Goal: Task Accomplishment & Management: Use online tool/utility

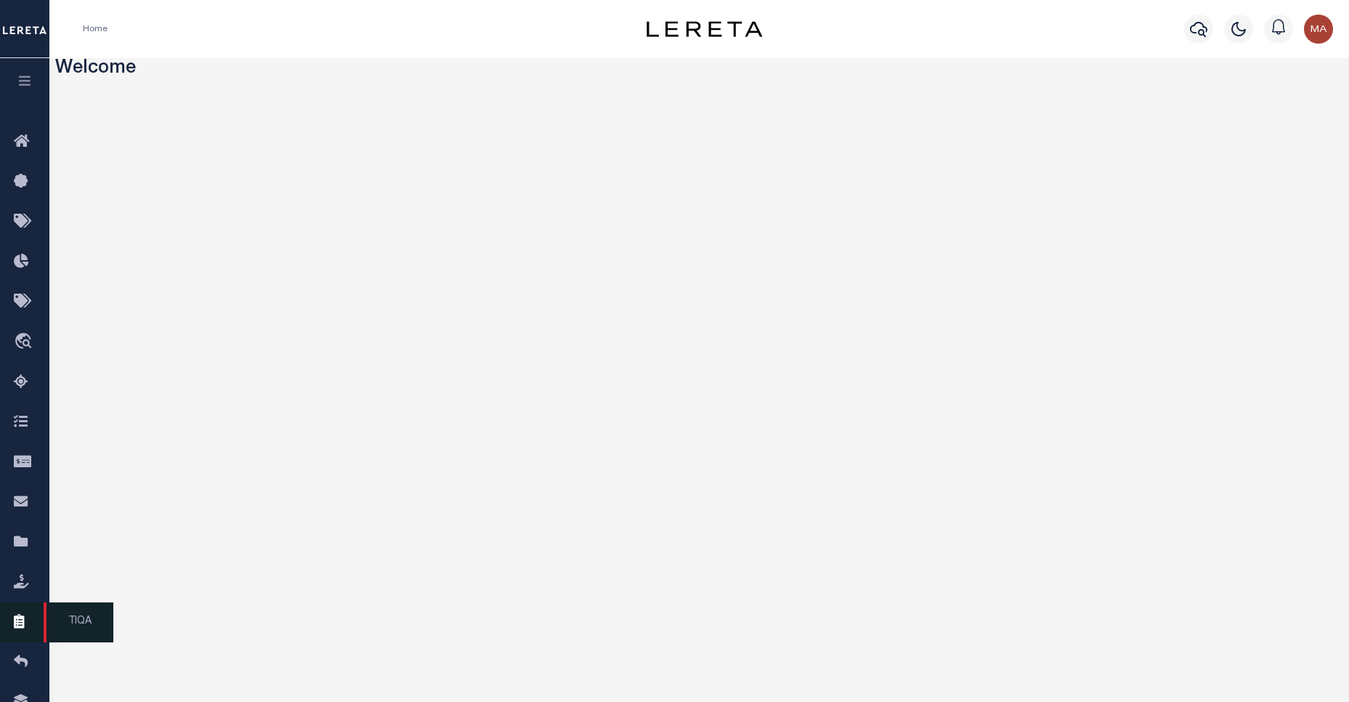
click at [33, 640] on link "TIQA" at bounding box center [24, 622] width 49 height 40
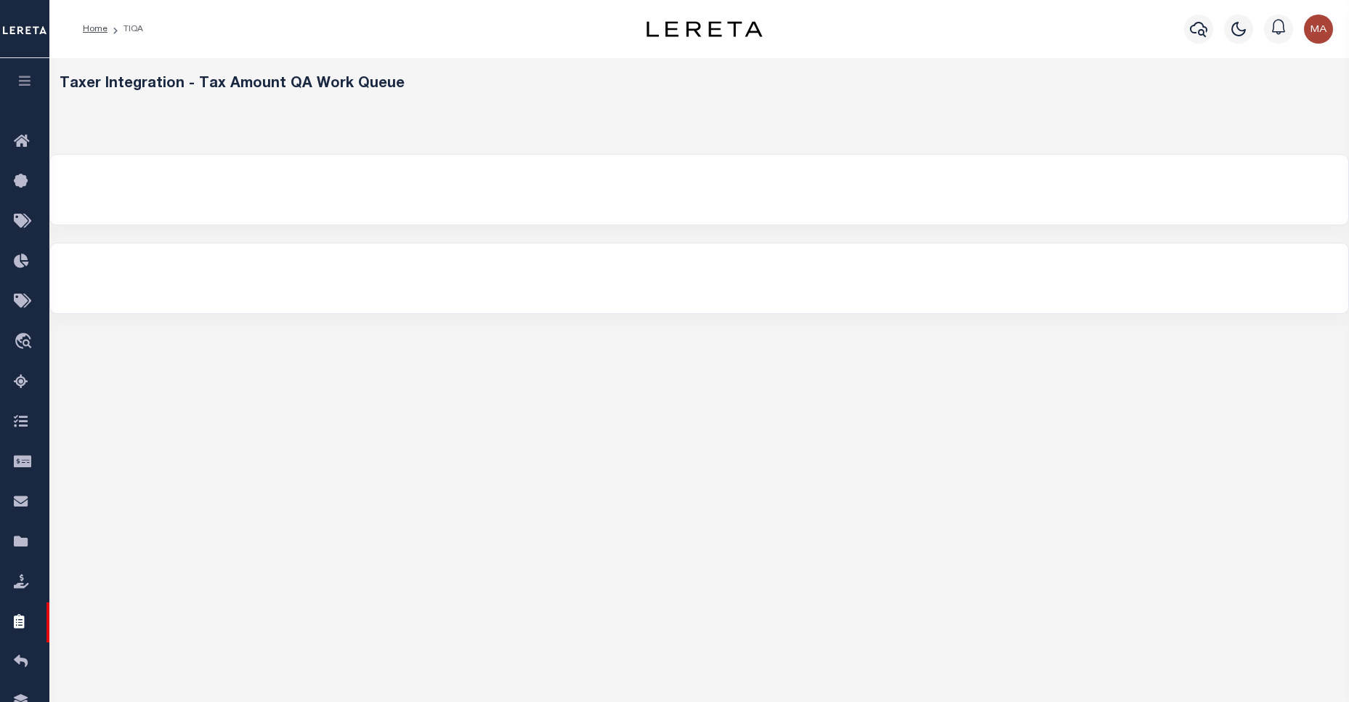
select select
select select "200"
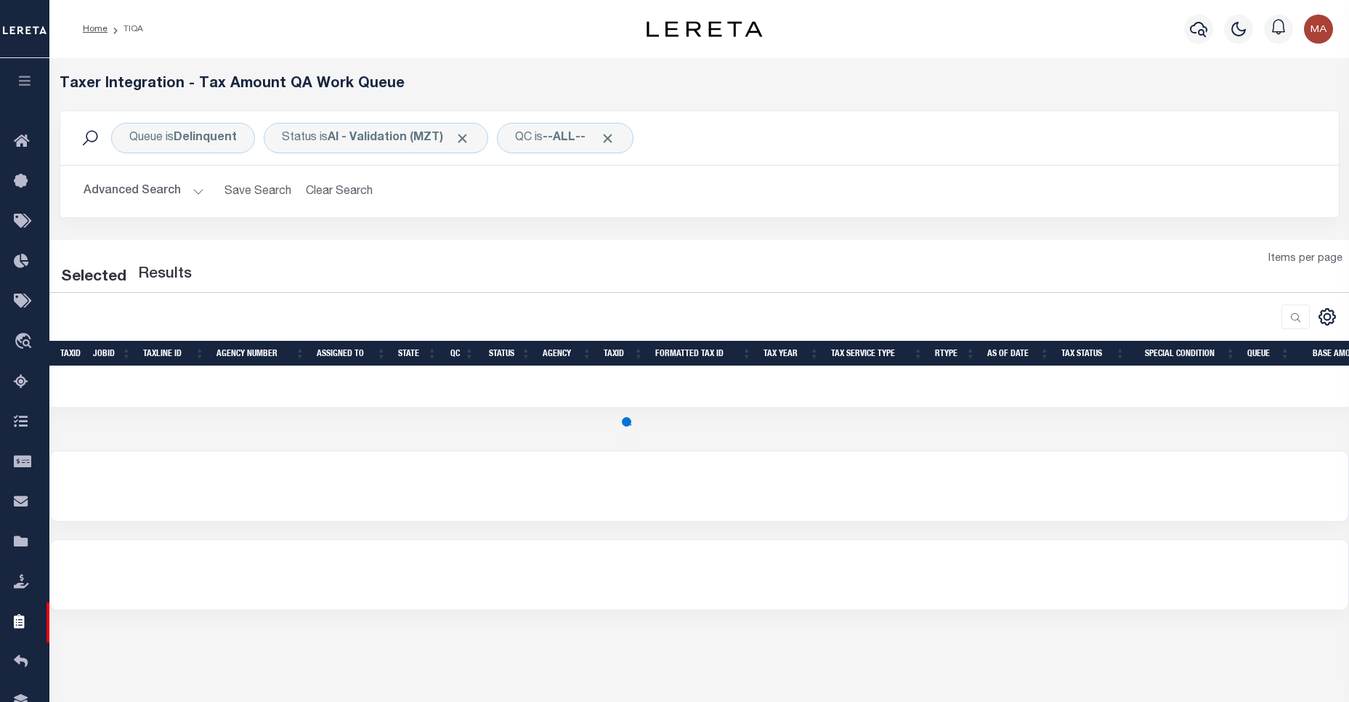
select select "200"
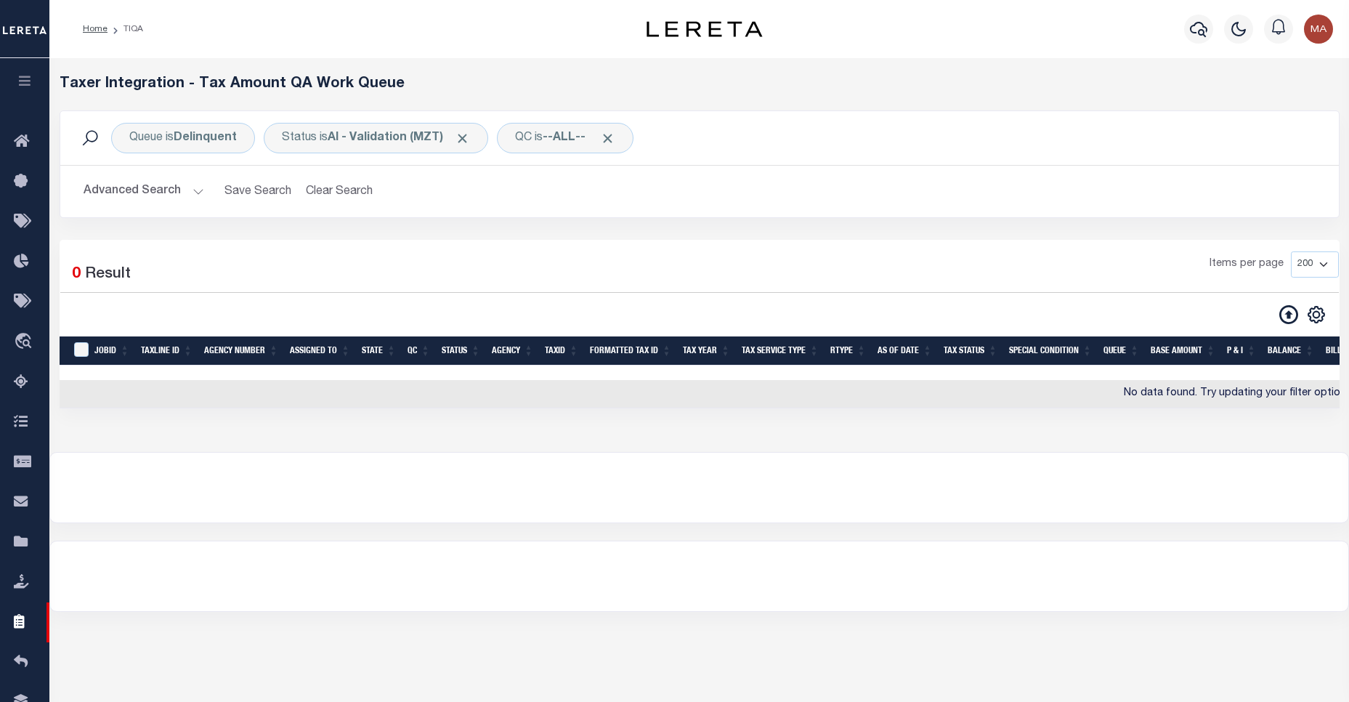
click at [188, 201] on button "Advanced Search" at bounding box center [144, 191] width 121 height 28
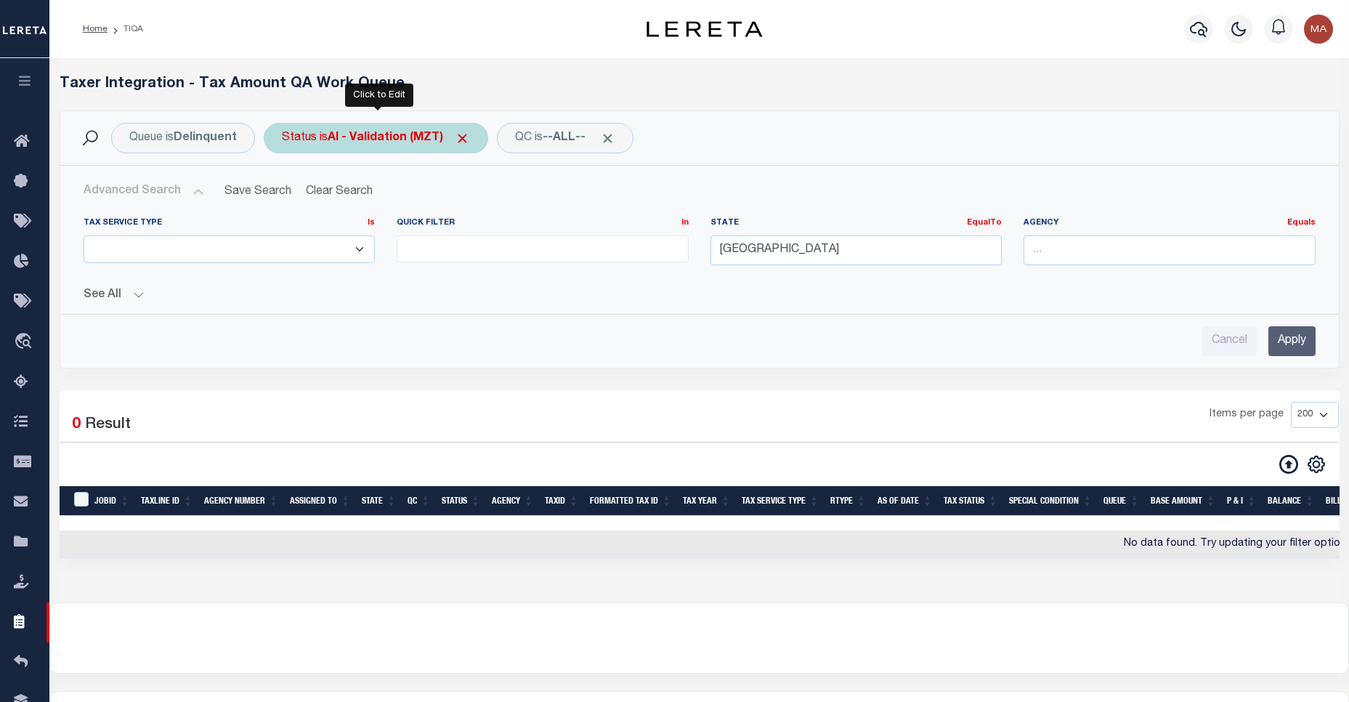
click at [375, 143] on b "AI - Validation (MZT)" at bounding box center [399, 138] width 142 height 12
select select "MZT"
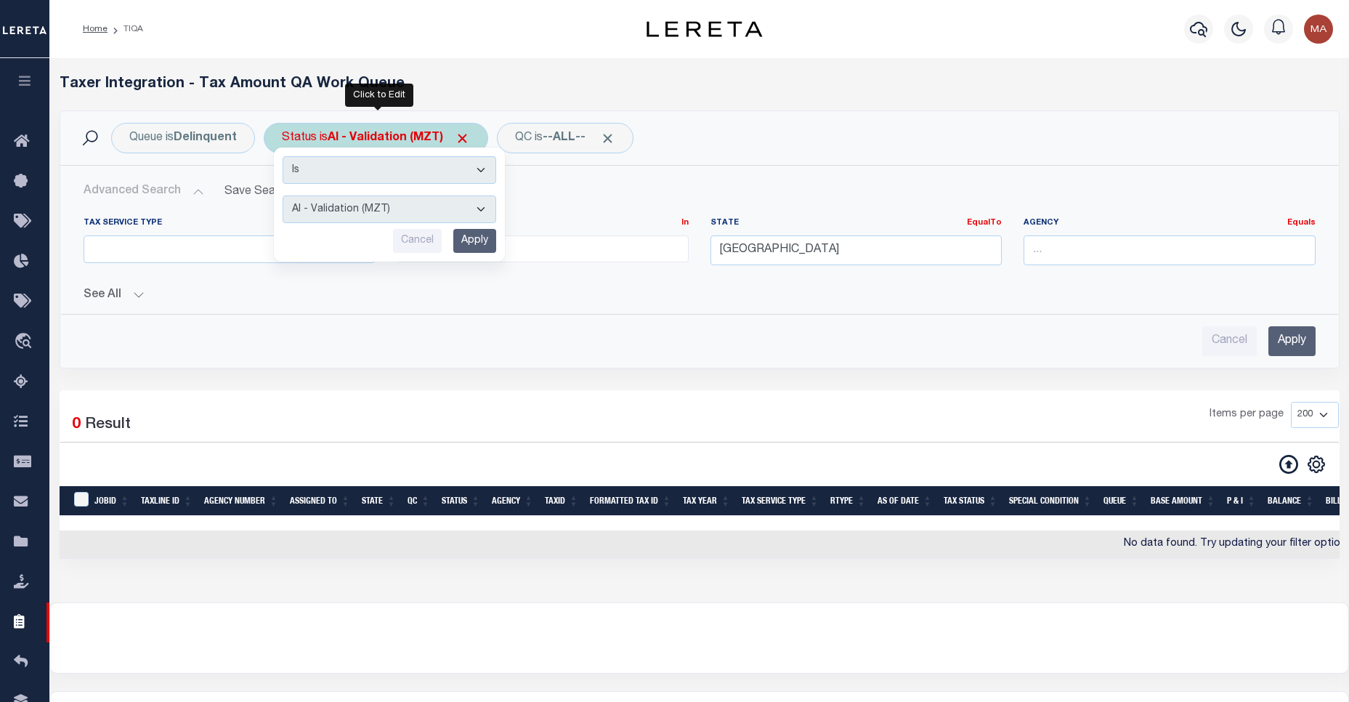
click at [406, 212] on select "AI - Bot Exception (ERR) AI - Bot Running (PLA) AI - Failed QA (FQA) AI - Prep …" at bounding box center [390, 209] width 214 height 28
click at [283, 195] on select "AI - Bot Exception (ERR) AI - Bot Running (PLA) AI - Failed QA (FQA) AI - Prep …" at bounding box center [390, 209] width 214 height 28
click at [466, 248] on input "Apply" at bounding box center [474, 241] width 43 height 24
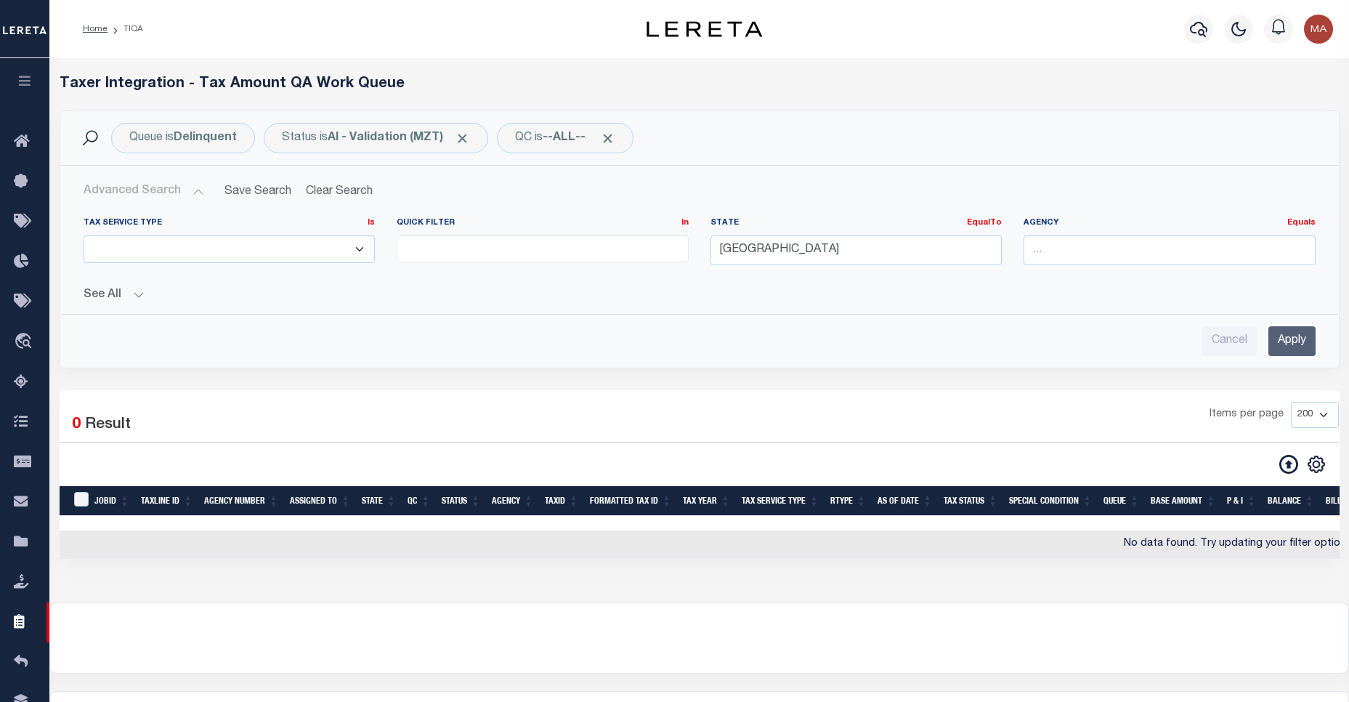
click at [110, 294] on button "See All" at bounding box center [700, 295] width 1232 height 14
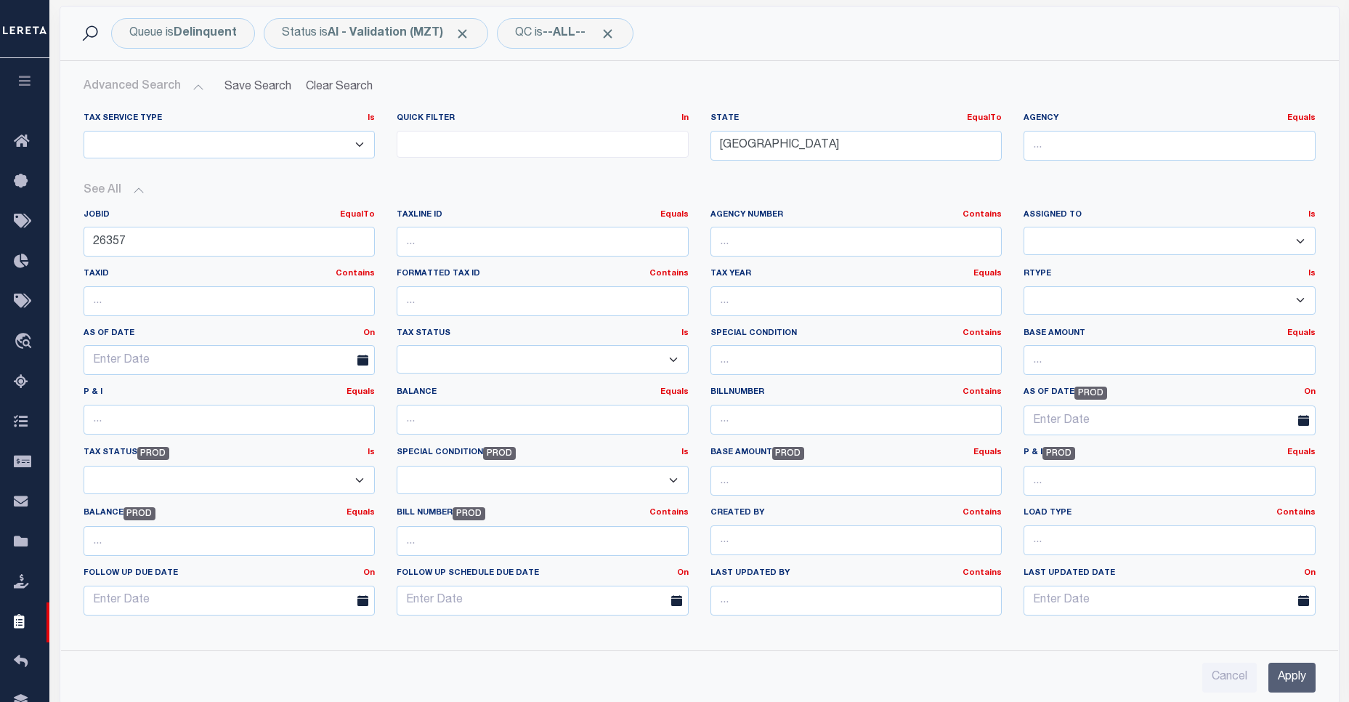
scroll to position [210, 0]
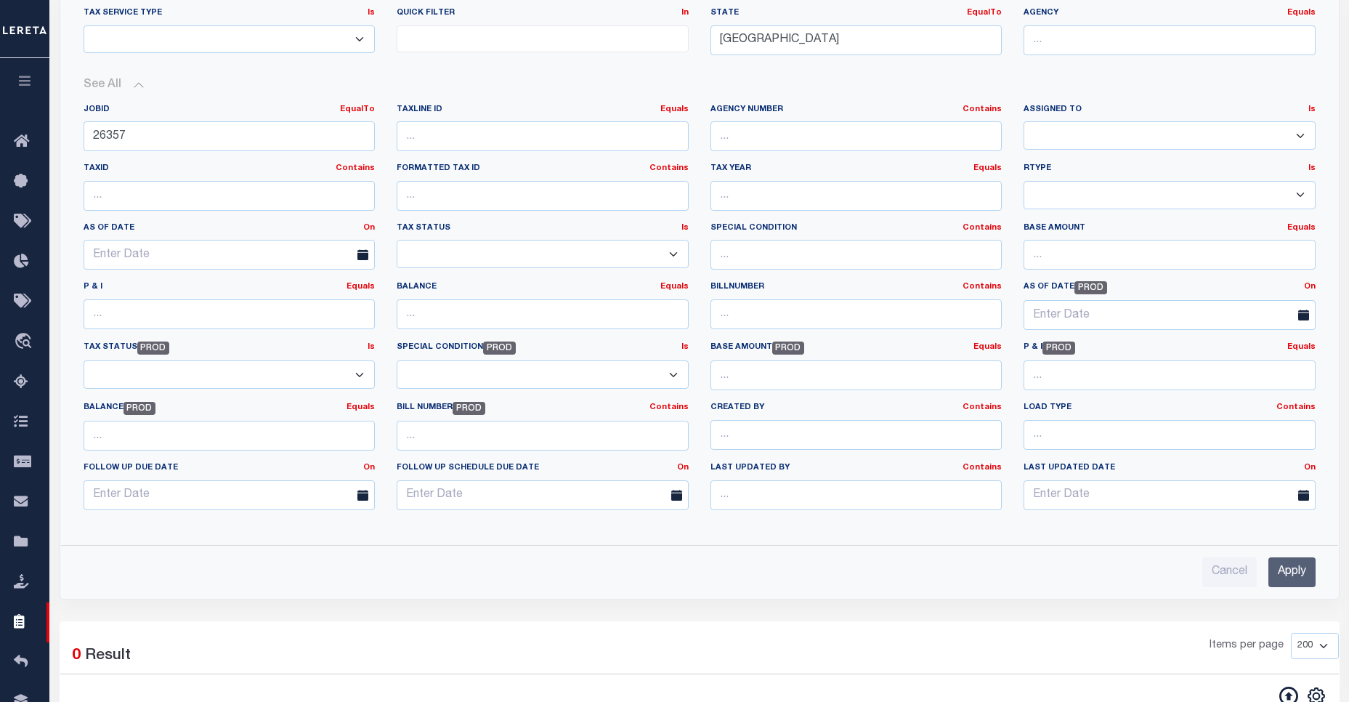
click at [1295, 566] on input "Apply" at bounding box center [1291, 572] width 47 height 30
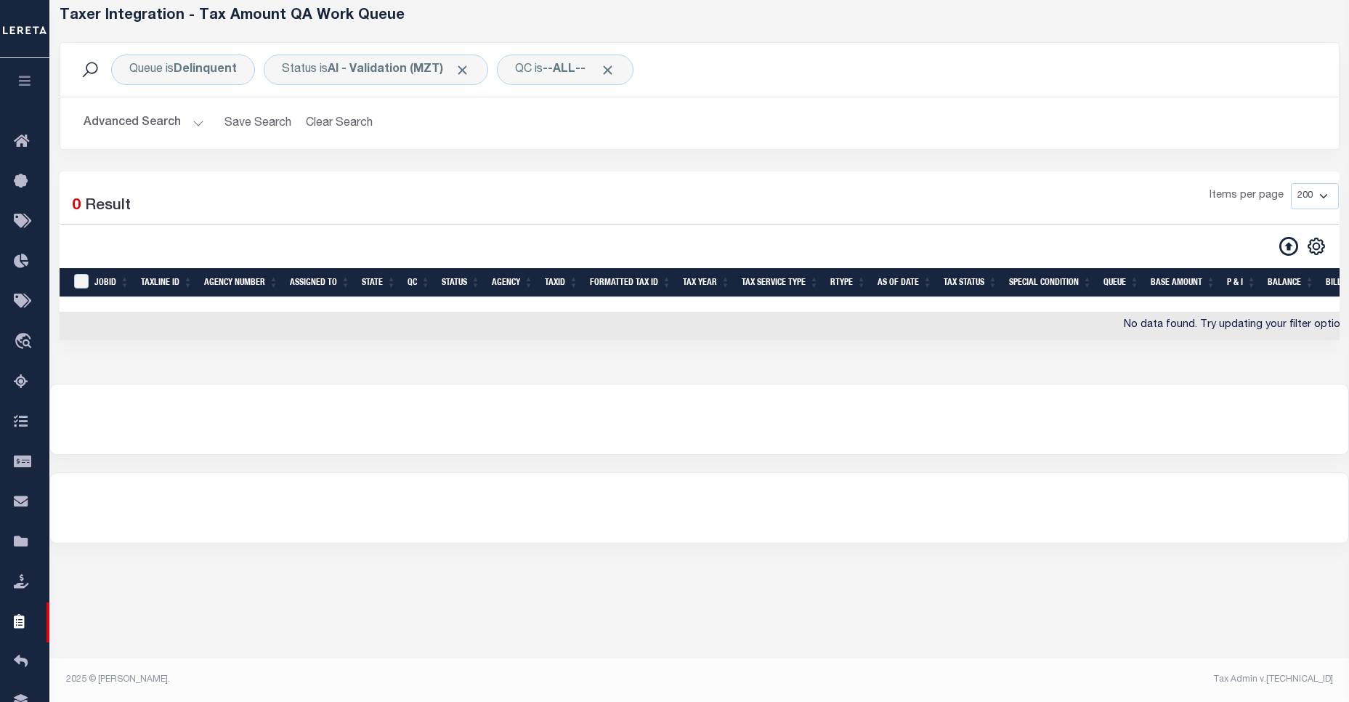
scroll to position [68, 0]
click at [128, 123] on button "Advanced Search" at bounding box center [144, 123] width 121 height 28
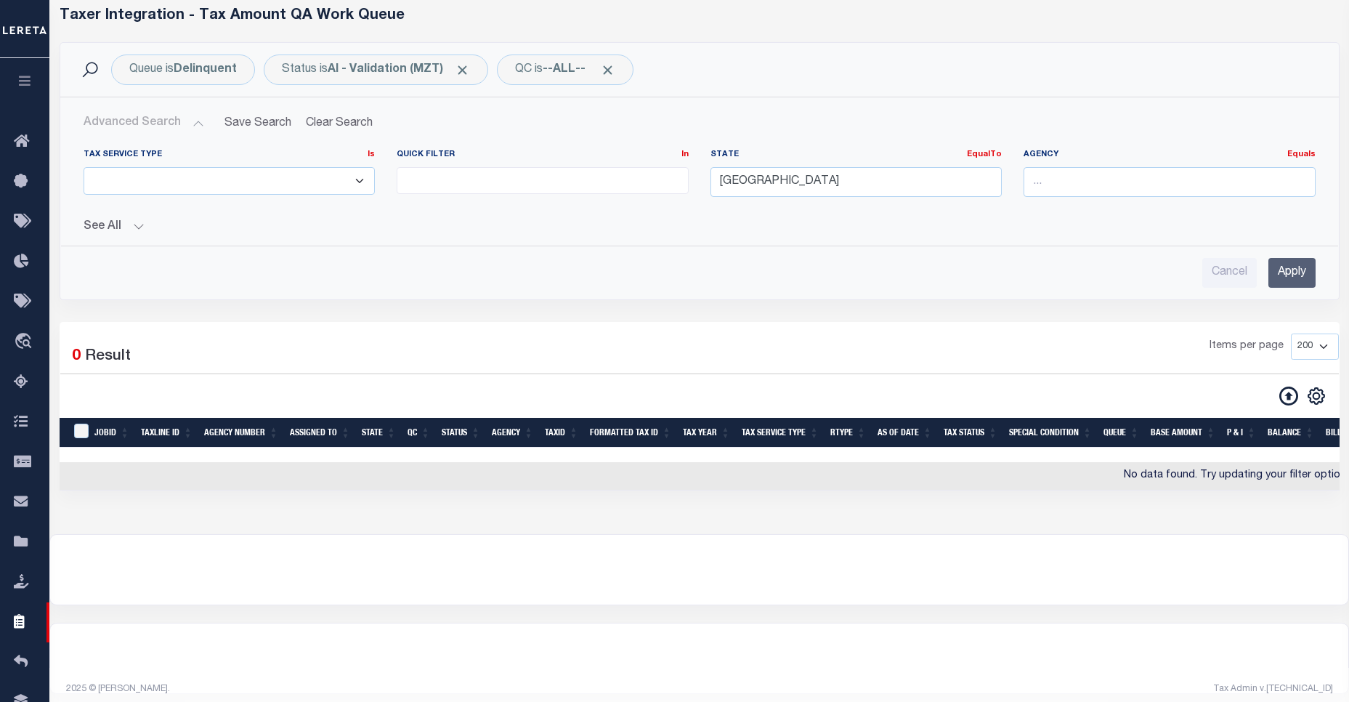
click at [98, 214] on div "See All JobID EqualTo Equals Is Not Equal To 26357 Is Is" at bounding box center [700, 220] width 1232 height 25
click at [99, 218] on div "See All JobID EqualTo Equals Is Not Equal To 26357 Is Is" at bounding box center [700, 220] width 1232 height 25
click at [100, 220] on button "See All" at bounding box center [700, 227] width 1232 height 14
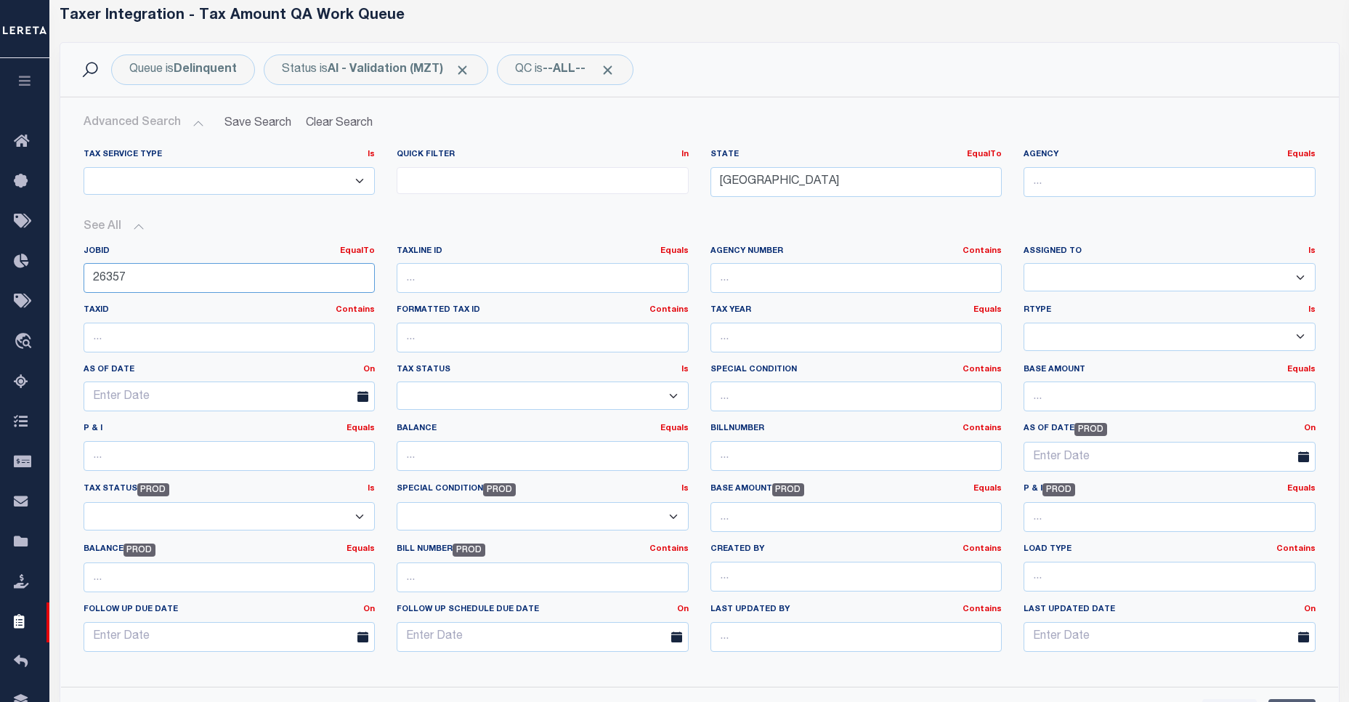
drag, startPoint x: 158, startPoint y: 275, endPoint x: 65, endPoint y: 270, distance: 92.4
click at [65, 270] on div "Tax Service Type Is Is Contains ESCROW NonESCROW Quick Filter In In [GEOGRAPHIC…" at bounding box center [699, 406] width 1277 height 538
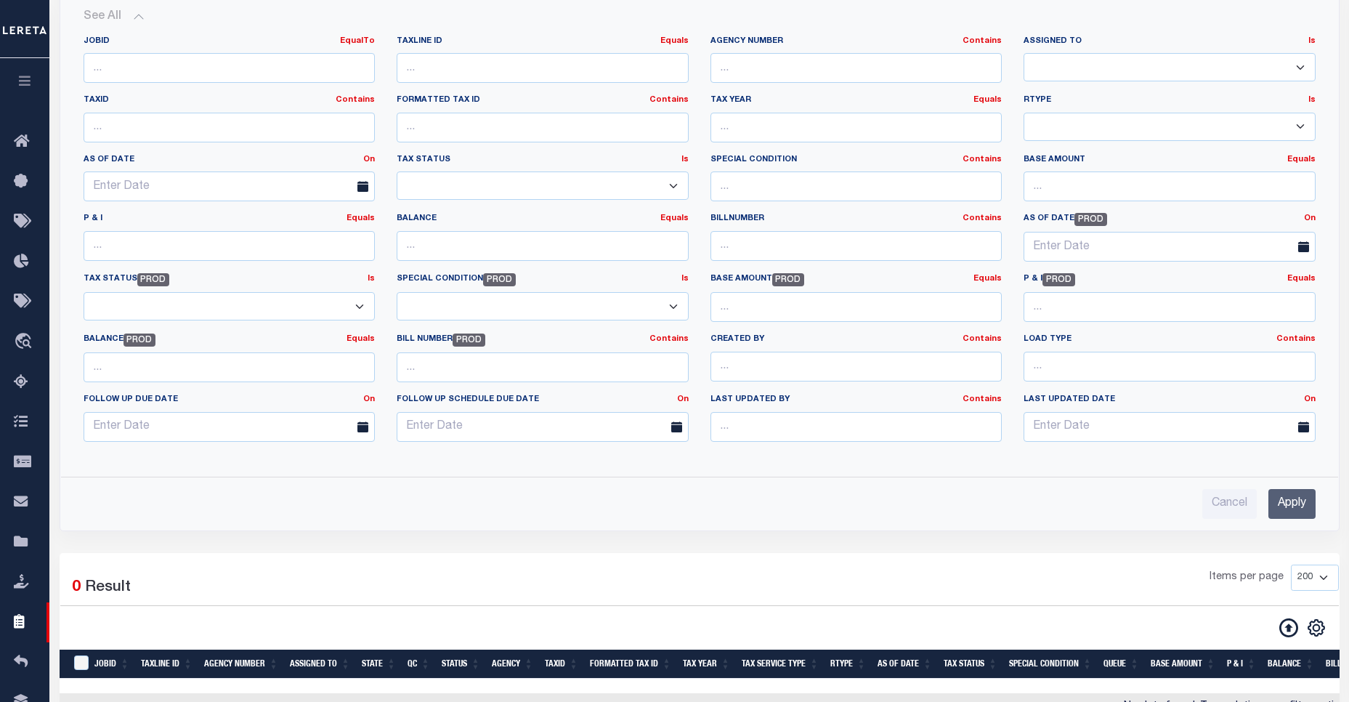
click at [1279, 511] on input "Apply" at bounding box center [1291, 504] width 47 height 30
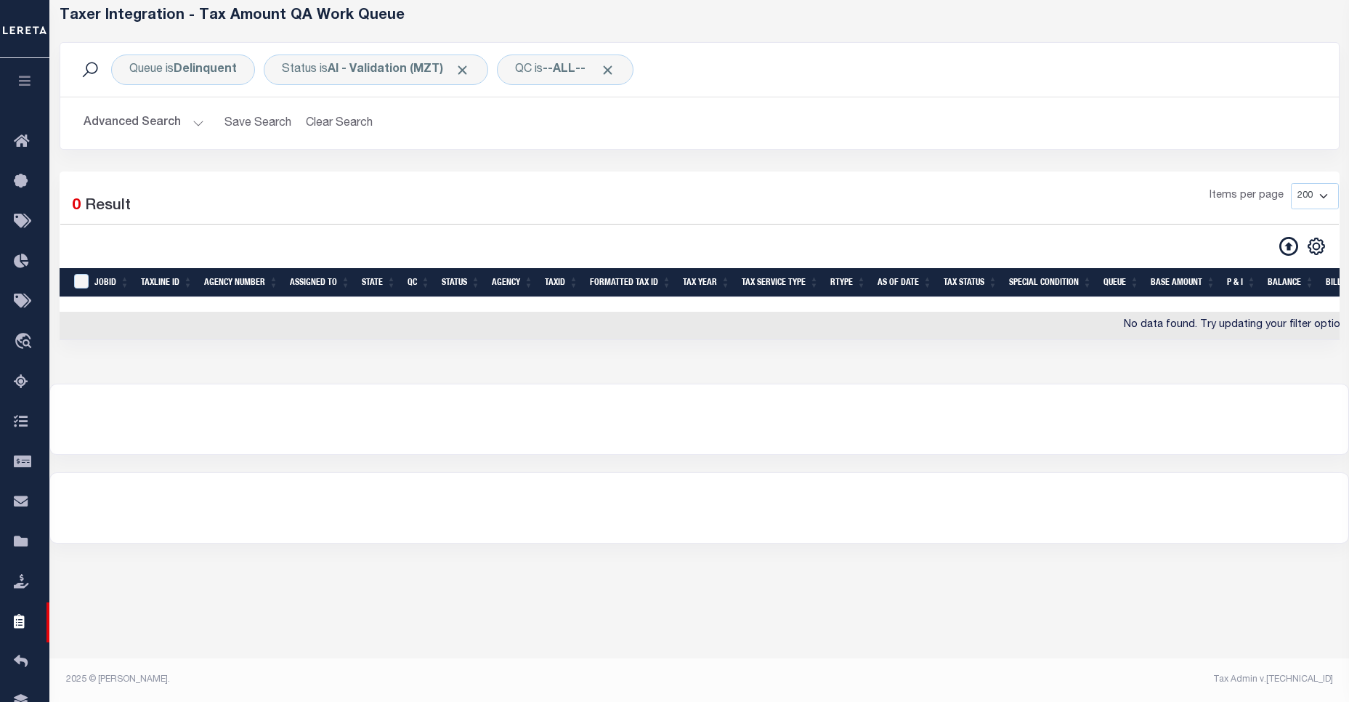
scroll to position [68, 0]
click at [165, 133] on button "Advanced Search" at bounding box center [144, 123] width 121 height 28
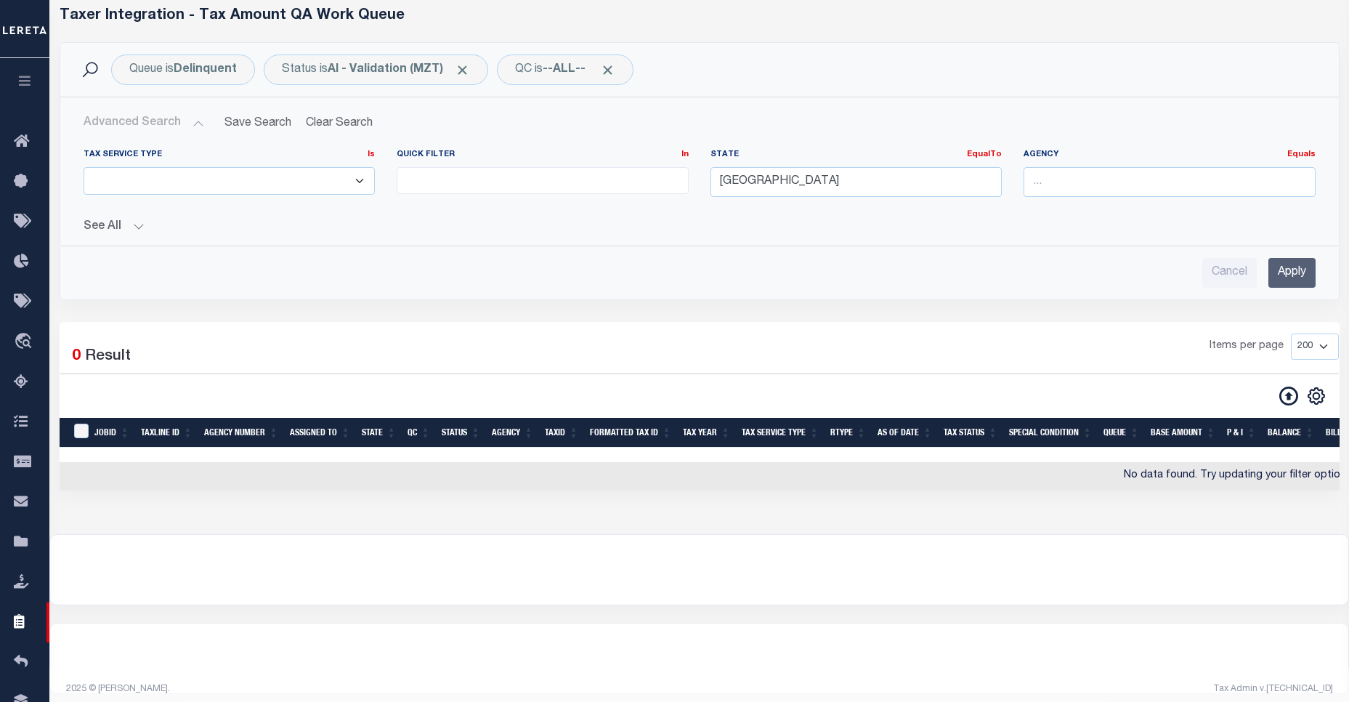
click at [1284, 273] on input "Apply" at bounding box center [1291, 273] width 47 height 30
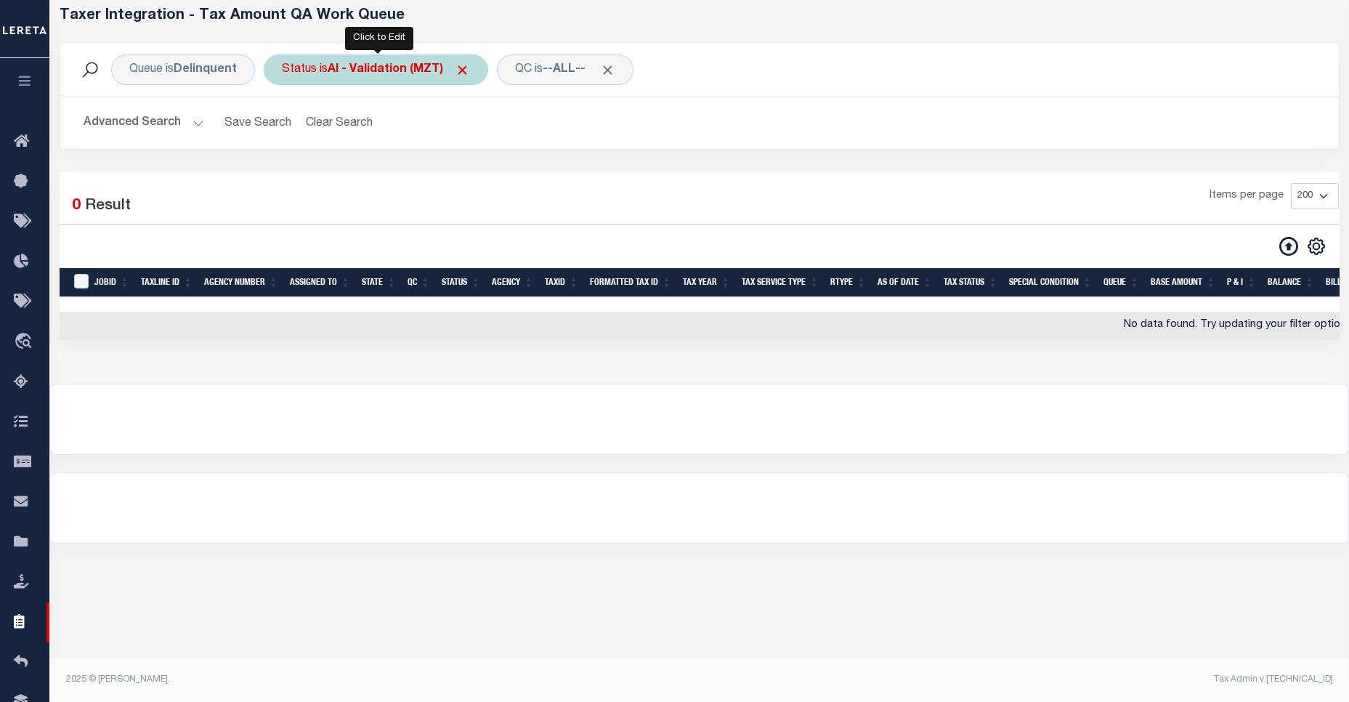
click at [367, 72] on b "AI - Validation (MZT)" at bounding box center [399, 70] width 142 height 12
select select "MZT"
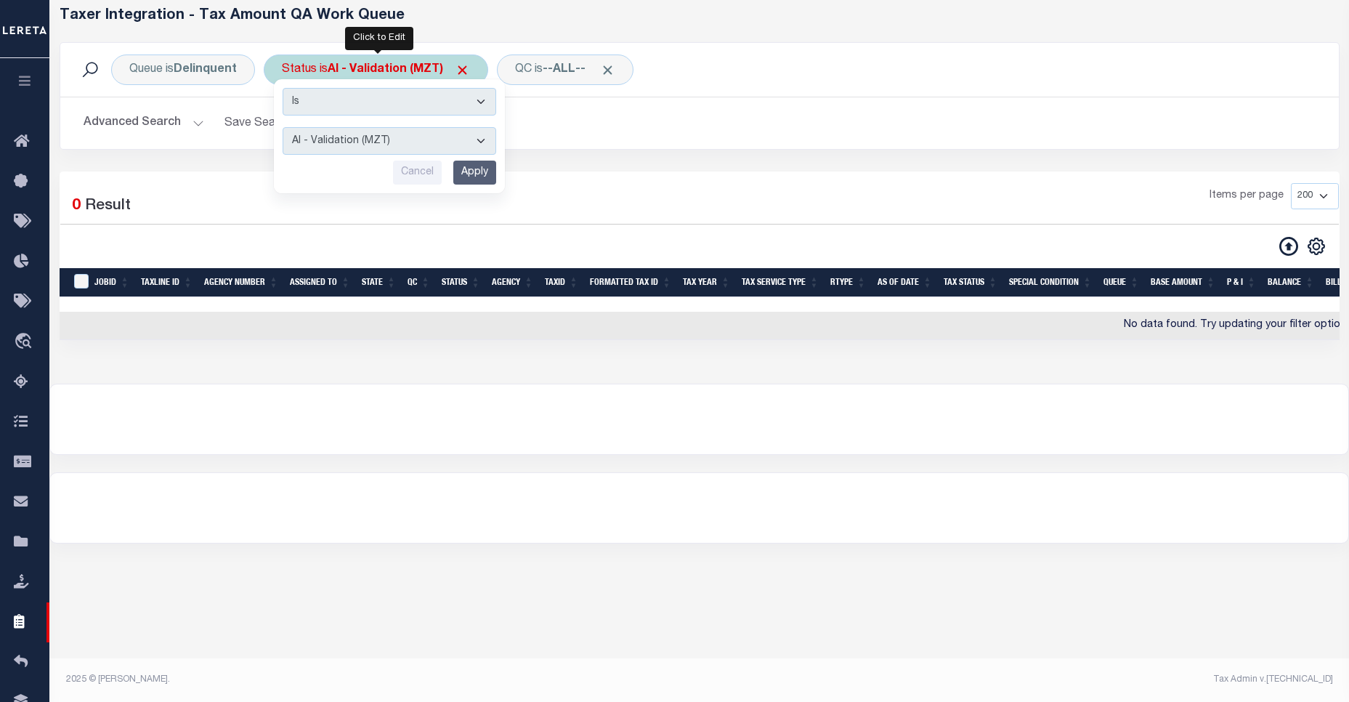
click at [391, 141] on select "AI - Bot Exception (ERR) AI - Bot Running (PLA) AI - Failed QA (FQA) AI - Prep …" at bounding box center [390, 141] width 214 height 28
click at [683, 193] on div "Items per page 10 25 50 100 200 500 1000 2000" at bounding box center [862, 202] width 954 height 38
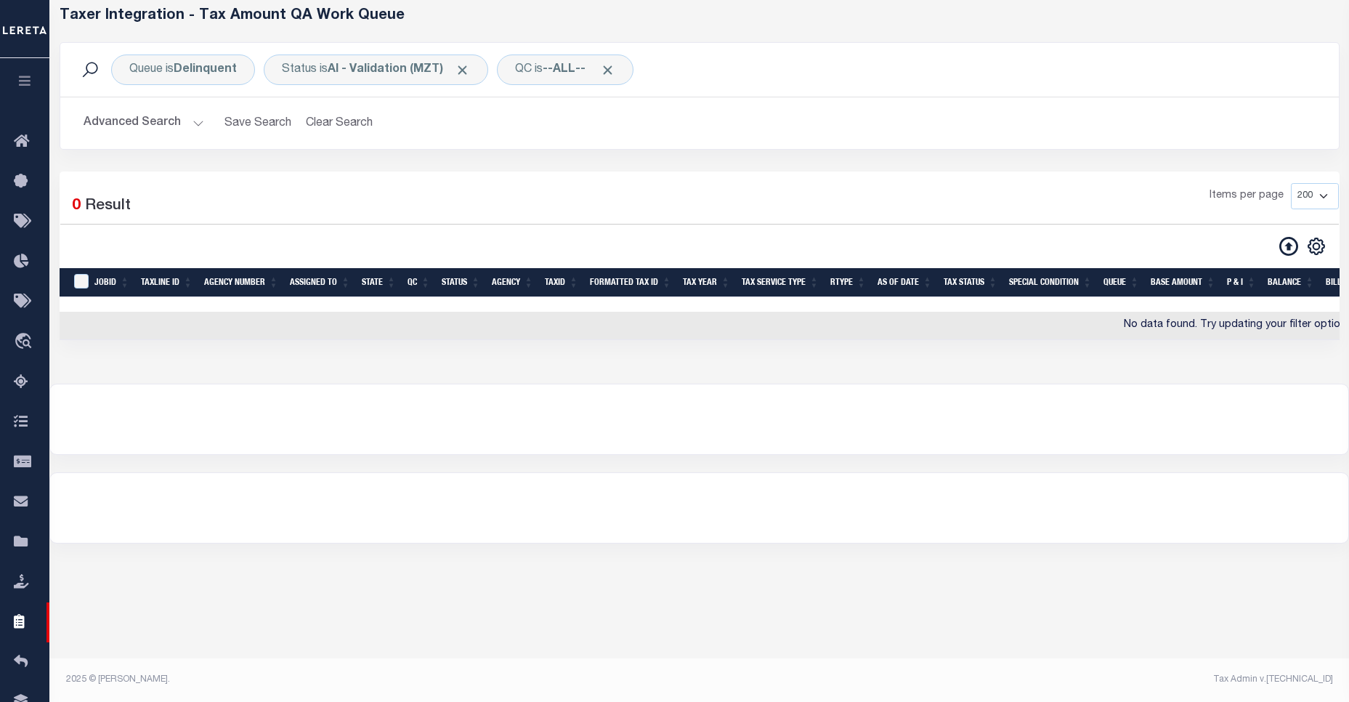
click at [176, 124] on button "Advanced Search" at bounding box center [144, 123] width 121 height 28
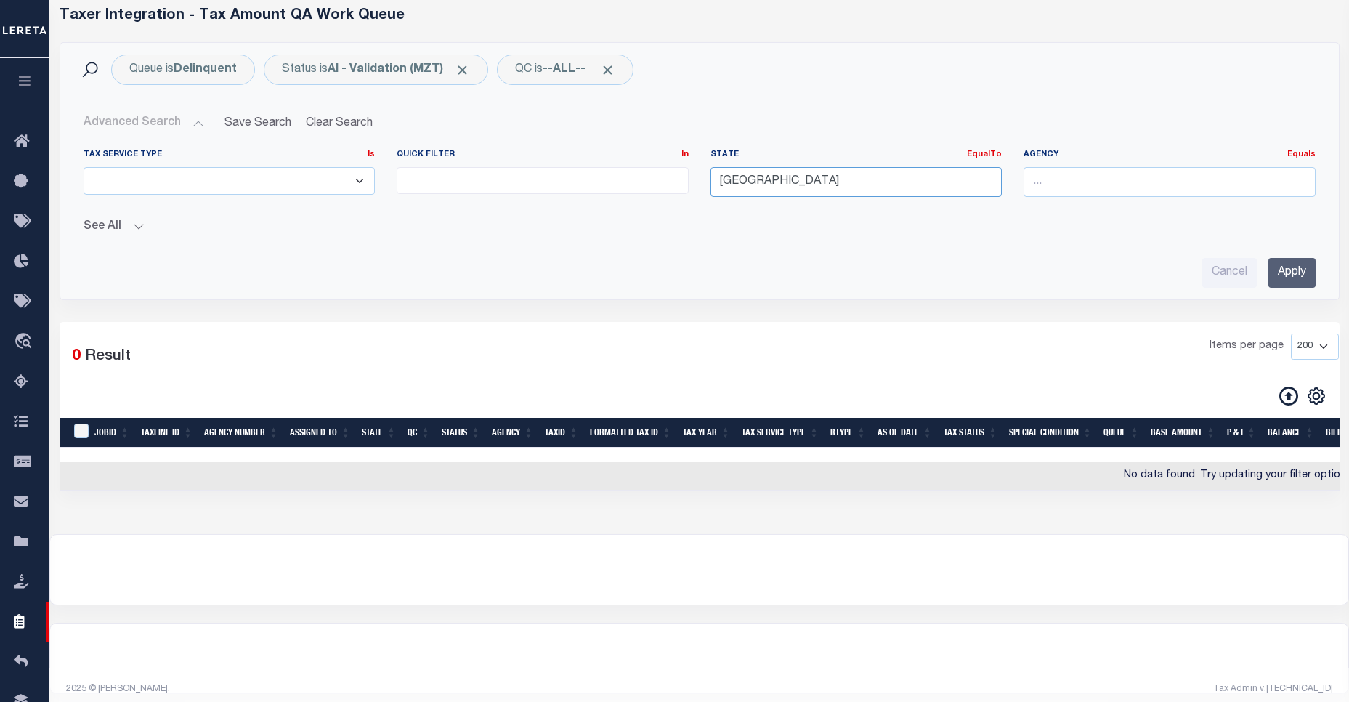
drag, startPoint x: 822, startPoint y: 183, endPoint x: 661, endPoint y: 177, distance: 160.7
click at [661, 177] on div "Tax Service Type Is Is Contains ESCROW NonESCROW Quick Filter In In View Only L…" at bounding box center [700, 179] width 1254 height 60
click at [1271, 216] on div "See All JobID EqualTo Equals Is Not Equal To Equals Is" at bounding box center [700, 220] width 1232 height 25
click at [129, 224] on button "See All" at bounding box center [700, 227] width 1232 height 14
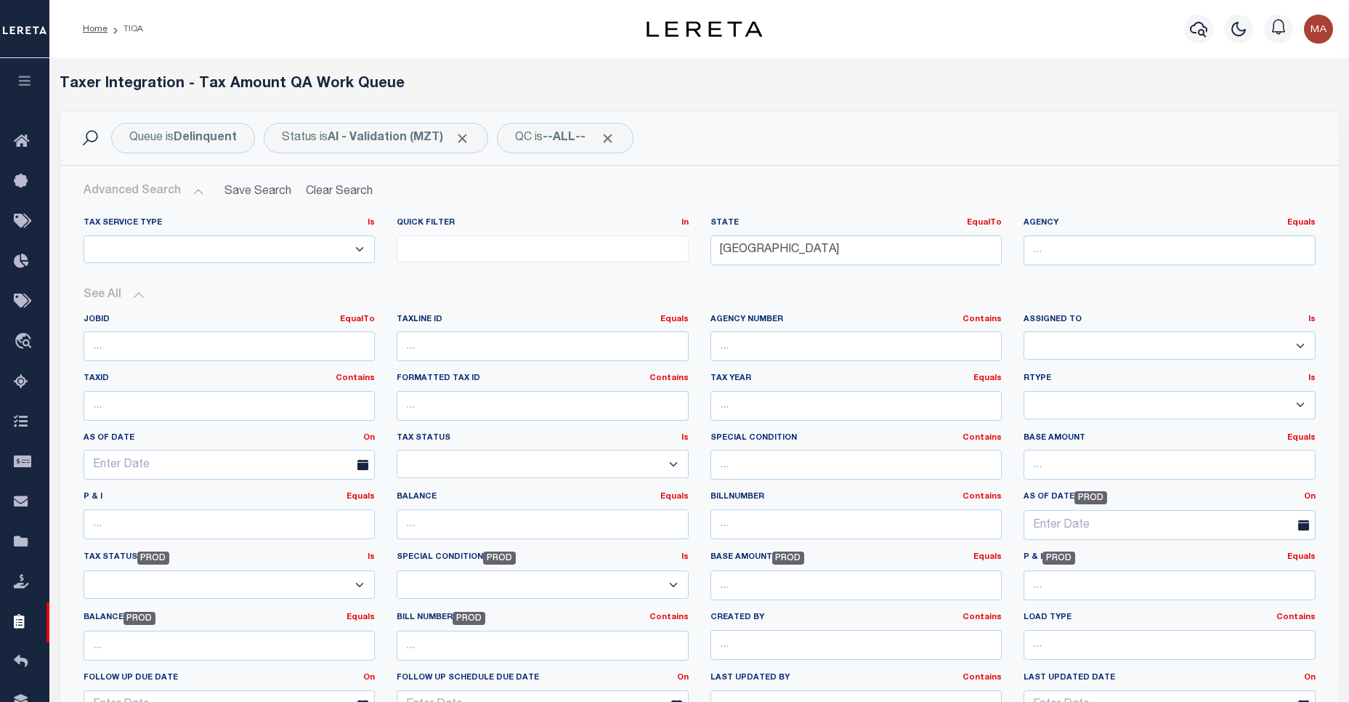
scroll to position [105, 0]
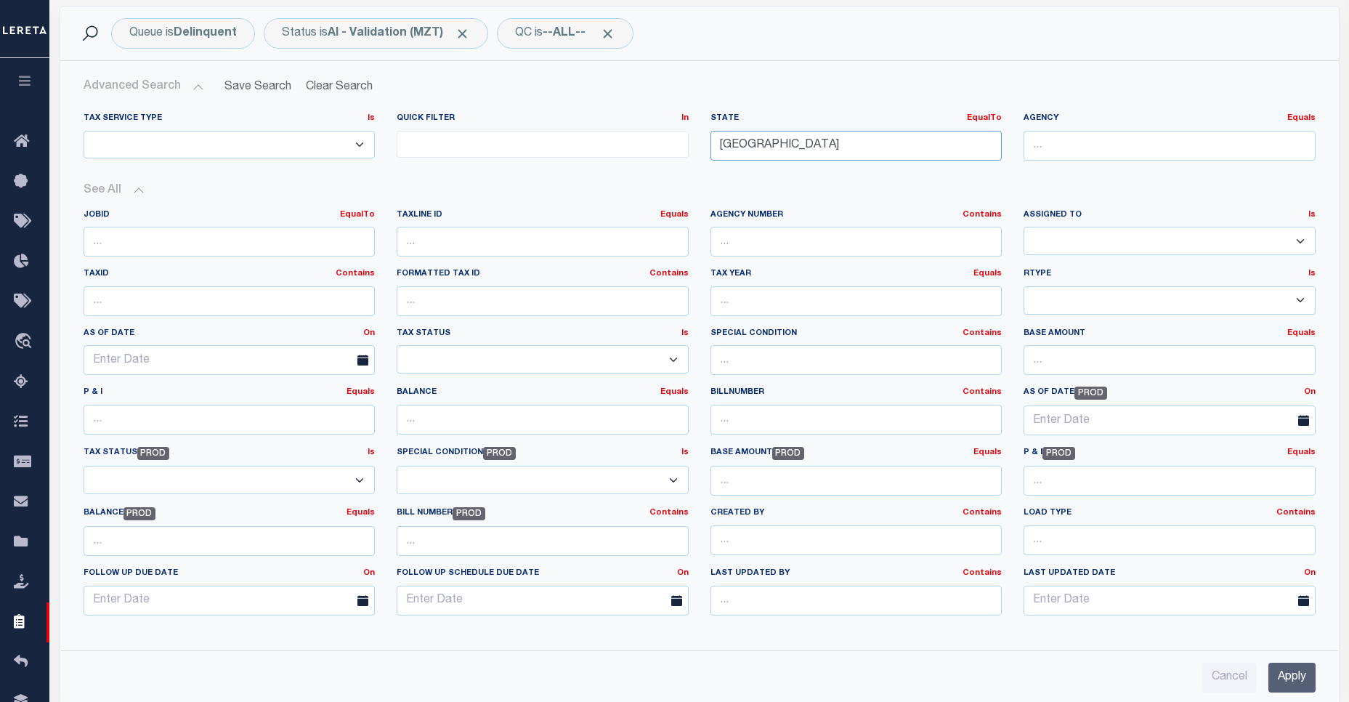
click at [790, 142] on input "[GEOGRAPHIC_DATA]" at bounding box center [856, 146] width 292 height 30
drag, startPoint x: 789, startPoint y: 142, endPoint x: 663, endPoint y: 150, distance: 125.9
click at [663, 150] on div "Tax Service Type Is Is Contains ESCROW NonESCROW Quick Filter In In View Only L…" at bounding box center [700, 143] width 1254 height 60
click at [815, 169] on div "NV" at bounding box center [856, 172] width 291 height 23
type input "NV"
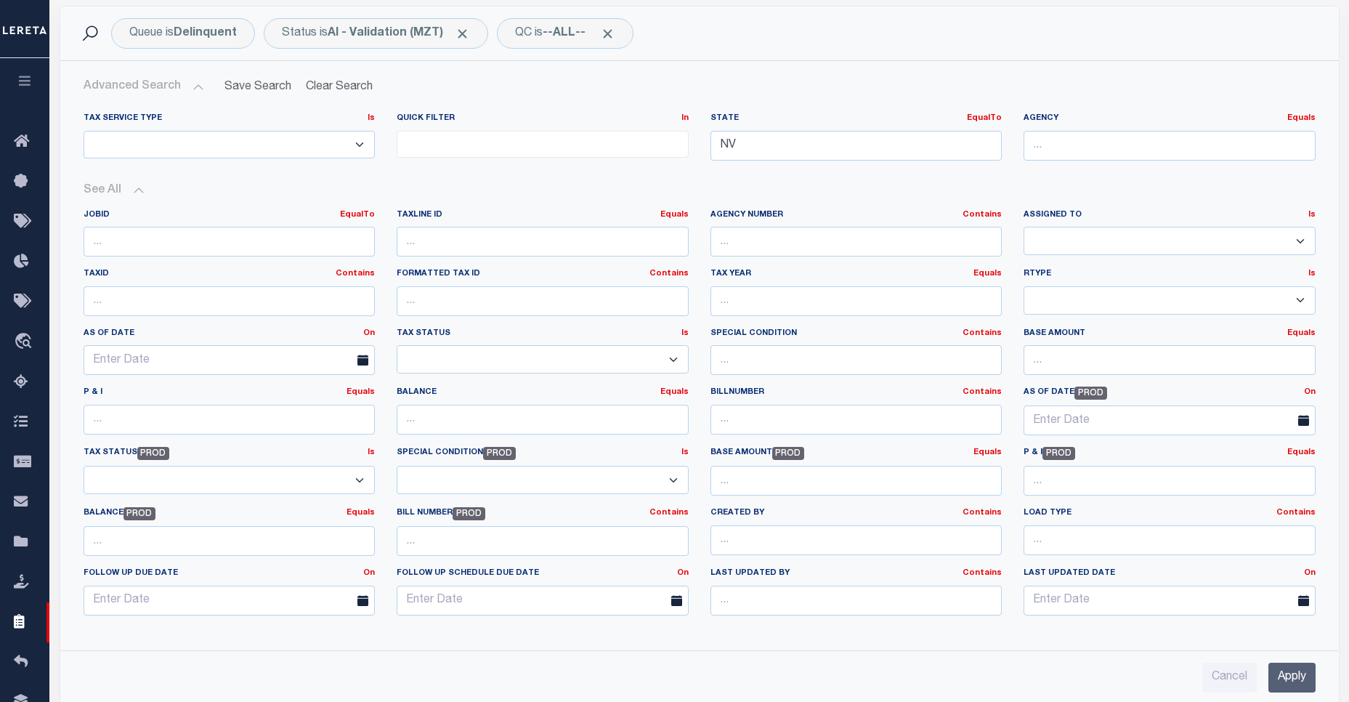
click at [1286, 676] on input "Apply" at bounding box center [1291, 678] width 47 height 30
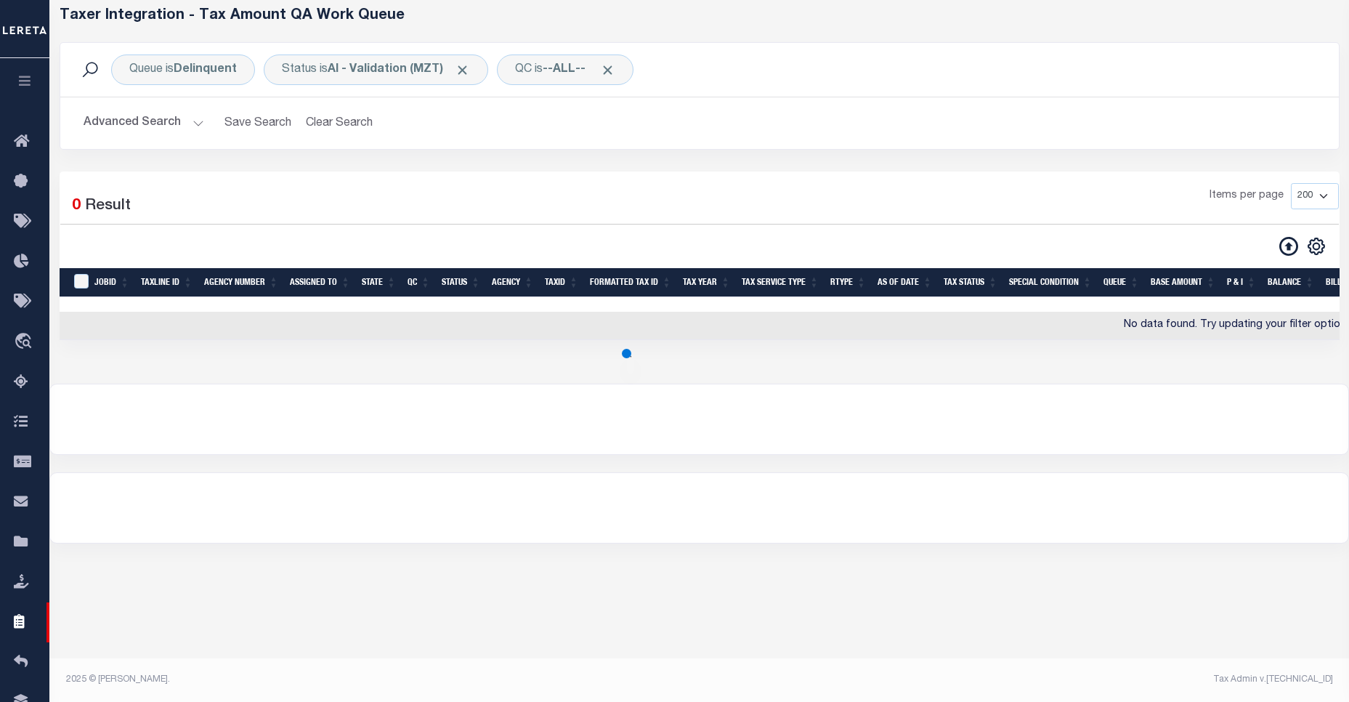
scroll to position [68, 0]
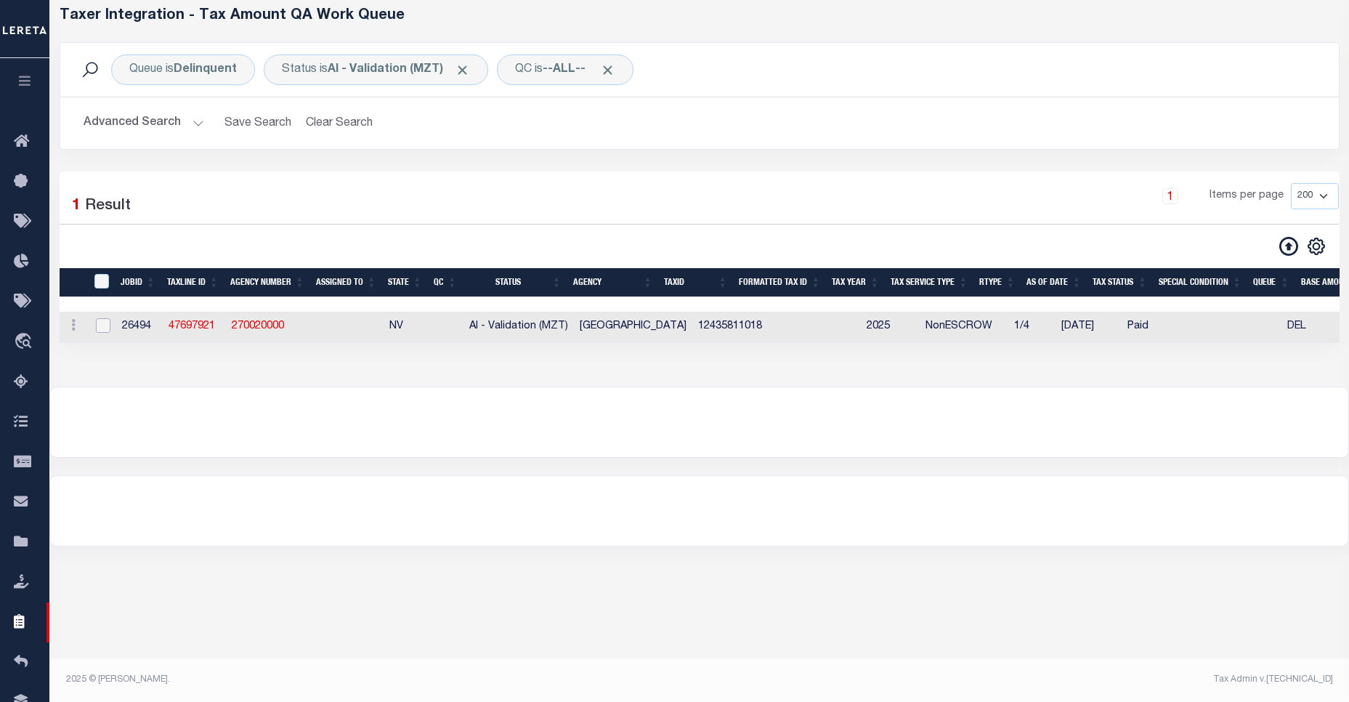
click at [102, 329] on input "checkbox" at bounding box center [103, 325] width 15 height 15
checkbox input "true"
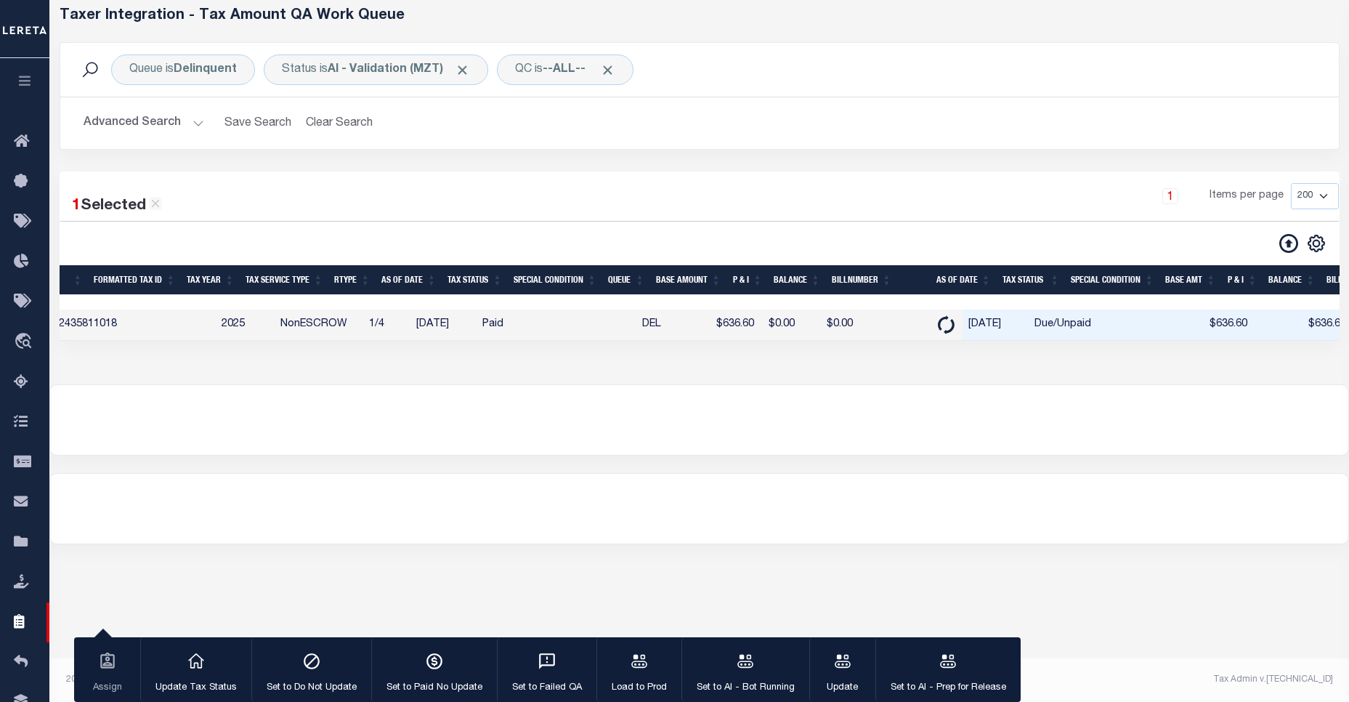
scroll to position [0, 0]
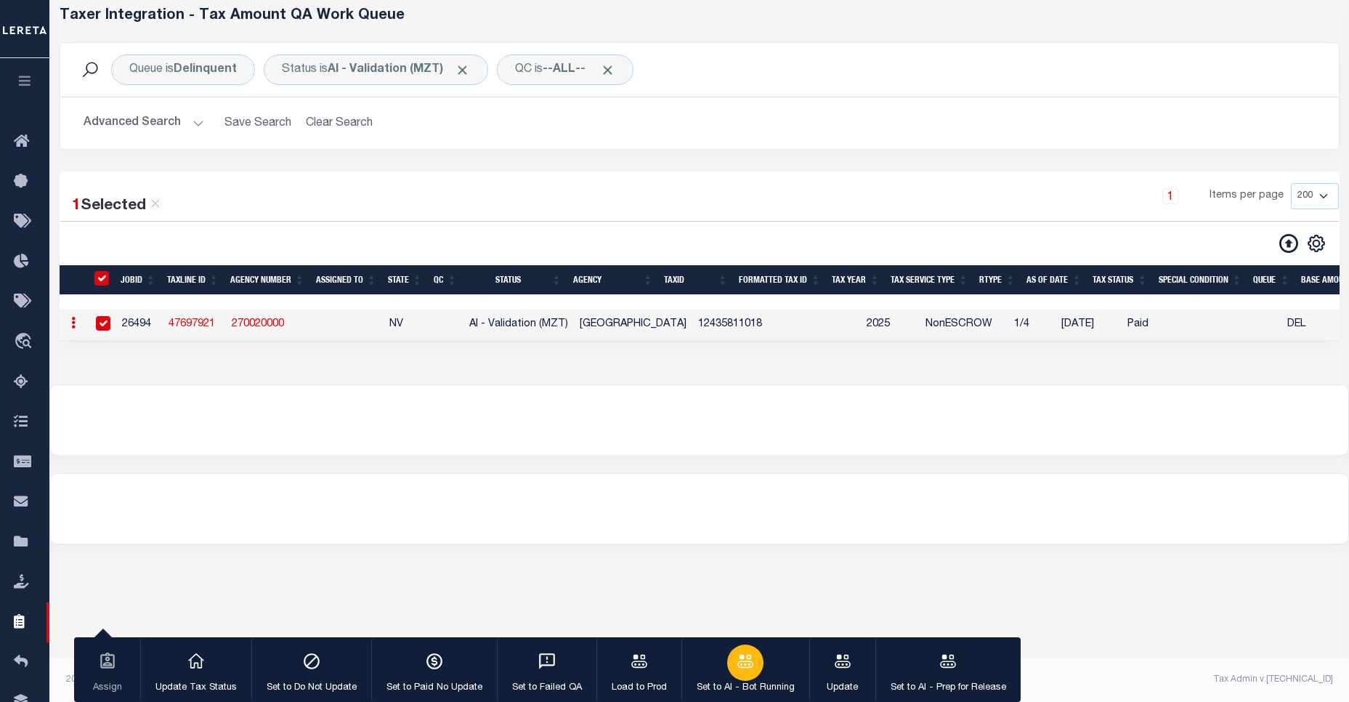
click at [745, 662] on icon "button" at bounding box center [745, 661] width 19 height 19
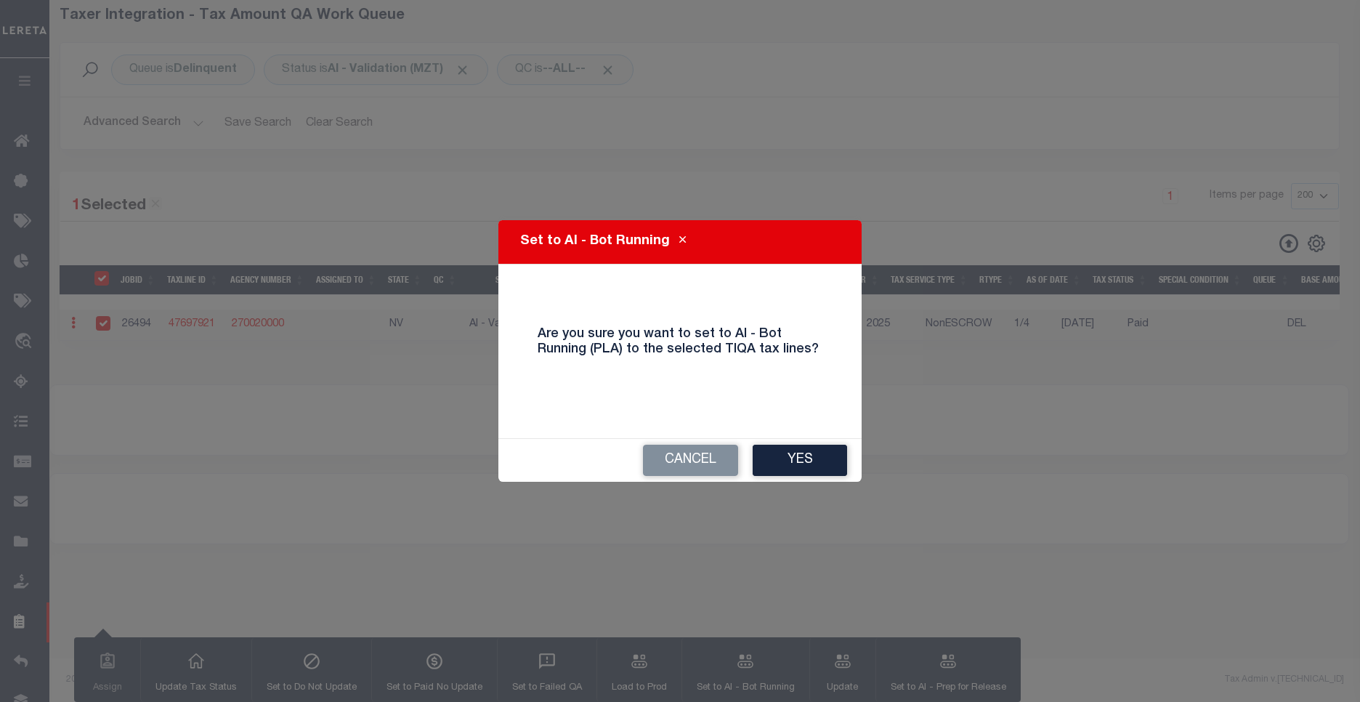
click at [708, 473] on button "Cancel" at bounding box center [690, 460] width 95 height 31
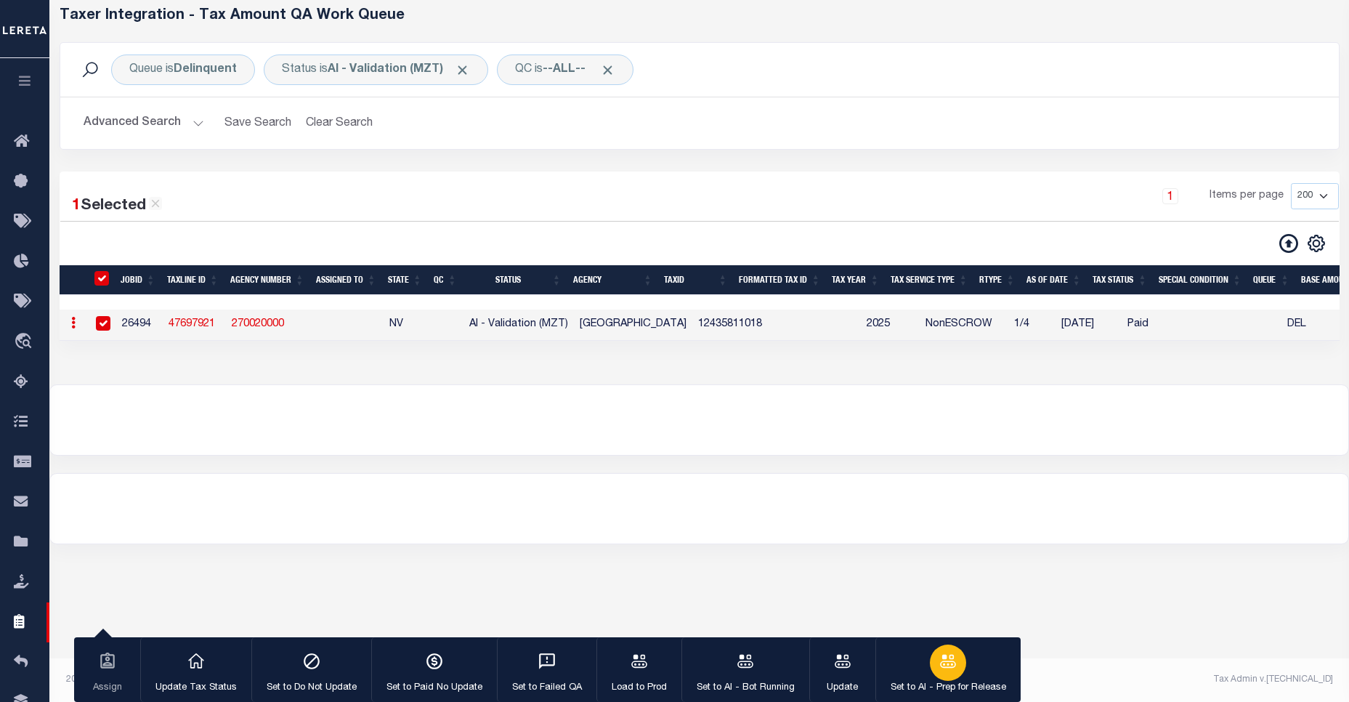
click at [941, 668] on icon "button" at bounding box center [948, 661] width 19 height 19
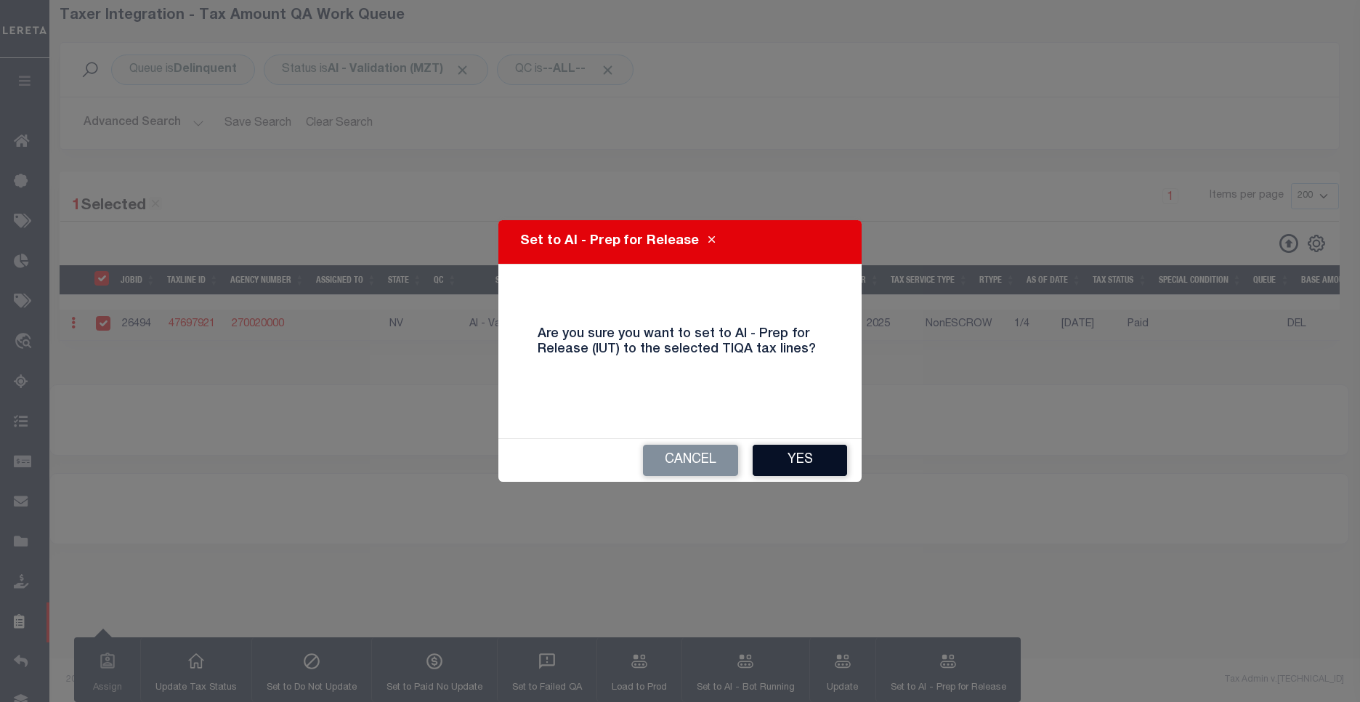
click at [815, 463] on button "Yes" at bounding box center [800, 460] width 94 height 31
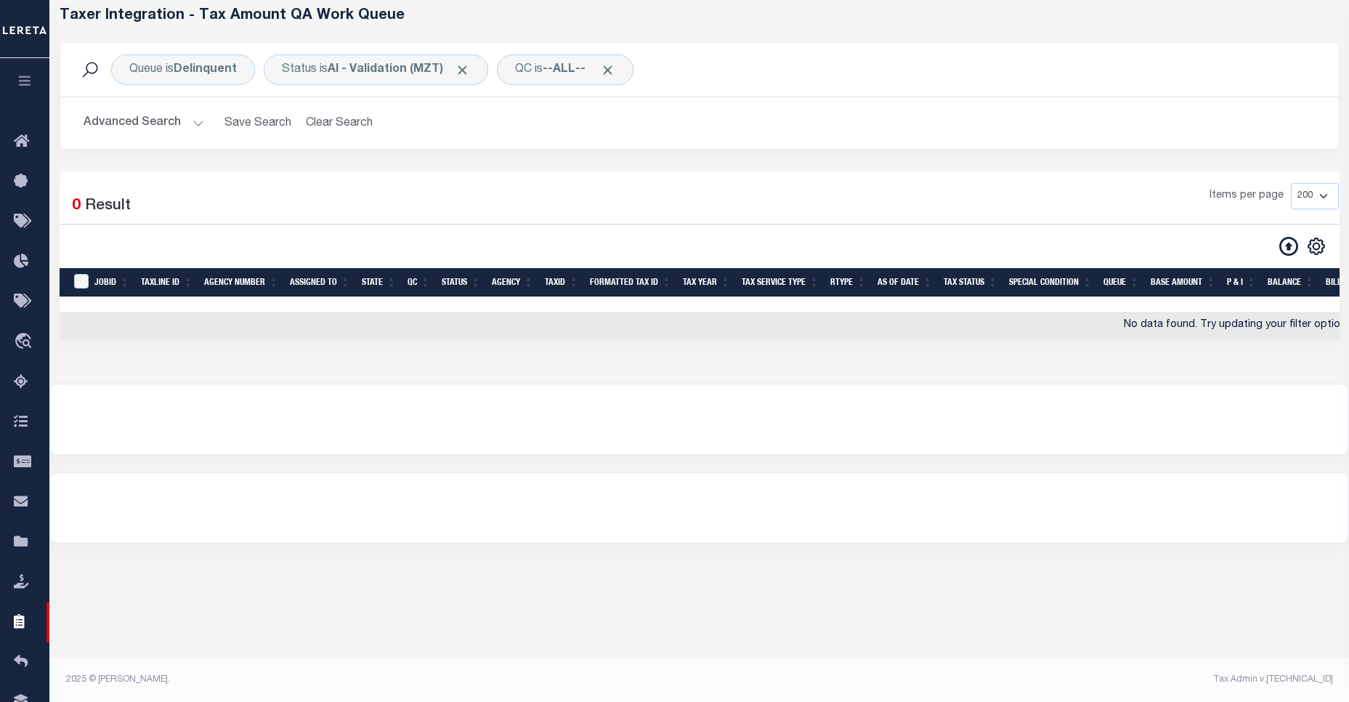
click at [121, 125] on button "Advanced Search" at bounding box center [144, 123] width 121 height 28
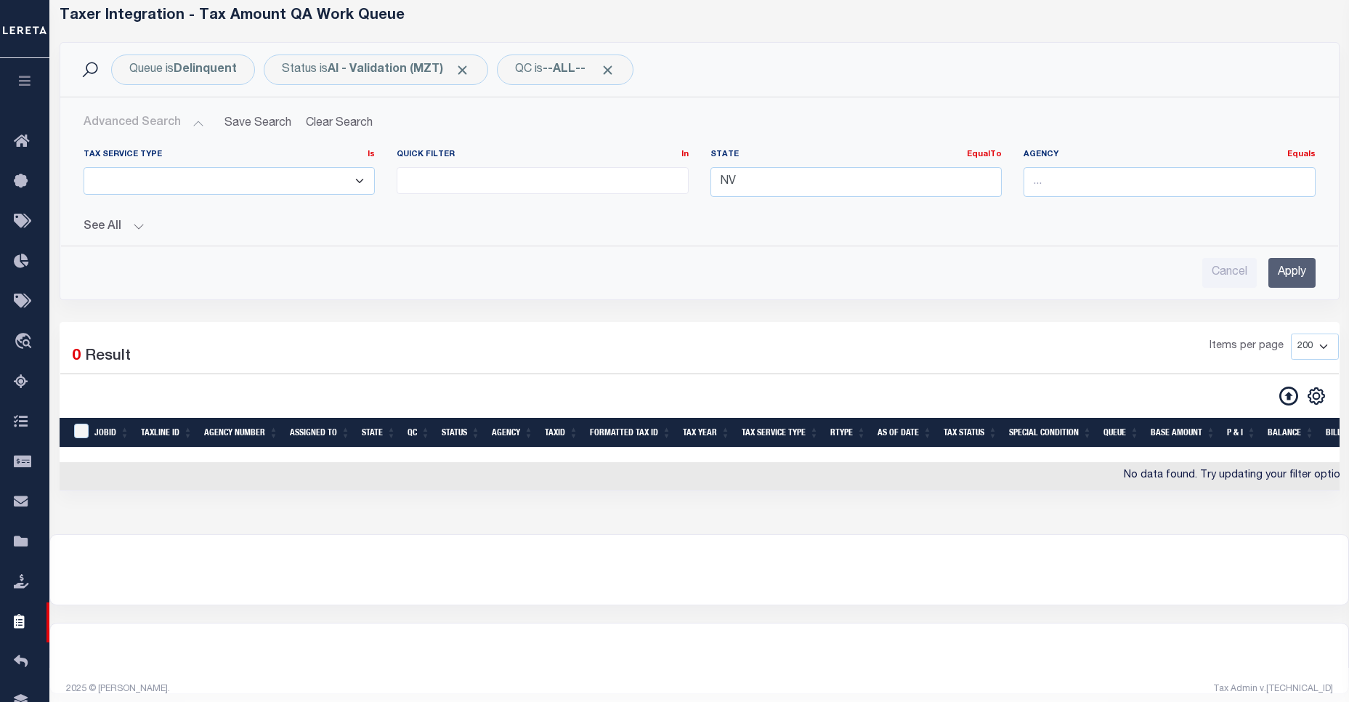
click at [126, 235] on div "Tax Service Type Is Is Contains ESCROW NonESCROW Quick Filter In In" at bounding box center [699, 212] width 1255 height 150
click at [132, 231] on button "See All" at bounding box center [700, 227] width 1232 height 14
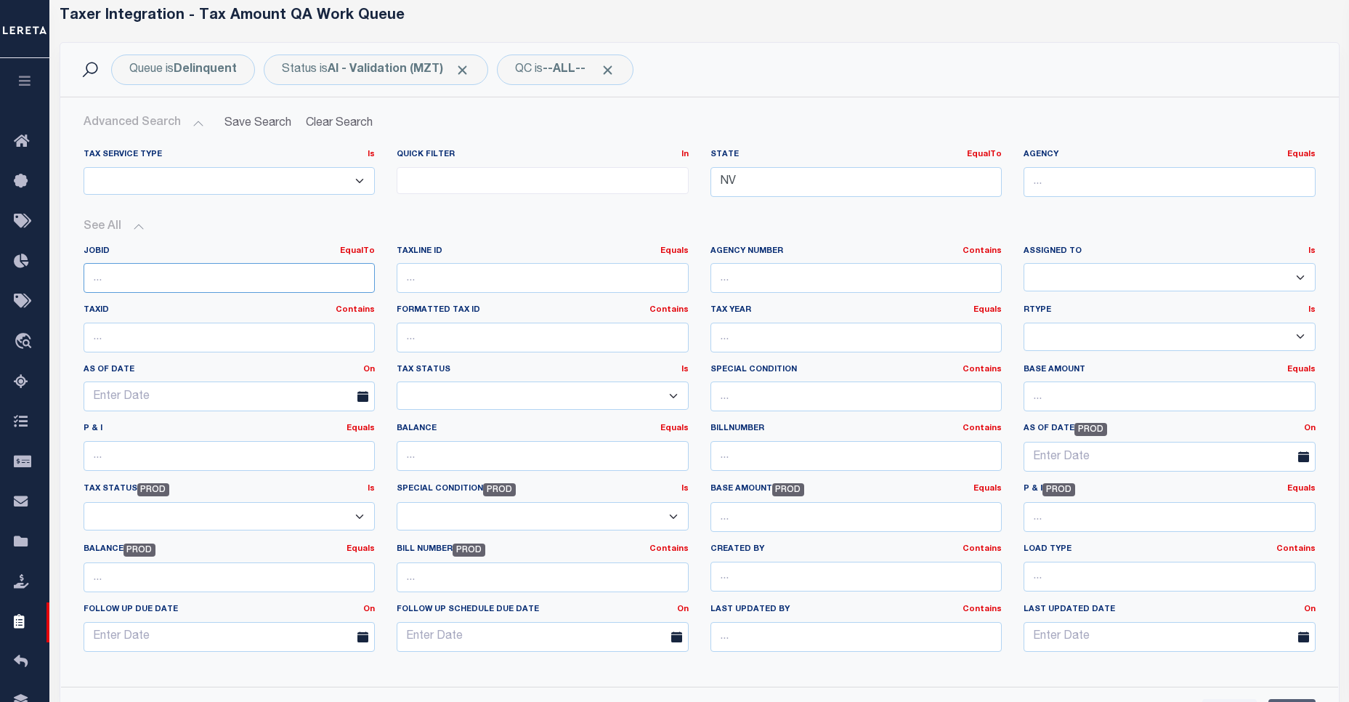
click at [211, 269] on input "number" at bounding box center [230, 278] width 292 height 30
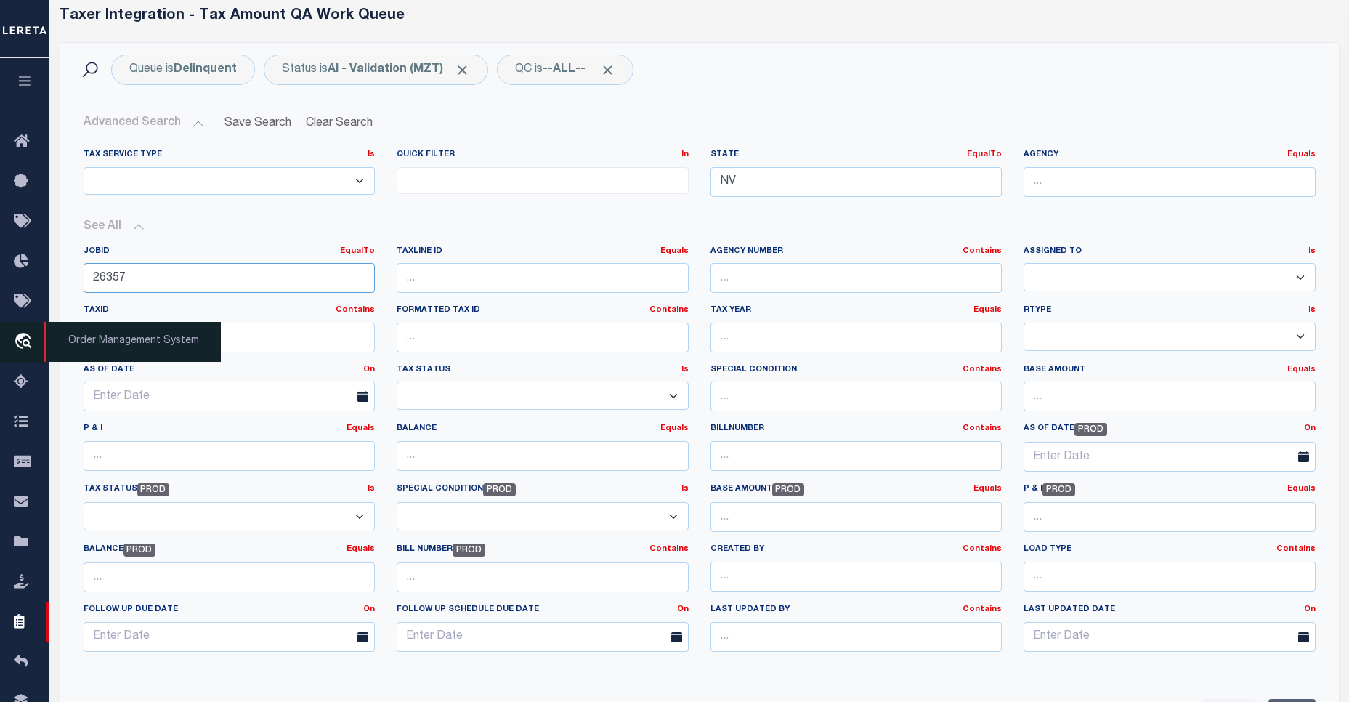
type input "26357"
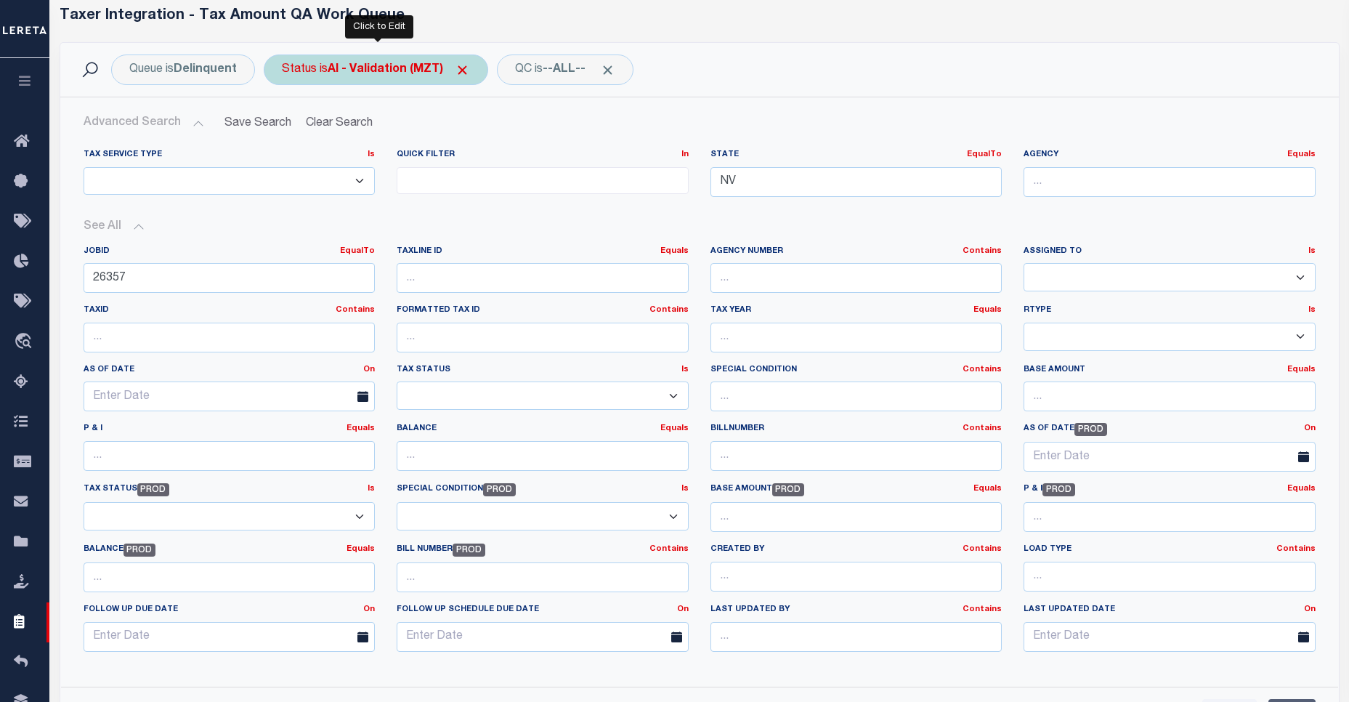
click at [402, 82] on div "Status is AI - Validation (MZT) Is Contains AI - Bot Exception (ERR) AI - Bot R…" at bounding box center [376, 69] width 224 height 31
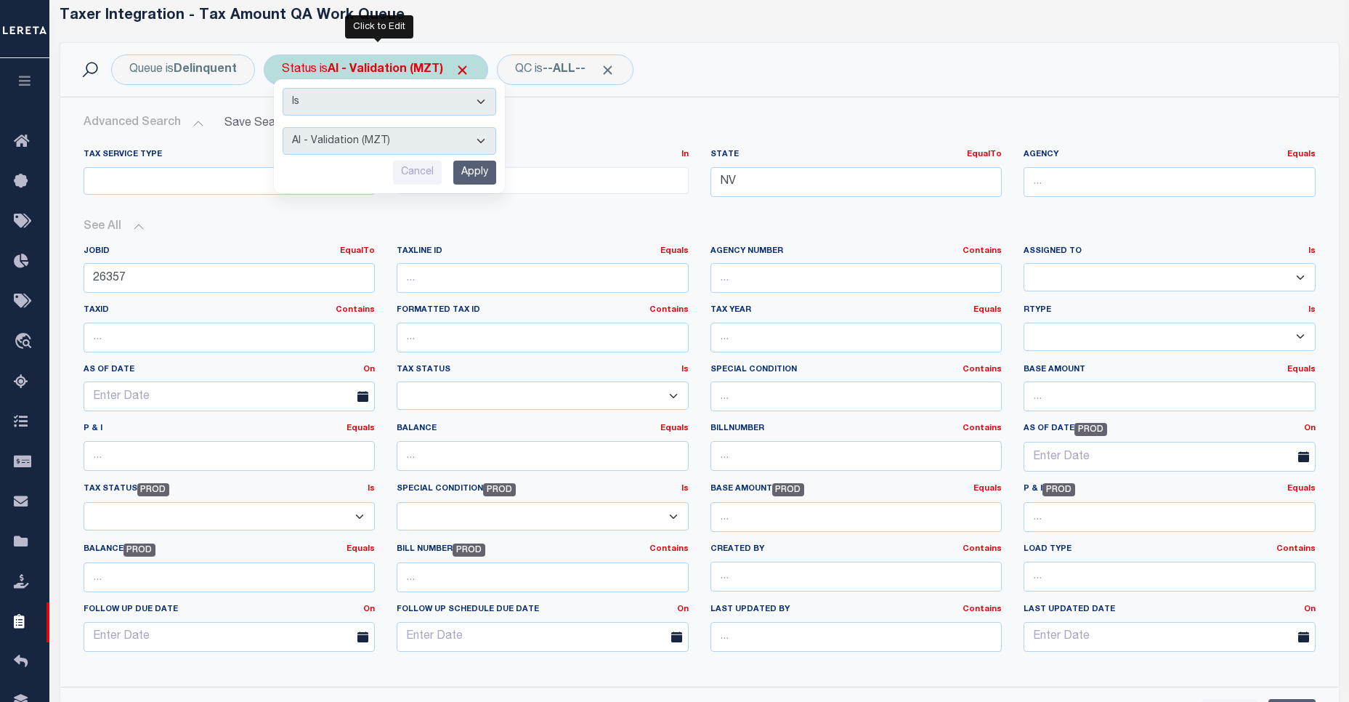
click at [387, 137] on select "AI - Bot Exception (ERR) AI - Bot Running (PLA) AI - Failed QA (FQA) AI - Prep …" at bounding box center [390, 141] width 214 height 28
select select "DNU"
click at [283, 127] on select "AI - Bot Exception (ERR) AI - Bot Running (PLA) AI - Failed QA (FQA) AI - Prep …" at bounding box center [390, 141] width 214 height 28
click at [479, 162] on input "Apply" at bounding box center [474, 173] width 43 height 24
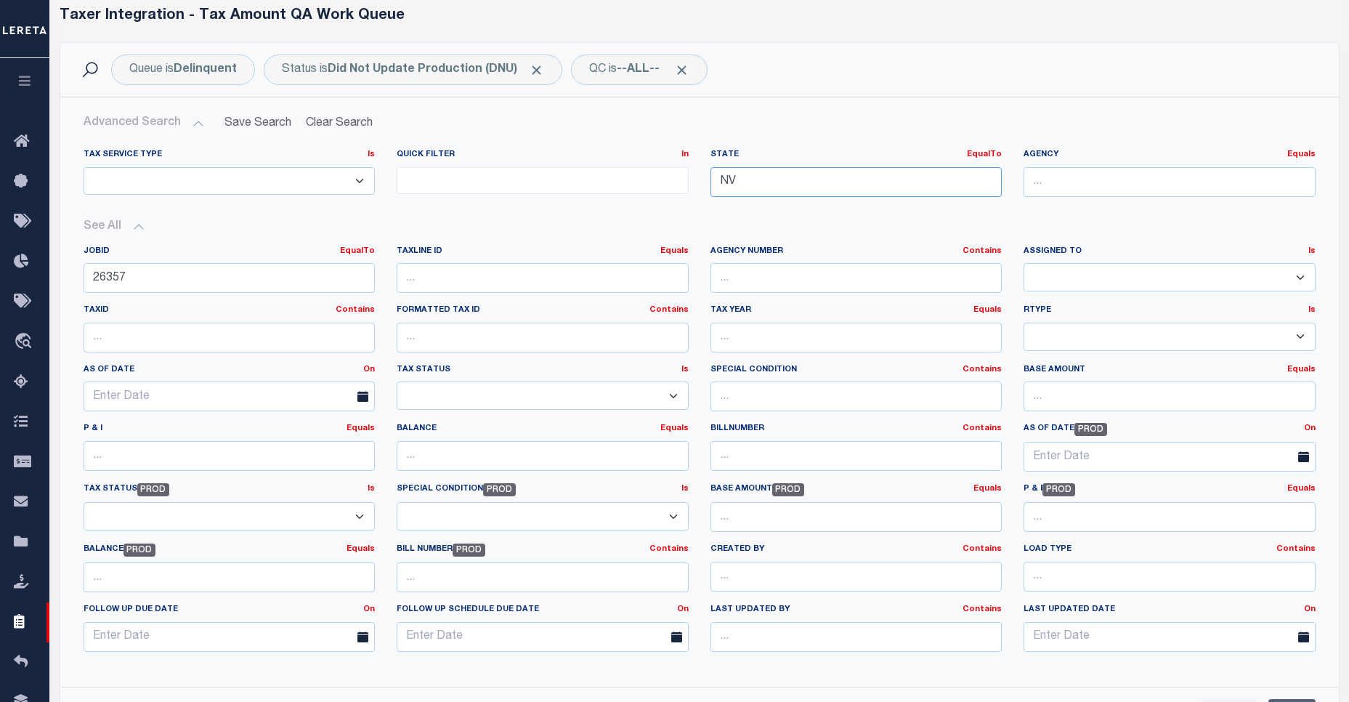
drag, startPoint x: 815, startPoint y: 181, endPoint x: 638, endPoint y: 182, distance: 177.3
click at [638, 182] on div "Tax Service Type Is Is Contains ESCROW NonESCROW Quick Filter In In View Only L…" at bounding box center [700, 179] width 1254 height 60
click at [792, 211] on div "[GEOGRAPHIC_DATA]" at bounding box center [856, 209] width 291 height 23
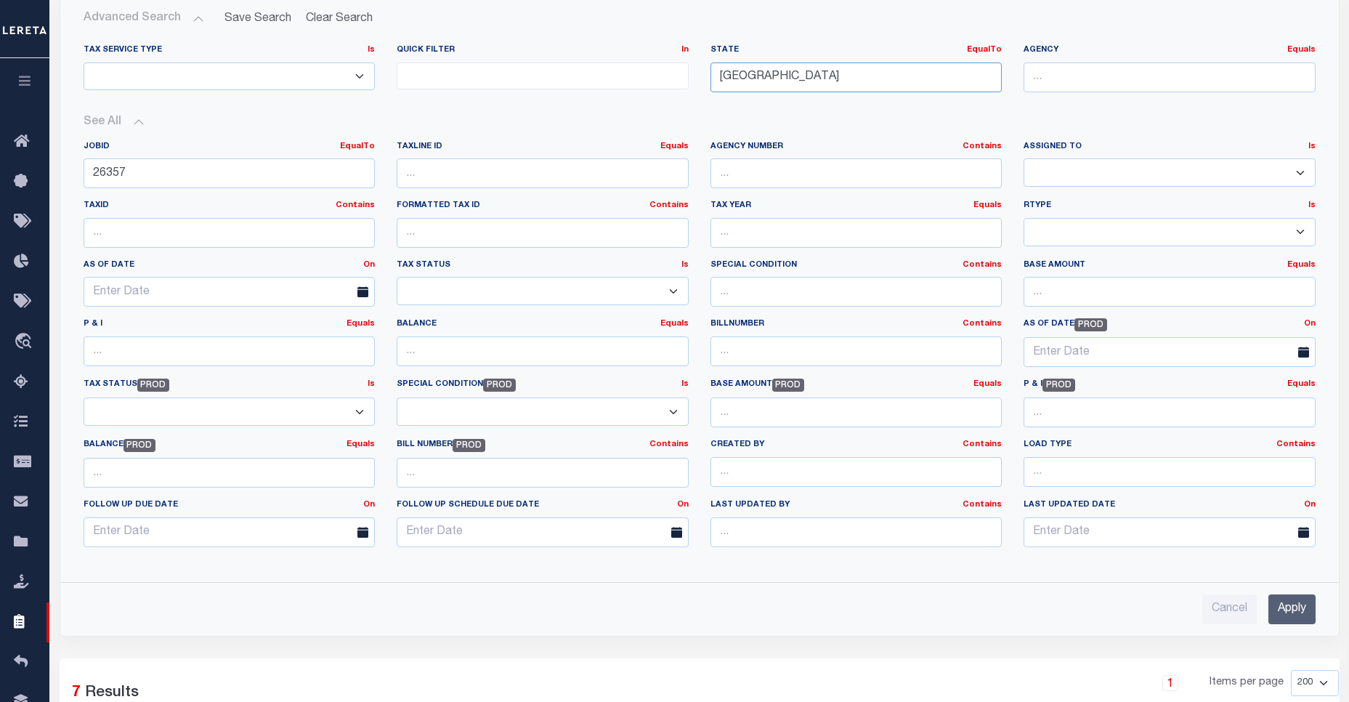
scroll to position [278, 0]
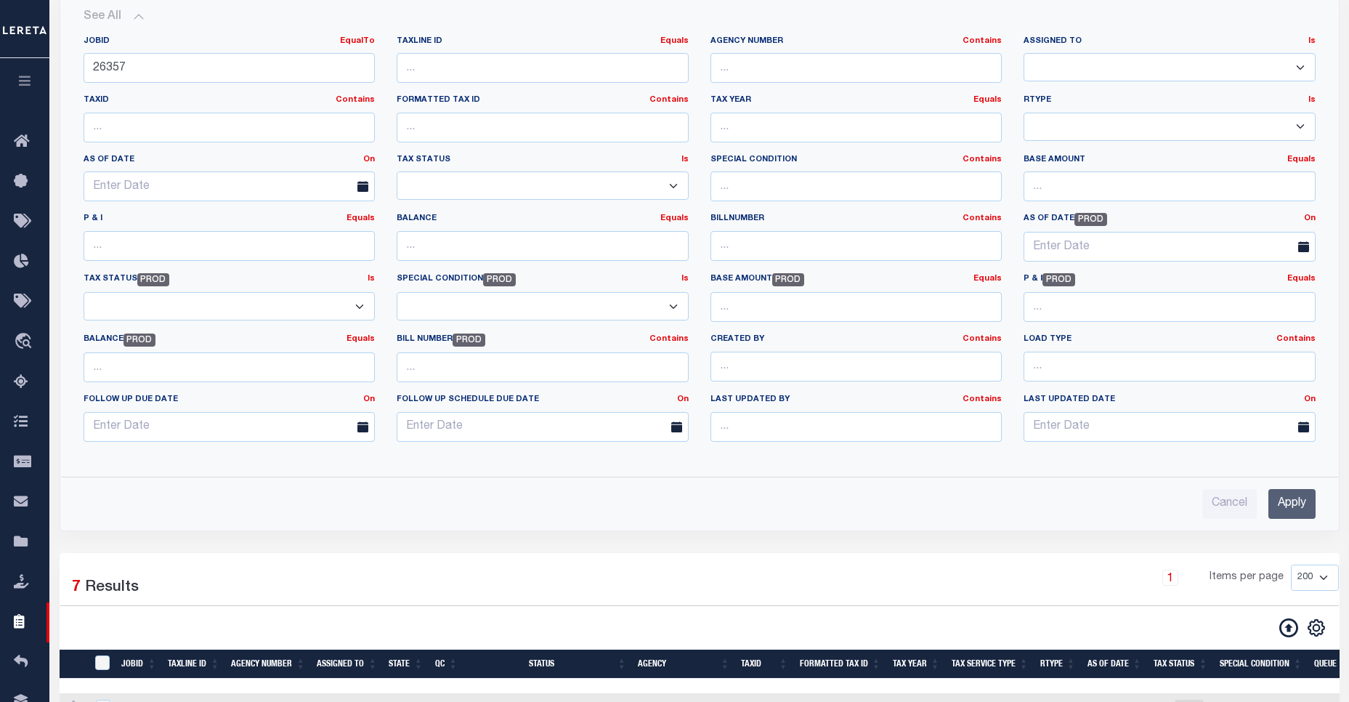
type input "[GEOGRAPHIC_DATA]"
click at [1296, 500] on input "Apply" at bounding box center [1291, 504] width 47 height 30
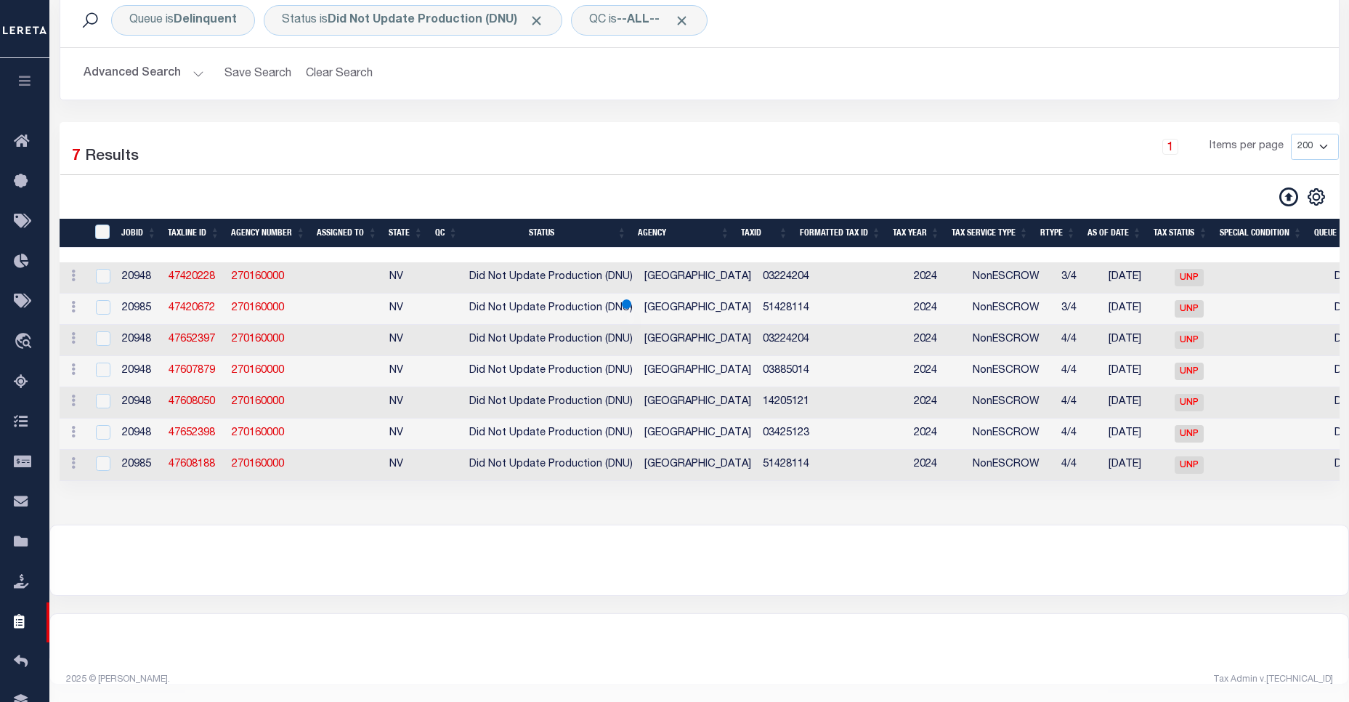
scroll to position [68, 0]
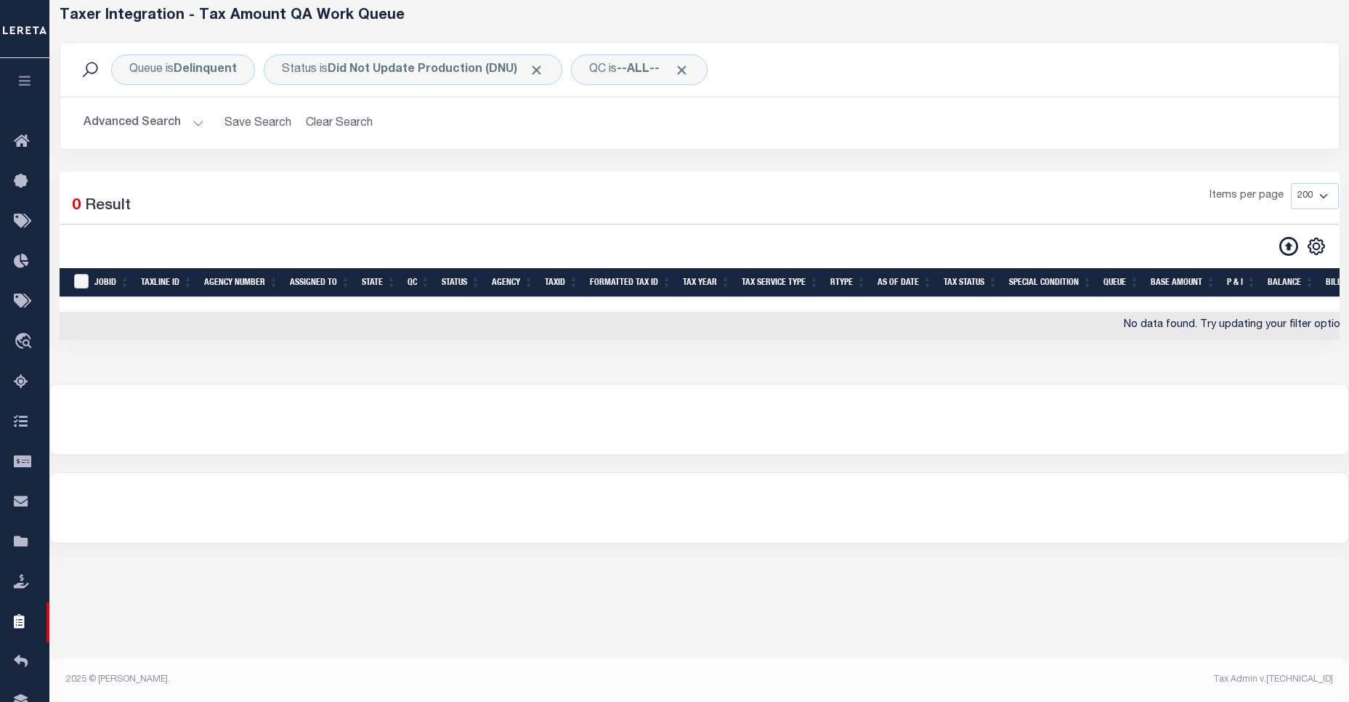
click at [179, 126] on button "Advanced Search" at bounding box center [144, 123] width 121 height 28
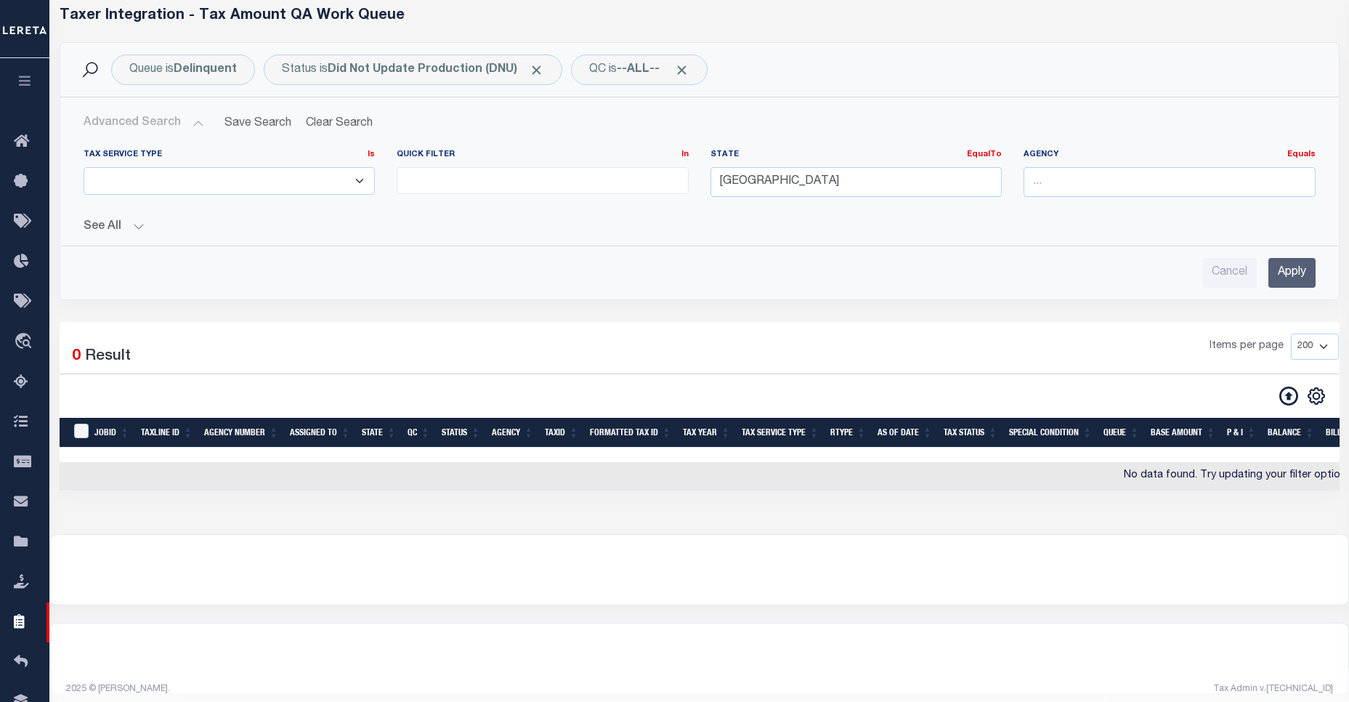
click at [112, 238] on div "Tax Service Type Is Is Contains ESCROW NonESCROW Quick Filter In In" at bounding box center [699, 212] width 1255 height 150
click at [124, 227] on button "See All" at bounding box center [700, 227] width 1232 height 14
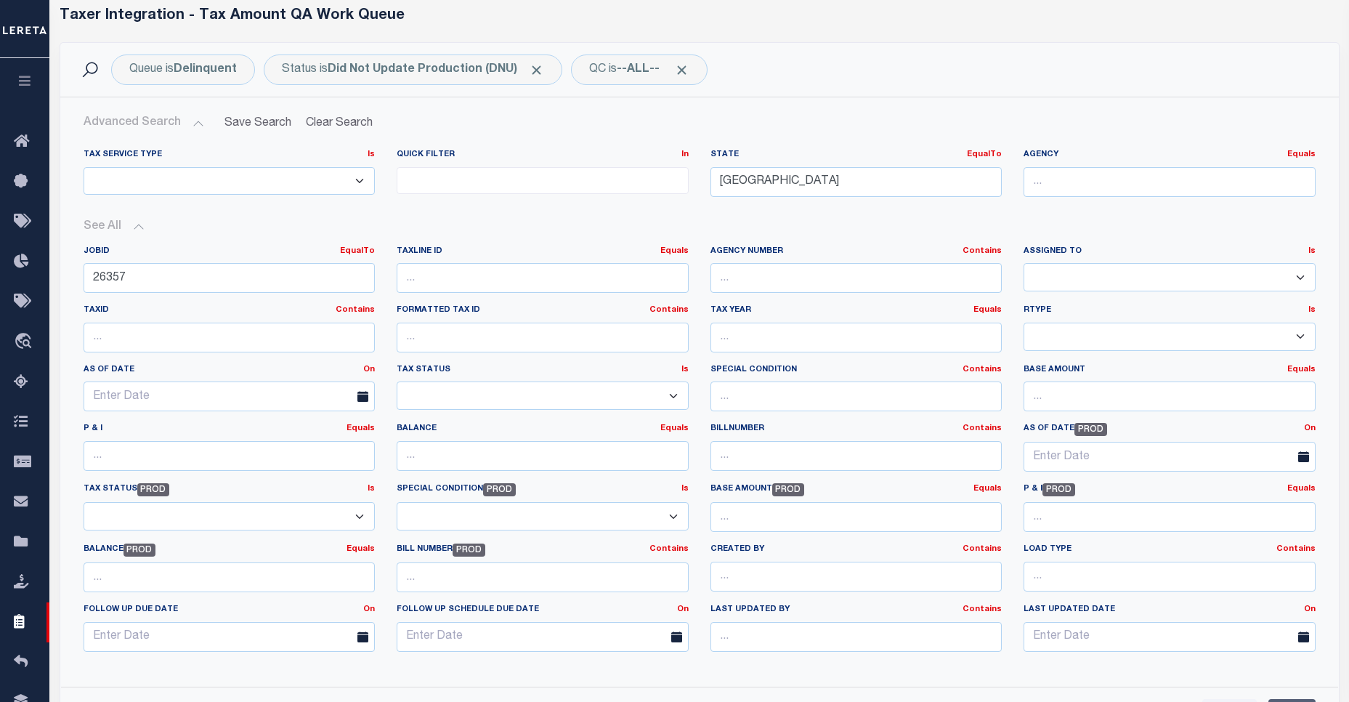
click at [448, 88] on div "Queue is Delinquent Status is Did Not Update Production (DNU) QC is --ALL-- Sea…" at bounding box center [699, 70] width 1279 height 54
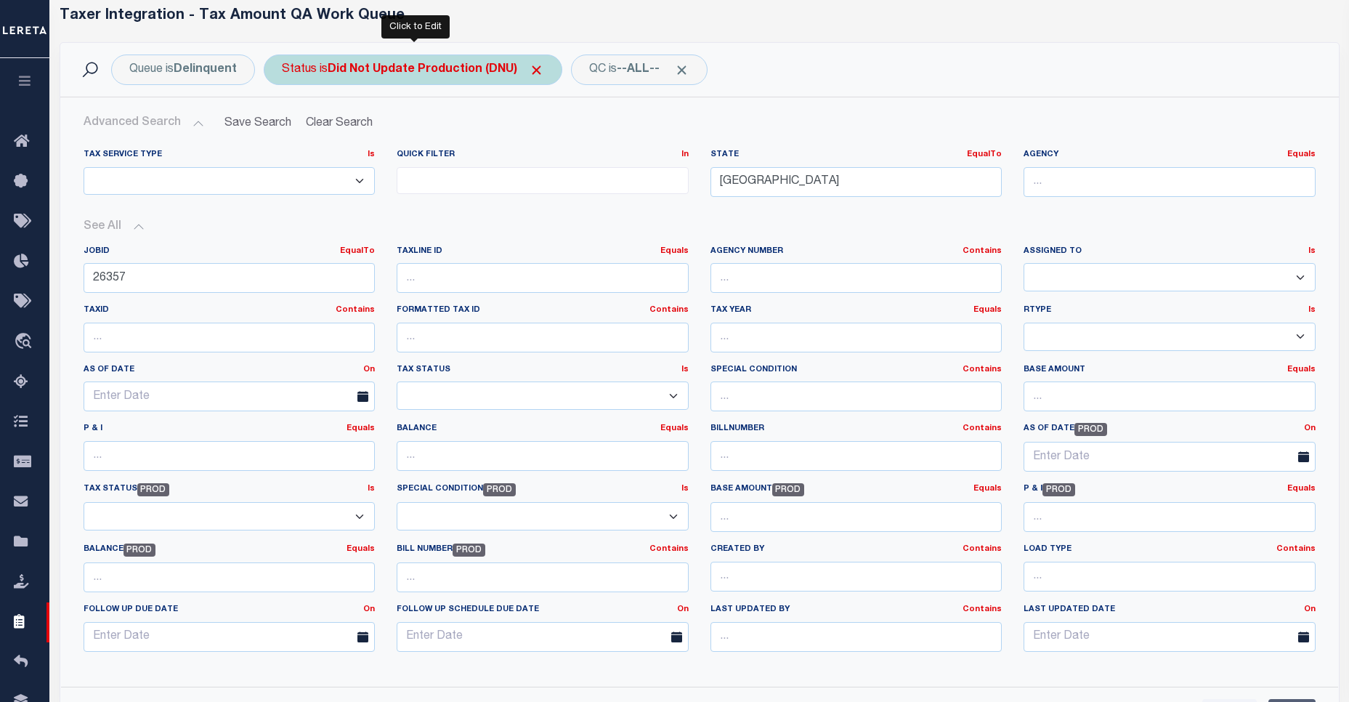
click at [450, 81] on div "Status is Did Not Update Production (DNU)" at bounding box center [413, 69] width 299 height 31
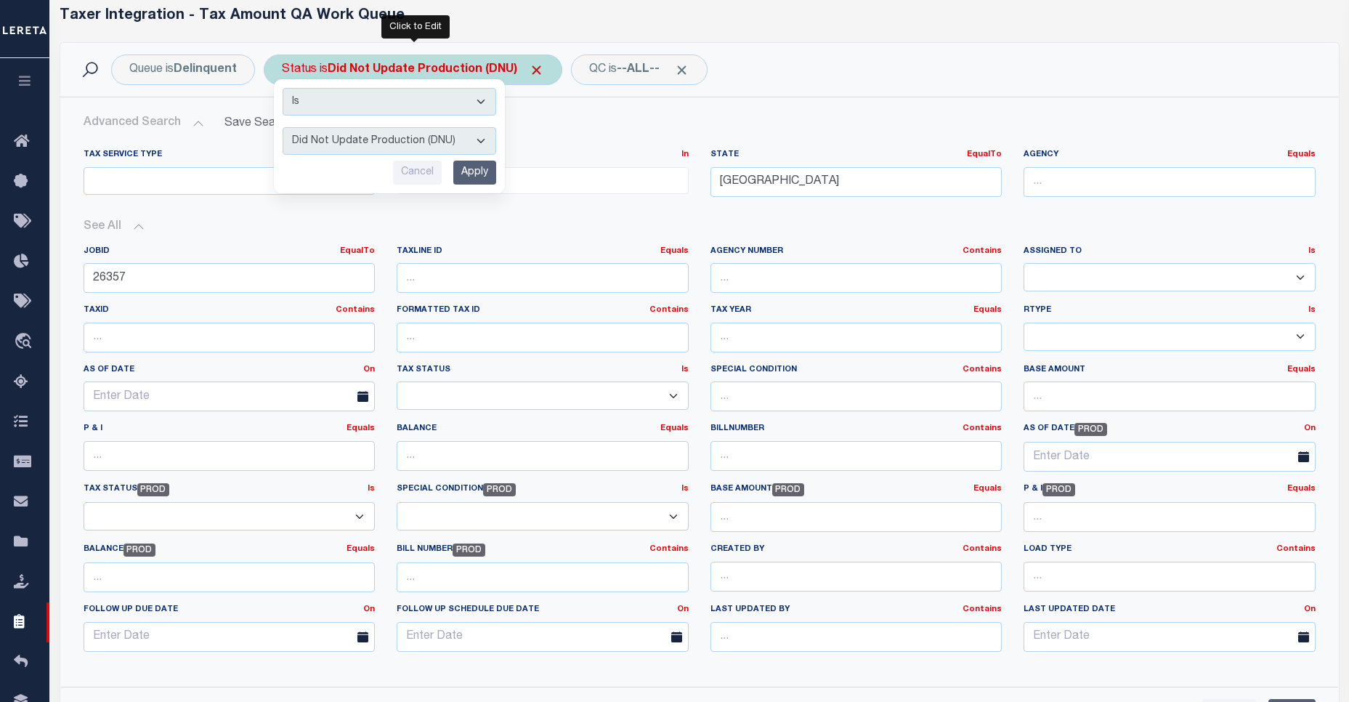
click at [434, 142] on select "AI - Bot Exception (ERR) AI - Bot Running (PLA) AI - Failed QA (FQA) AI - Prep …" at bounding box center [390, 141] width 214 height 28
select select "RQA"
click at [283, 127] on select "AI - Bot Exception (ERR) AI - Bot Running (PLA) AI - Failed QA (FQA) AI - Prep …" at bounding box center [390, 141] width 214 height 28
click at [477, 165] on input "Apply" at bounding box center [474, 173] width 43 height 24
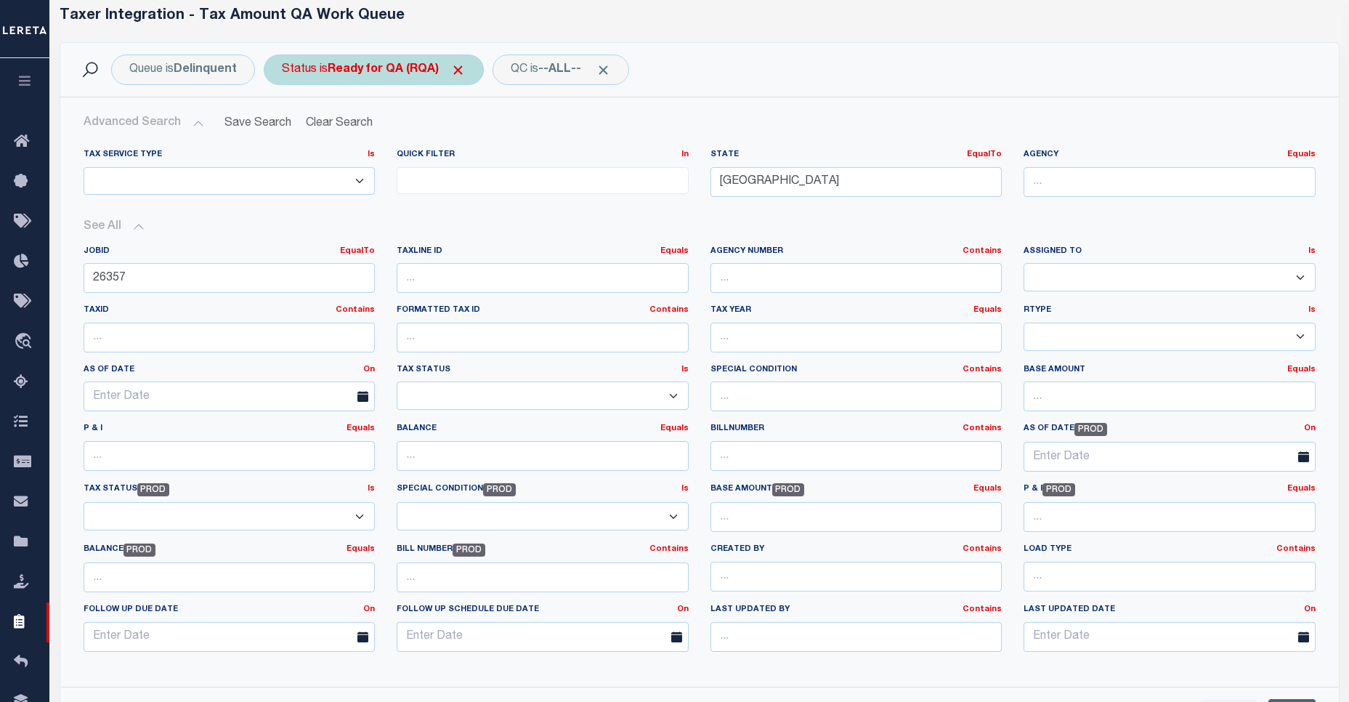
click at [381, 80] on div "Status is Ready for QA (RQA)" at bounding box center [374, 69] width 220 height 31
select select "RQA"
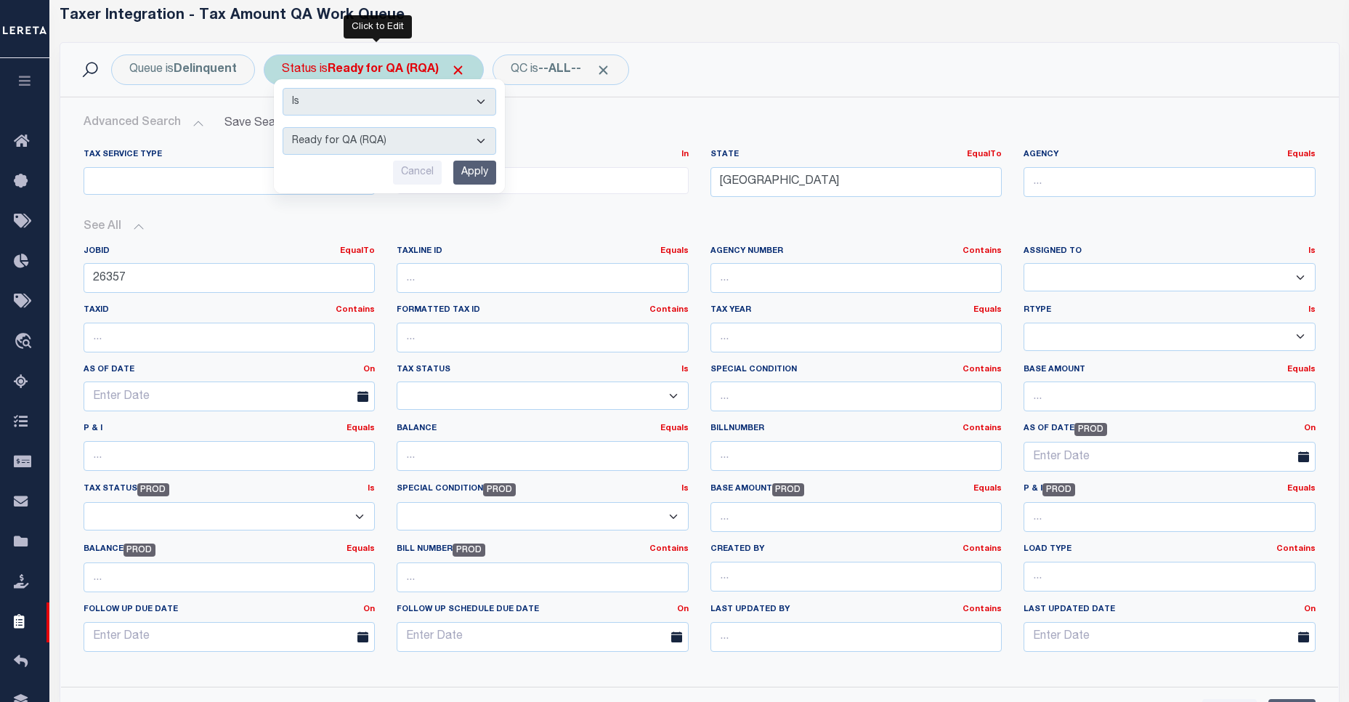
click at [457, 176] on input "Apply" at bounding box center [474, 173] width 43 height 24
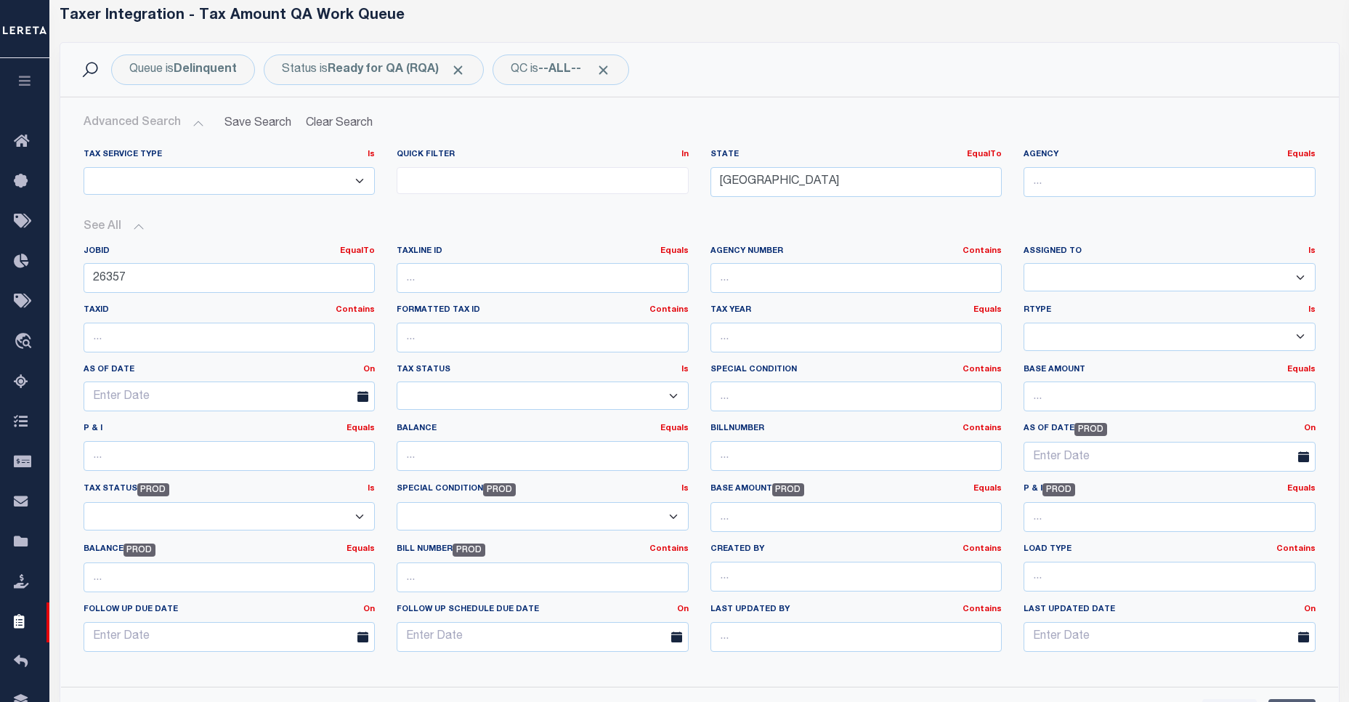
click at [410, 89] on div "Queue is Delinquent Status is Ready for QA (RQA) QC is --ALL-- Search" at bounding box center [699, 70] width 1279 height 54
click at [415, 80] on div "Status is Ready for QA (RQA)" at bounding box center [374, 69] width 220 height 31
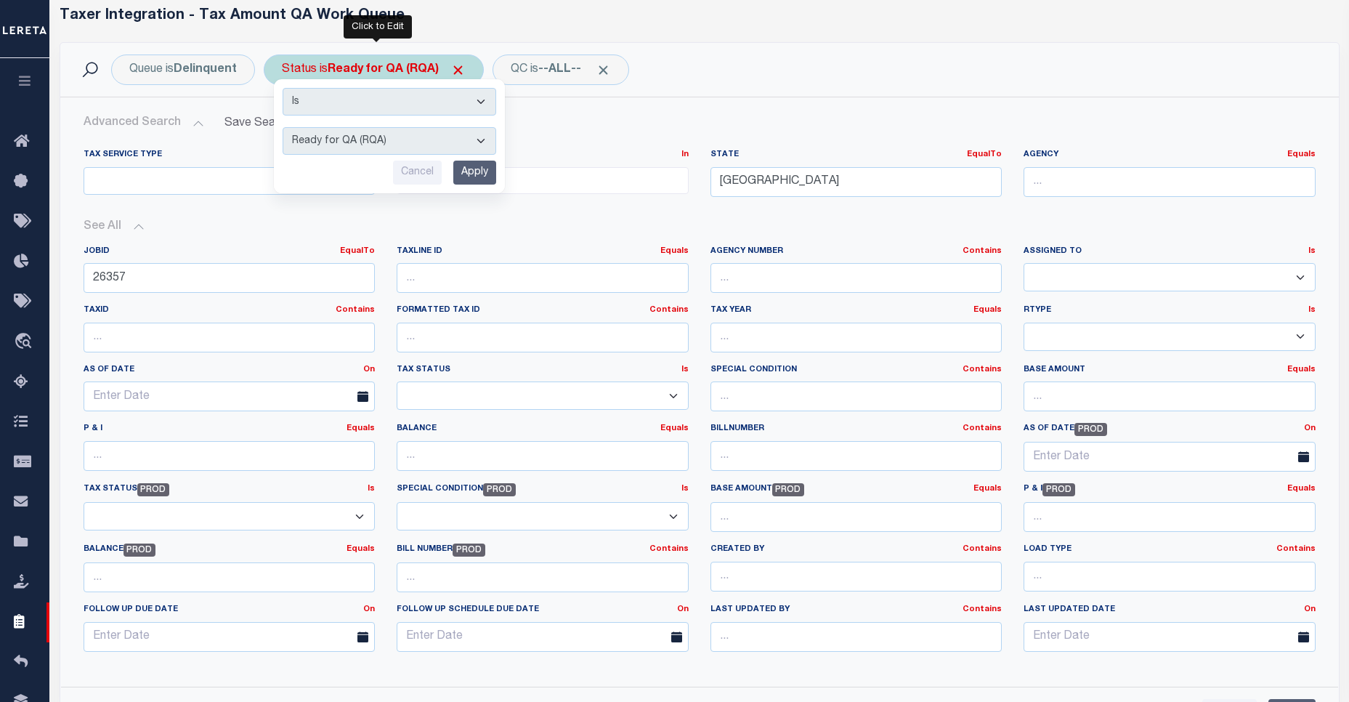
click at [406, 151] on select "AI - Bot Exception (ERR) AI - Bot Running (PLA) AI - Failed QA (FQA) AI - Prep …" at bounding box center [390, 141] width 214 height 28
select select "ERR"
click at [283, 127] on select "AI - Bot Exception (ERR) AI - Bot Running (PLA) AI - Failed QA (FQA) AI - Prep …" at bounding box center [390, 141] width 214 height 28
click at [471, 165] on input "Apply" at bounding box center [474, 173] width 43 height 24
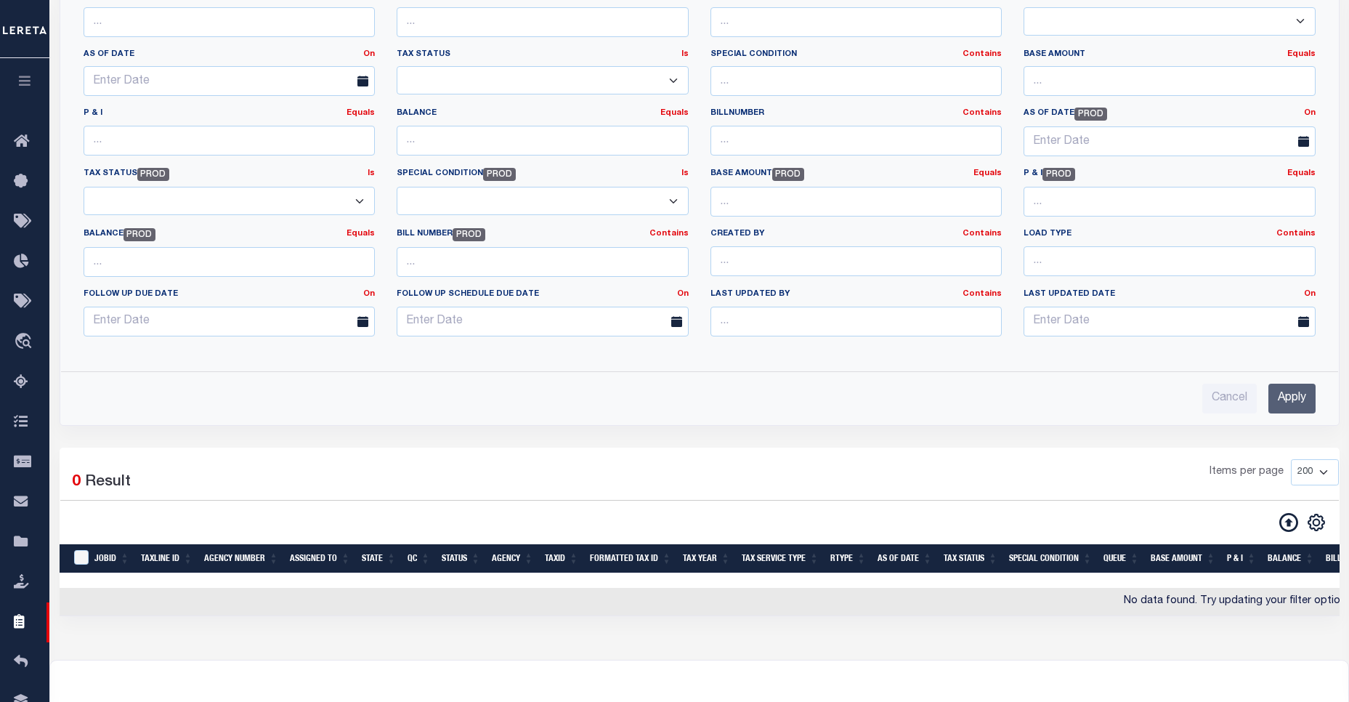
scroll to position [68, 0]
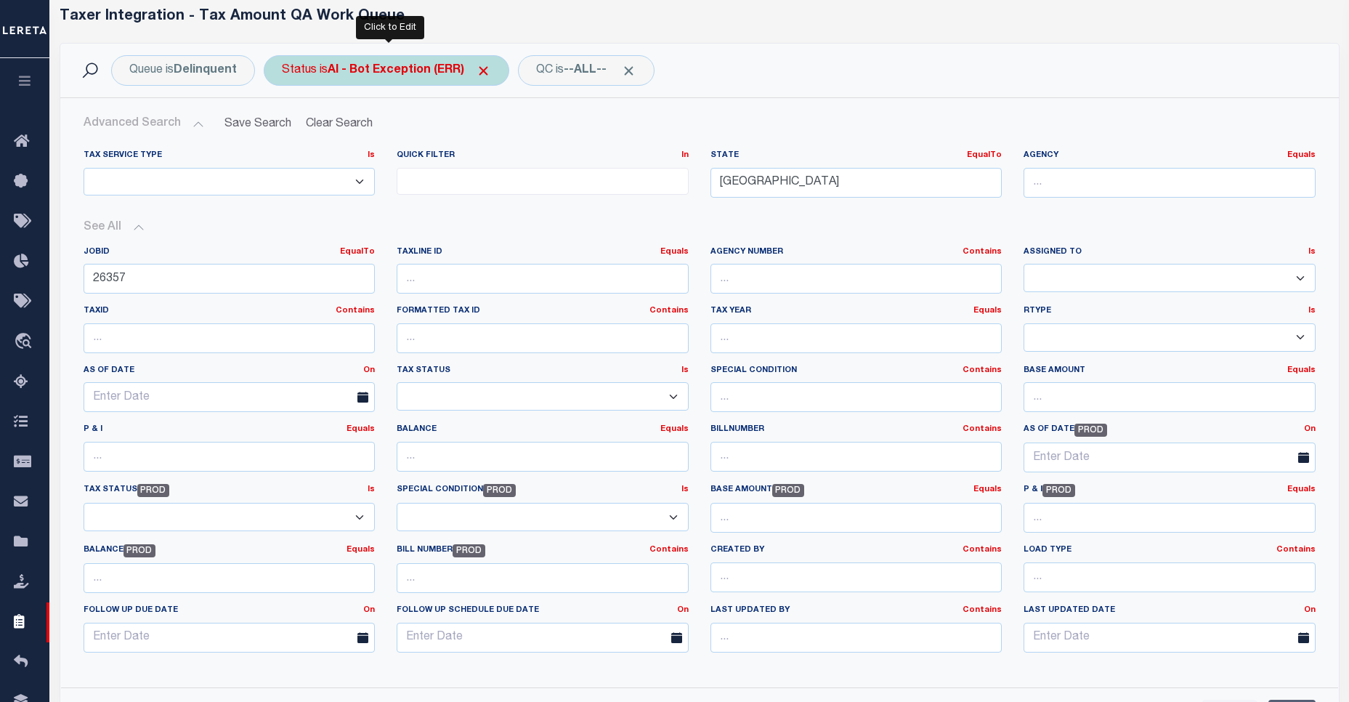
click at [361, 76] on div "Status is AI - Bot Exception (ERR)" at bounding box center [387, 70] width 246 height 31
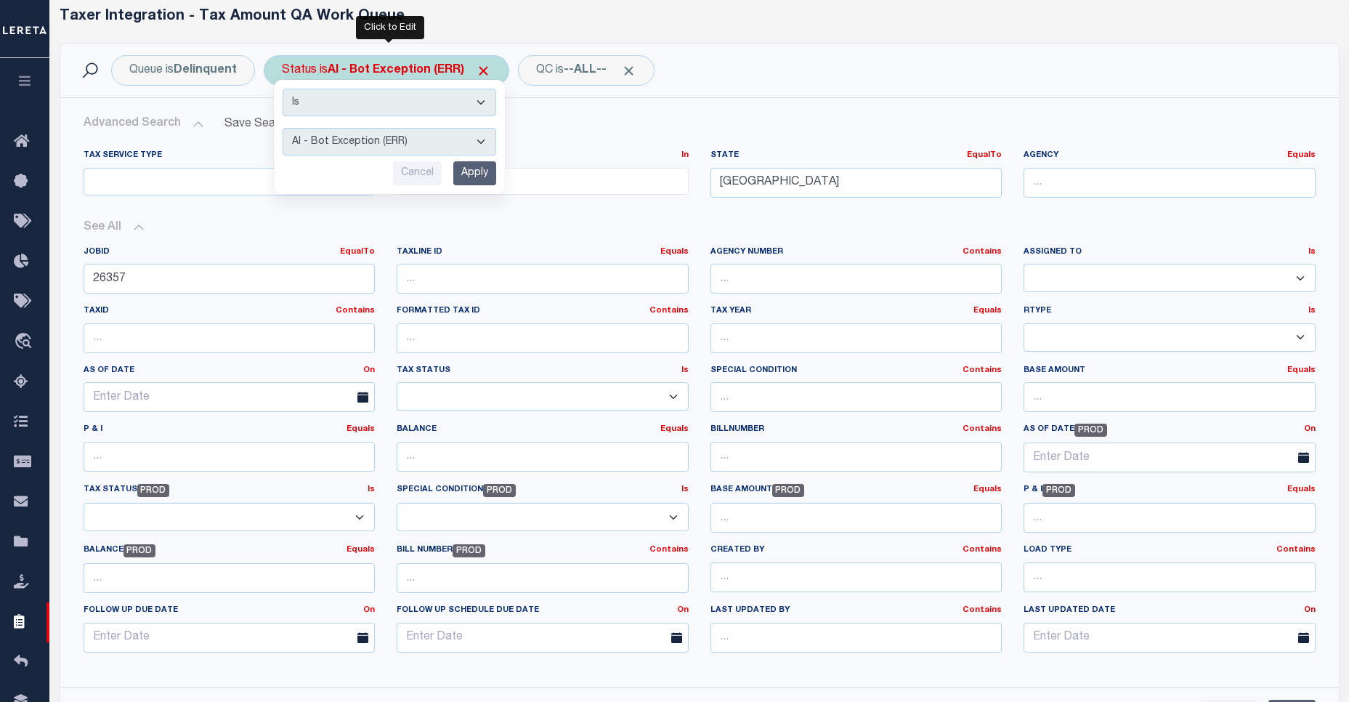
click at [378, 132] on select "AI - Bot Exception (ERR) AI - Bot Running (PLA) AI - Failed QA (FQA) AI - Prep …" at bounding box center [390, 142] width 214 height 28
click at [283, 128] on select "AI - Bot Exception (ERR) AI - Bot Running (PLA) AI - Failed QA (FQA) AI - Prep …" at bounding box center [390, 142] width 214 height 28
drag, startPoint x: 477, startPoint y: 148, endPoint x: 485, endPoint y: 164, distance: 17.9
click at [485, 164] on div "Is Contains AI - Bot Exception (ERR) AI - Bot Running (PLA) AI - Failed QA (FQA…" at bounding box center [389, 137] width 231 height 114
click at [283, 128] on select "AI - Bot Exception (ERR) AI - Bot Running (PLA) AI - Failed QA (FQA) AI - Prep …" at bounding box center [390, 142] width 214 height 28
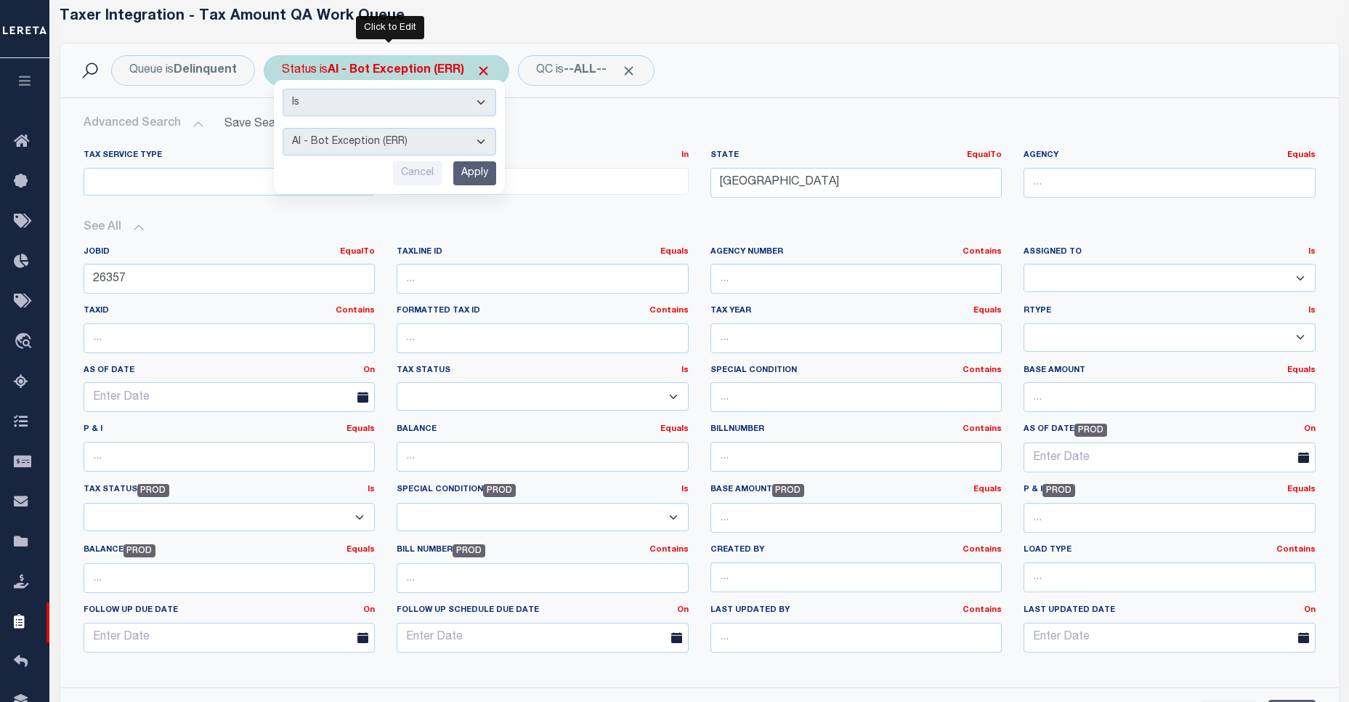
click at [479, 151] on select "AI - Bot Exception (ERR) AI - Bot Running (PLA) AI - Failed QA (FQA) AI - Prep …" at bounding box center [390, 142] width 214 height 28
select select "PLA"
click at [283, 128] on select "AI - Bot Exception (ERR) AI - Bot Running (PLA) AI - Failed QA (FQA) AI - Prep …" at bounding box center [390, 142] width 214 height 28
click at [478, 173] on input "Apply" at bounding box center [474, 173] width 43 height 24
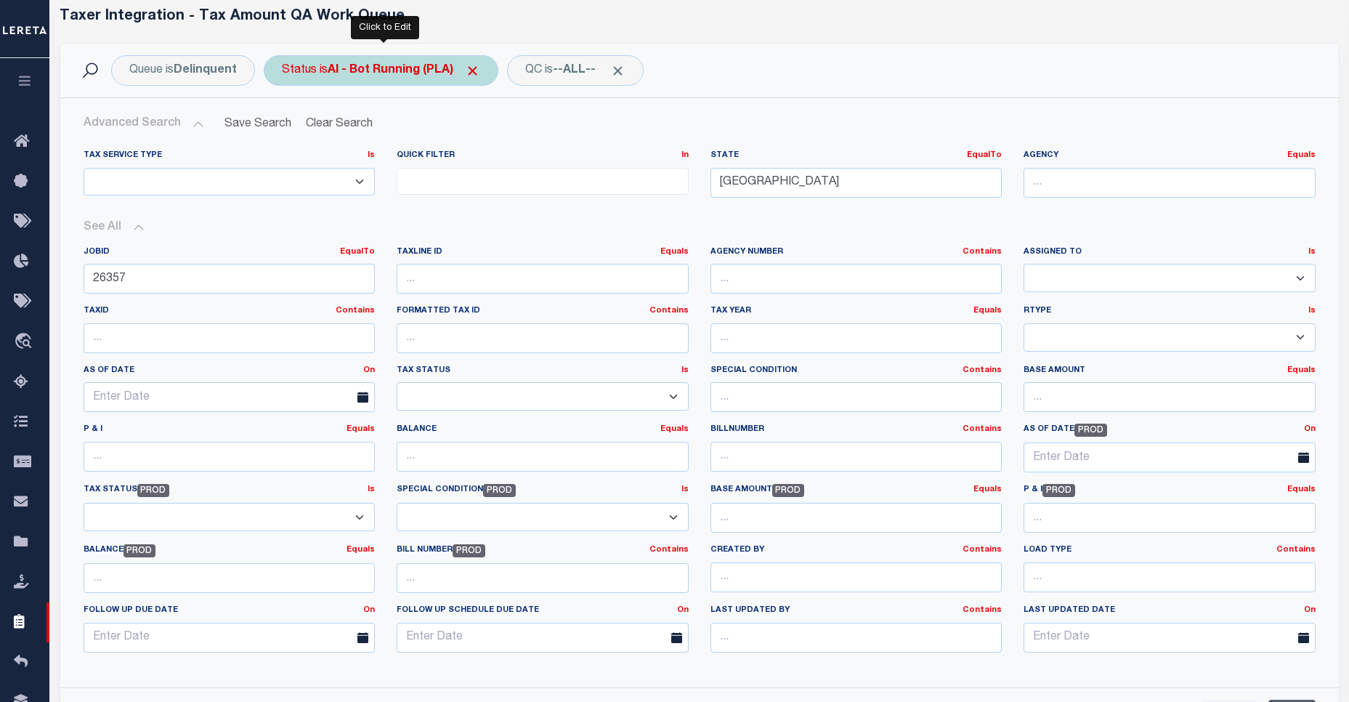
click at [381, 72] on b "AI - Bot Running (PLA)" at bounding box center [404, 71] width 153 height 12
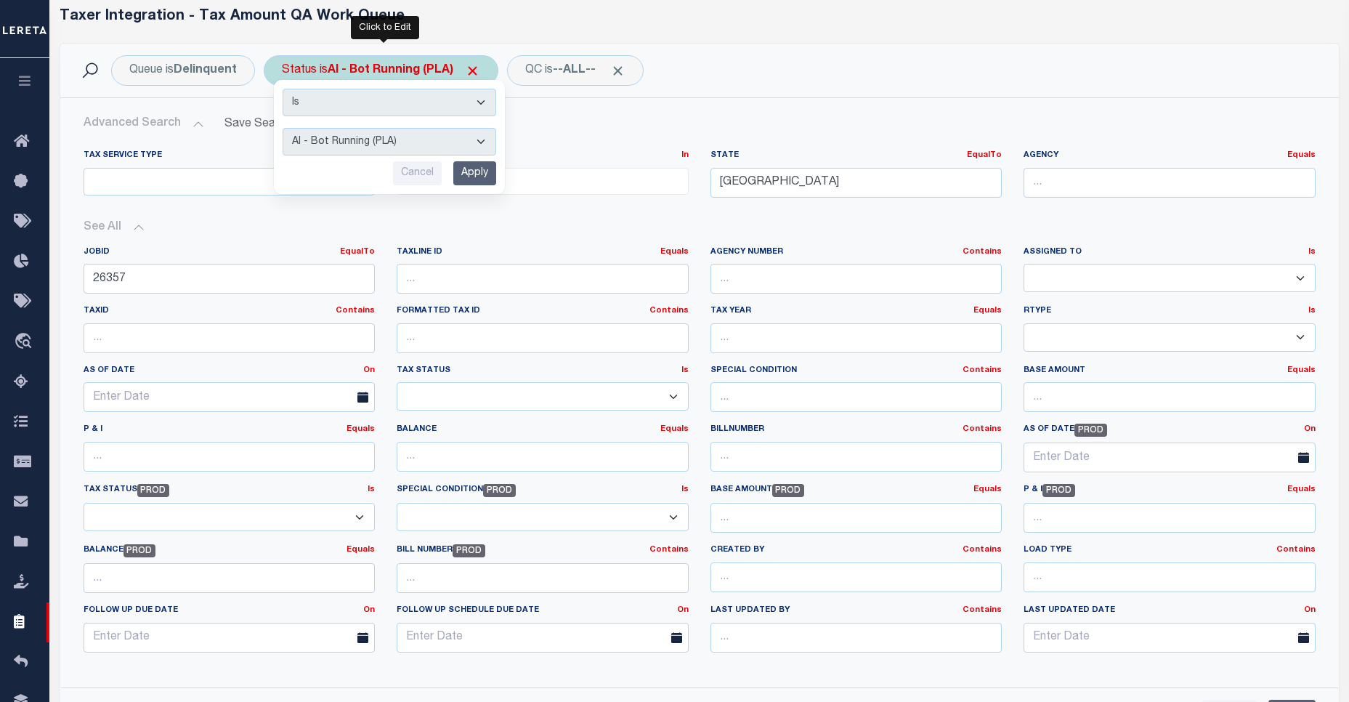
click at [375, 138] on select "AI - Bot Exception (ERR) AI - Bot Running (PLA) AI - Failed QA (FQA) AI - Prep …" at bounding box center [390, 142] width 214 height 28
select select "MZT"
click at [283, 128] on select "AI - Bot Exception (ERR) AI - Bot Running (PLA) AI - Failed QA (FQA) AI - Prep …" at bounding box center [390, 142] width 214 height 28
click at [477, 175] on input "Apply" at bounding box center [474, 173] width 43 height 24
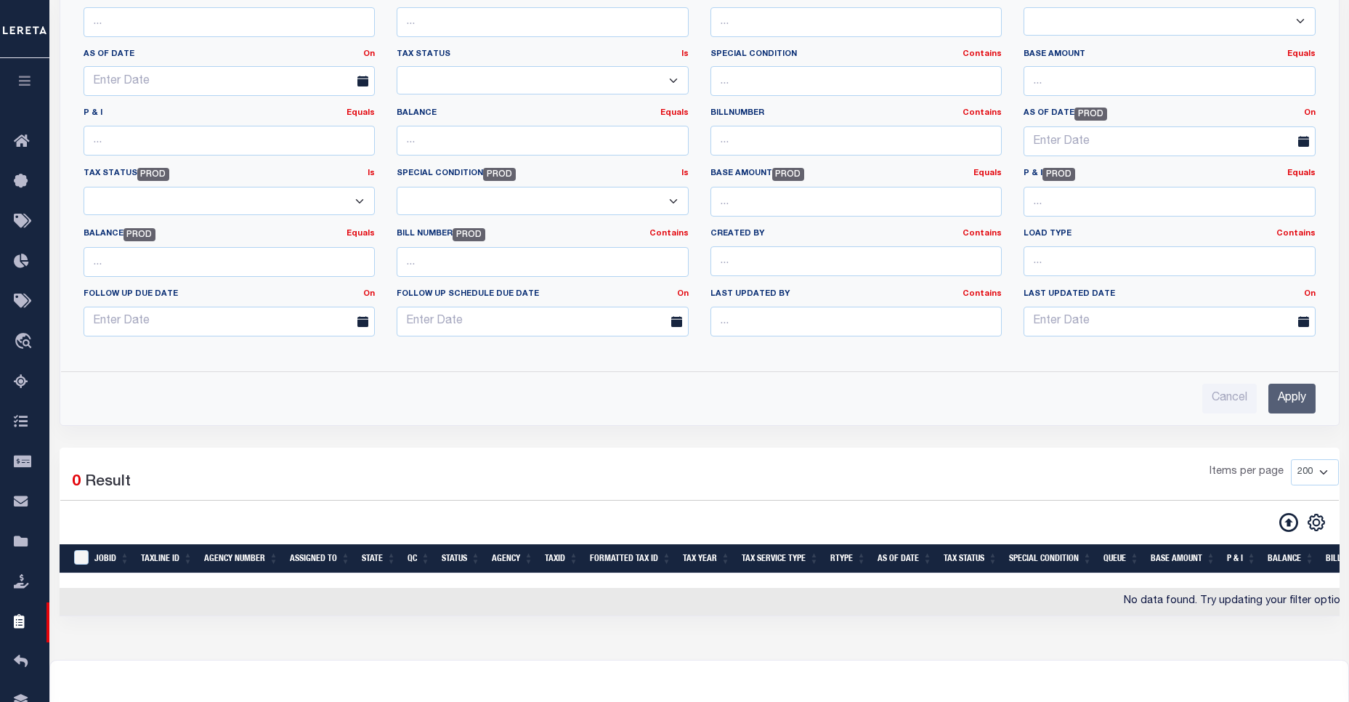
scroll to position [489, 0]
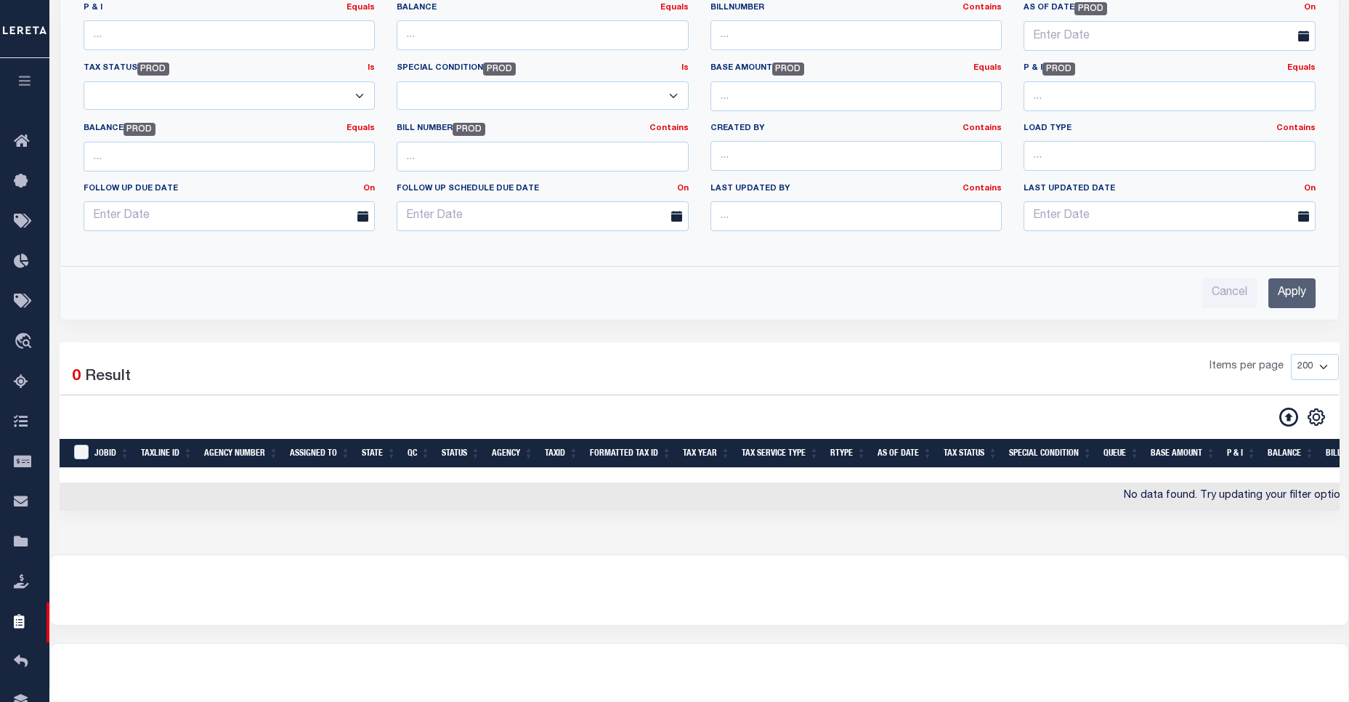
click at [1311, 290] on input "Apply" at bounding box center [1291, 293] width 47 height 30
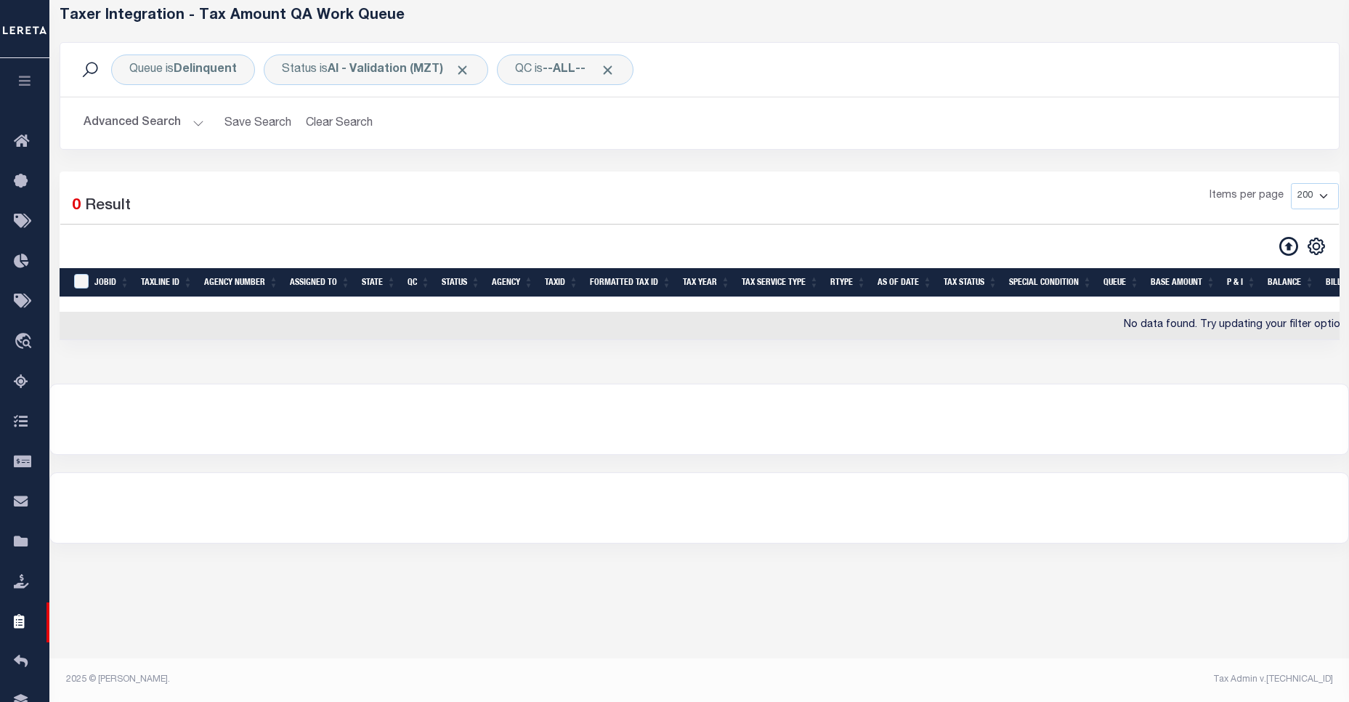
scroll to position [68, 0]
click at [156, 129] on button "Advanced Search" at bounding box center [144, 123] width 121 height 28
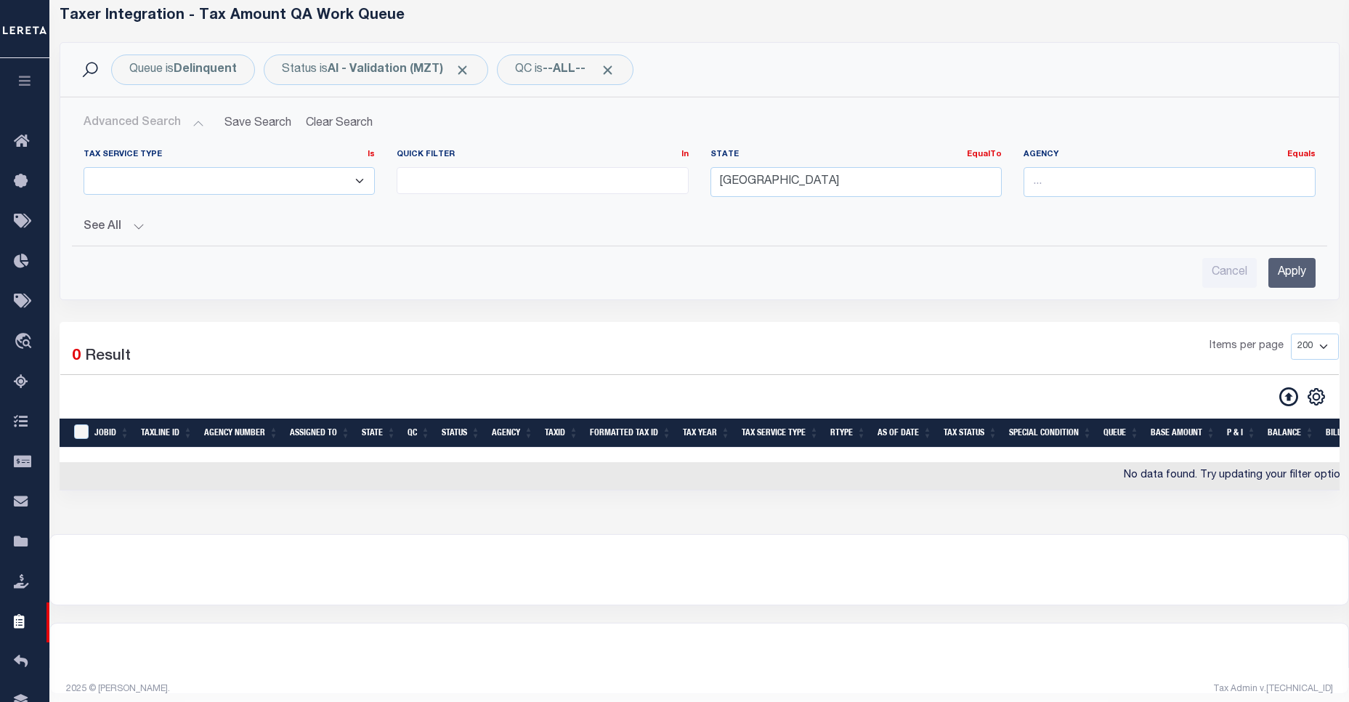
click at [145, 211] on div "See All JobID EqualTo Equals Is Not Equal To 26357 Is Is" at bounding box center [700, 220] width 1232 height 25
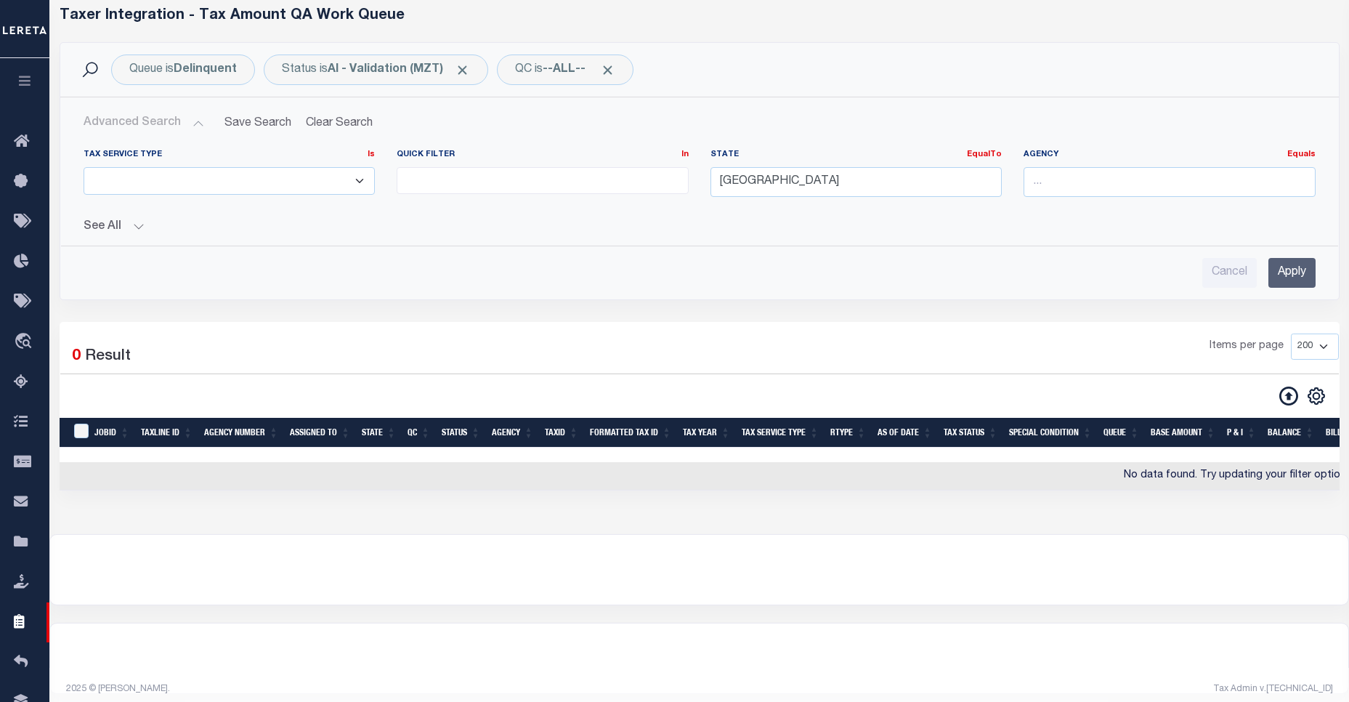
click at [140, 223] on button "See All" at bounding box center [700, 227] width 1232 height 14
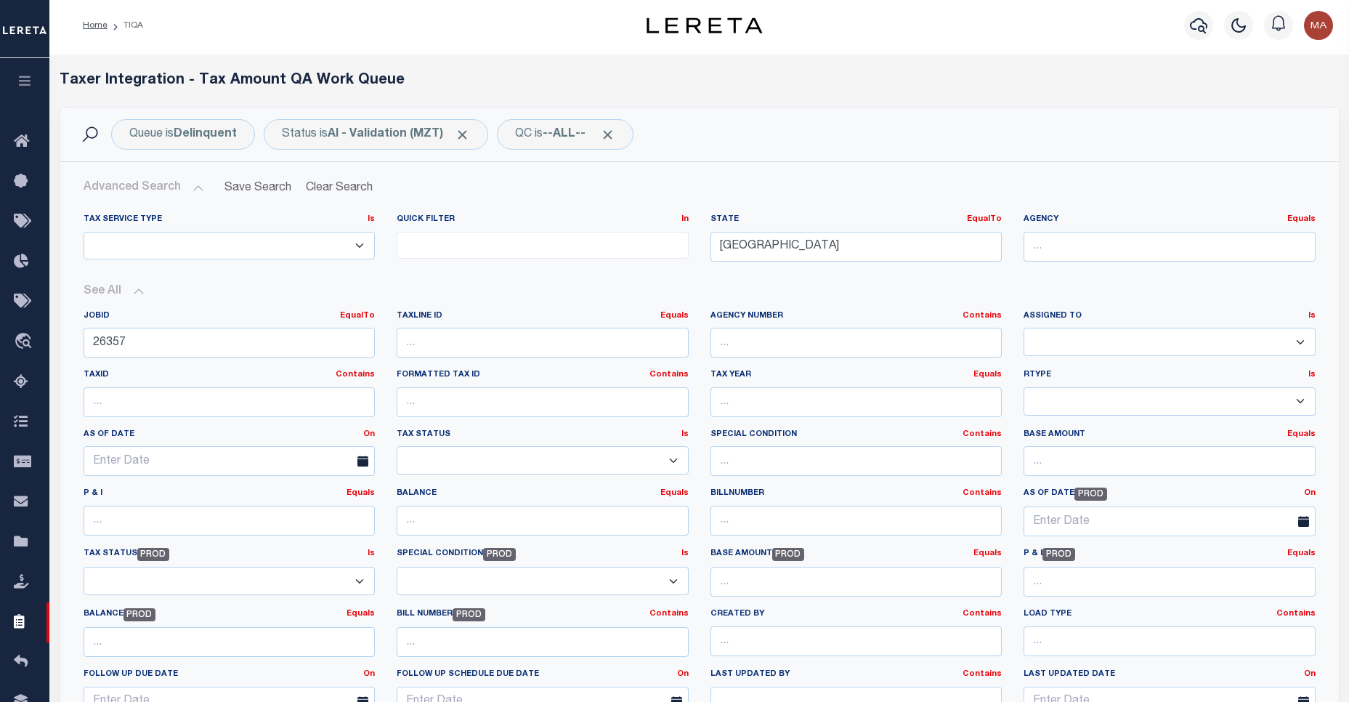
scroll to position [0, 0]
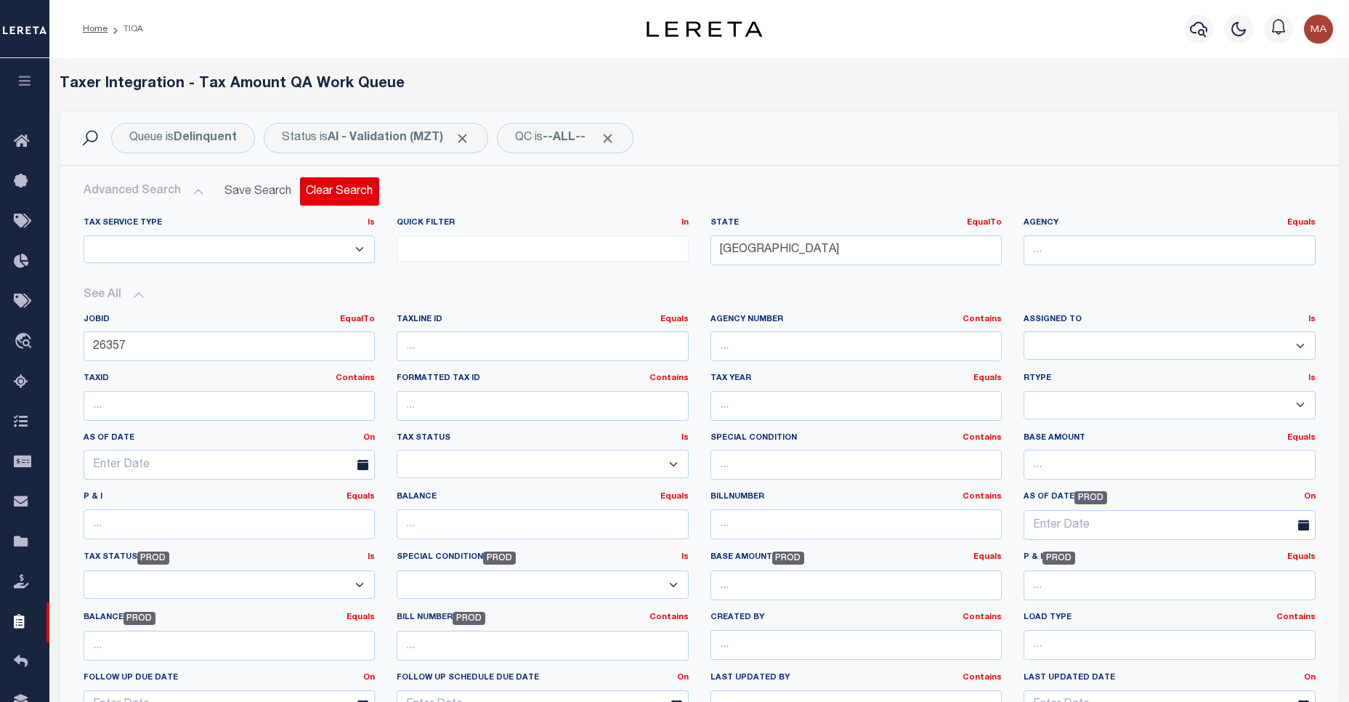
click at [314, 190] on button "Clear Search" at bounding box center [339, 191] width 79 height 28
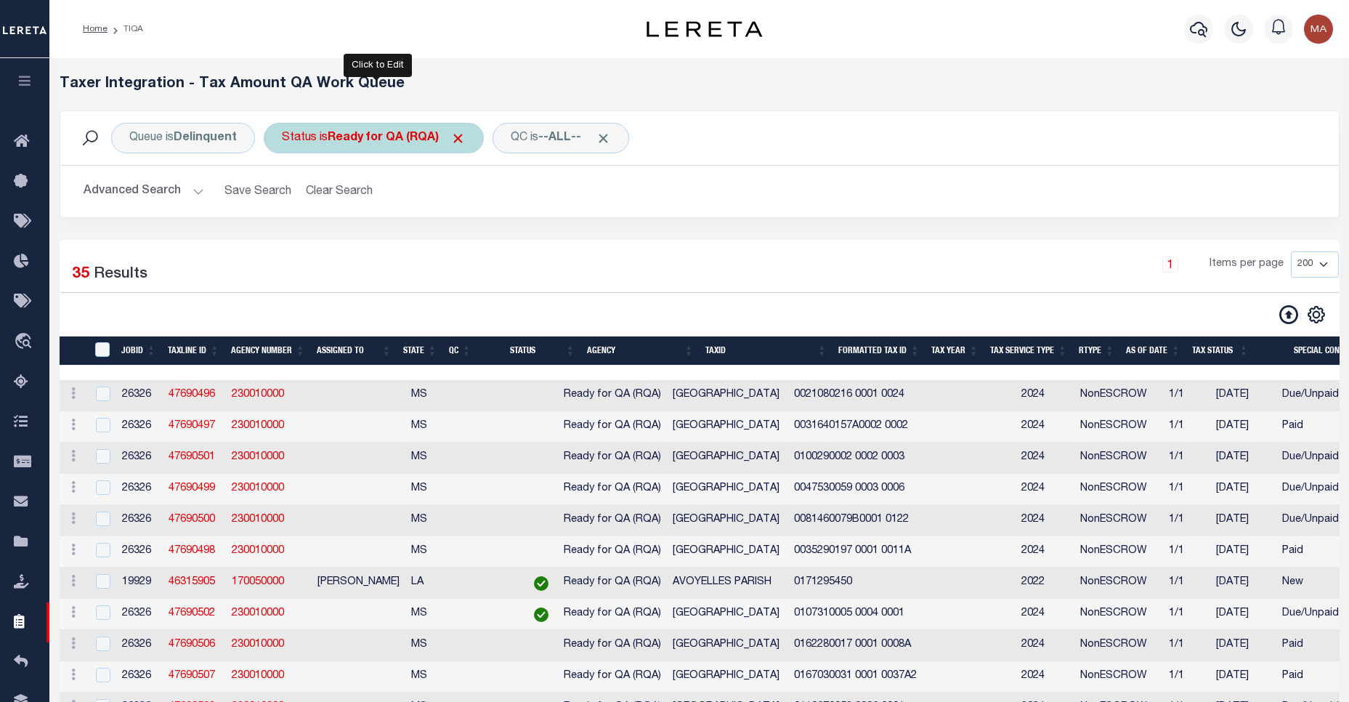
click at [362, 123] on div "Status is Ready for QA (RQA)" at bounding box center [374, 138] width 220 height 31
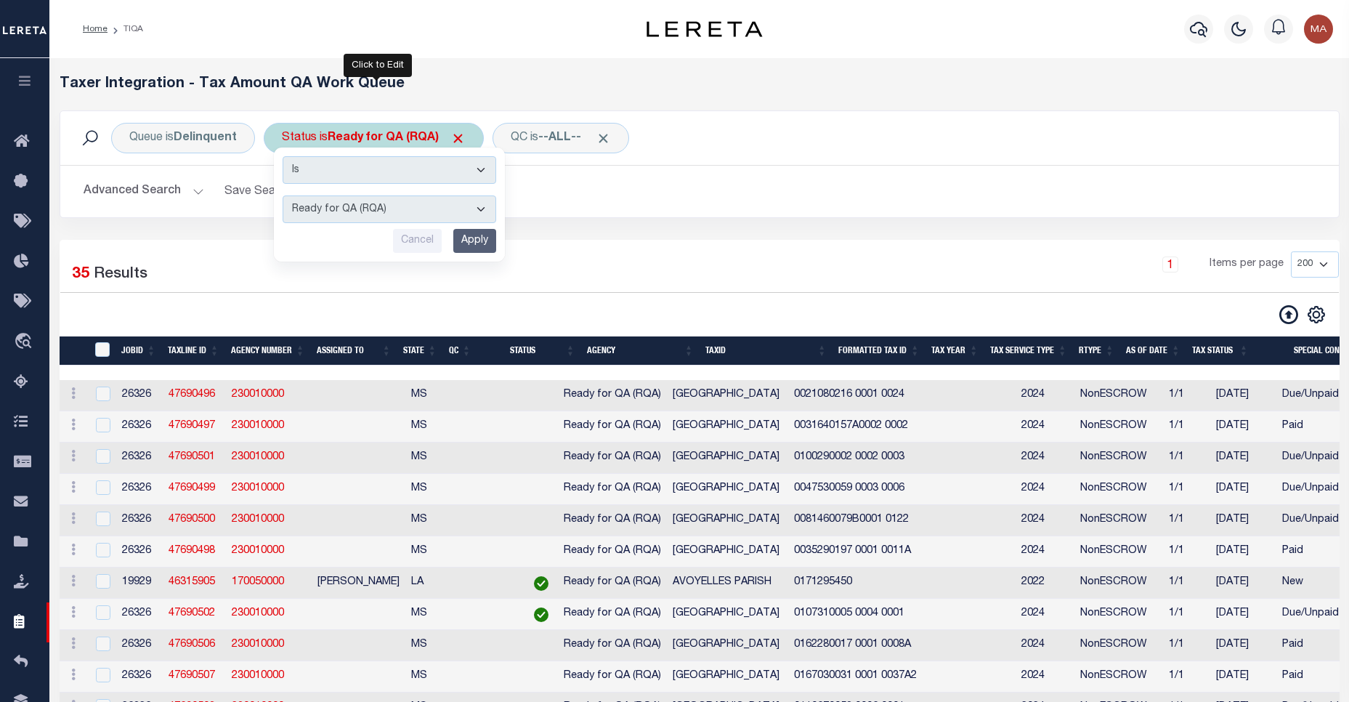
click at [366, 206] on select "AI - Bot Exception (ERR) AI - Bot Running (PLA) AI - Failed QA (FQA) AI - Prep …" at bounding box center [390, 209] width 214 height 28
select select "MZT"
click at [283, 195] on select "AI - Bot Exception (ERR) AI - Bot Running (PLA) AI - Failed QA (FQA) AI - Prep …" at bounding box center [390, 209] width 214 height 28
click at [463, 229] on input "Apply" at bounding box center [474, 241] width 43 height 24
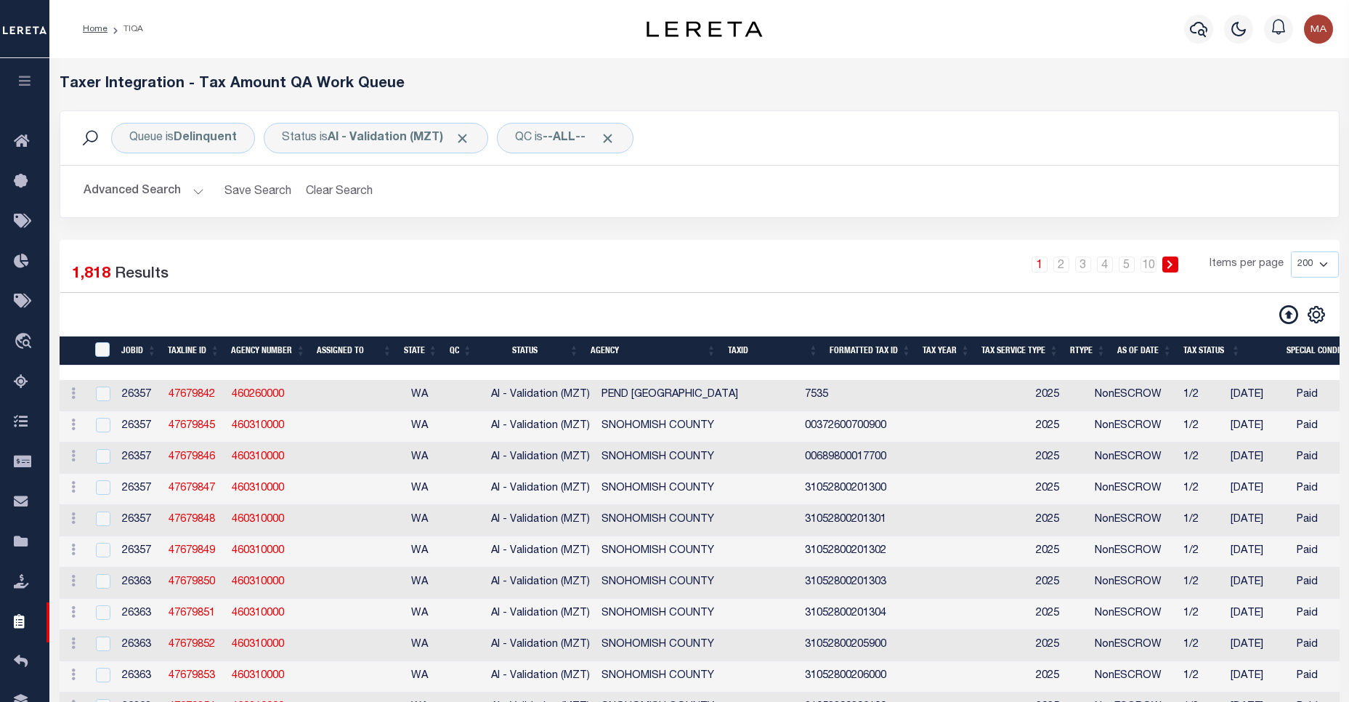
click at [181, 189] on button "Advanced Search" at bounding box center [144, 191] width 121 height 28
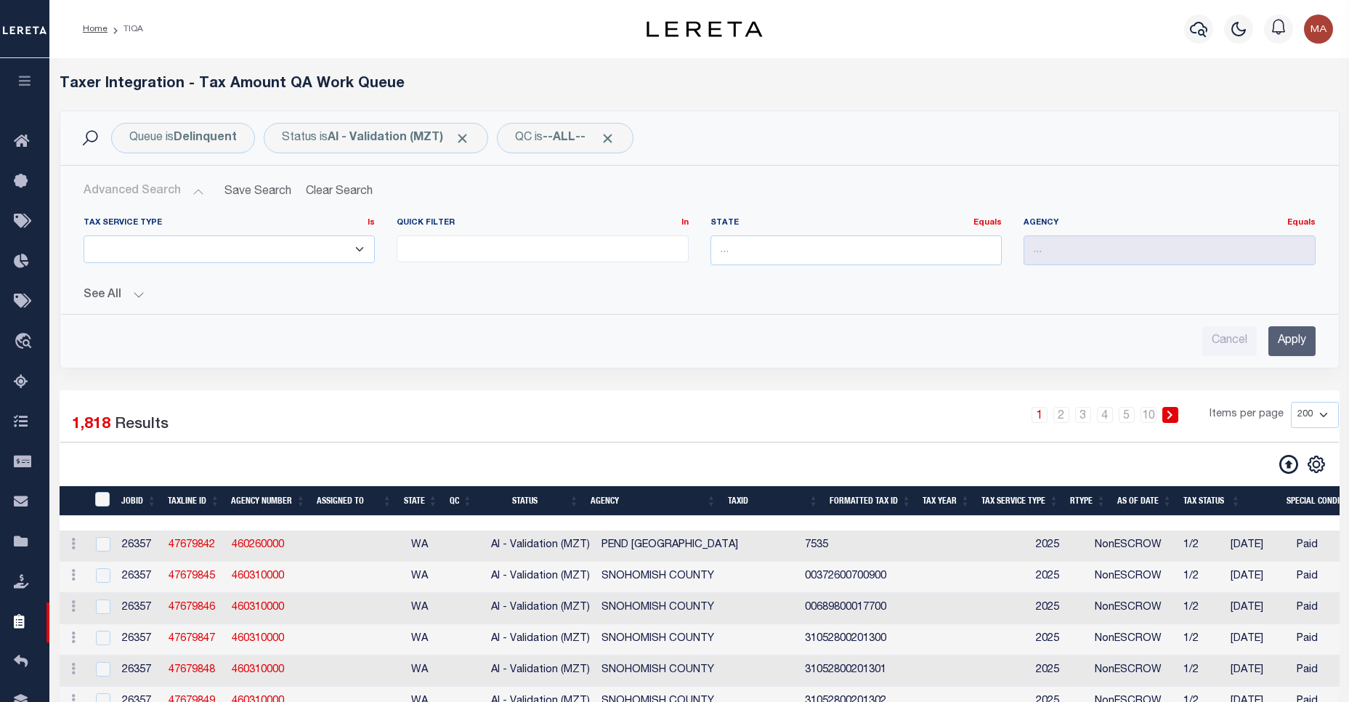
click at [113, 300] on button "See All" at bounding box center [700, 295] width 1232 height 14
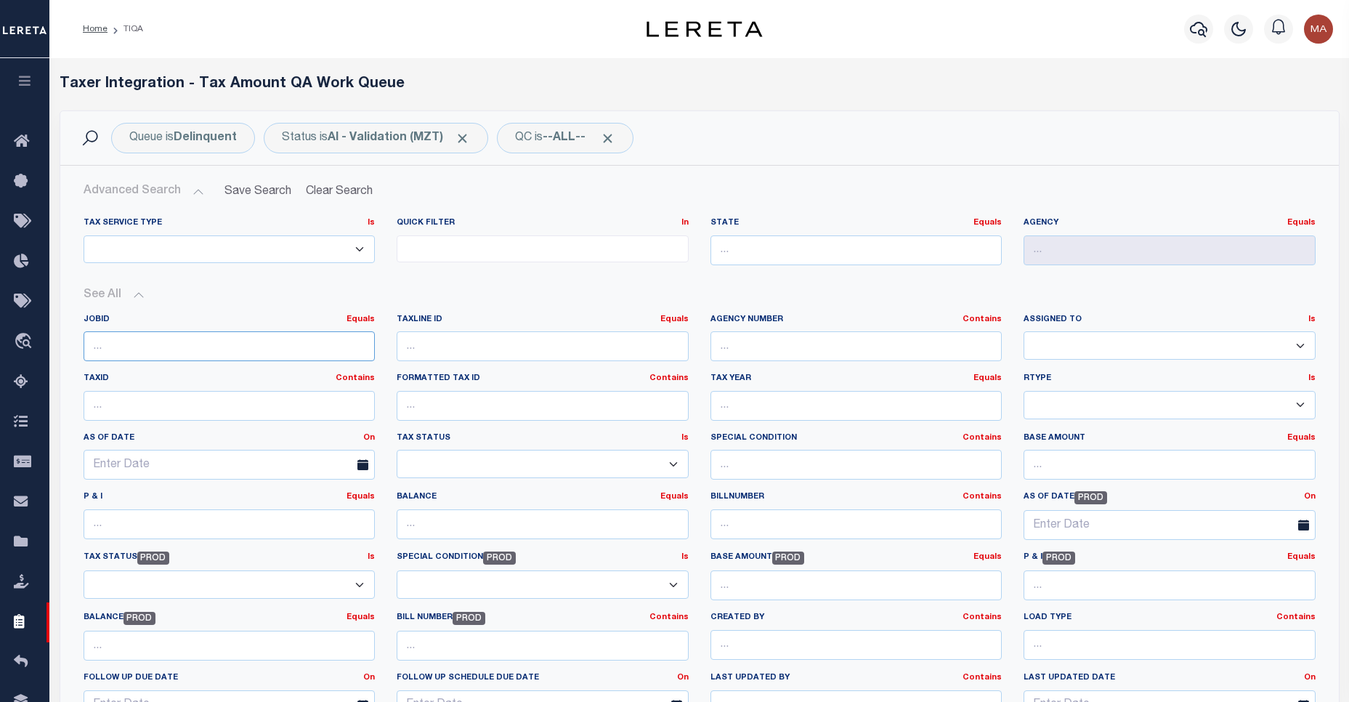
click at [238, 339] on input "number" at bounding box center [230, 346] width 292 height 30
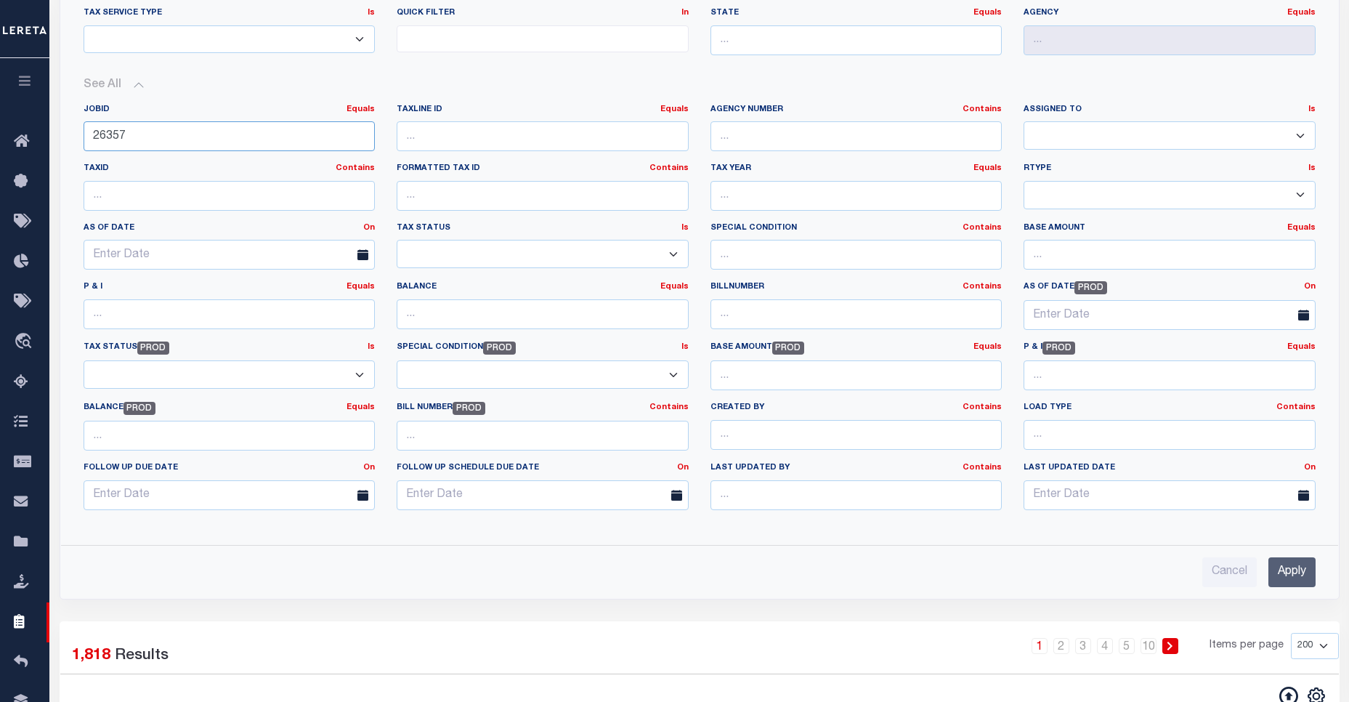
scroll to position [315, 0]
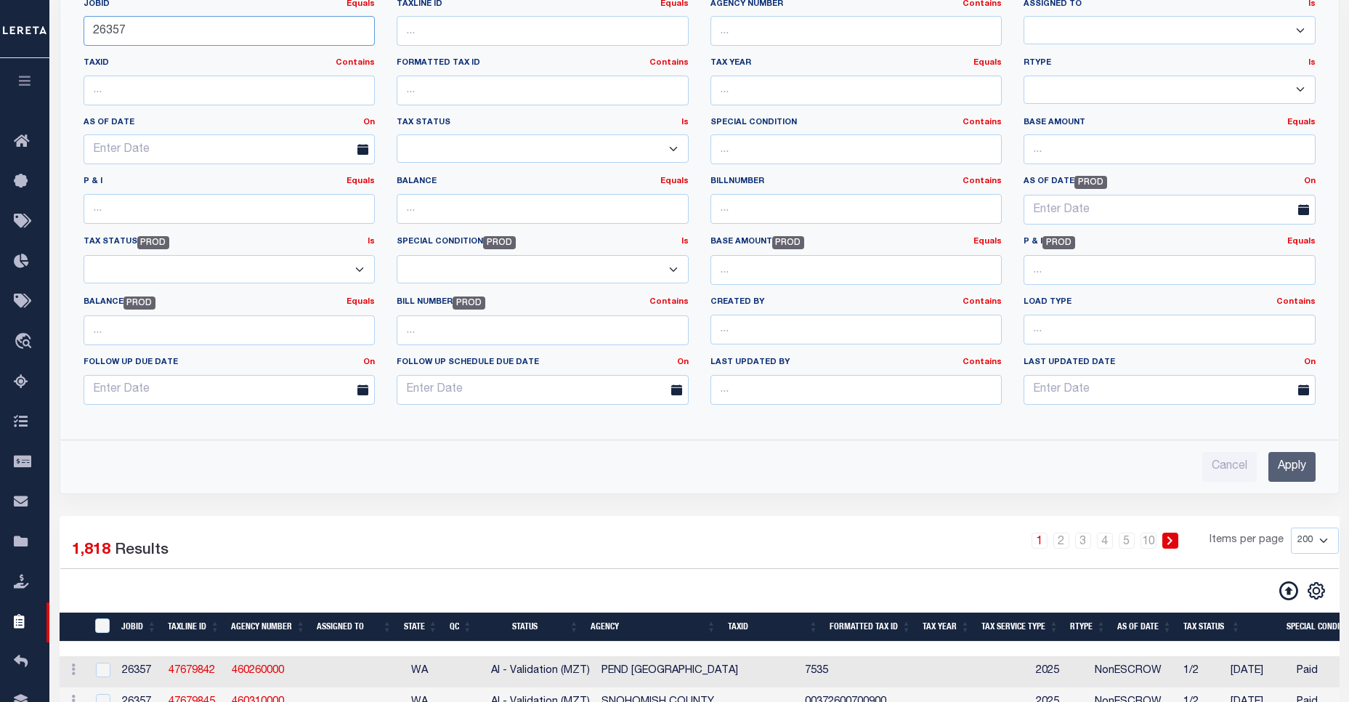
type input "26357"
drag, startPoint x: 1314, startPoint y: 460, endPoint x: 1305, endPoint y: 458, distance: 9.6
click at [1313, 460] on input "Apply" at bounding box center [1291, 467] width 47 height 30
click at [1305, 458] on input "Apply" at bounding box center [1291, 467] width 47 height 30
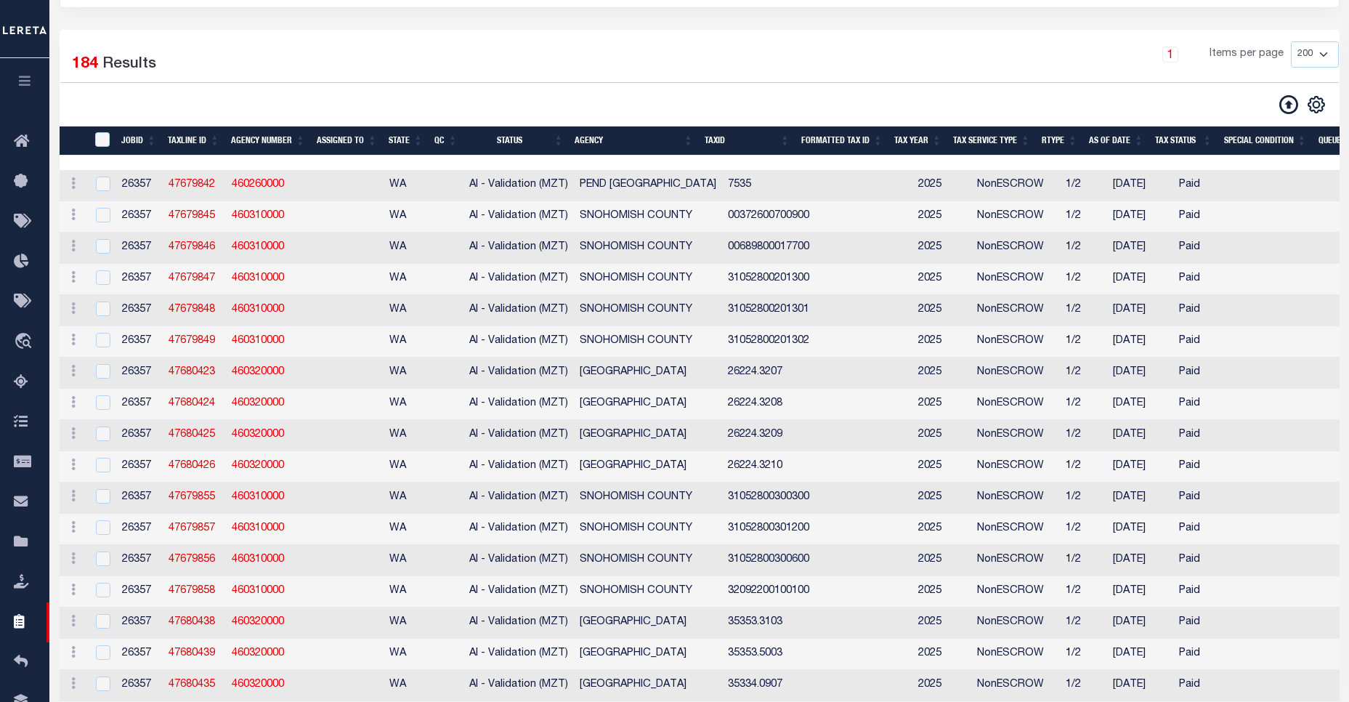
scroll to position [0, 0]
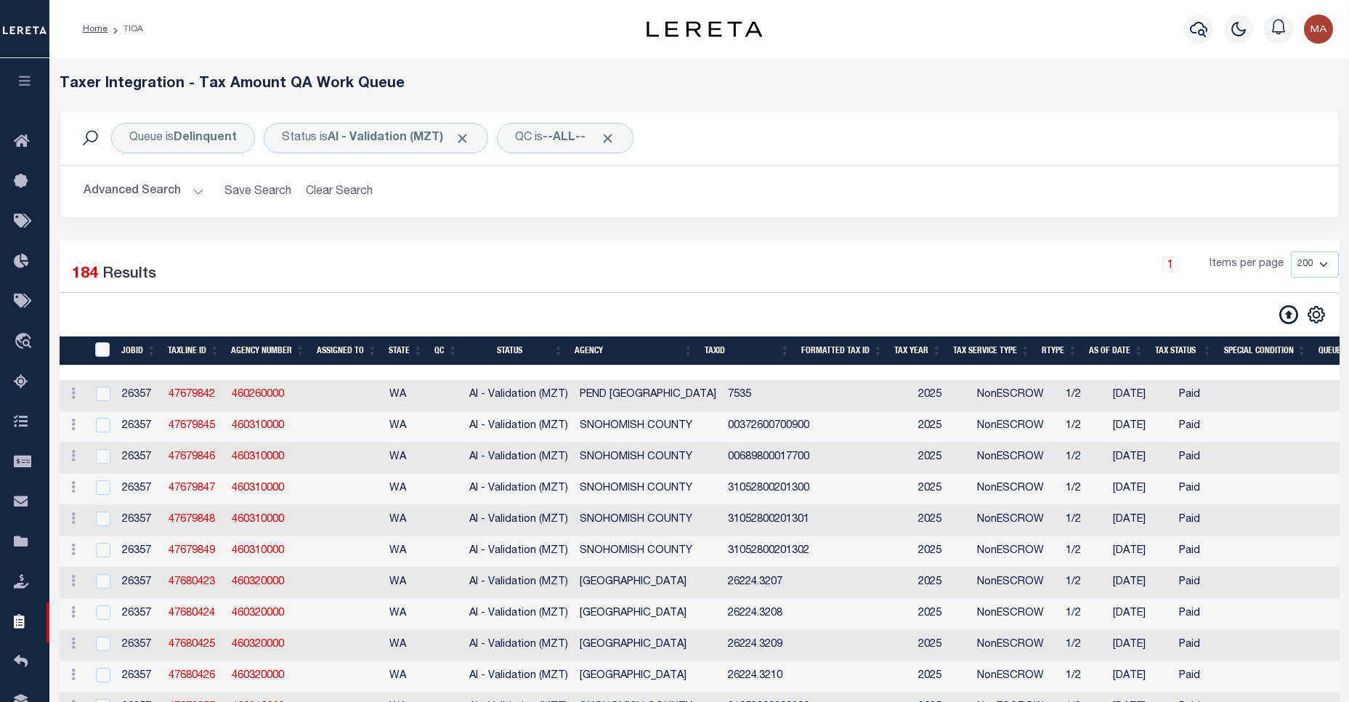
click at [161, 187] on button "Advanced Search" at bounding box center [144, 191] width 121 height 28
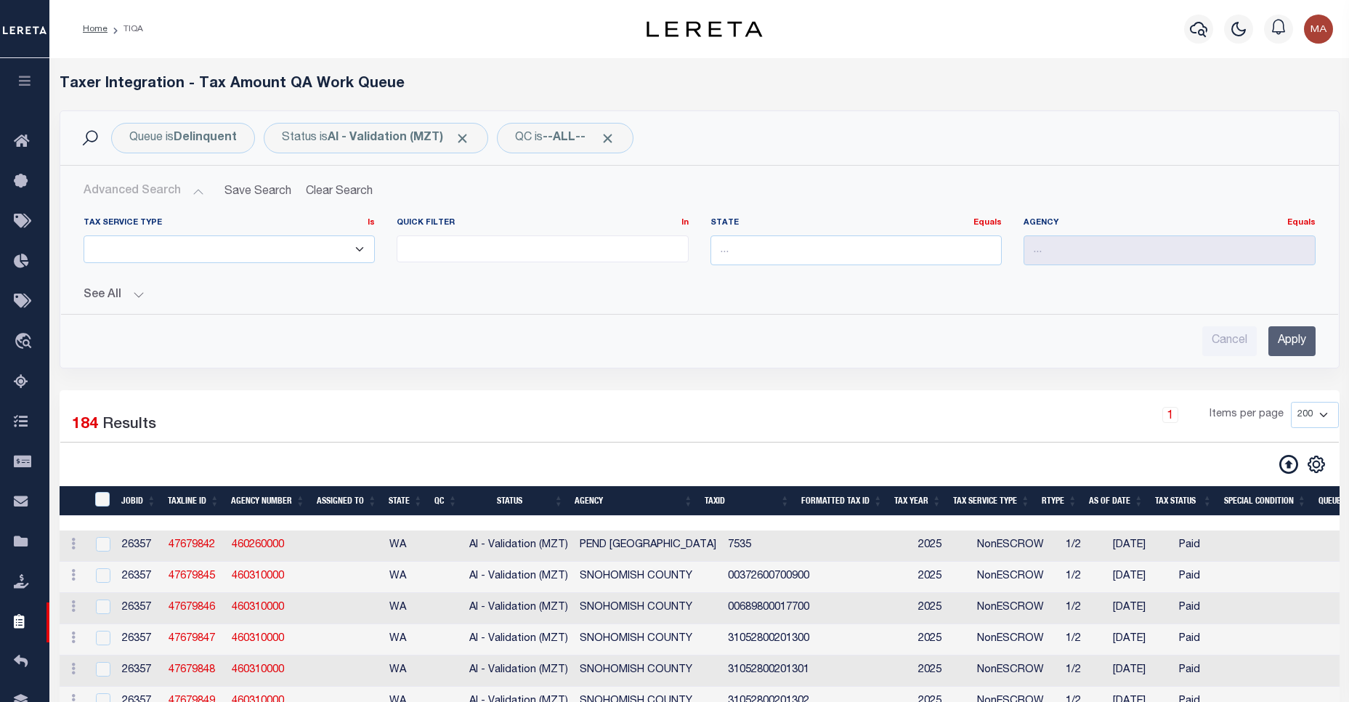
click at [117, 295] on button "See All" at bounding box center [700, 295] width 1232 height 14
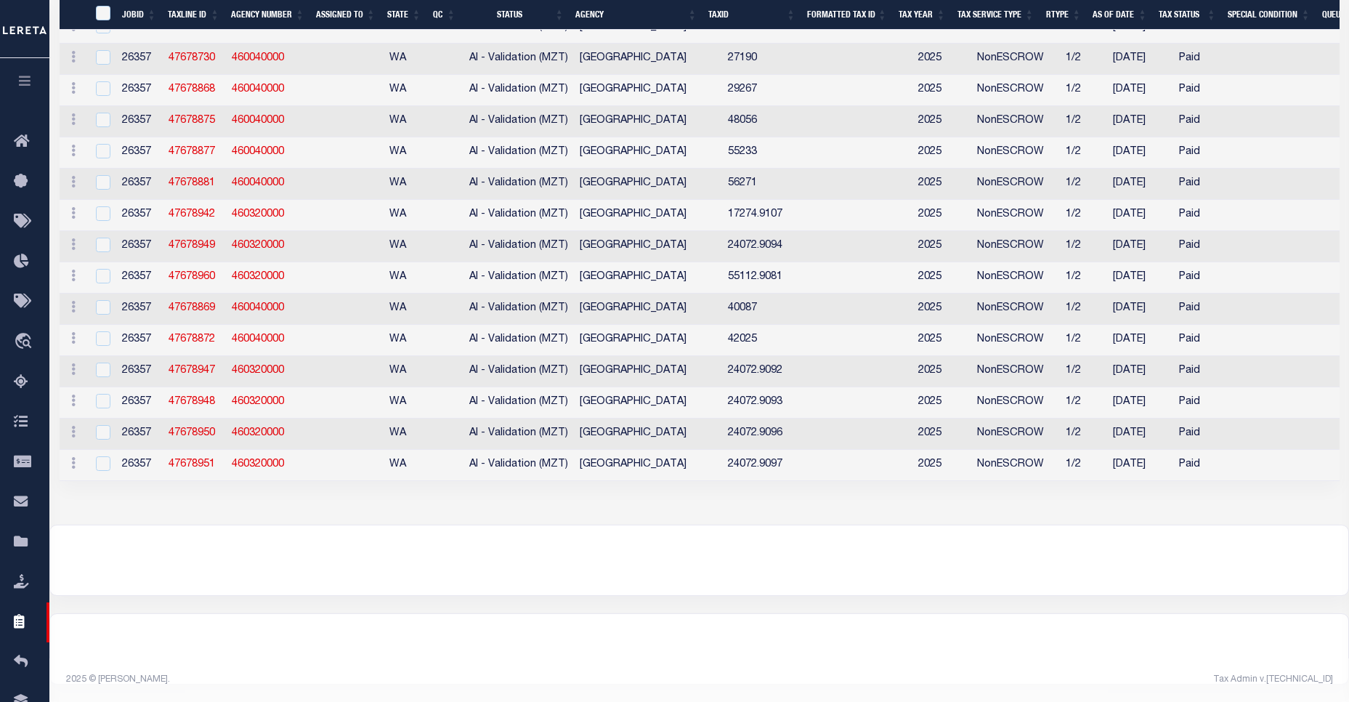
scroll to position [6390, 0]
click at [1347, 647] on div at bounding box center [699, 649] width 1298 height 70
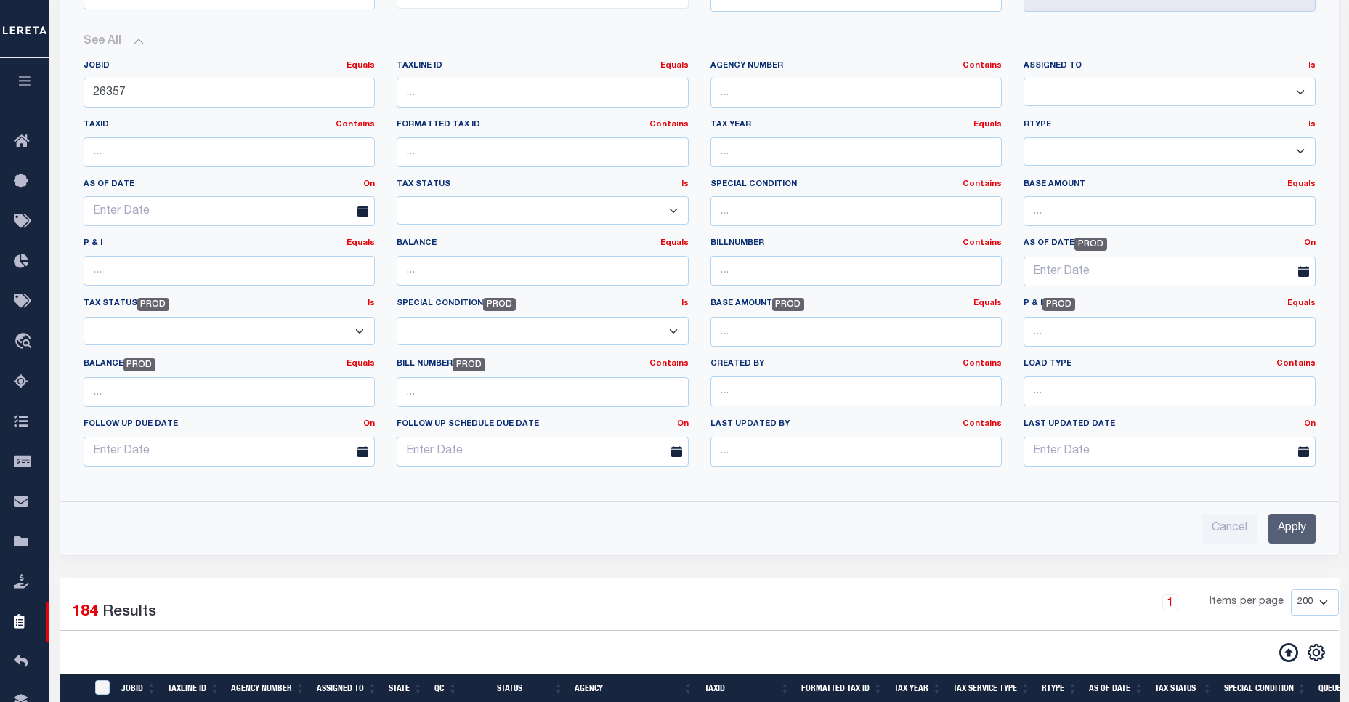
scroll to position [130, 0]
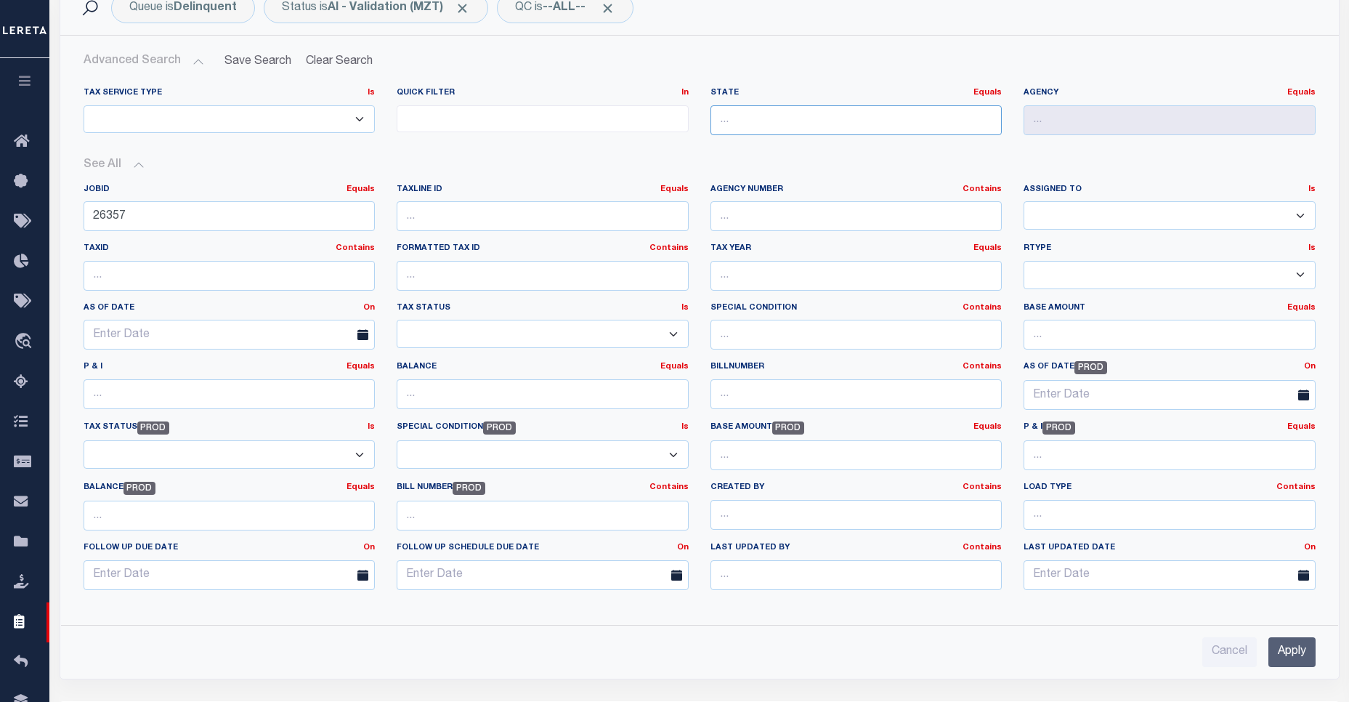
click at [748, 105] on input "text" at bounding box center [856, 120] width 292 height 30
click at [777, 144] on div "[GEOGRAPHIC_DATA]" at bounding box center [856, 147] width 291 height 23
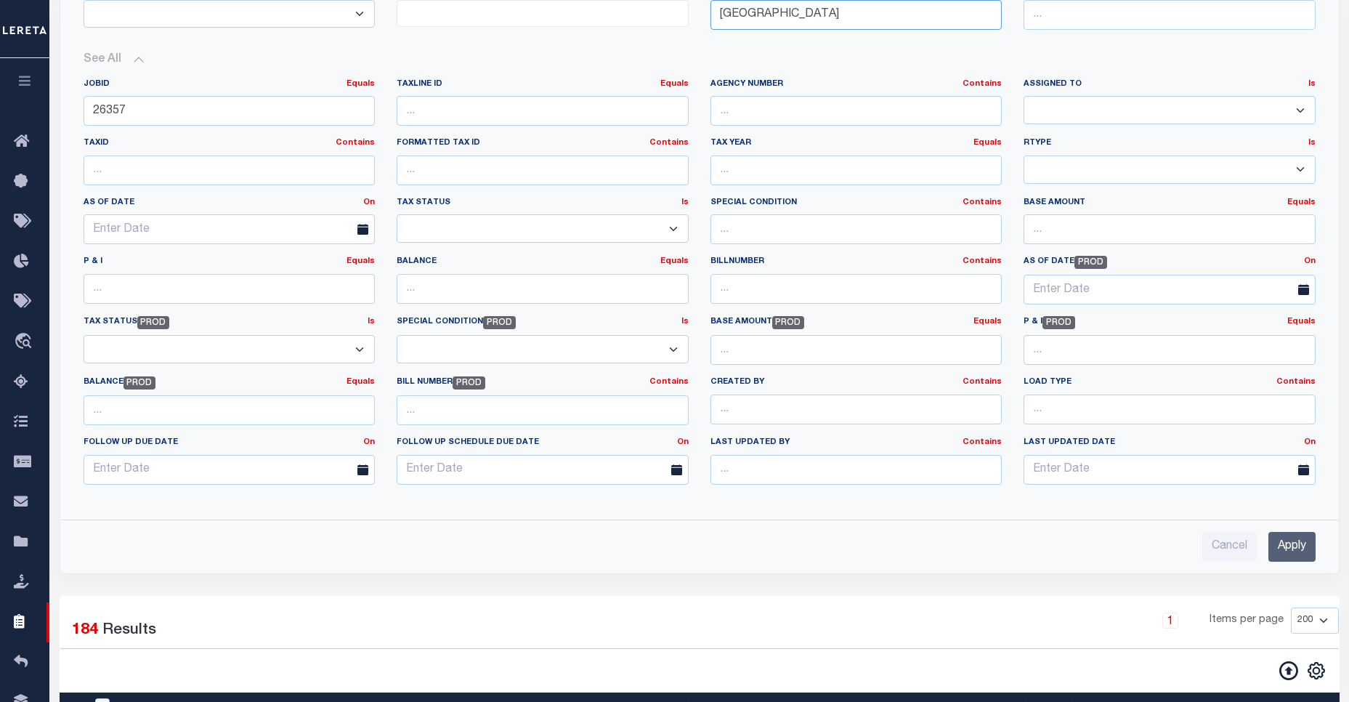
type input "[GEOGRAPHIC_DATA]"
click at [1288, 539] on input "Apply" at bounding box center [1291, 547] width 47 height 30
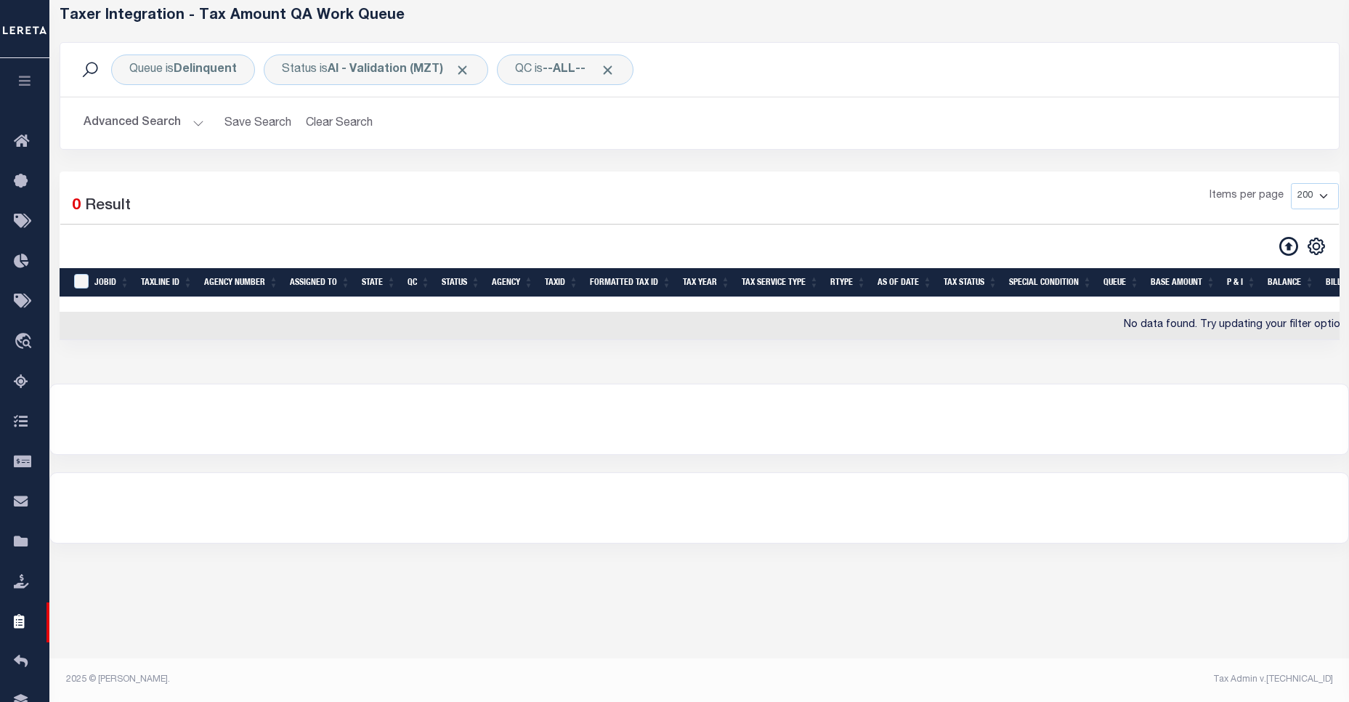
scroll to position [68, 0]
click at [349, 76] on div "Status is AI - Validation (MZT)" at bounding box center [376, 69] width 224 height 31
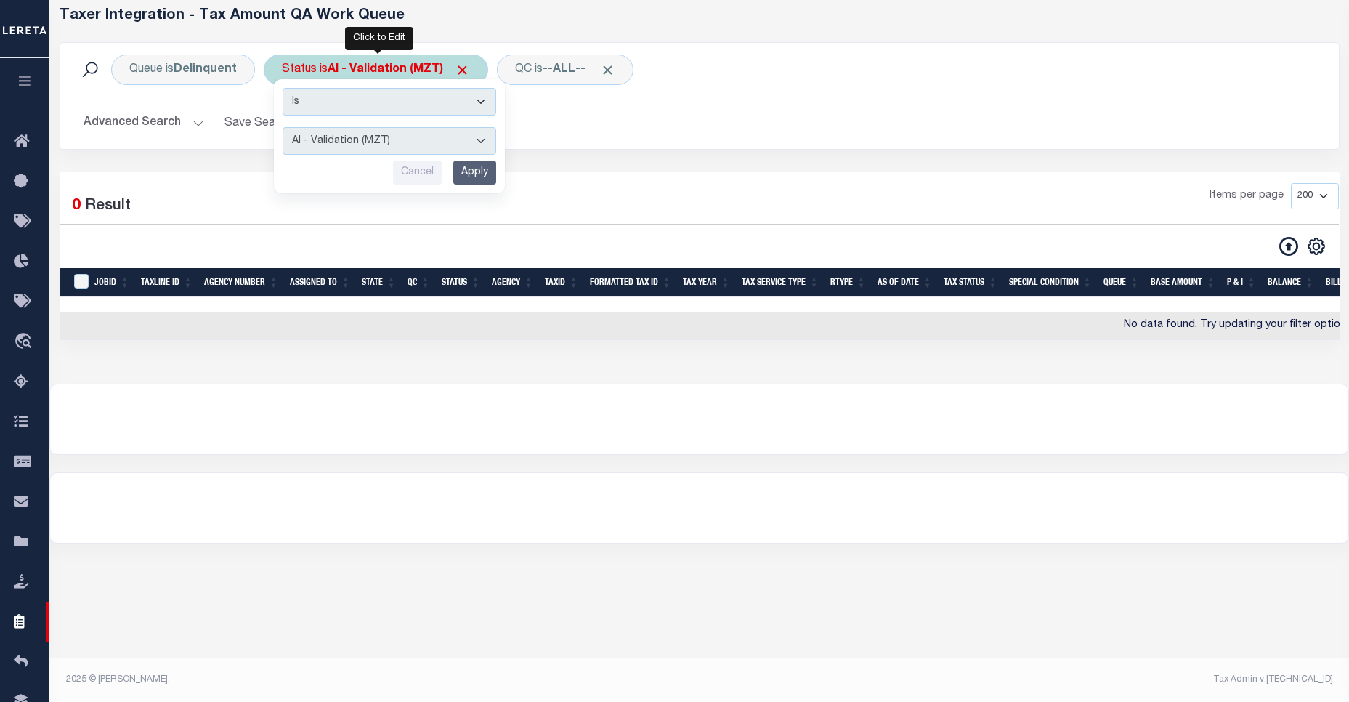
click at [384, 137] on select "AI - Bot Exception (ERR) AI - Bot Running (PLA) AI - Failed QA (FQA) AI - Prep …" at bounding box center [390, 141] width 214 height 28
select select "RQA"
click at [283, 127] on select "AI - Bot Exception (ERR) AI - Bot Running (PLA) AI - Failed QA (FQA) AI - Prep …" at bounding box center [390, 141] width 214 height 28
click at [497, 179] on div "Is Contains AI - Bot Exception (ERR) AI - Bot Running (PLA) AI - Failed QA (FQA…" at bounding box center [389, 136] width 231 height 114
click at [495, 179] on input "Apply" at bounding box center [474, 173] width 43 height 24
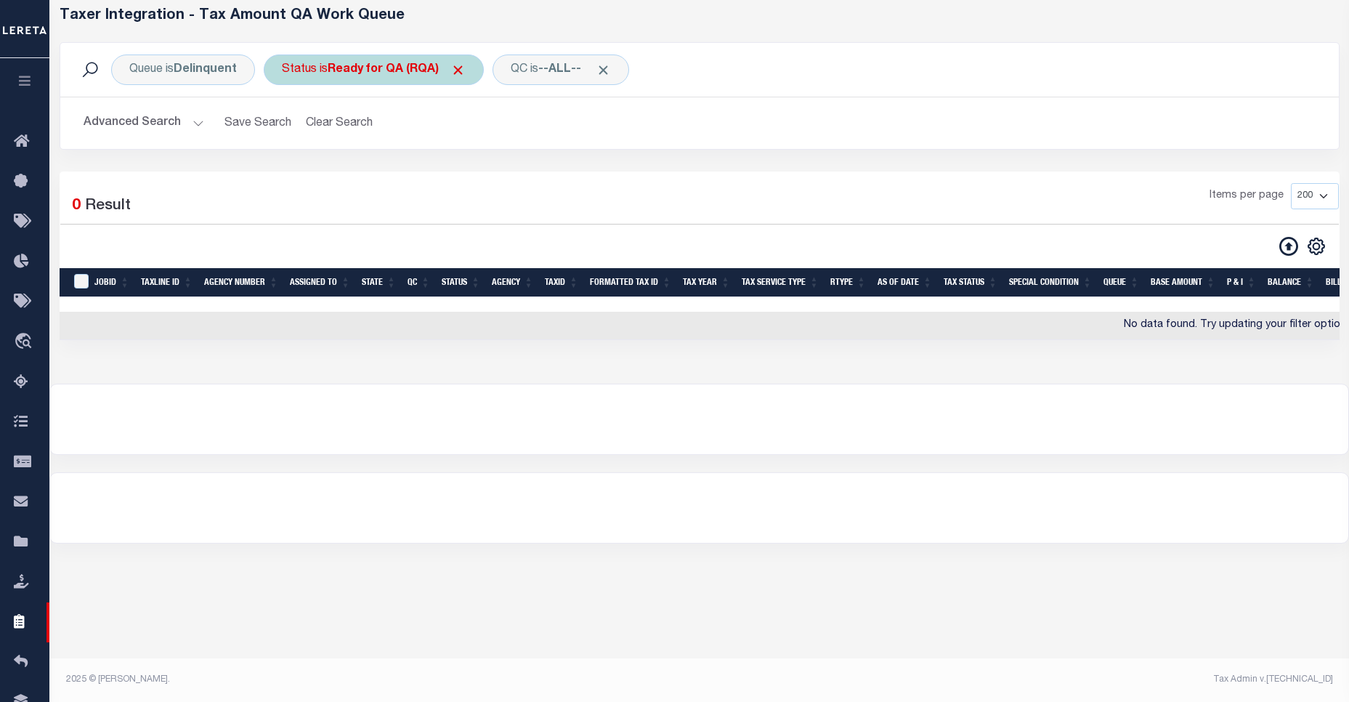
click at [370, 80] on div "Status is Ready for QA (RQA)" at bounding box center [374, 69] width 220 height 31
select select "RQA"
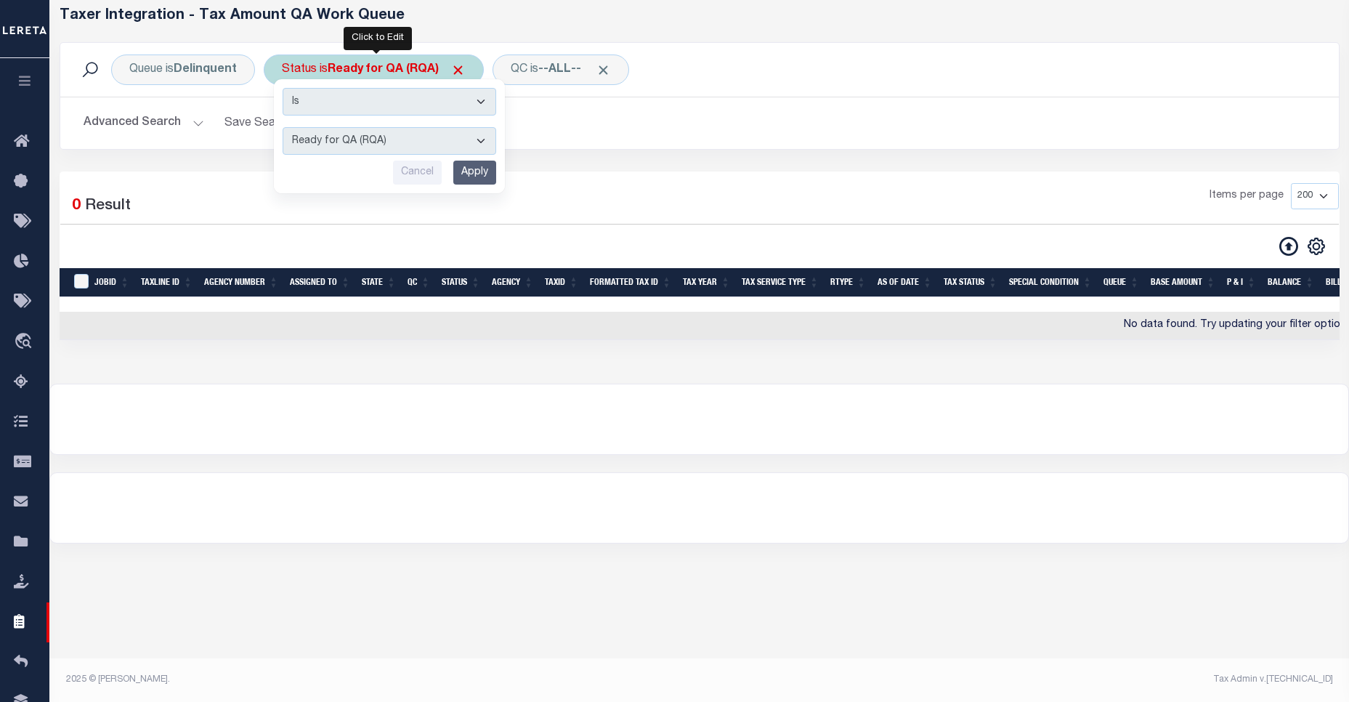
click at [401, 138] on select "AI - Bot Exception (ERR) AI - Bot Running (PLA) AI - Failed QA (FQA) AI - Prep …" at bounding box center [390, 141] width 214 height 28
click at [572, 177] on div "1 Selected 0 Result Items per page 10 25 50 100 200 500 1000 2000" at bounding box center [700, 255] width 1280 height 169
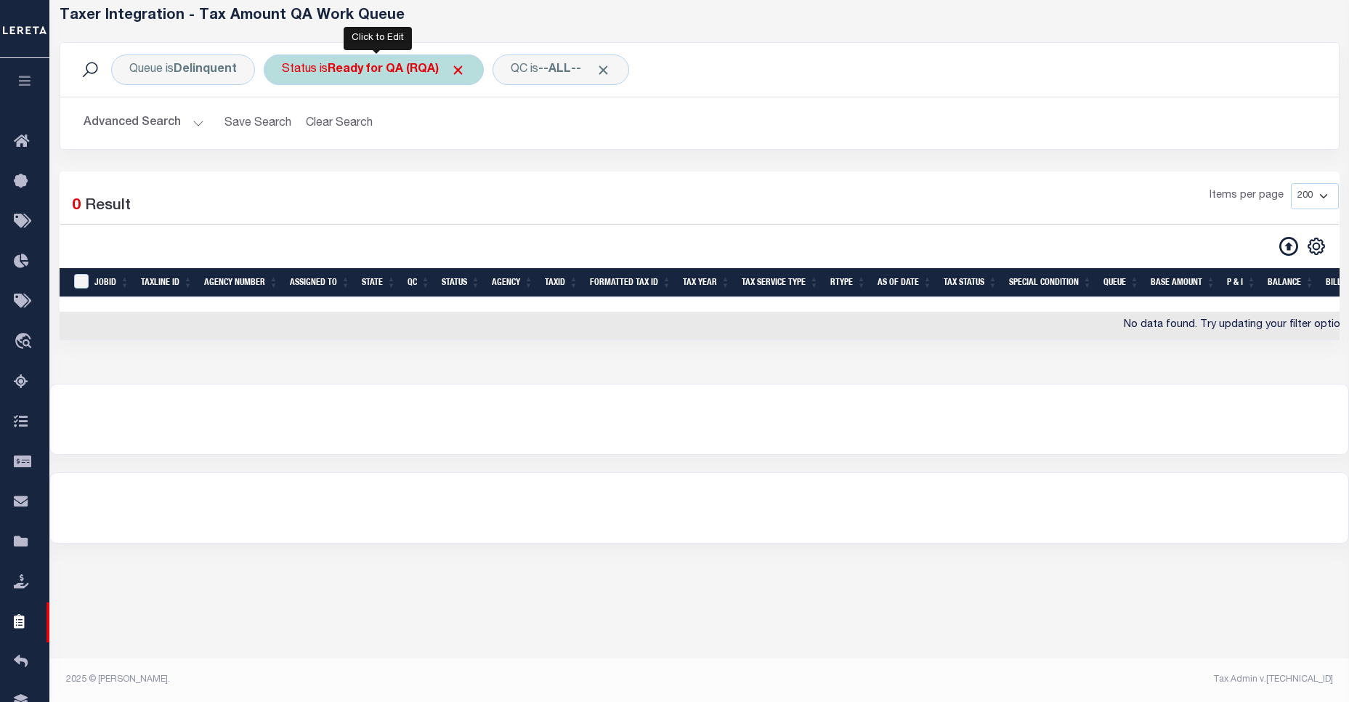
click at [370, 74] on b "Ready for QA (RQA)" at bounding box center [397, 70] width 138 height 12
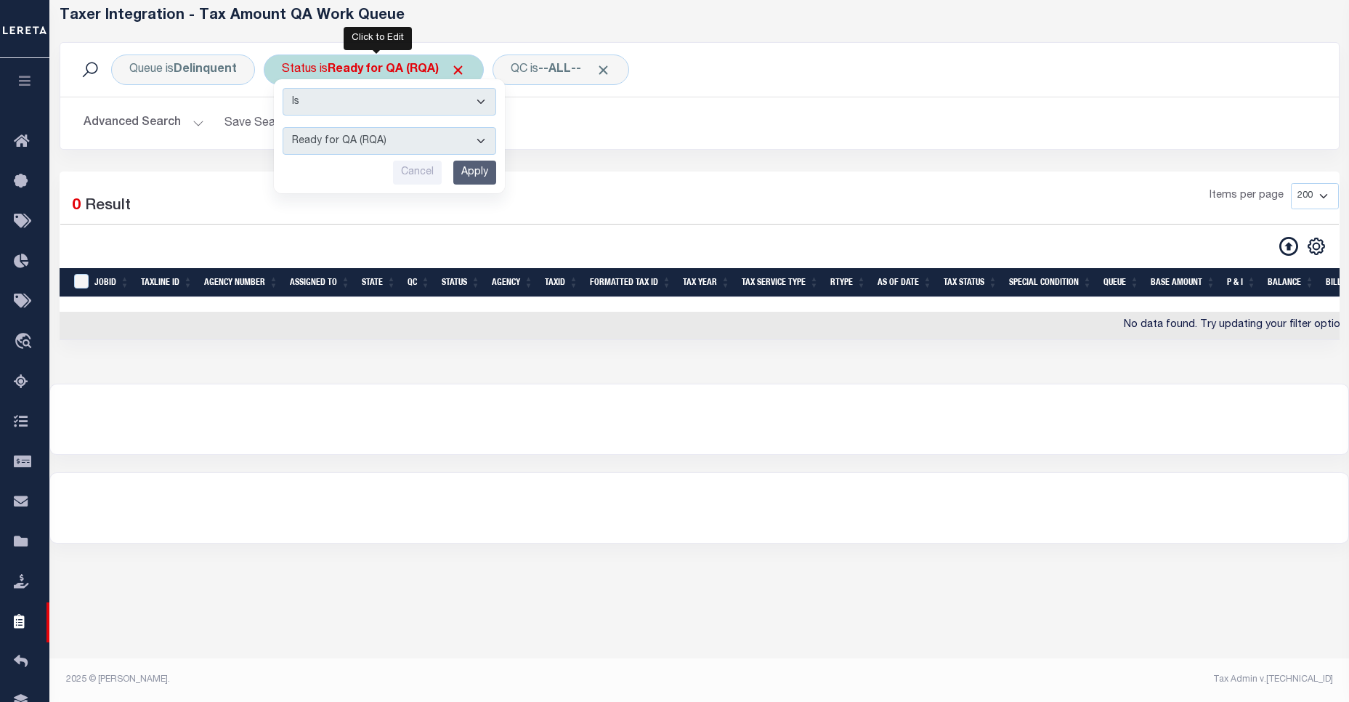
click at [440, 134] on select "AI - Bot Exception (ERR) AI - Bot Running (PLA) AI - Failed QA (FQA) AI - Prep …" at bounding box center [390, 141] width 214 height 28
select select "DNU"
click at [283, 127] on select "AI - Bot Exception (ERR) AI - Bot Running (PLA) AI - Failed QA (FQA) AI - Prep …" at bounding box center [390, 141] width 214 height 28
click at [490, 173] on input "Apply" at bounding box center [474, 173] width 43 height 24
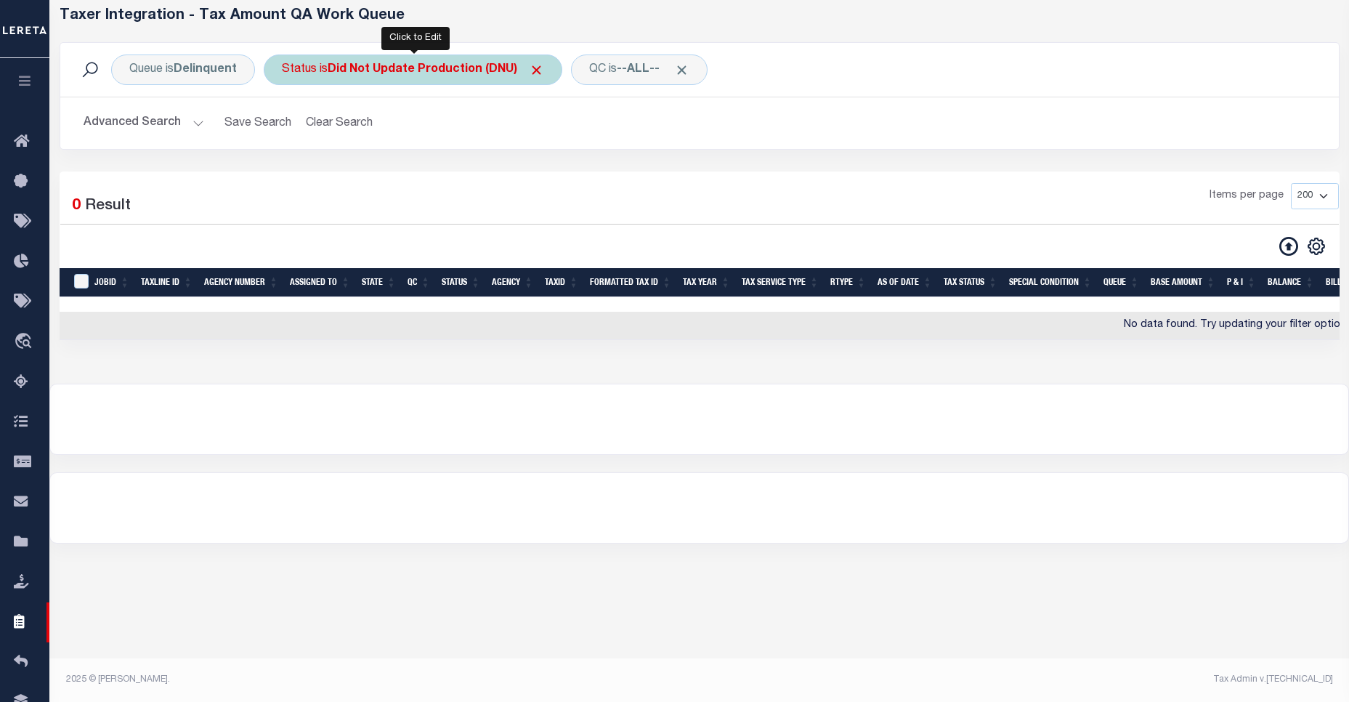
click at [463, 70] on b "Did Not Update Production (DNU)" at bounding box center [436, 70] width 216 height 12
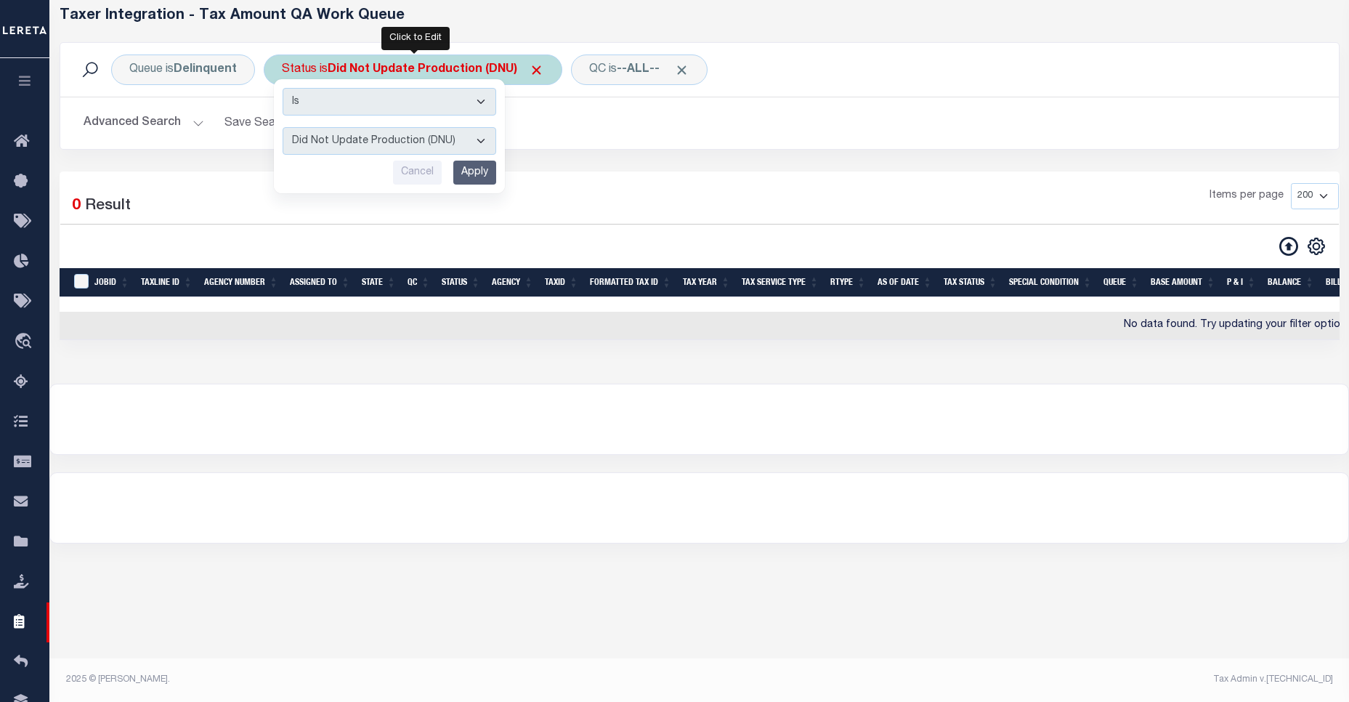
click at [460, 137] on select "AI - Bot Exception (ERR) AI - Bot Running (PLA) AI - Failed QA (FQA) AI - Prep …" at bounding box center [390, 141] width 214 height 28
select select "RQA"
click at [283, 127] on select "AI - Bot Exception (ERR) AI - Bot Running (PLA) AI - Failed QA (FQA) AI - Prep …" at bounding box center [390, 141] width 214 height 28
click at [493, 176] on input "Apply" at bounding box center [474, 173] width 43 height 24
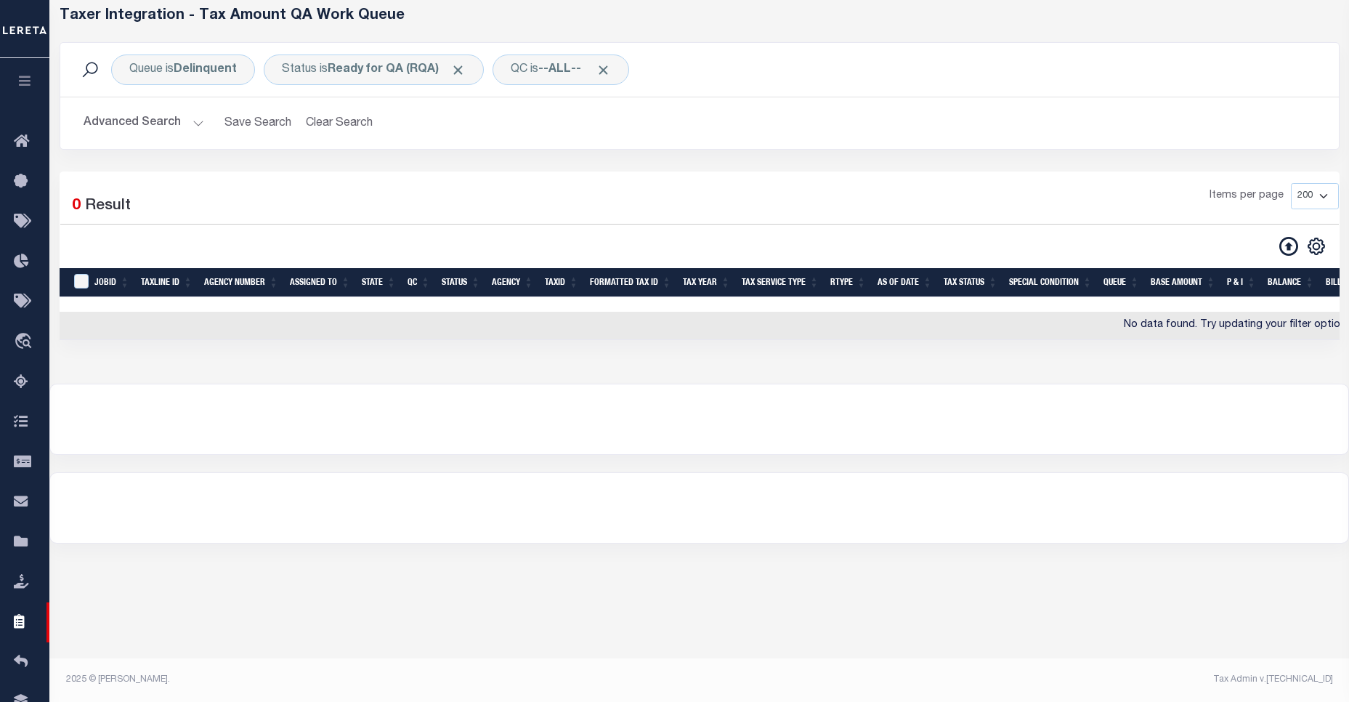
click at [161, 118] on button "Advanced Search" at bounding box center [144, 123] width 121 height 28
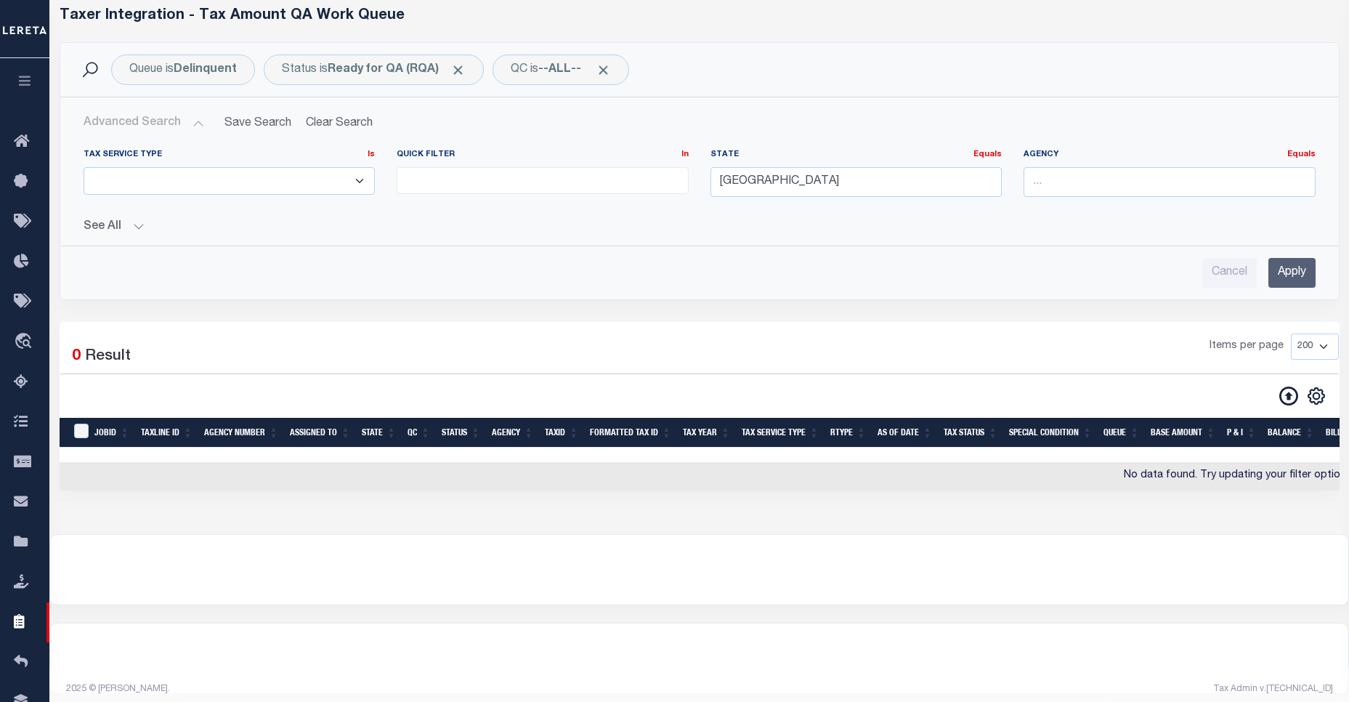
click at [161, 118] on button "Advanced Search" at bounding box center [144, 123] width 121 height 28
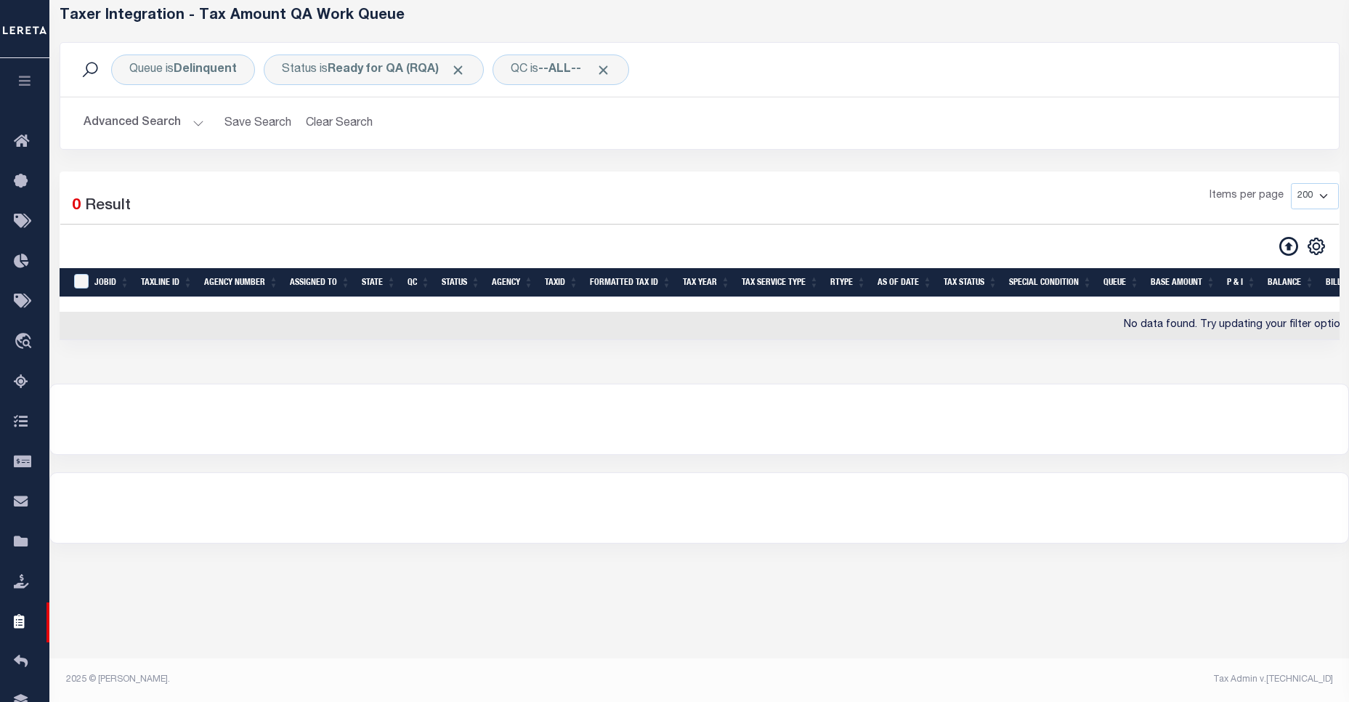
click at [120, 114] on button "Advanced Search" at bounding box center [144, 123] width 121 height 28
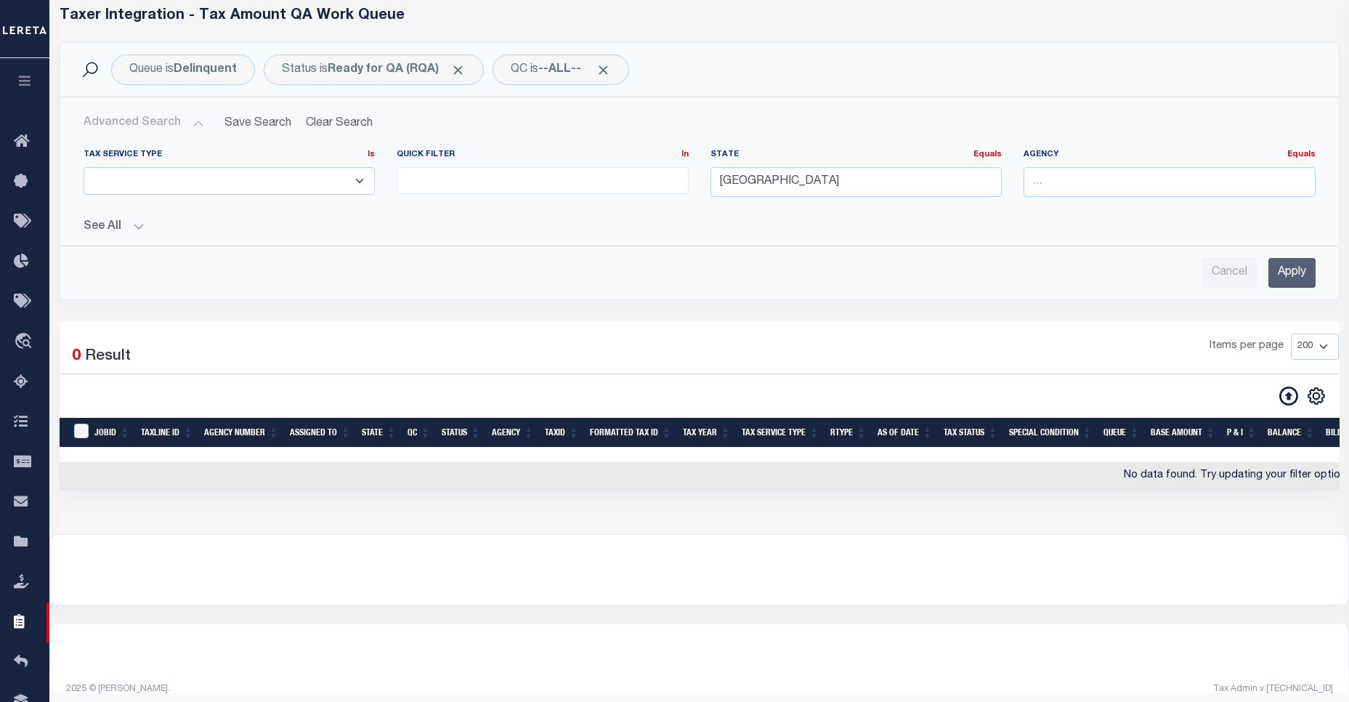
click at [120, 232] on button "See All" at bounding box center [700, 227] width 1232 height 14
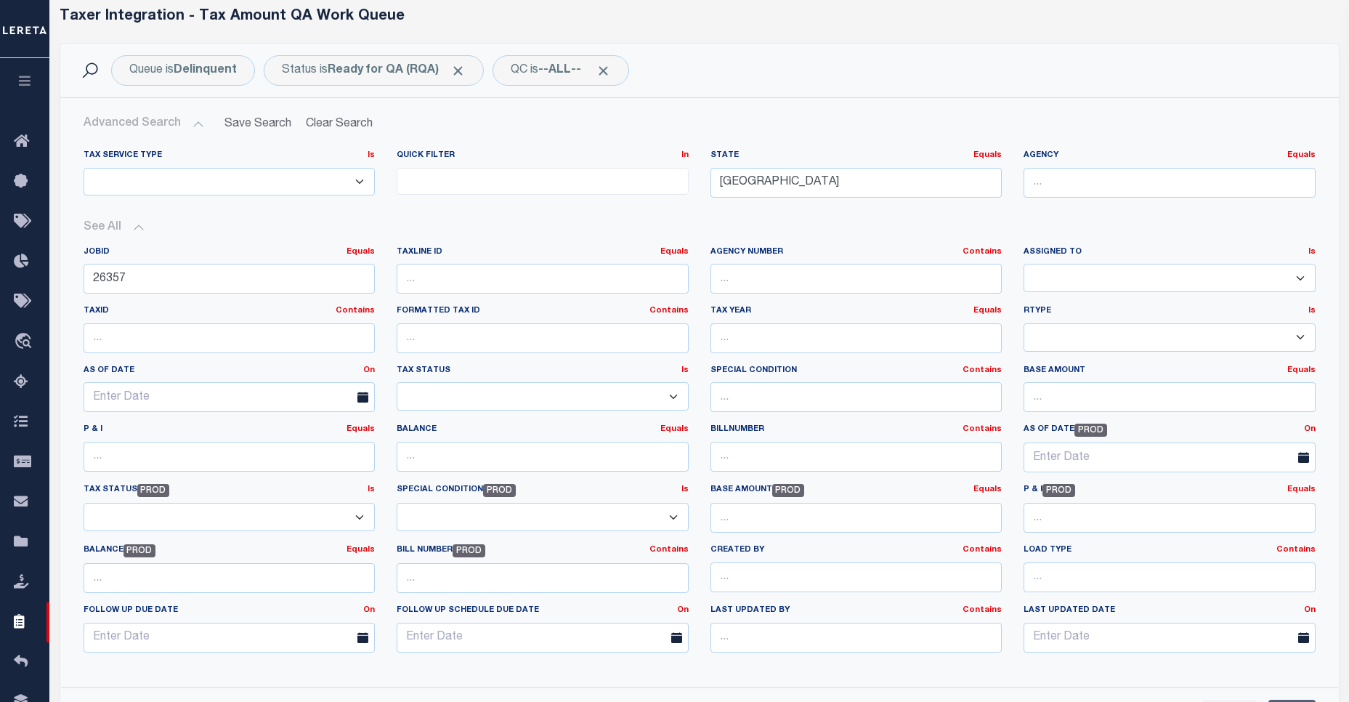
scroll to position [173, 0]
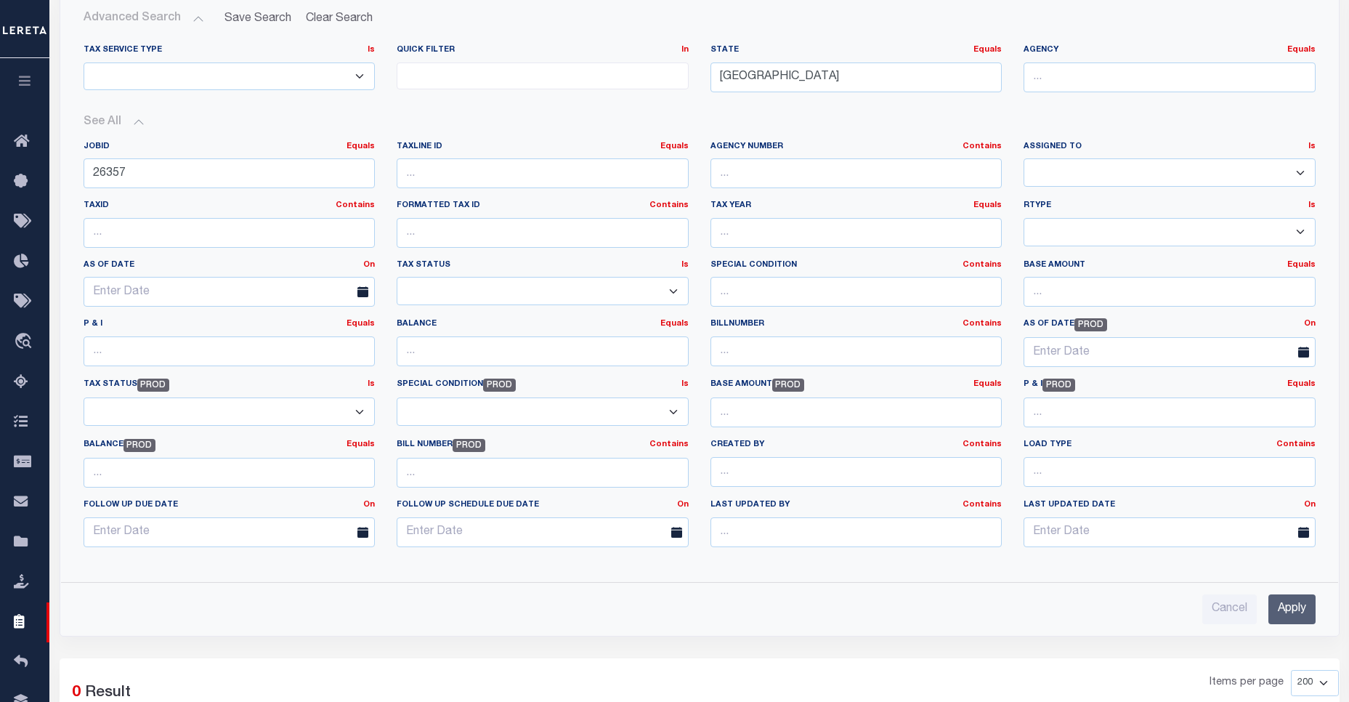
click at [1305, 615] on input "Apply" at bounding box center [1291, 609] width 47 height 30
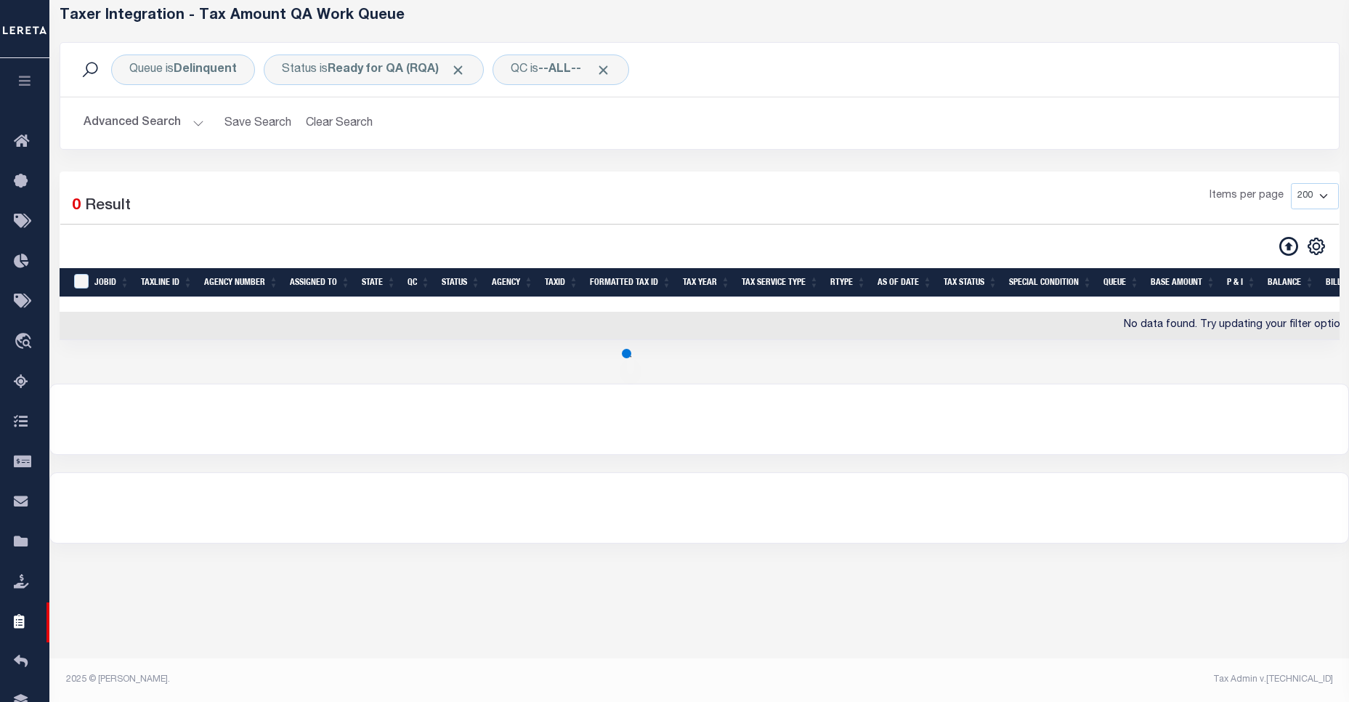
scroll to position [68, 0]
click at [163, 126] on button "Advanced Search" at bounding box center [144, 123] width 121 height 28
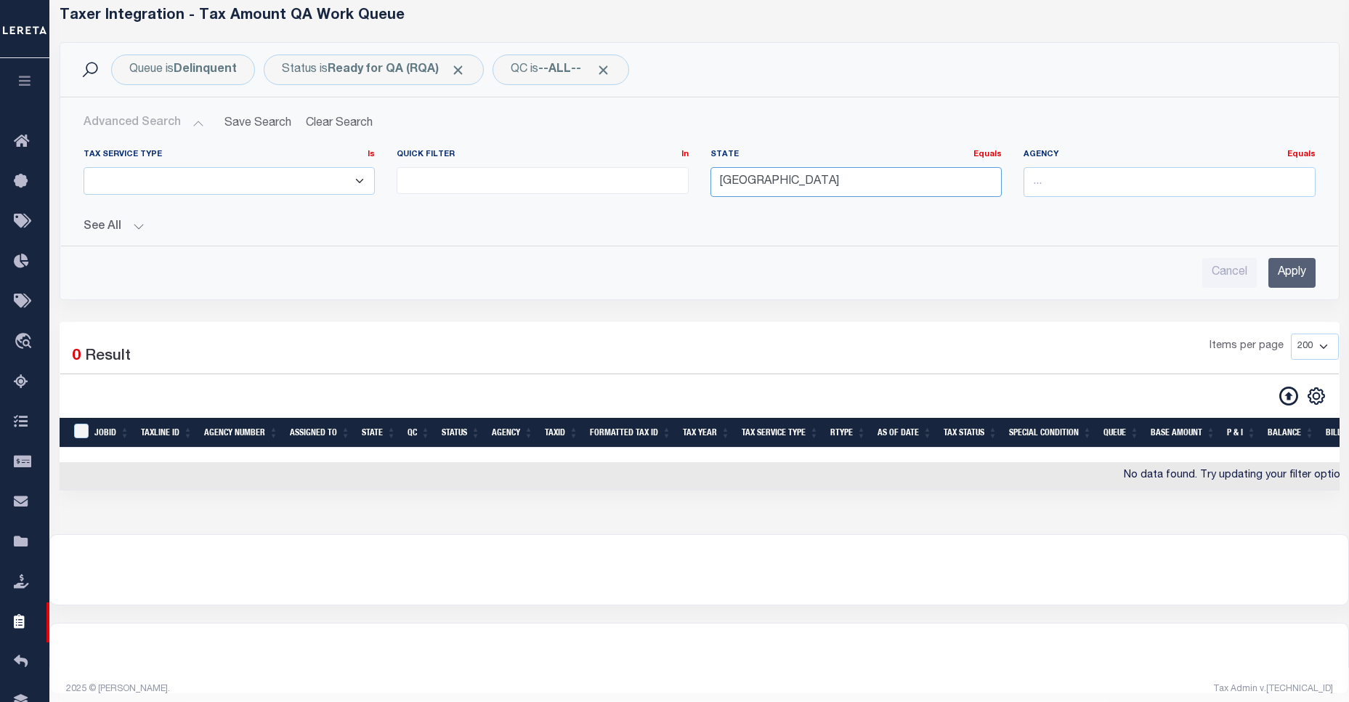
drag, startPoint x: 816, startPoint y: 194, endPoint x: 628, endPoint y: 193, distance: 187.4
click at [628, 193] on div "Tax Service Type Is Is Contains ESCROW NonESCROW Quick Filter In In View Only L…" at bounding box center [700, 179] width 1254 height 60
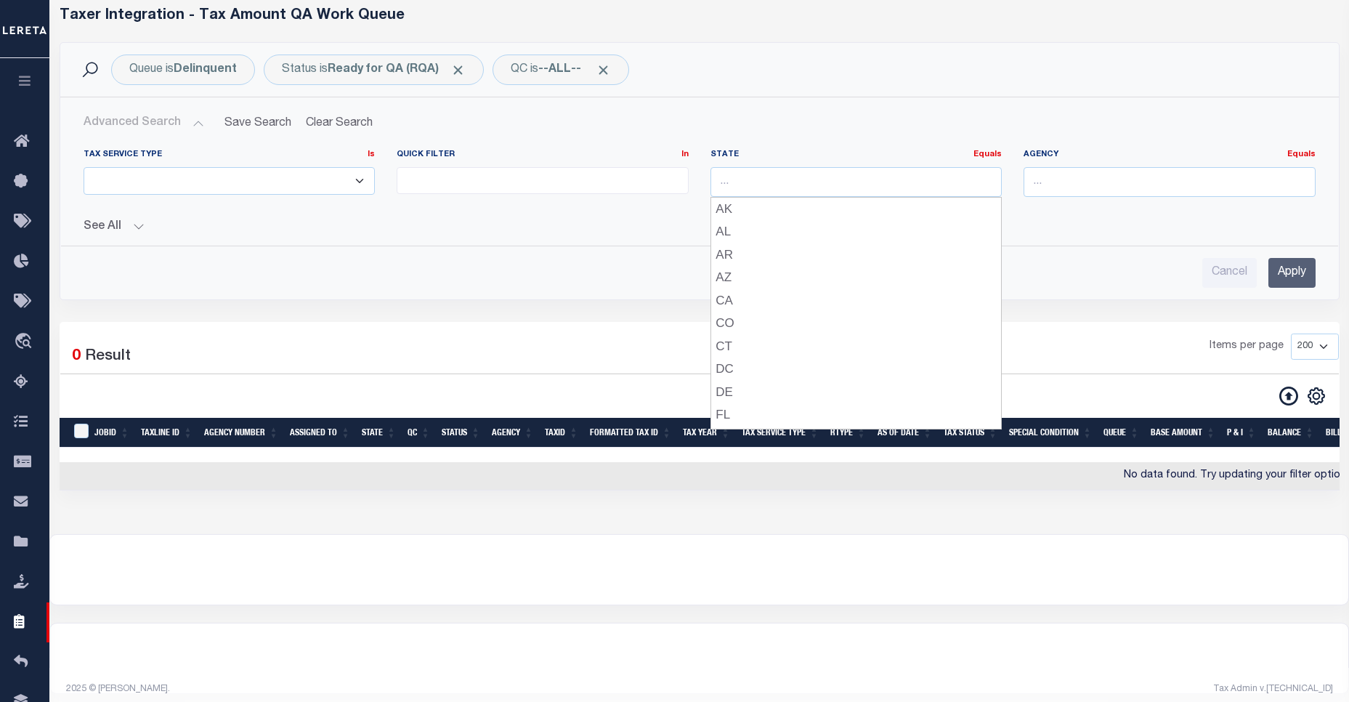
click at [114, 230] on button "See All" at bounding box center [700, 227] width 1232 height 14
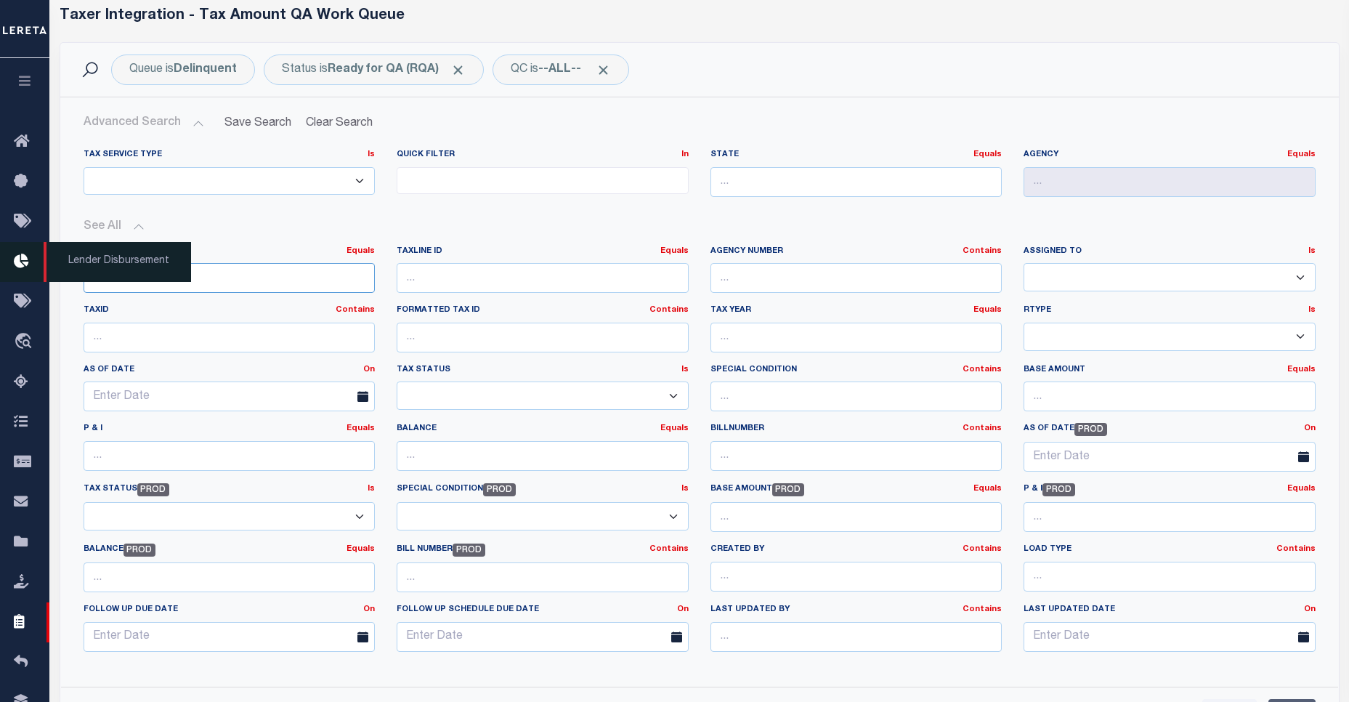
drag, startPoint x: 158, startPoint y: 278, endPoint x: 19, endPoint y: 280, distance: 139.5
click at [19, 280] on div "Home TIQA Profile" at bounding box center [674, 542] width 1349 height 1220
click at [247, 337] on input "text" at bounding box center [230, 338] width 292 height 30
paste input "091081690000031"
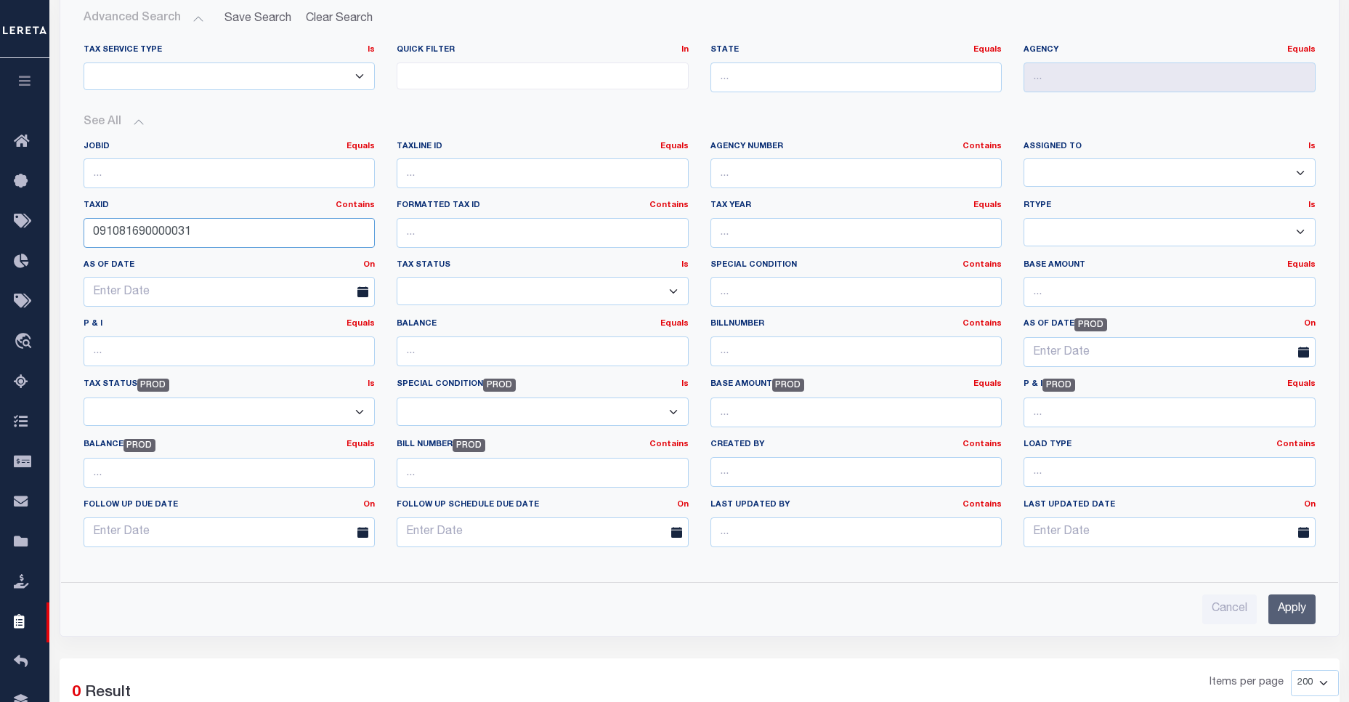
type input "091081690000031"
click at [1300, 607] on input "Apply" at bounding box center [1291, 609] width 47 height 30
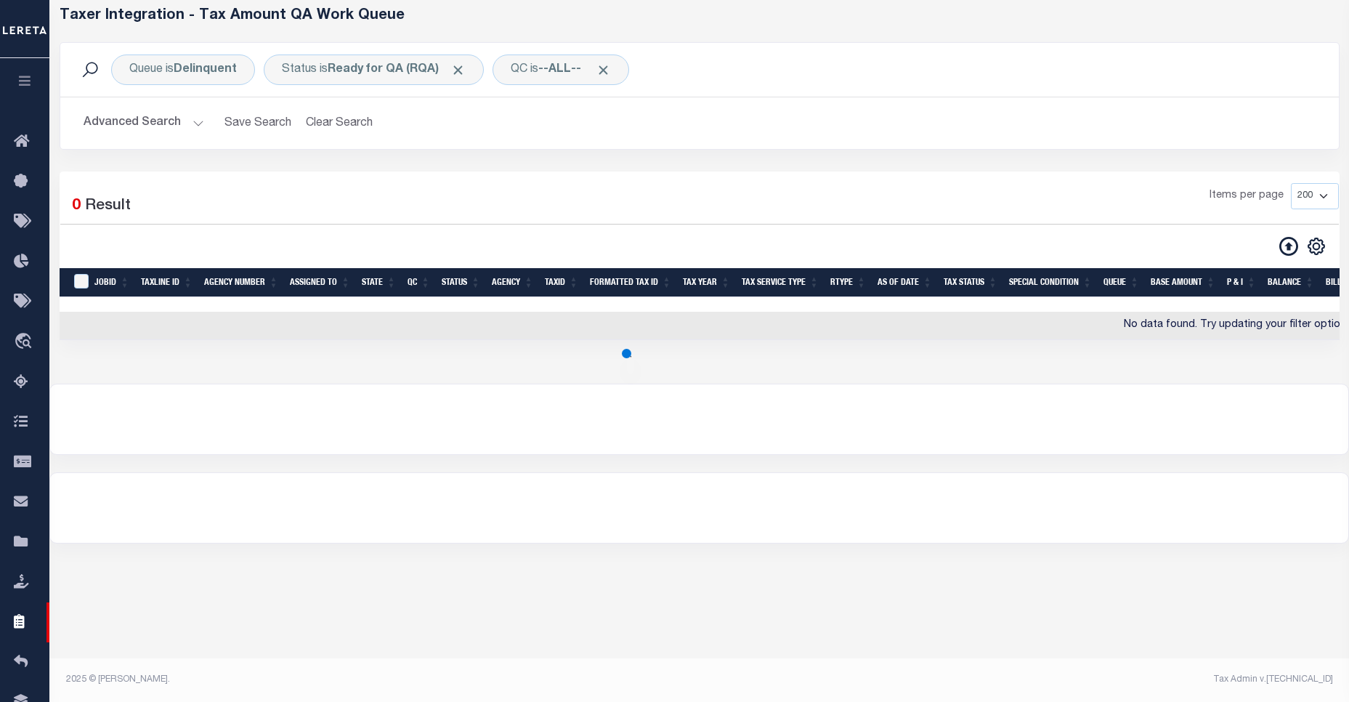
scroll to position [68, 0]
click at [137, 127] on button "Advanced Search" at bounding box center [144, 123] width 121 height 28
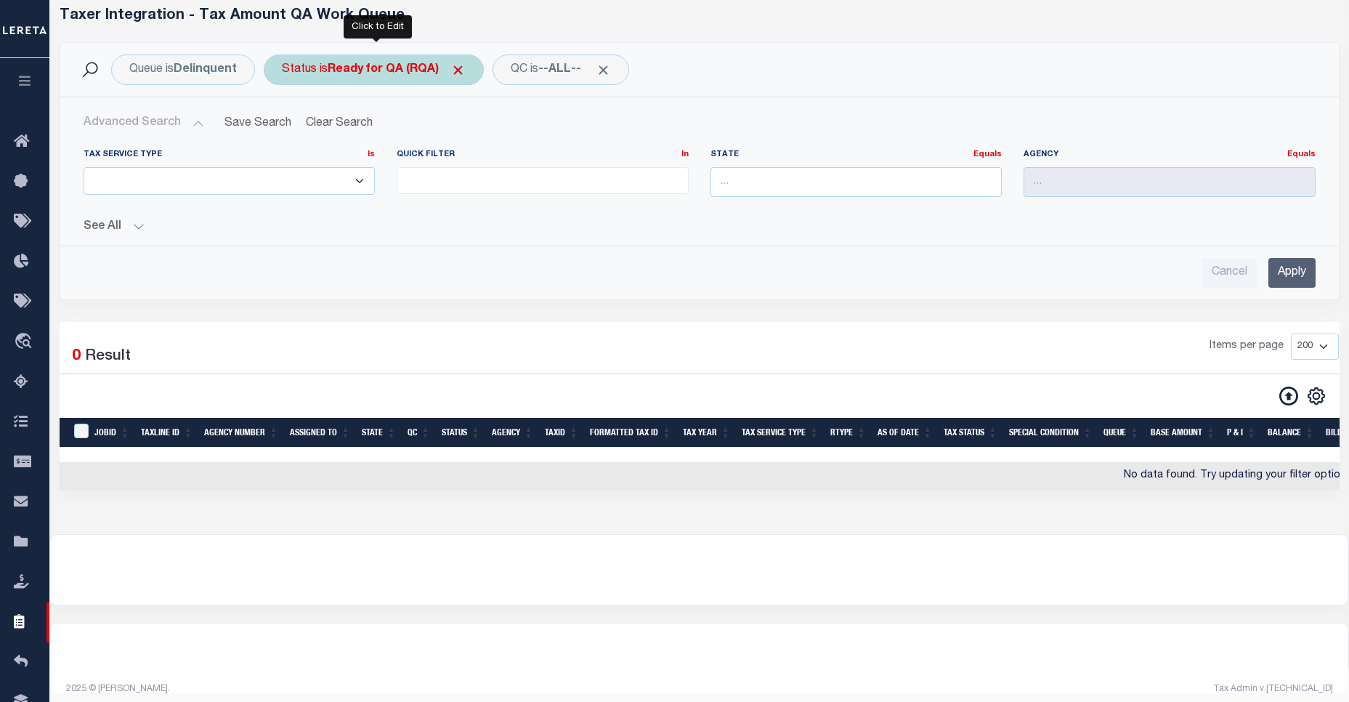
click at [366, 68] on b "Ready for QA (RQA)" at bounding box center [397, 70] width 138 height 12
select select "RQA"
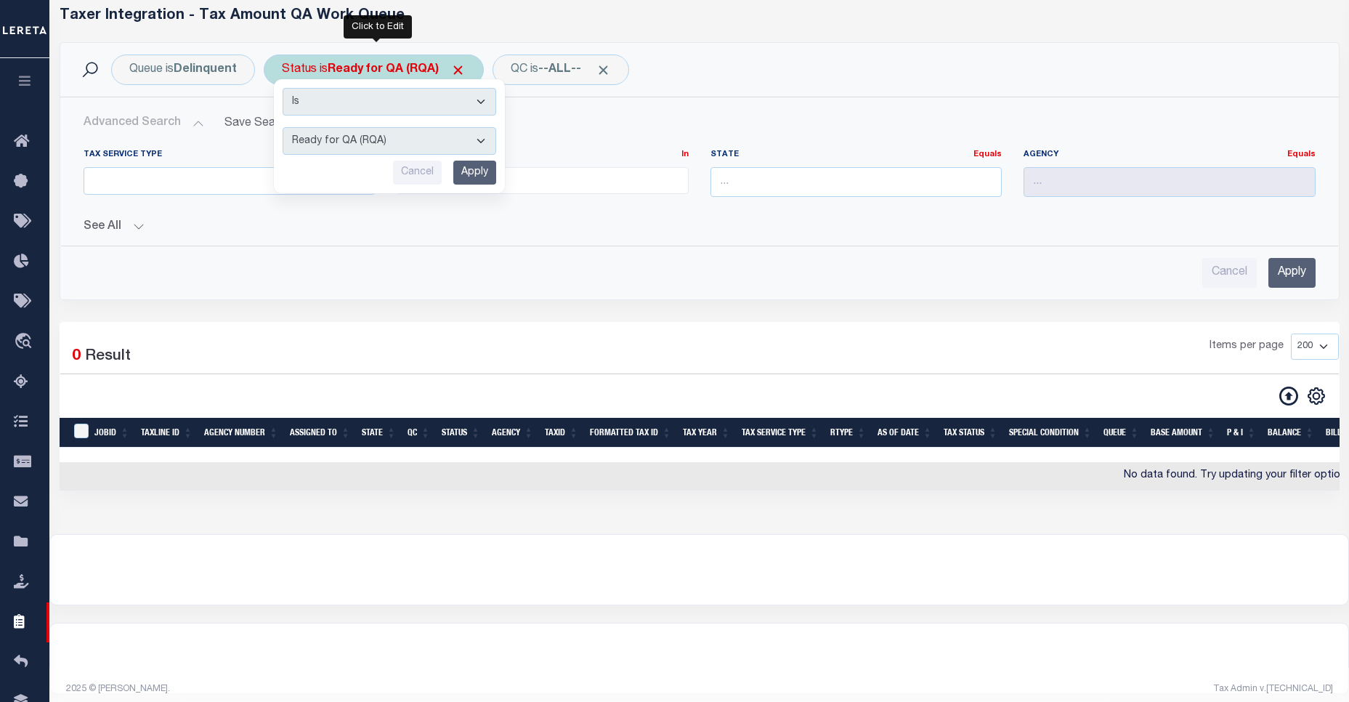
click at [462, 172] on input "Apply" at bounding box center [474, 173] width 43 height 24
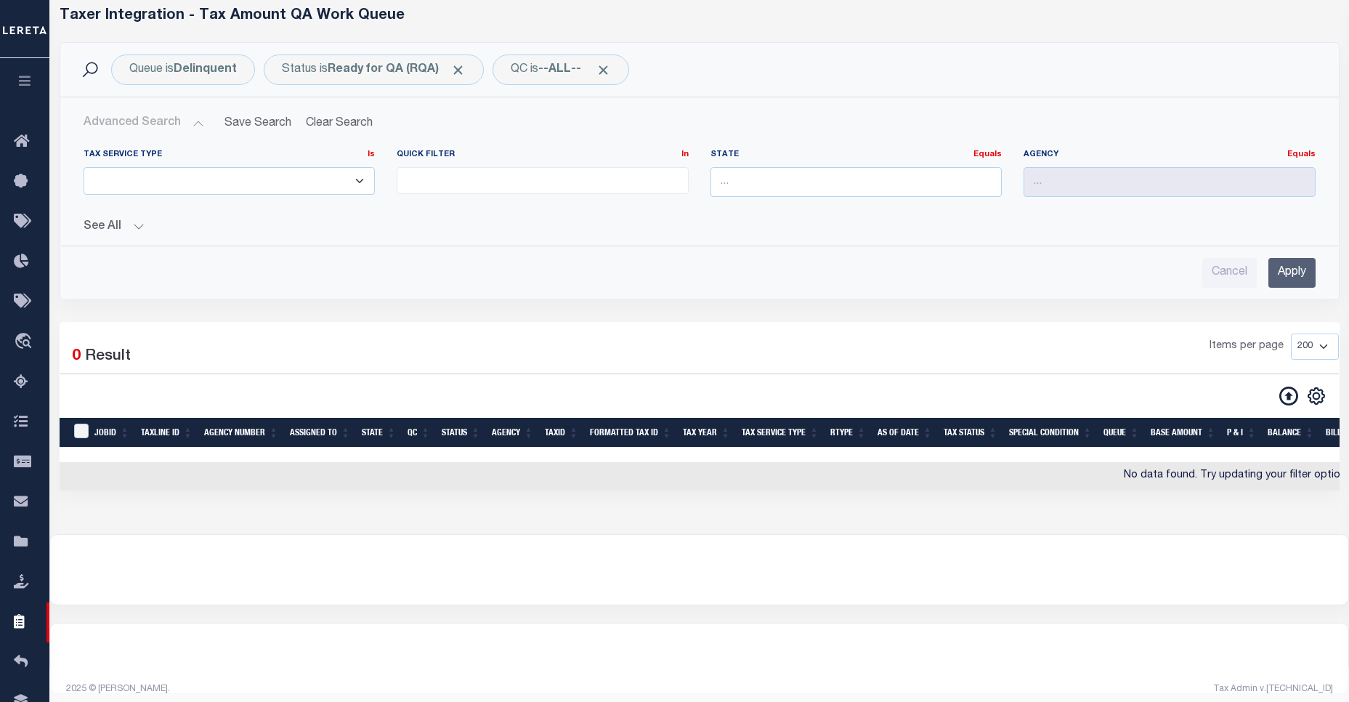
click at [98, 225] on button "See All" at bounding box center [700, 227] width 1232 height 14
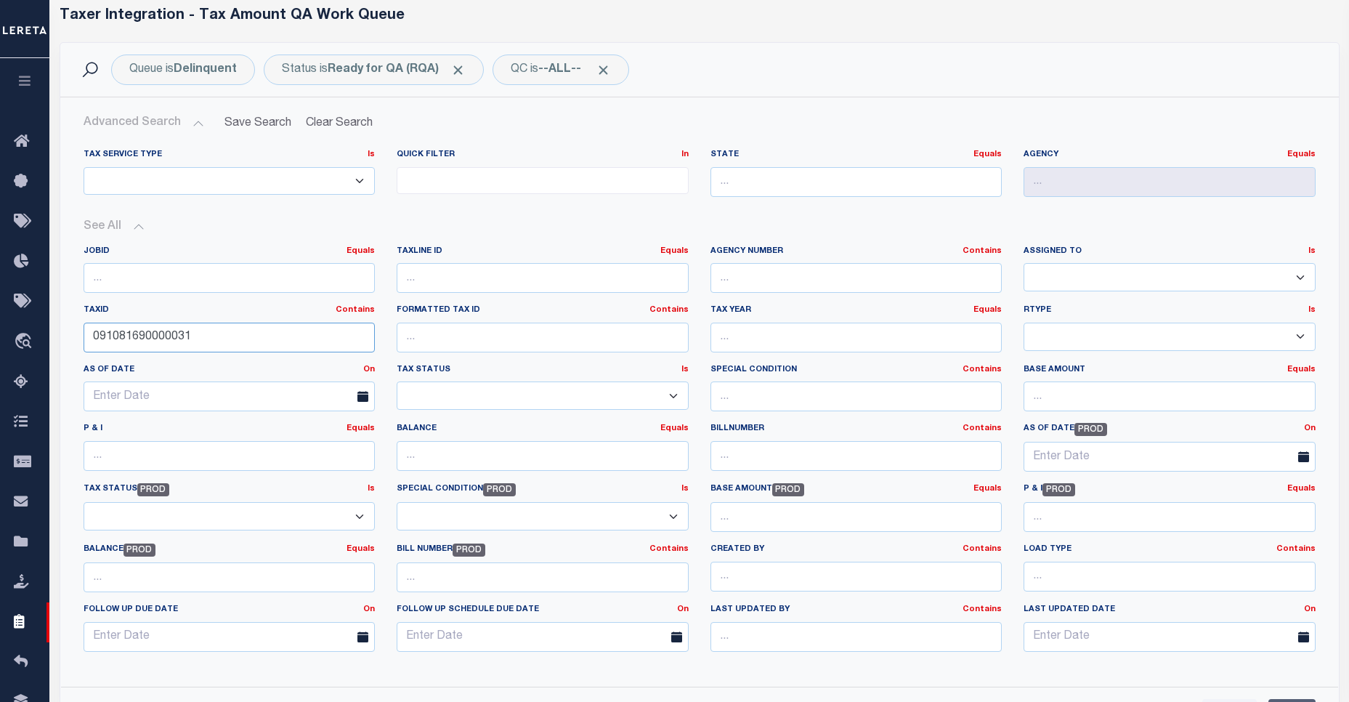
drag, startPoint x: 297, startPoint y: 341, endPoint x: 65, endPoint y: 339, distance: 231.8
click at [65, 339] on div "Tax Service Type Is Is Contains ESCROW NonESCROW Quick Filter In In Is" at bounding box center [699, 406] width 1277 height 538
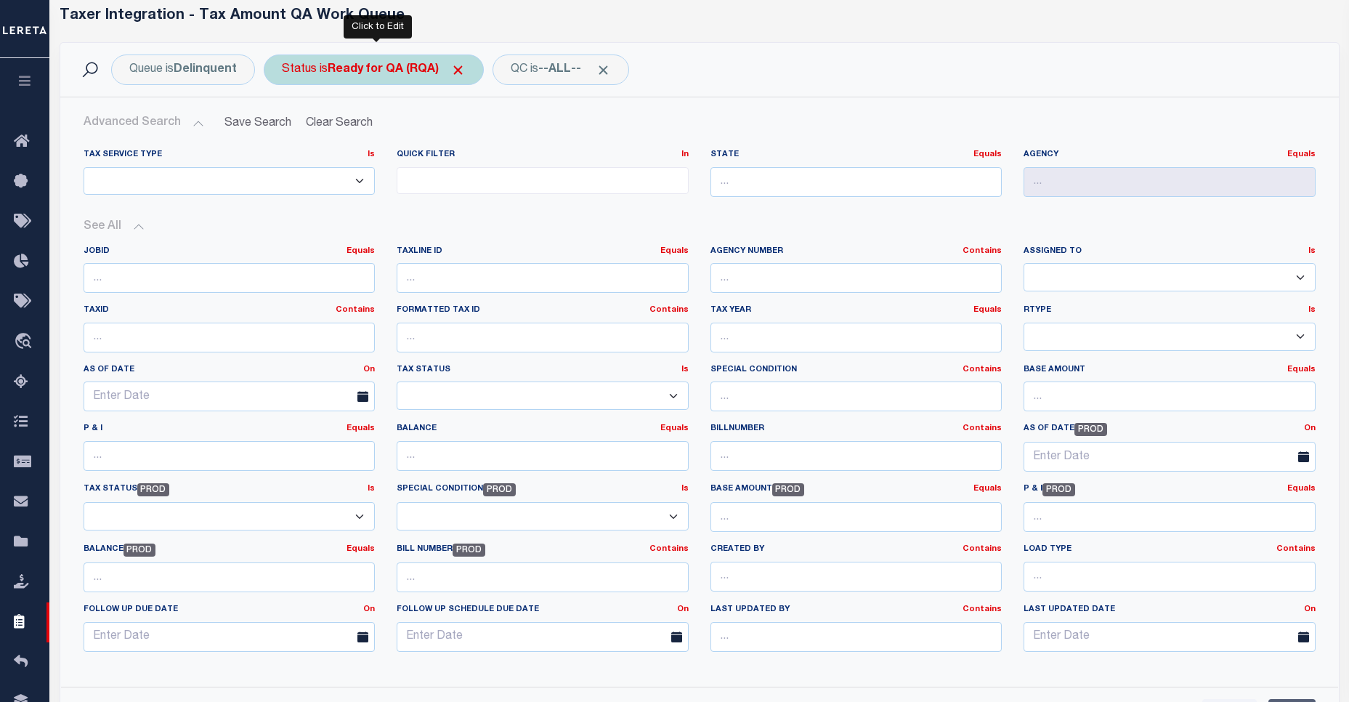
click at [368, 66] on b "Ready for QA (RQA)" at bounding box center [397, 70] width 138 height 12
select select "RQA"
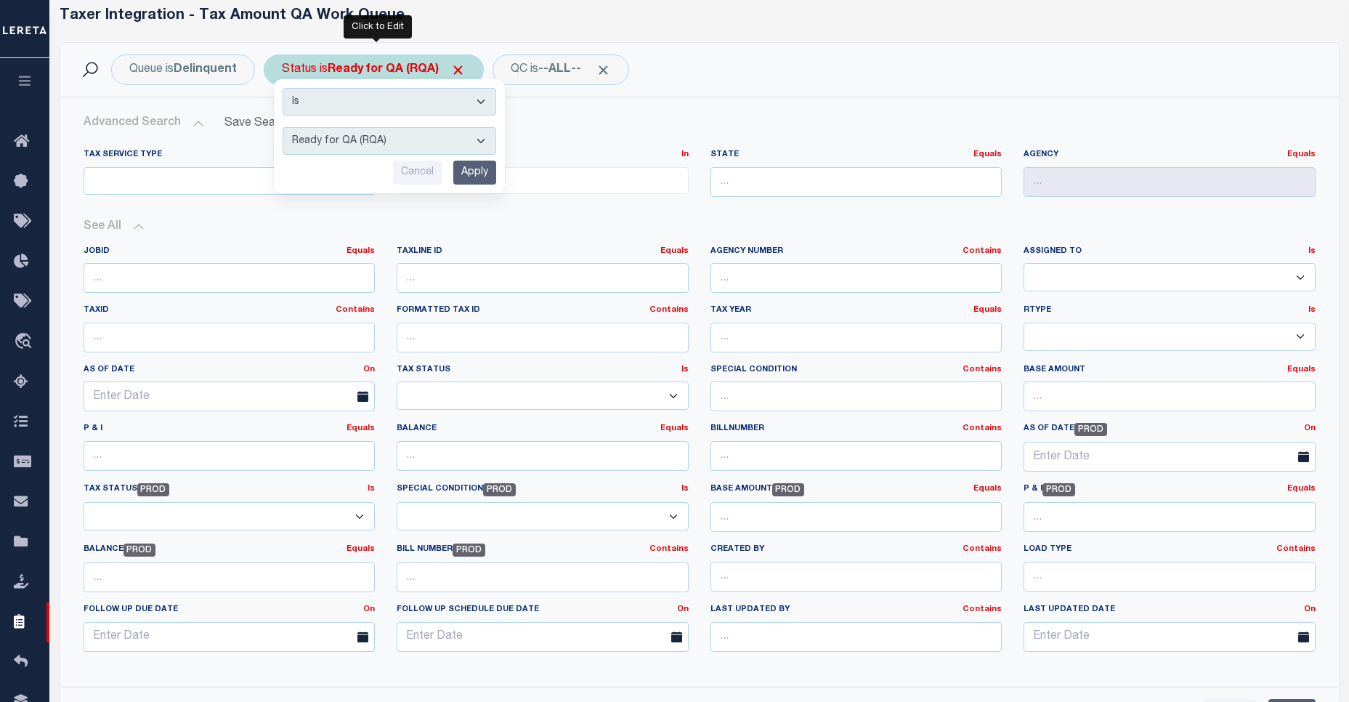
click at [368, 135] on select "AI - Bot Exception (ERR) AI - Bot Running (PLA) AI - Failed QA (FQA) AI - Prep …" at bounding box center [390, 141] width 214 height 28
click at [529, 122] on h2 "Advanced Search Save Search Clear Search TIQATaxLineSearchTable_dynamictable___…" at bounding box center [699, 123] width 1255 height 28
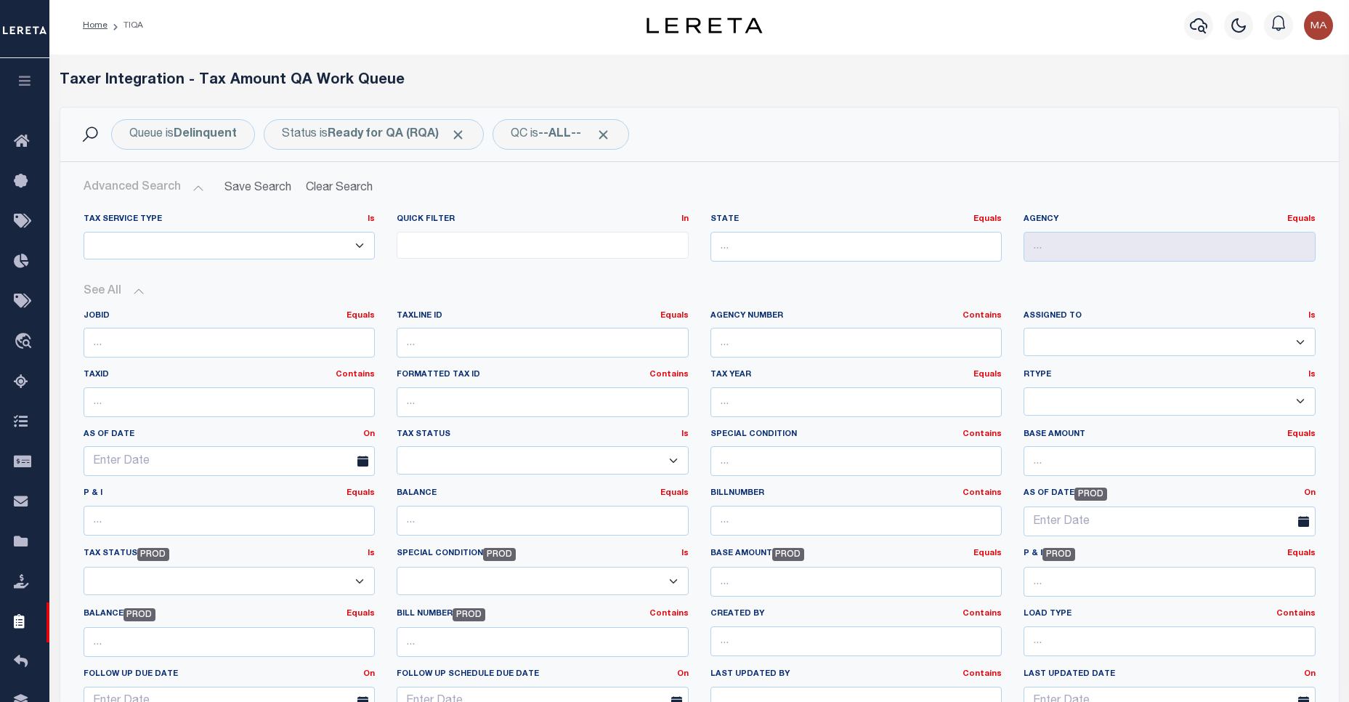
scroll to position [214, 0]
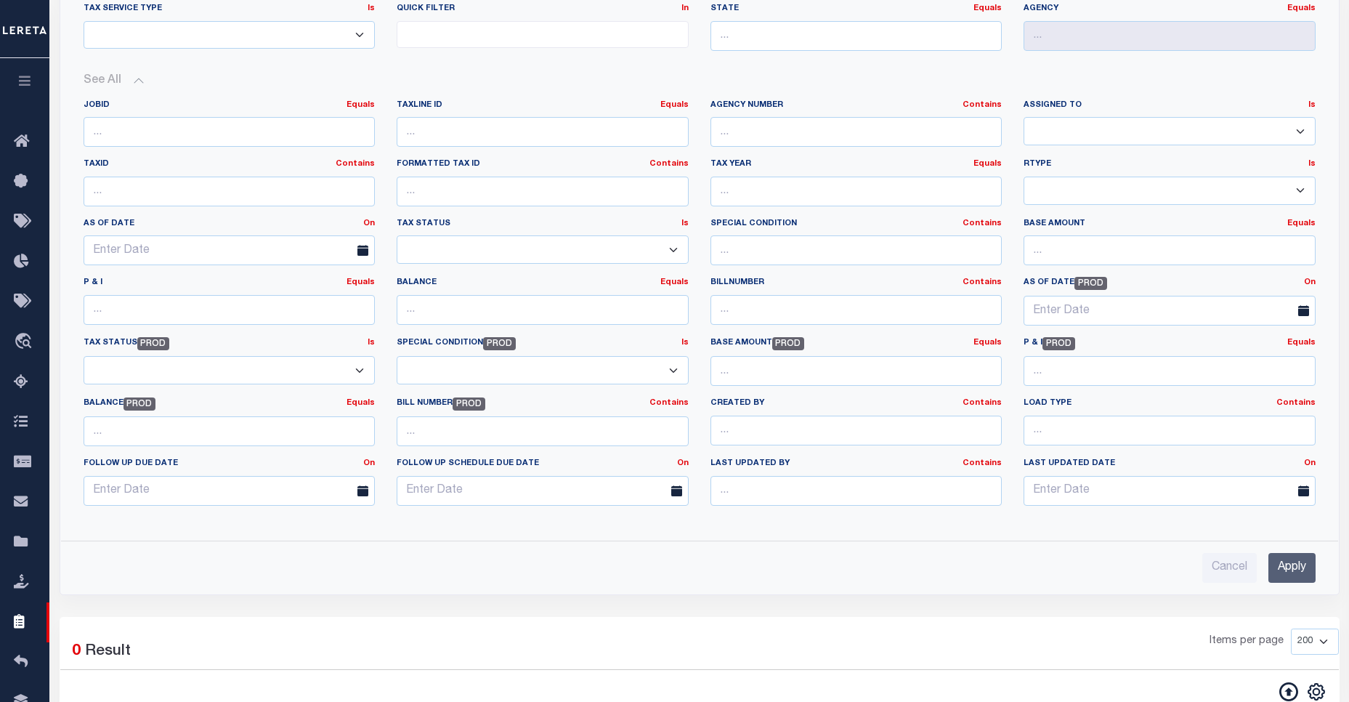
click at [1318, 577] on div "Cancel Apply" at bounding box center [699, 561] width 1255 height 41
click at [1310, 574] on input "Apply" at bounding box center [1291, 568] width 47 height 30
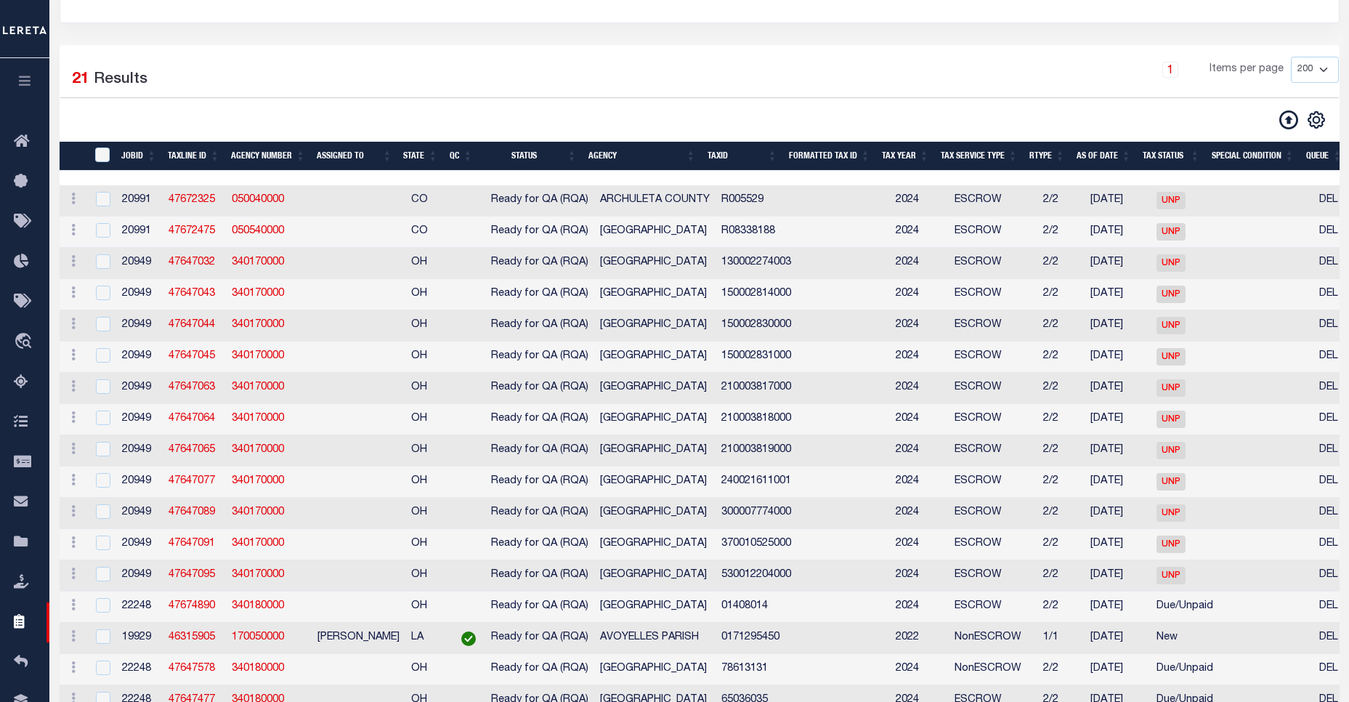
scroll to position [0, 0]
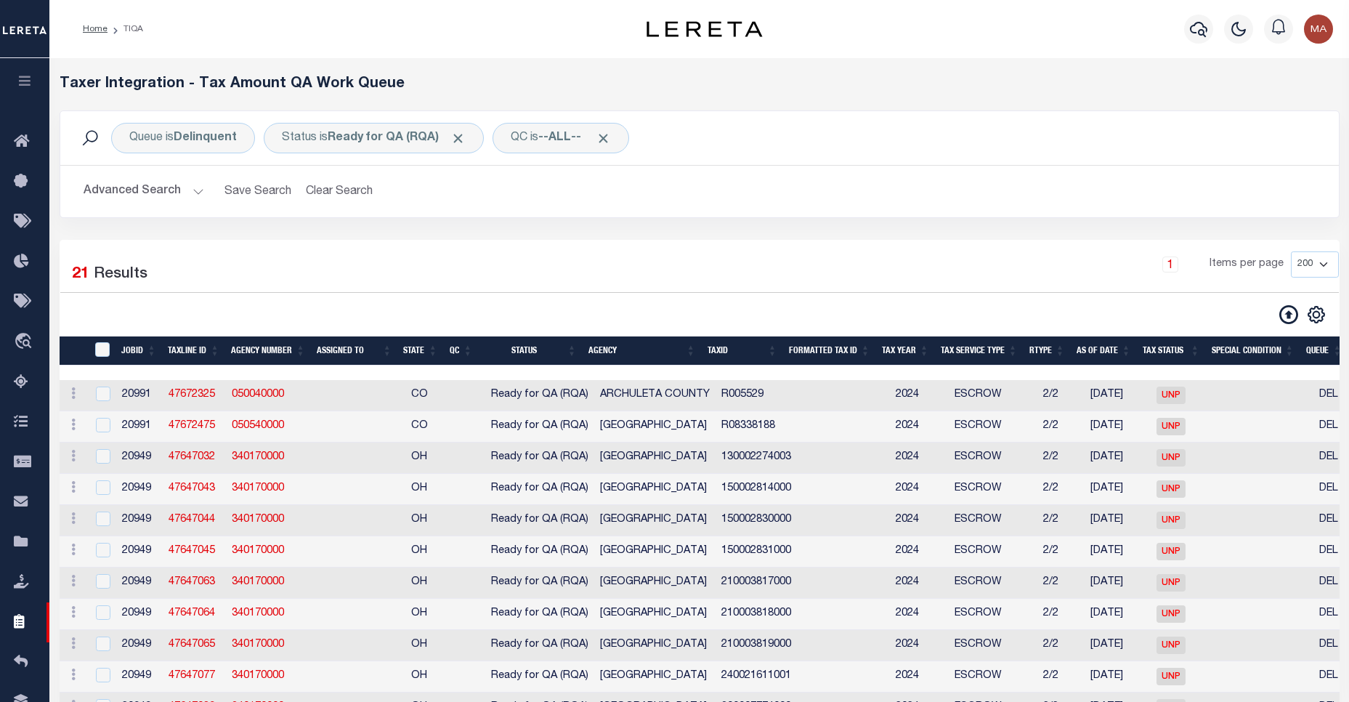
click at [155, 190] on button "Advanced Search" at bounding box center [144, 191] width 121 height 28
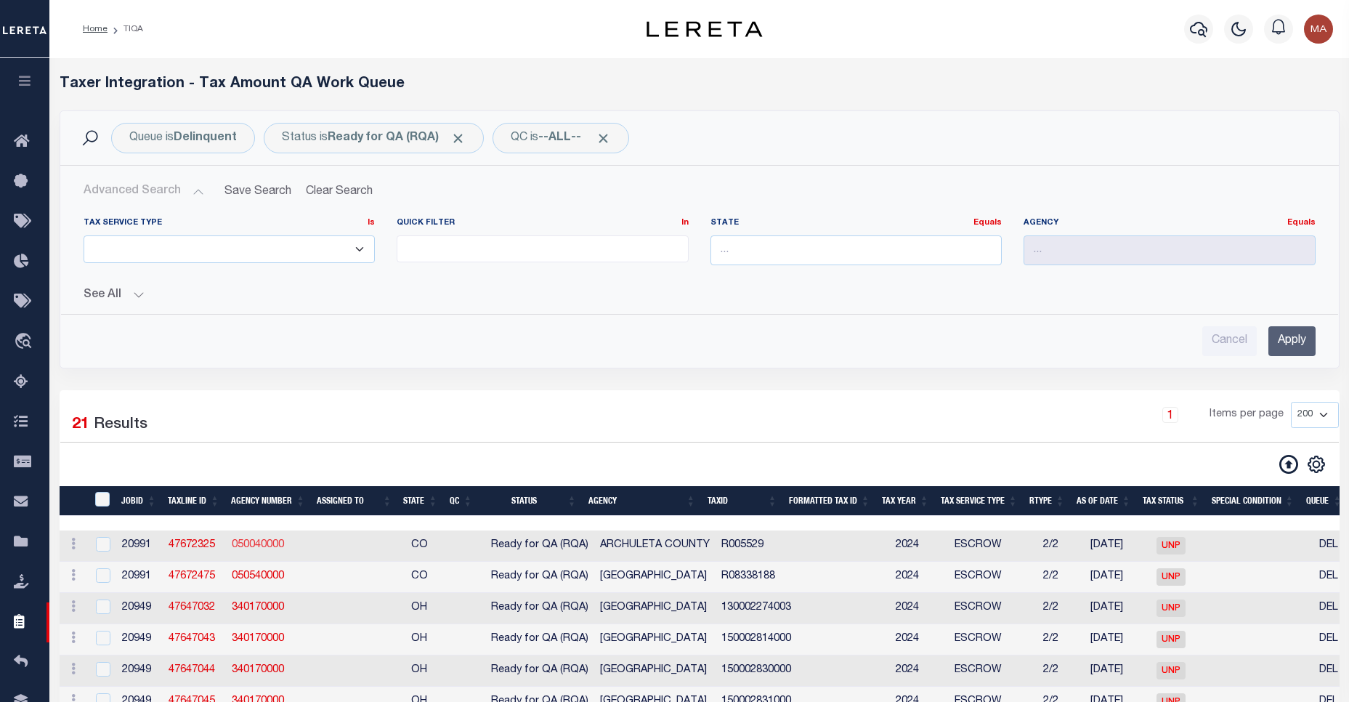
scroll to position [105, 0]
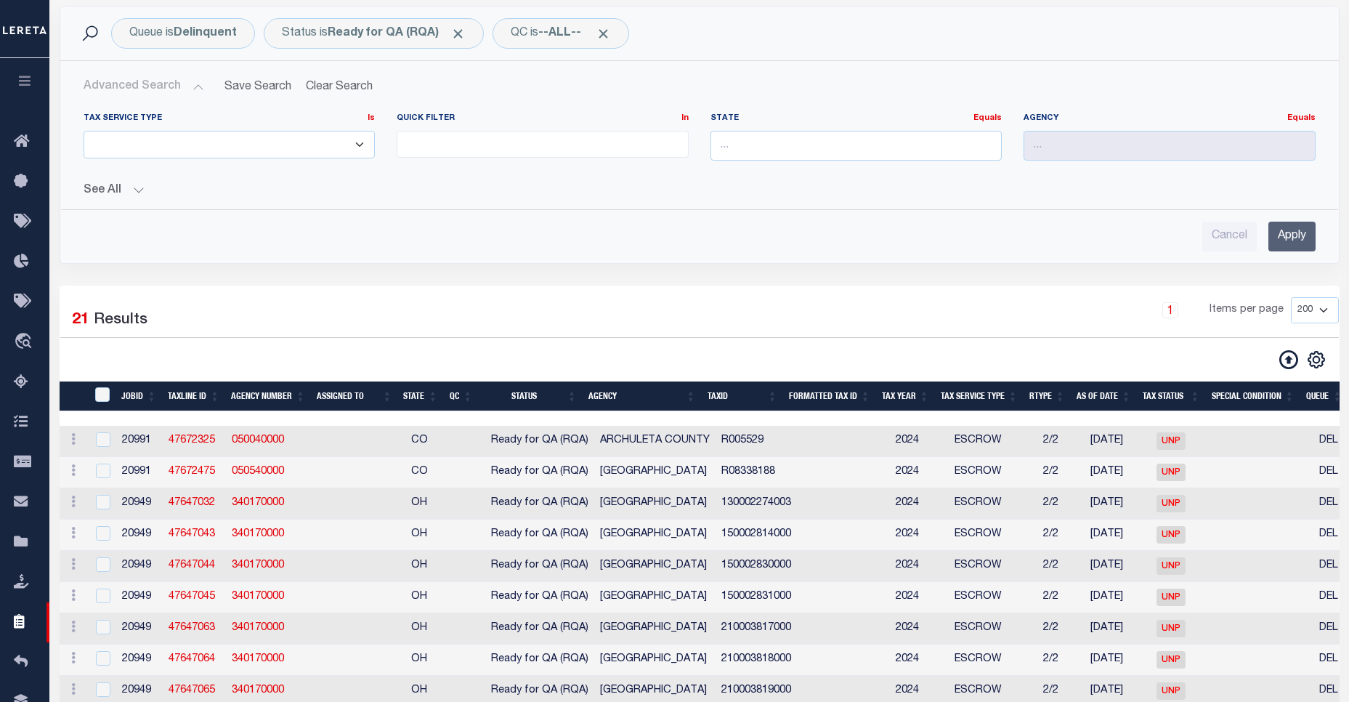
click at [93, 447] on div at bounding box center [102, 440] width 18 height 16
checkbox input "true"
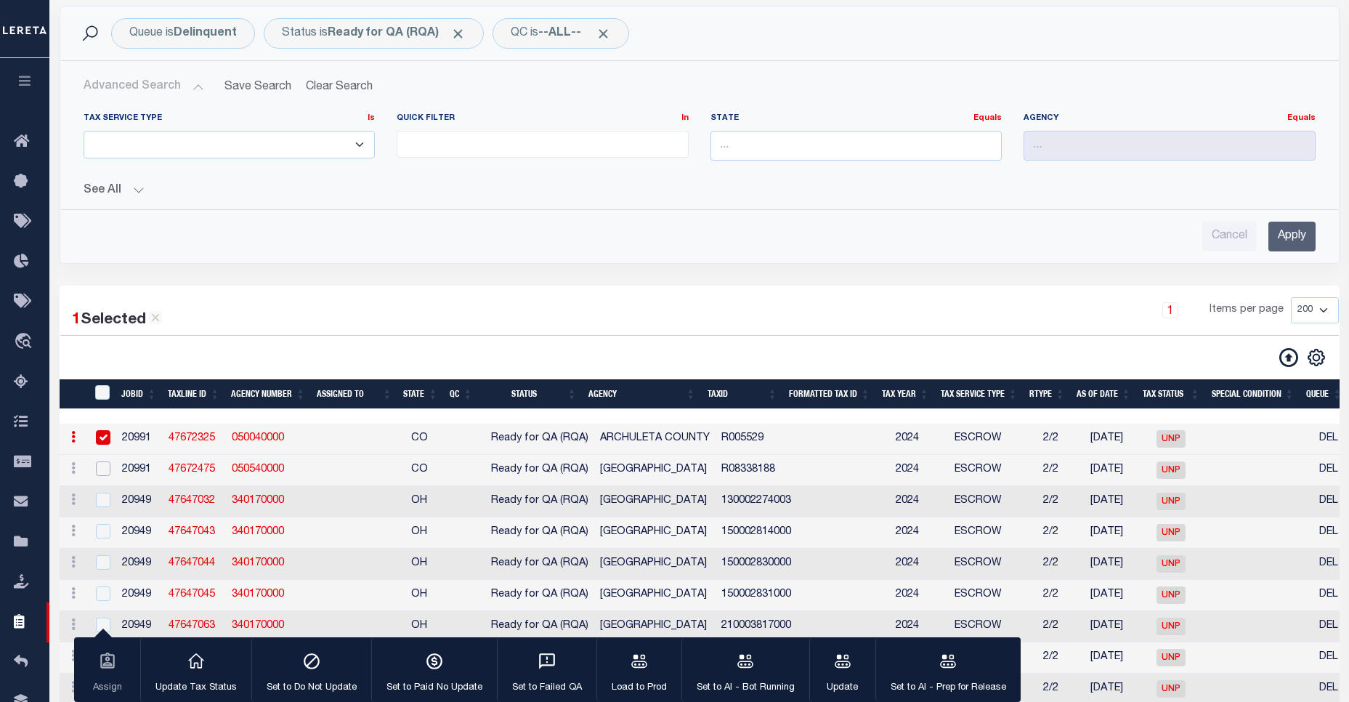
click at [106, 473] on input "checkbox" at bounding box center [103, 468] width 15 height 15
checkbox input "true"
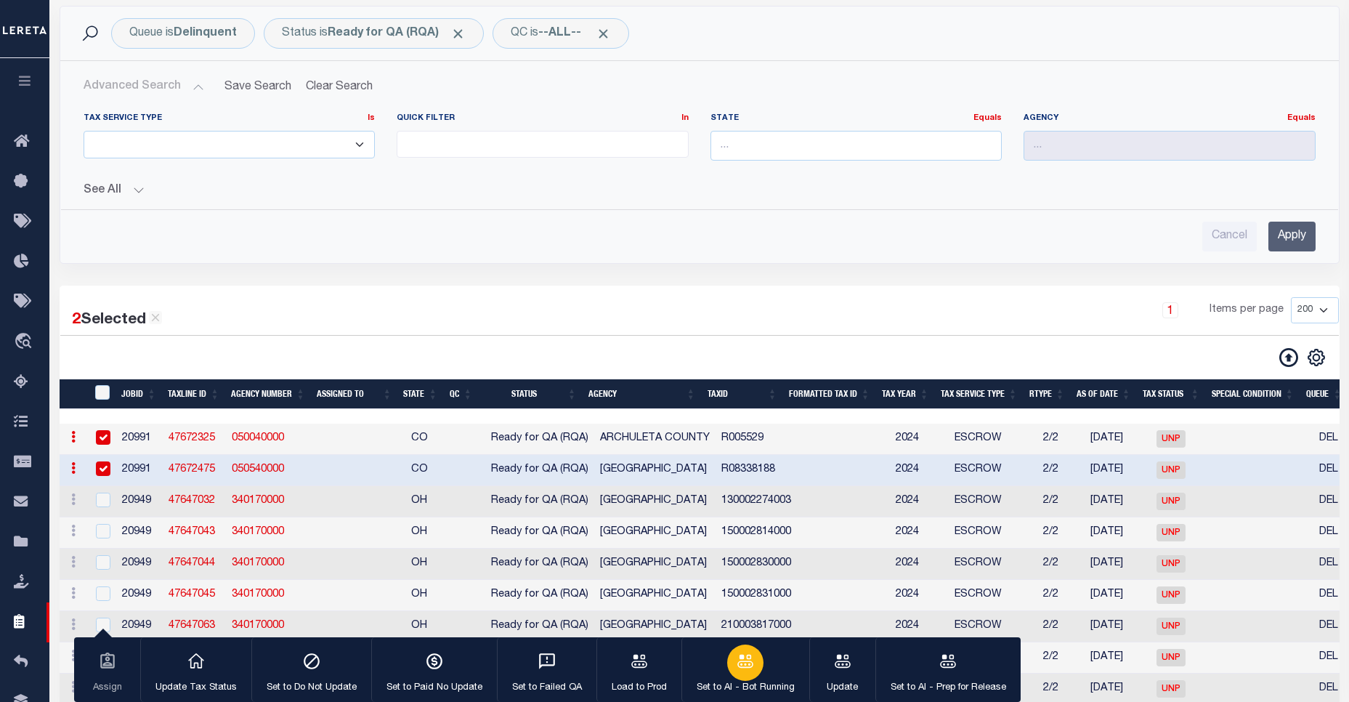
click at [728, 663] on div "button" at bounding box center [745, 662] width 36 height 36
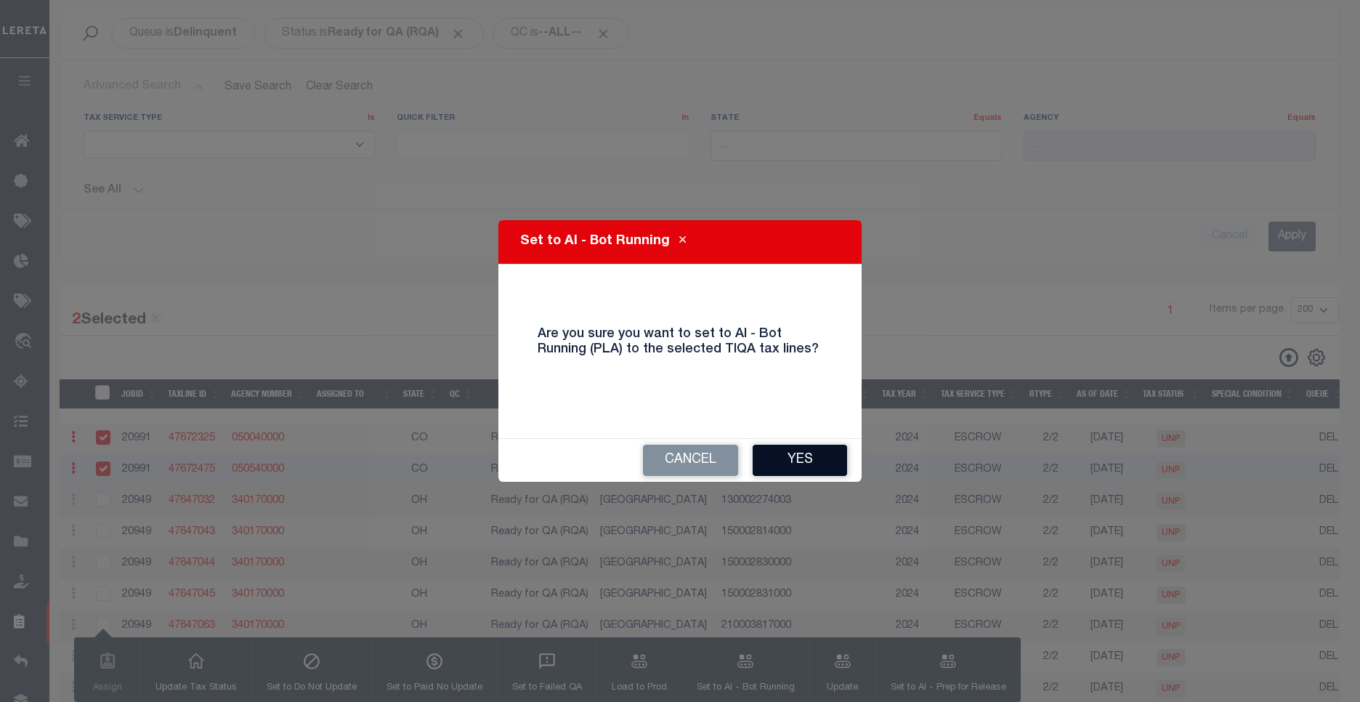
click at [813, 456] on button "Yes" at bounding box center [800, 460] width 94 height 31
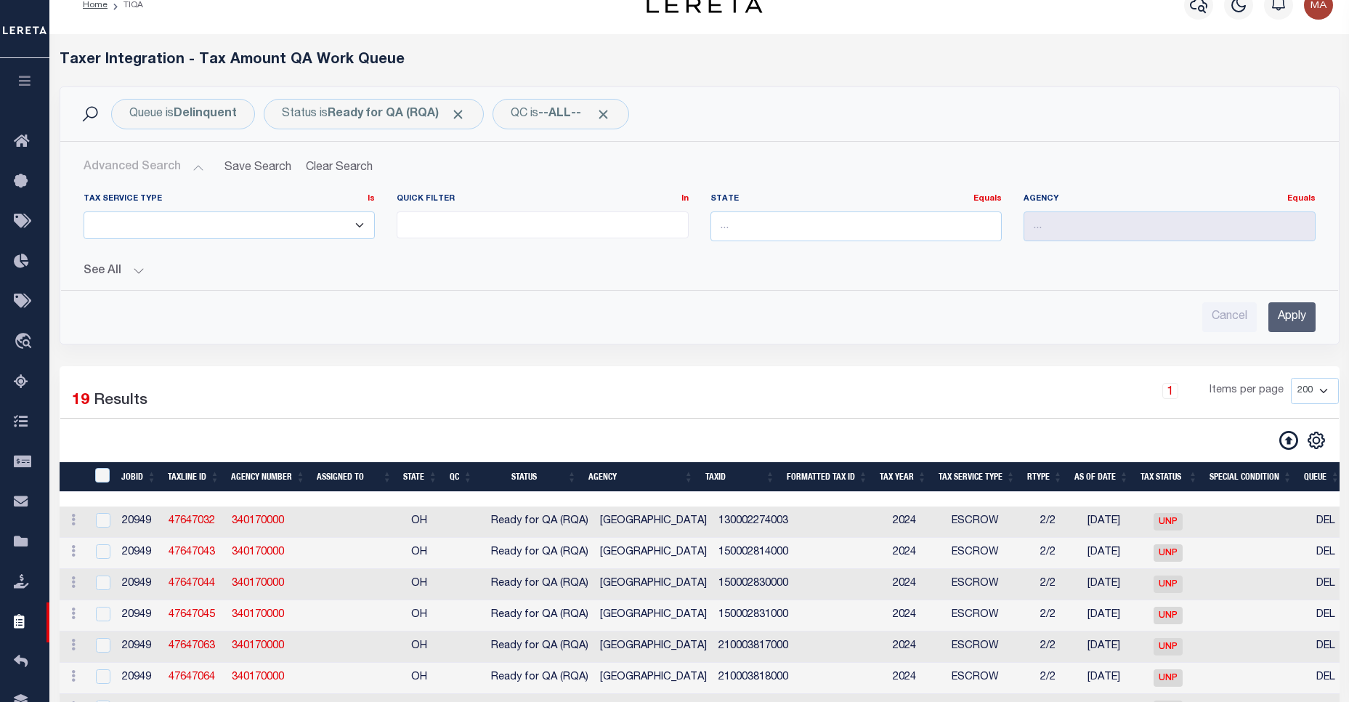
scroll to position [0, 0]
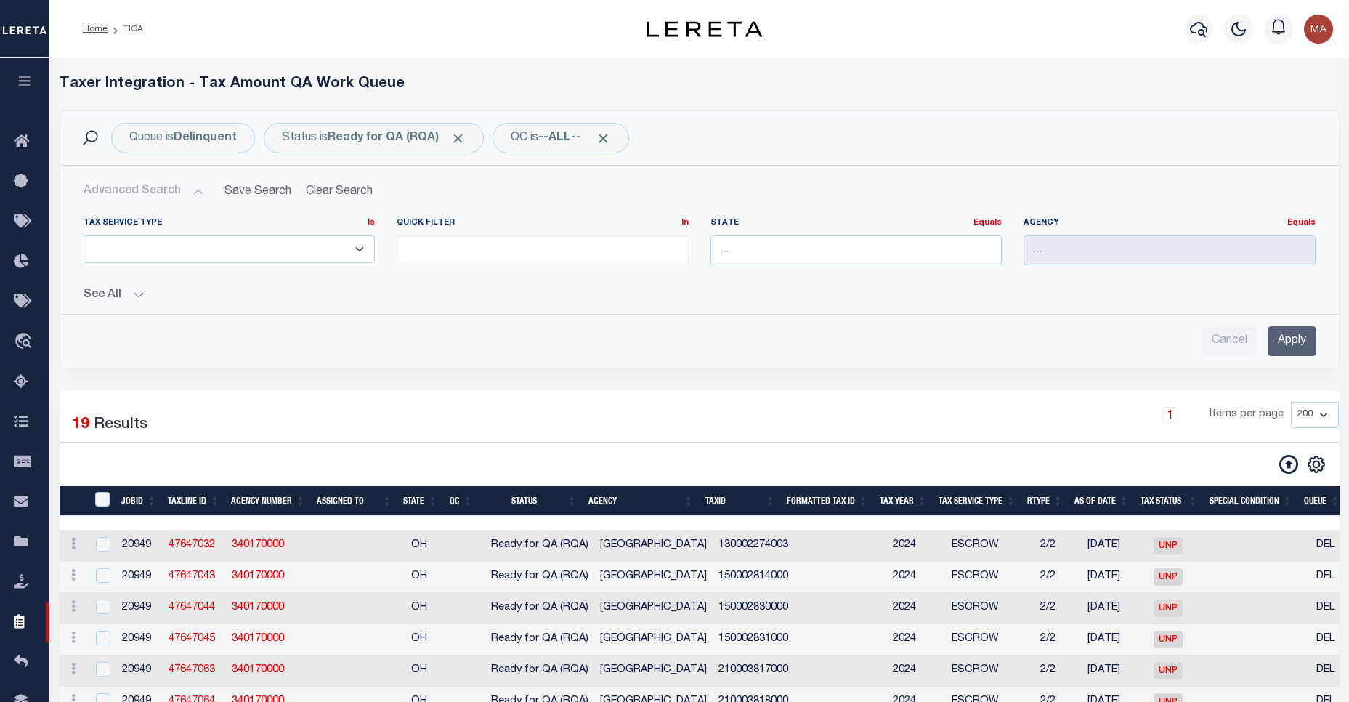
click at [123, 304] on div "Tax Service Type Is Is Contains ESCROW NonESCROW Quick Filter In In" at bounding box center [699, 281] width 1255 height 150
click at [125, 299] on button "See All" at bounding box center [700, 295] width 1232 height 14
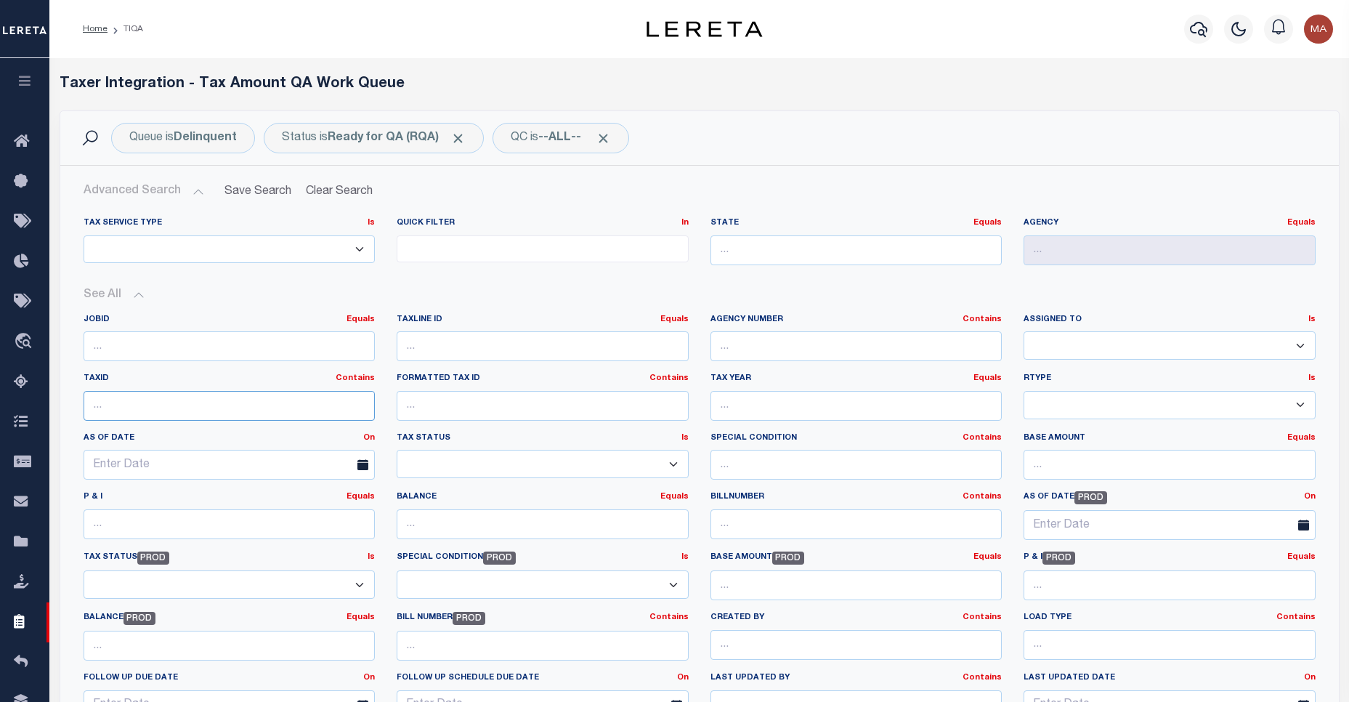
click at [189, 418] on input "text" at bounding box center [230, 406] width 292 height 30
paste input "4820199643"
click at [207, 418] on div "TaxID Contains Contains Is 4820199643" at bounding box center [230, 403] width 314 height 60
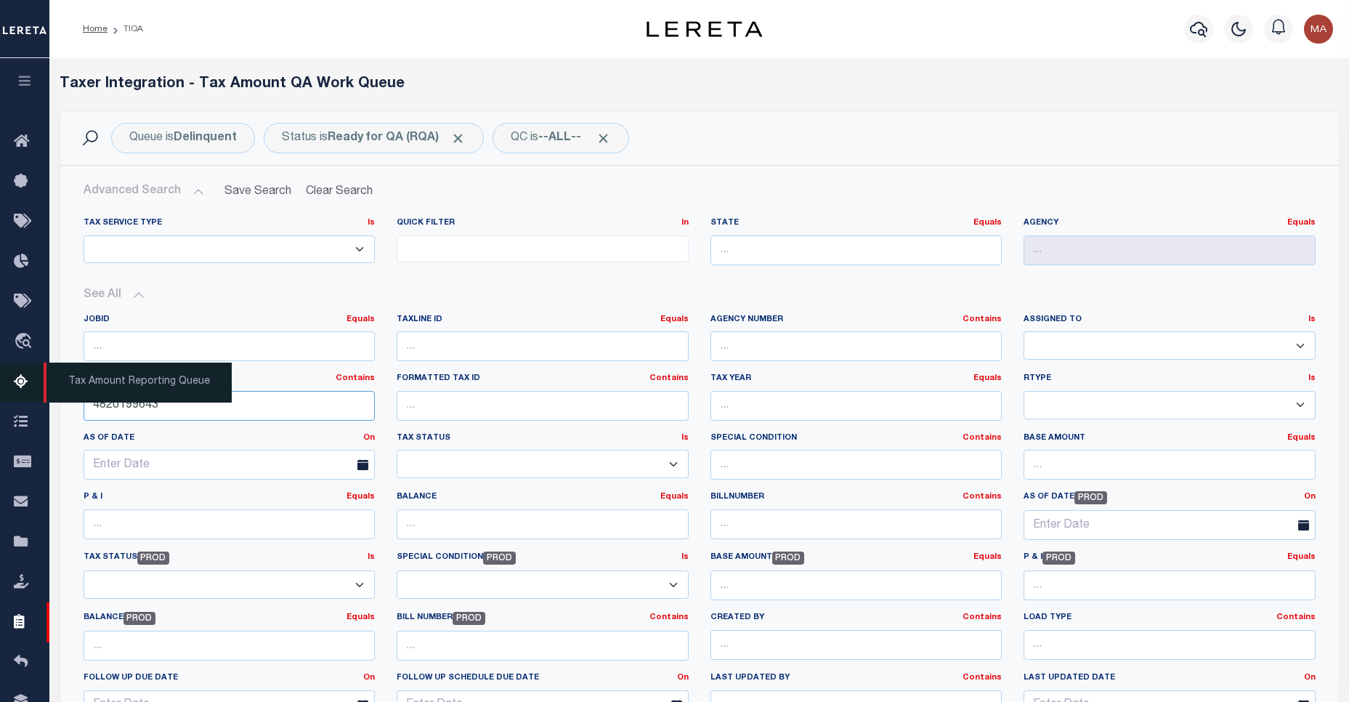
drag, startPoint x: 203, startPoint y: 411, endPoint x: 1, endPoint y: 392, distance: 202.9
paste input "880751740200008"
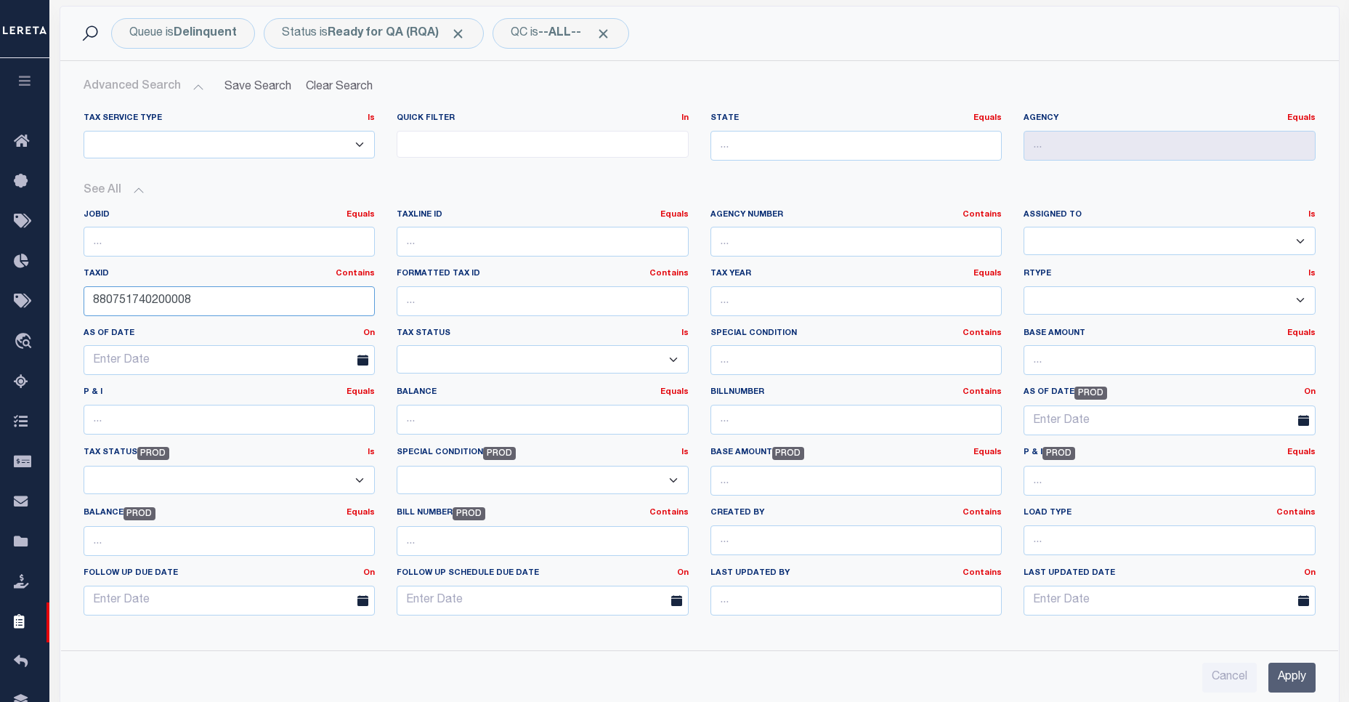
scroll to position [210, 0]
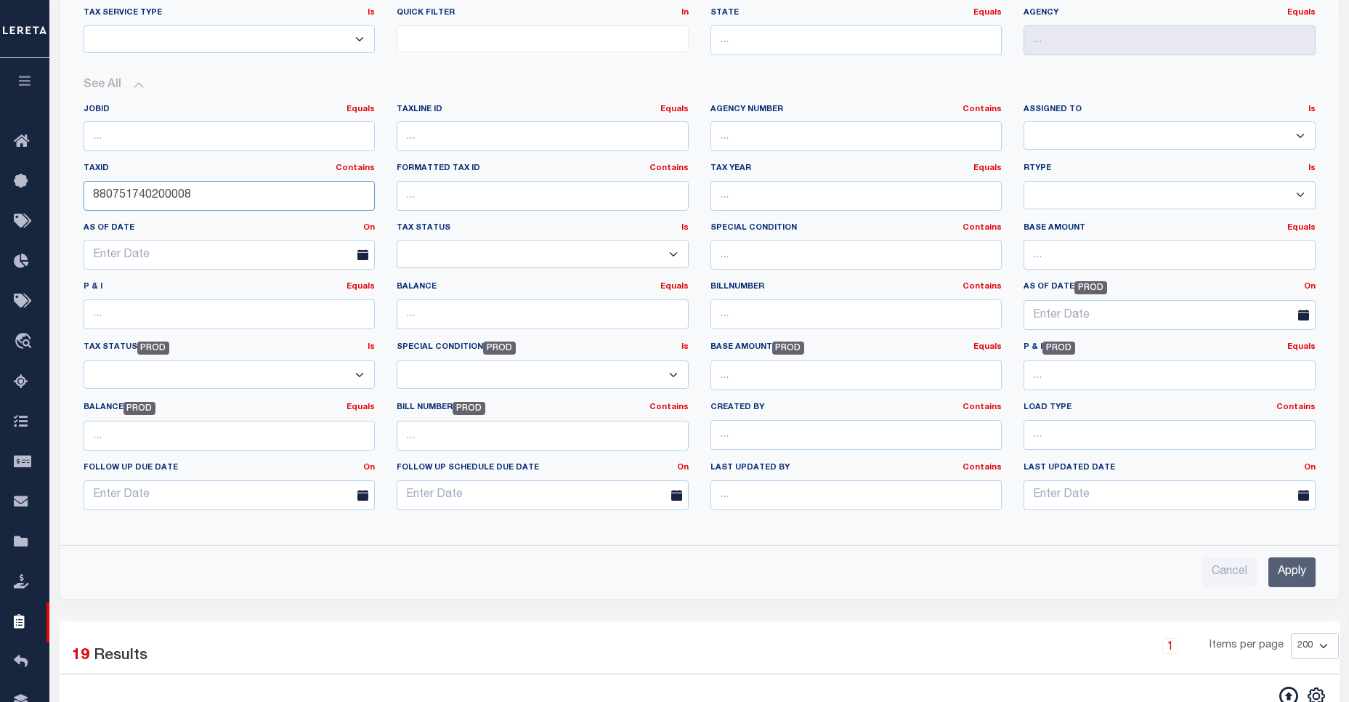
type input "880751740200008"
click at [1281, 573] on input "Apply" at bounding box center [1291, 572] width 47 height 30
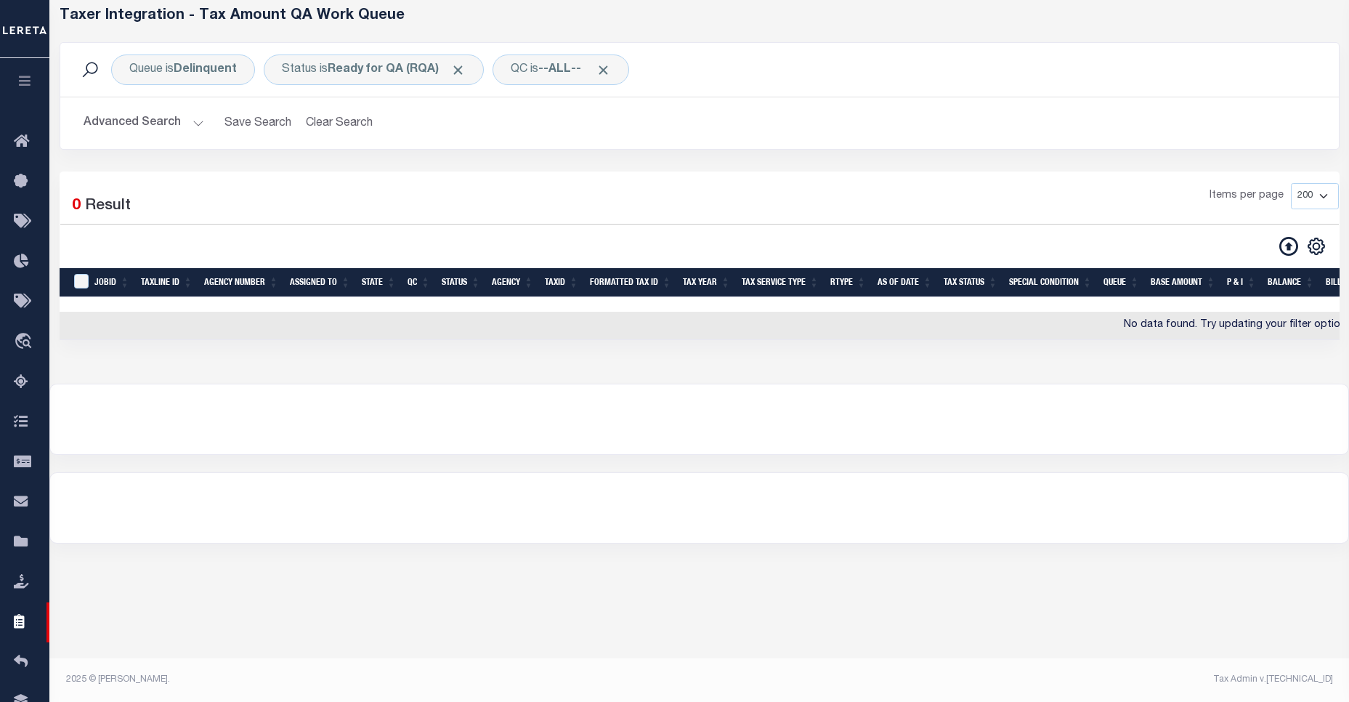
scroll to position [0, 0]
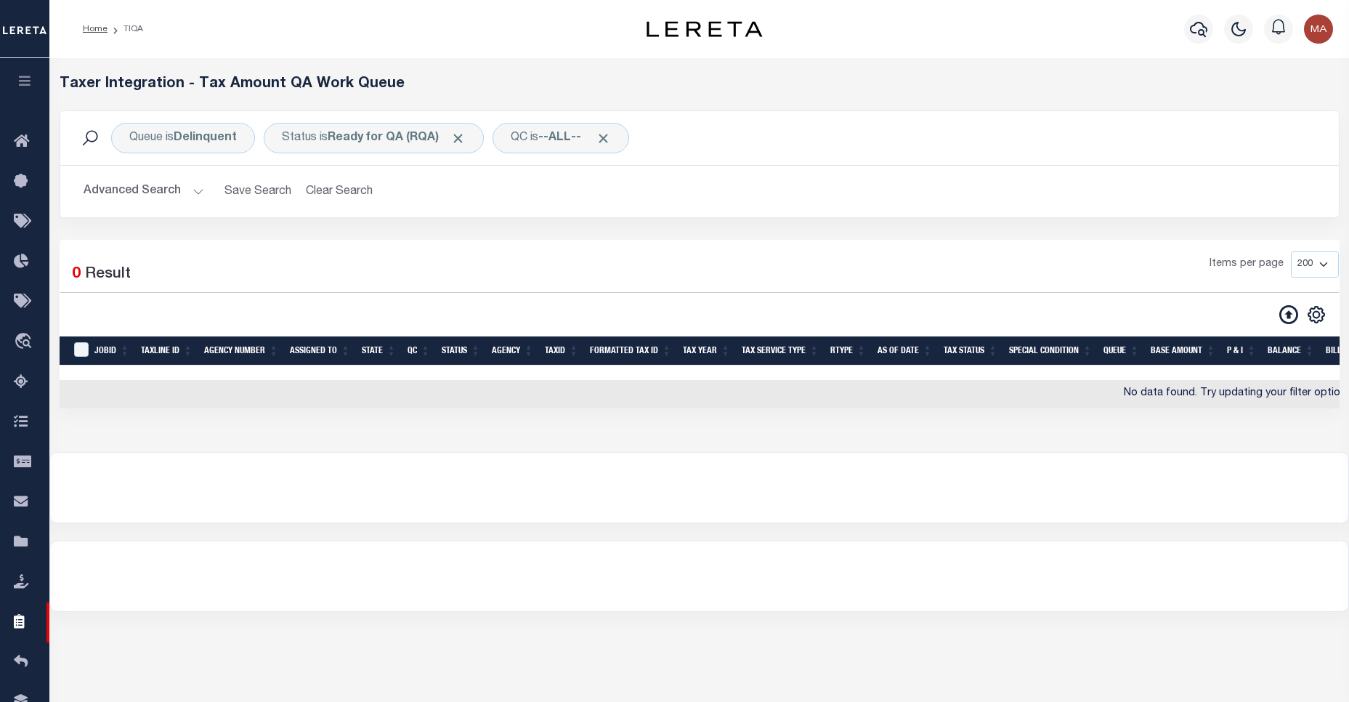
click at [170, 187] on button "Advanced Search" at bounding box center [144, 191] width 121 height 28
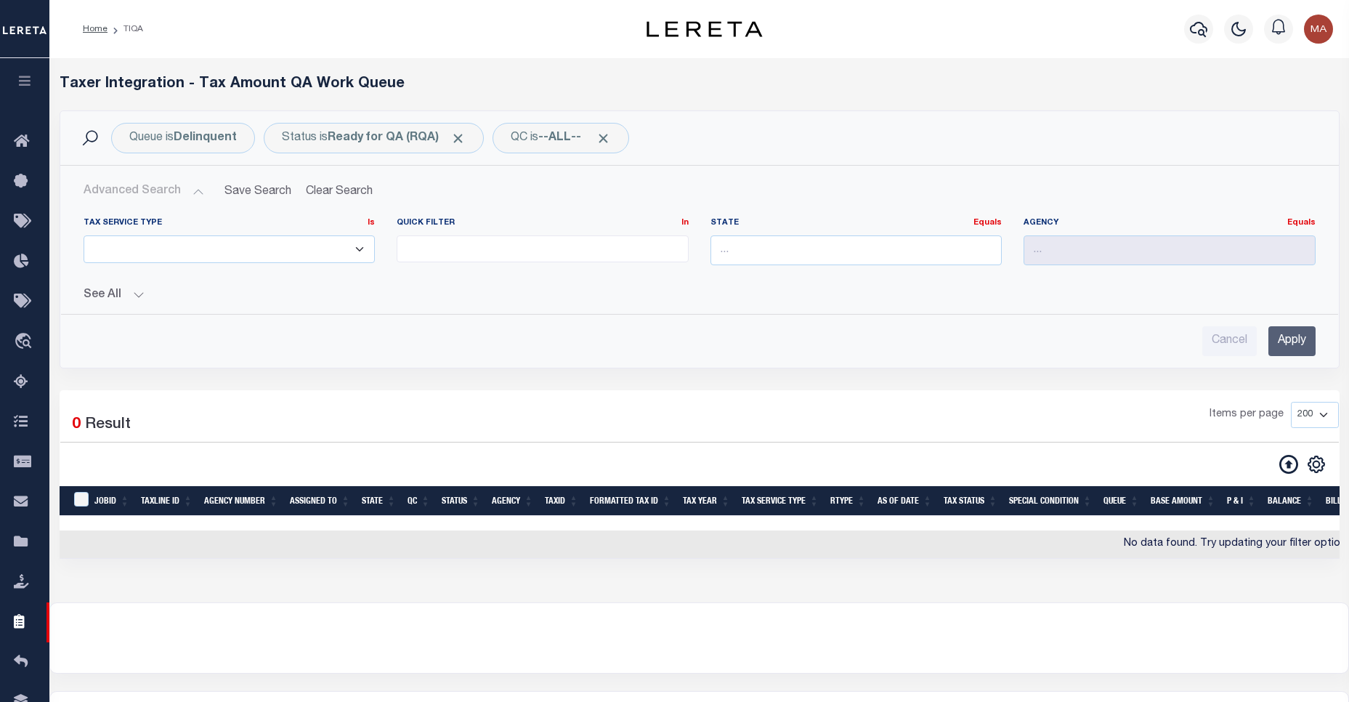
click at [128, 304] on div "Tax Service Type Is Is Contains ESCROW NonESCROW Quick Filter In In" at bounding box center [699, 281] width 1255 height 150
click at [129, 301] on button "See All" at bounding box center [700, 295] width 1232 height 14
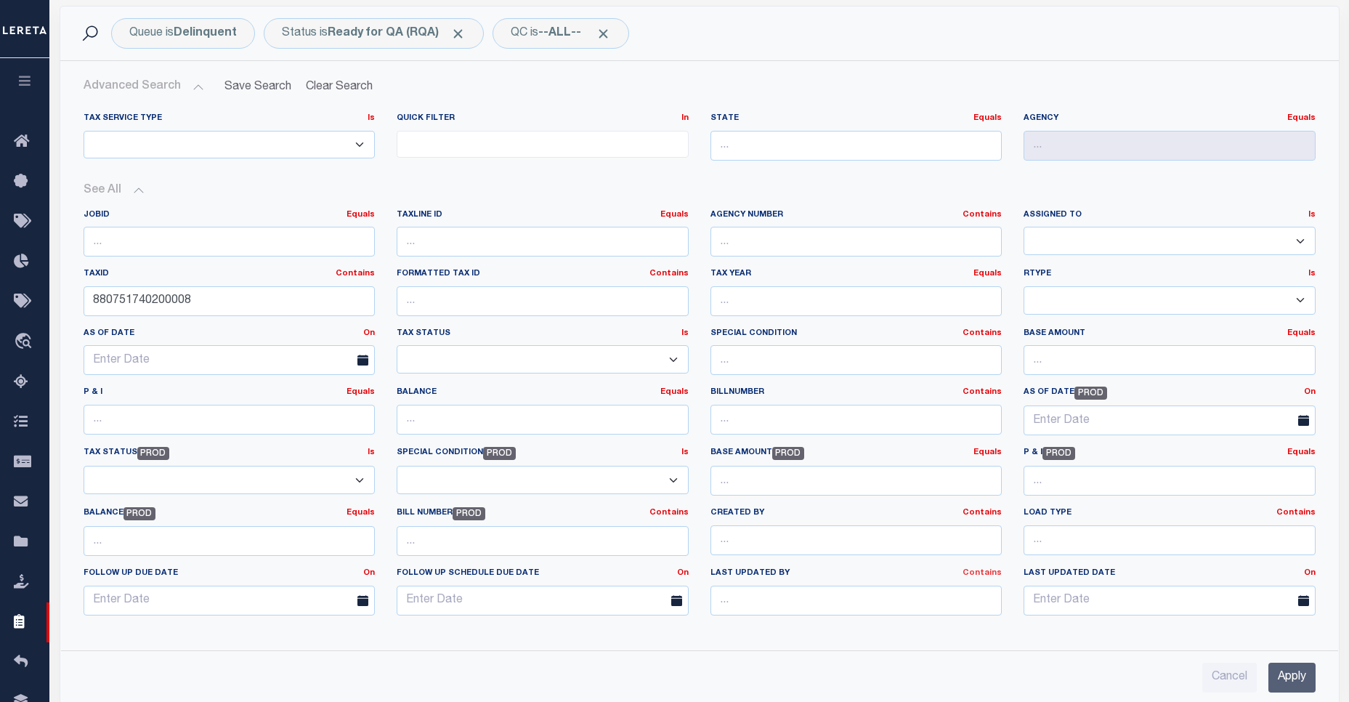
scroll to position [210, 0]
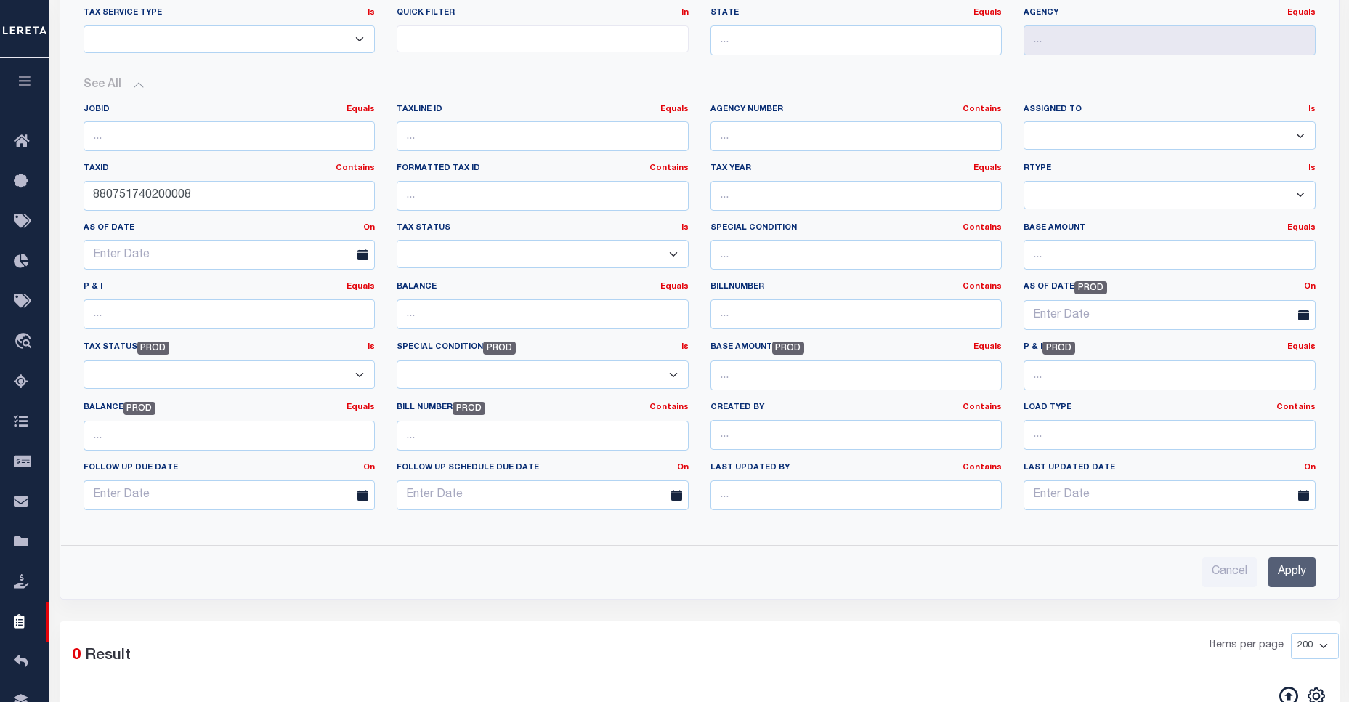
click at [1302, 571] on input "Apply" at bounding box center [1291, 572] width 47 height 30
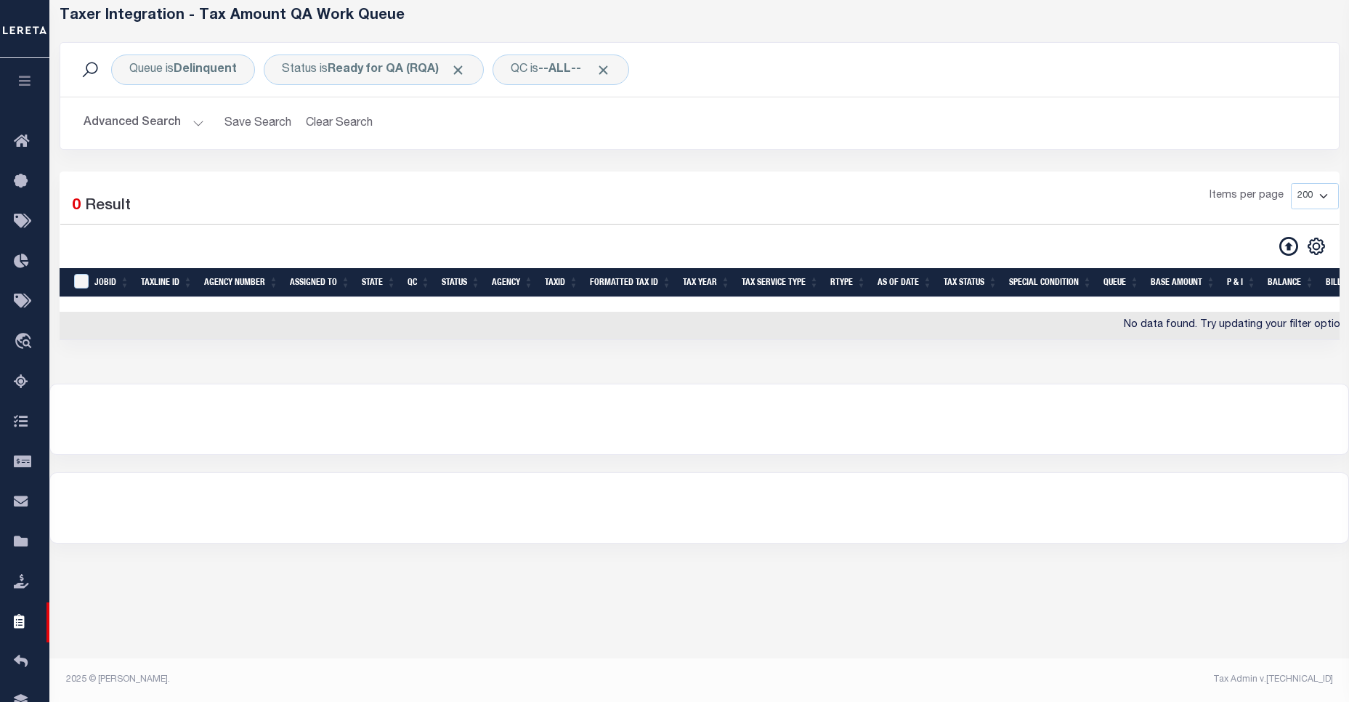
scroll to position [68, 0]
click at [365, 58] on div "Status is Ready for QA (RQA) Is Contains AI - Bot Exception (ERR) AI - Bot Runn…" at bounding box center [374, 69] width 220 height 31
select select "RQA"
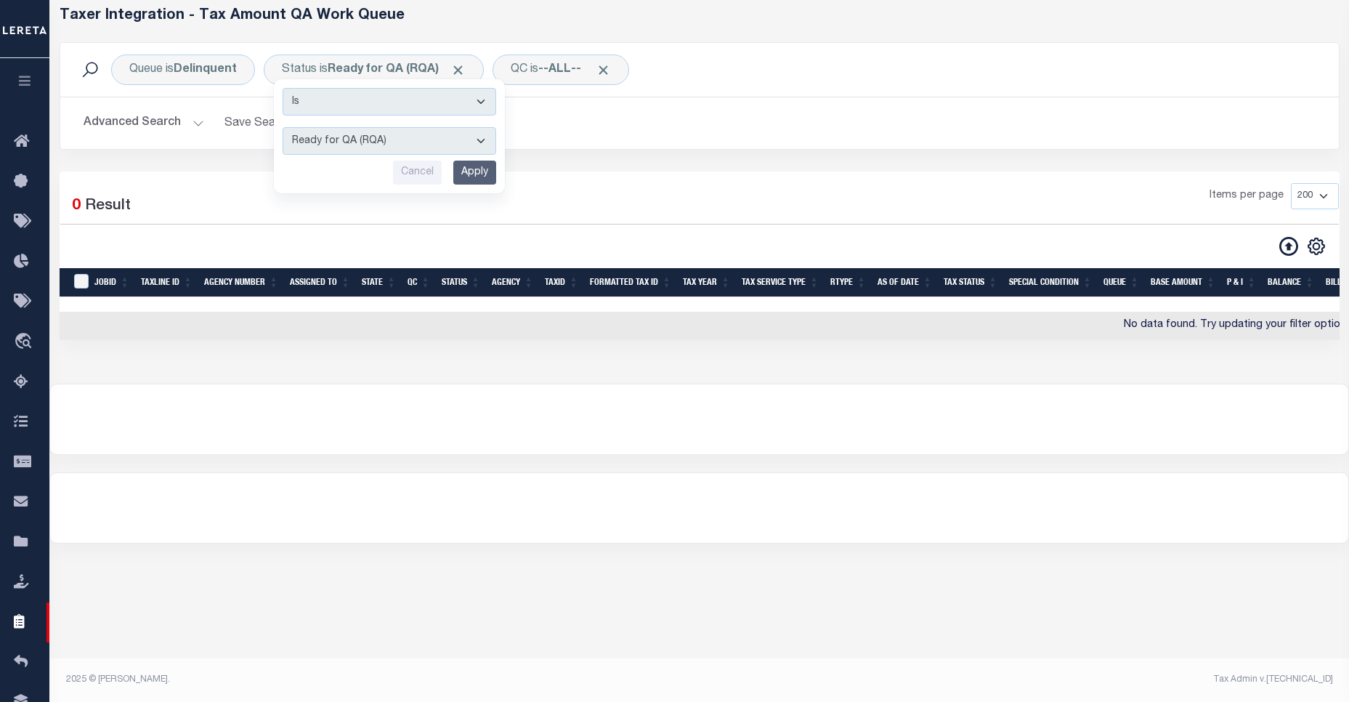
click at [174, 132] on button "Advanced Search" at bounding box center [144, 123] width 121 height 28
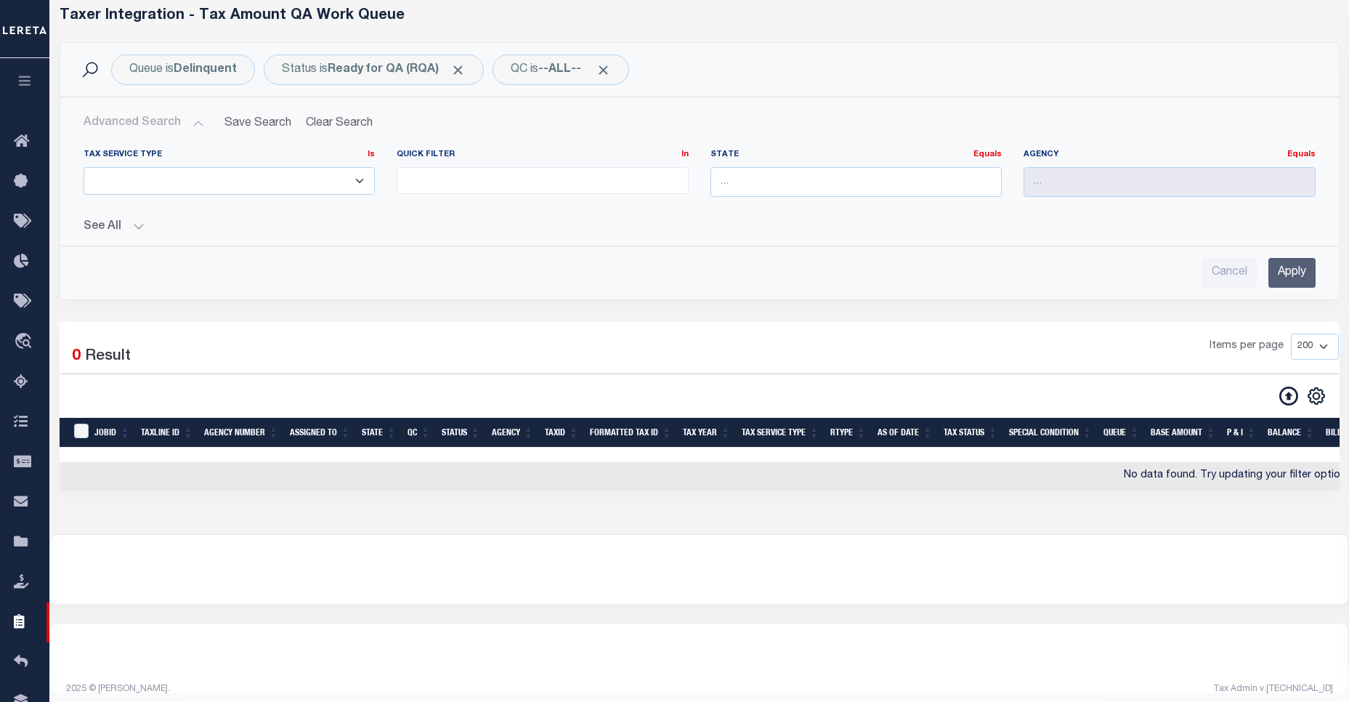
click at [118, 227] on button "See All" at bounding box center [700, 227] width 1232 height 14
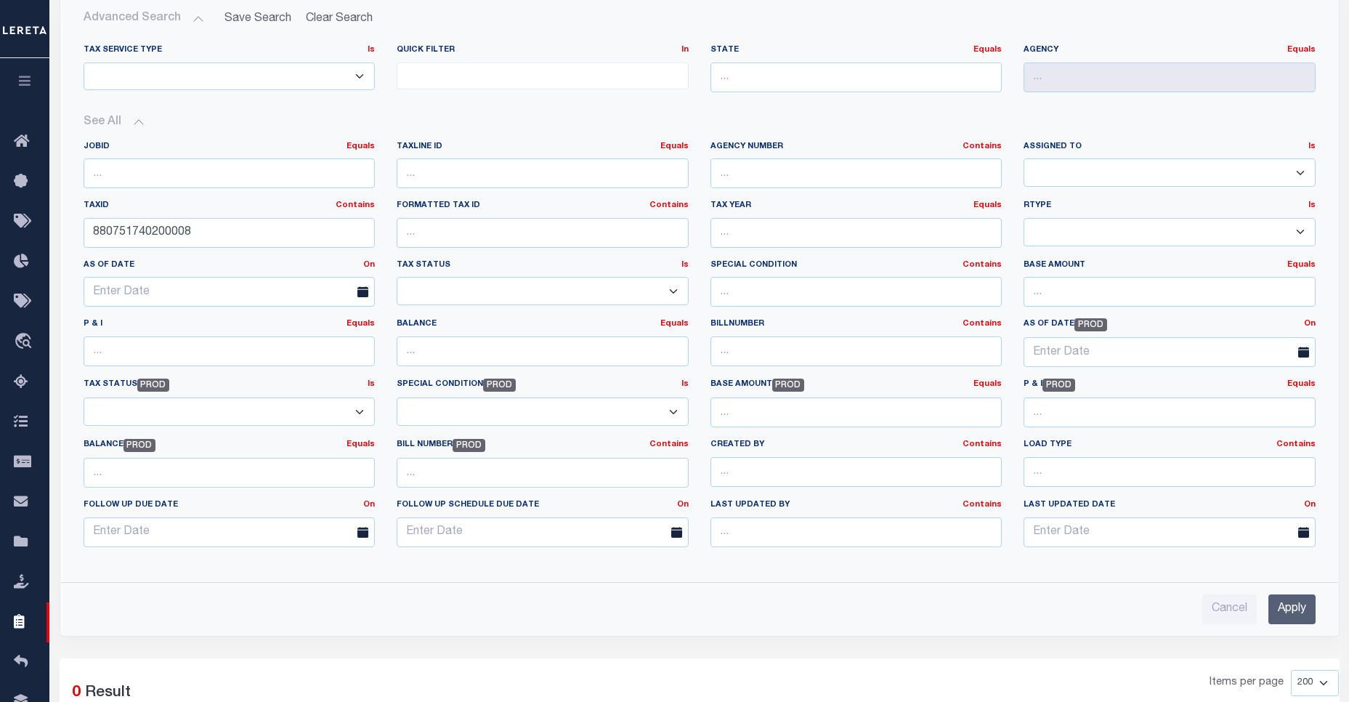
scroll to position [68, 0]
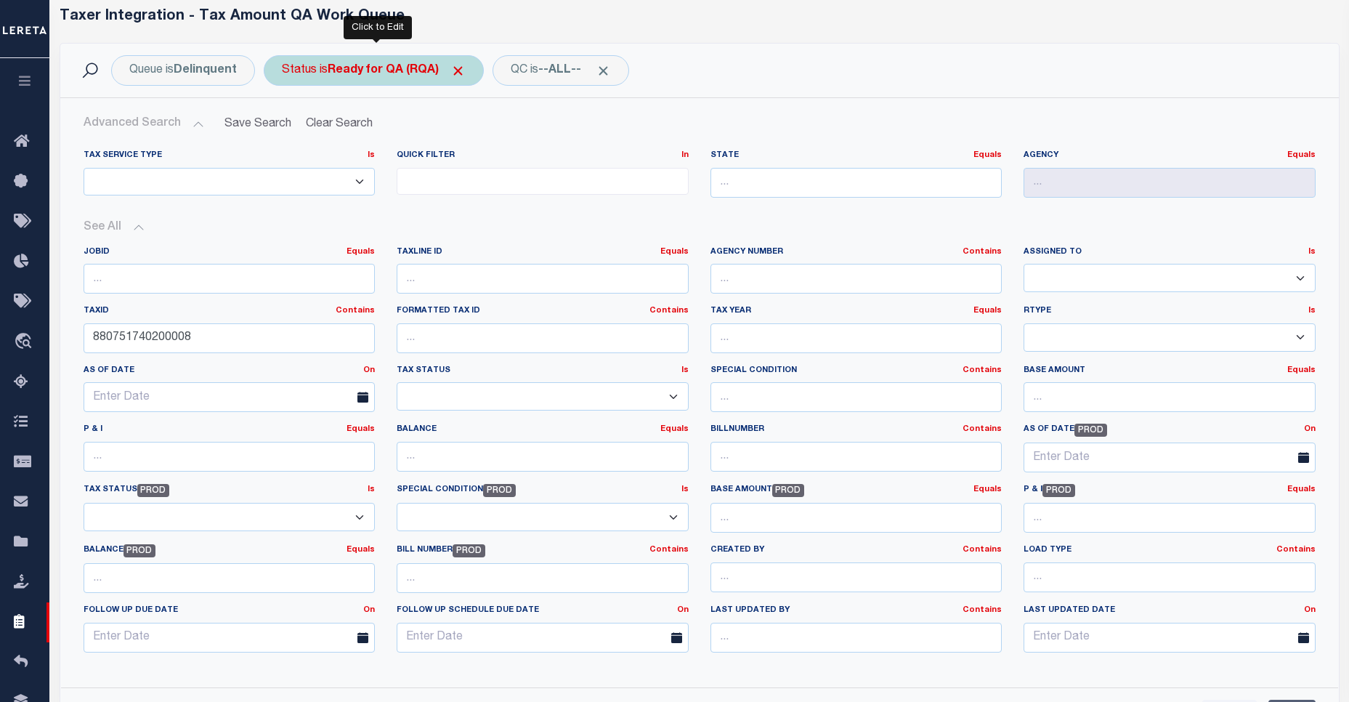
click at [371, 67] on b "Ready for QA (RQA)" at bounding box center [397, 71] width 138 height 12
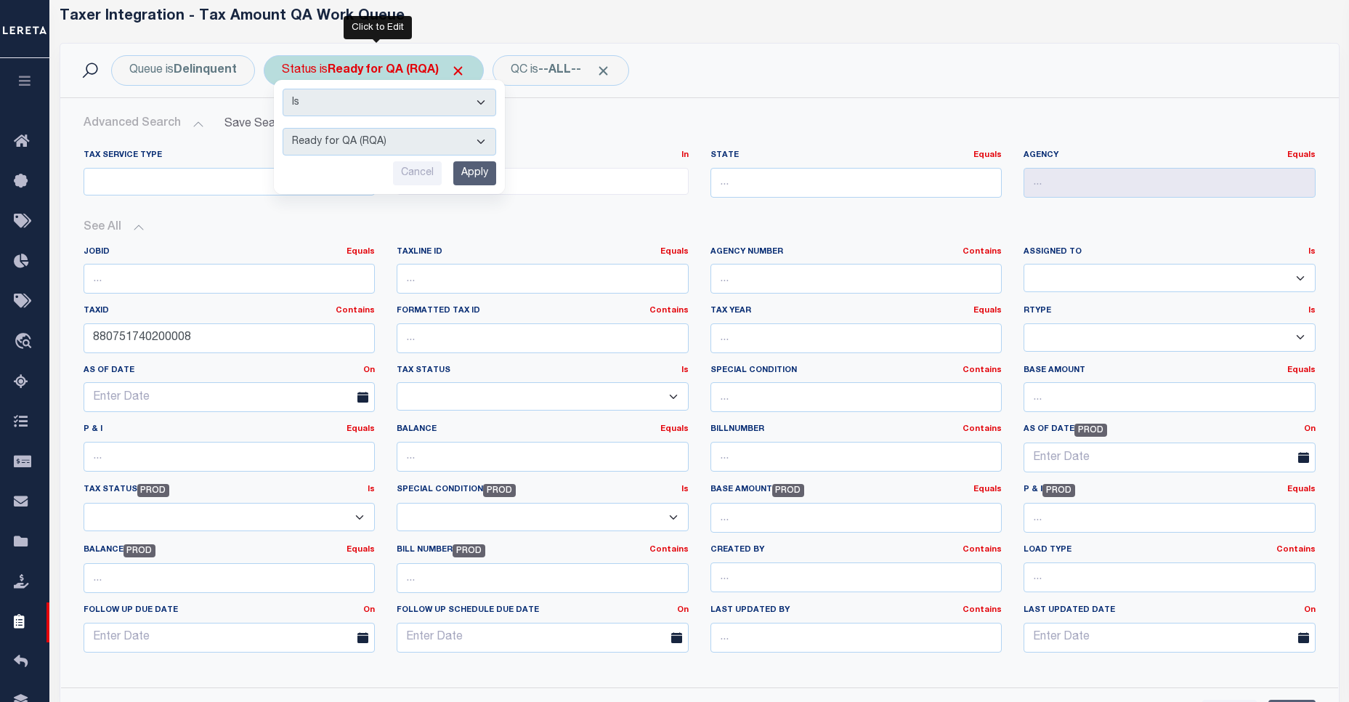
click at [395, 142] on select "AI - Bot Exception (ERR) AI - Bot Running (PLA) AI - Failed QA (FQA) AI - Prep …" at bounding box center [390, 142] width 214 height 28
select select "RFP"
click at [283, 128] on select "AI - Bot Exception (ERR) AI - Bot Running (PLA) AI - Failed QA (FQA) AI - Prep …" at bounding box center [390, 142] width 214 height 28
click at [487, 167] on input "Apply" at bounding box center [474, 173] width 43 height 24
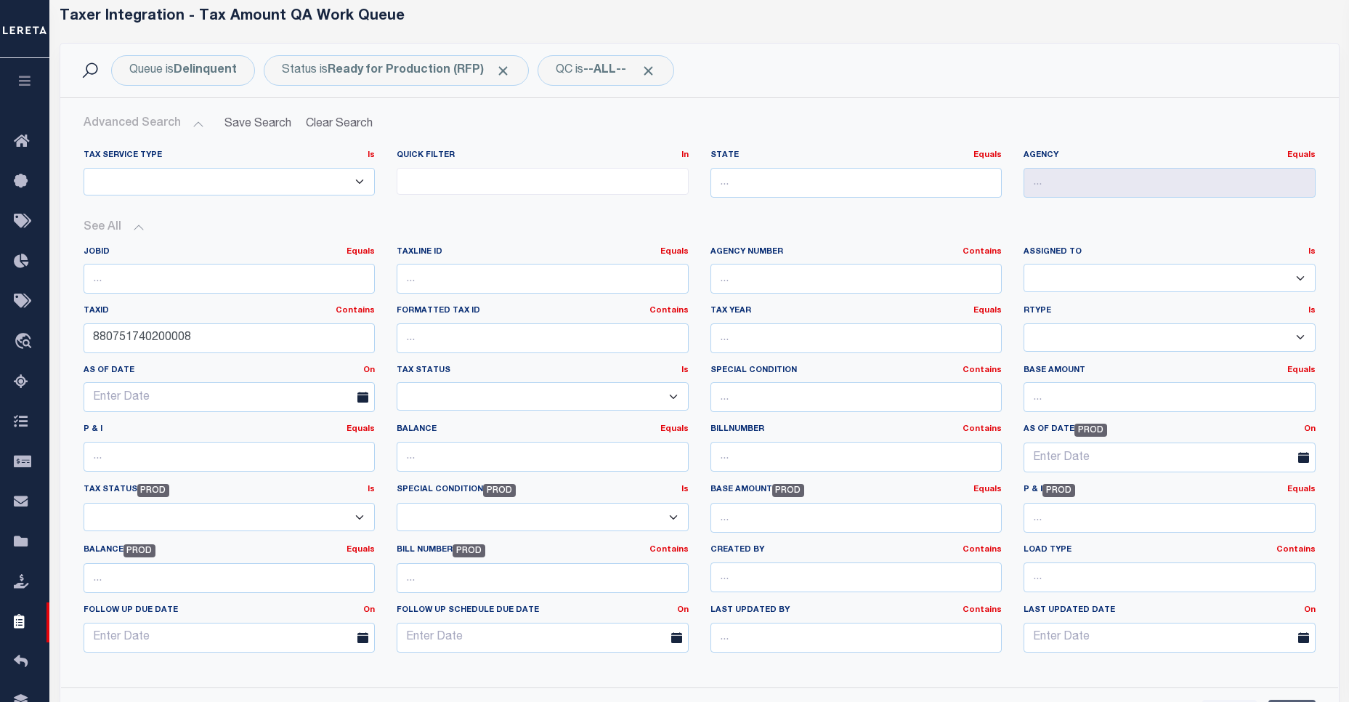
scroll to position [173, 0]
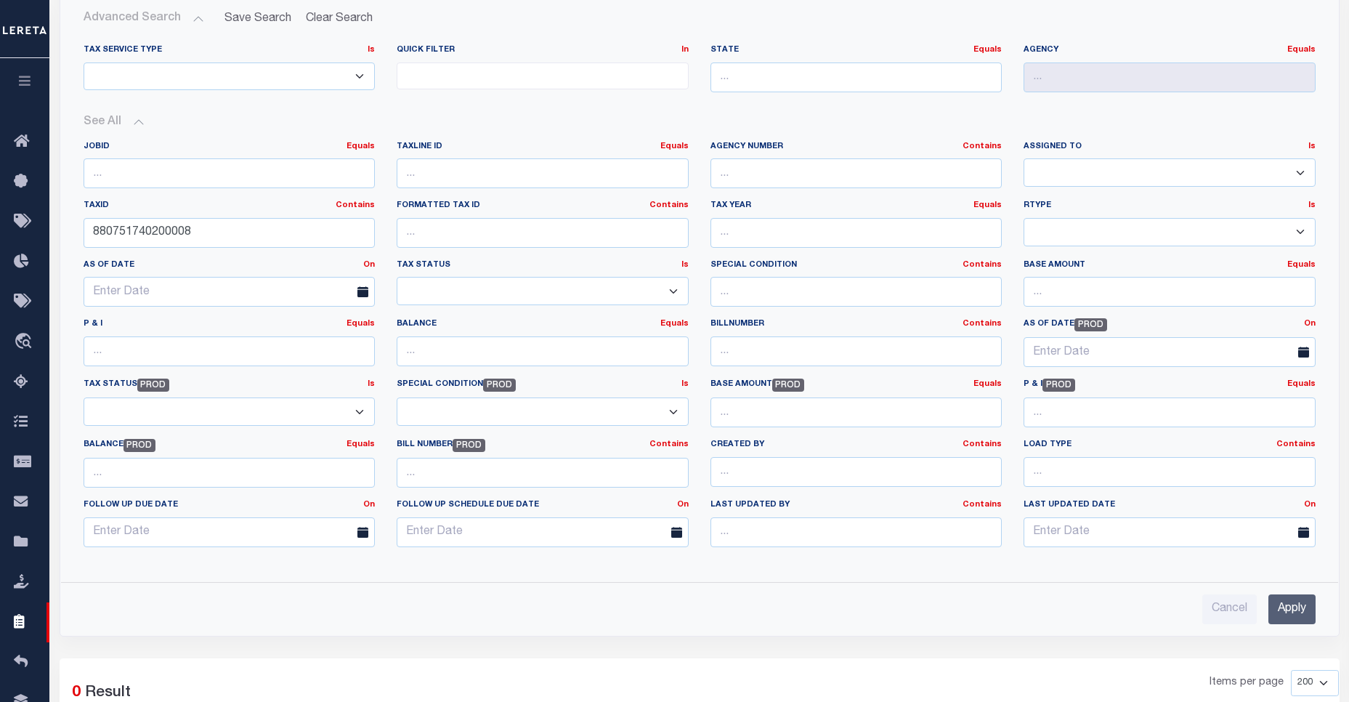
click at [1292, 608] on input "Apply" at bounding box center [1291, 609] width 47 height 30
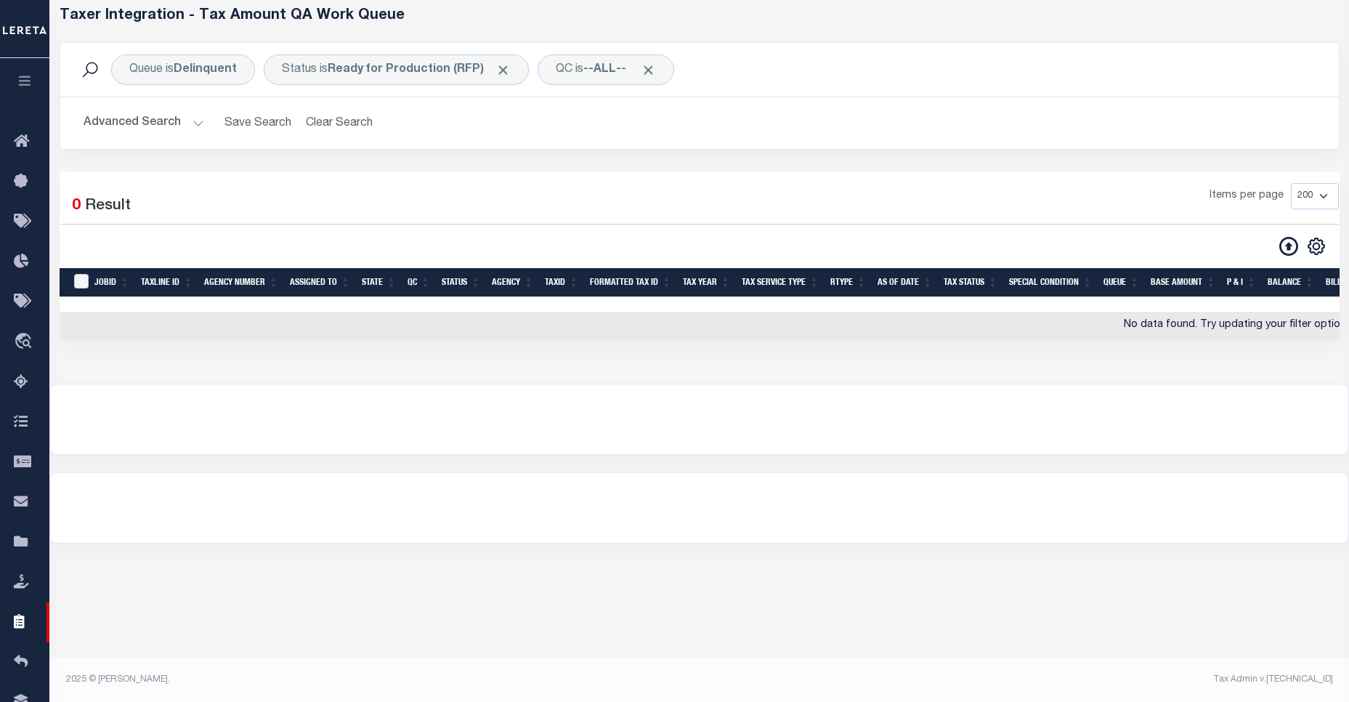
scroll to position [68, 0]
click at [389, 59] on div "Status is Ready for Production (RFP)" at bounding box center [396, 69] width 265 height 31
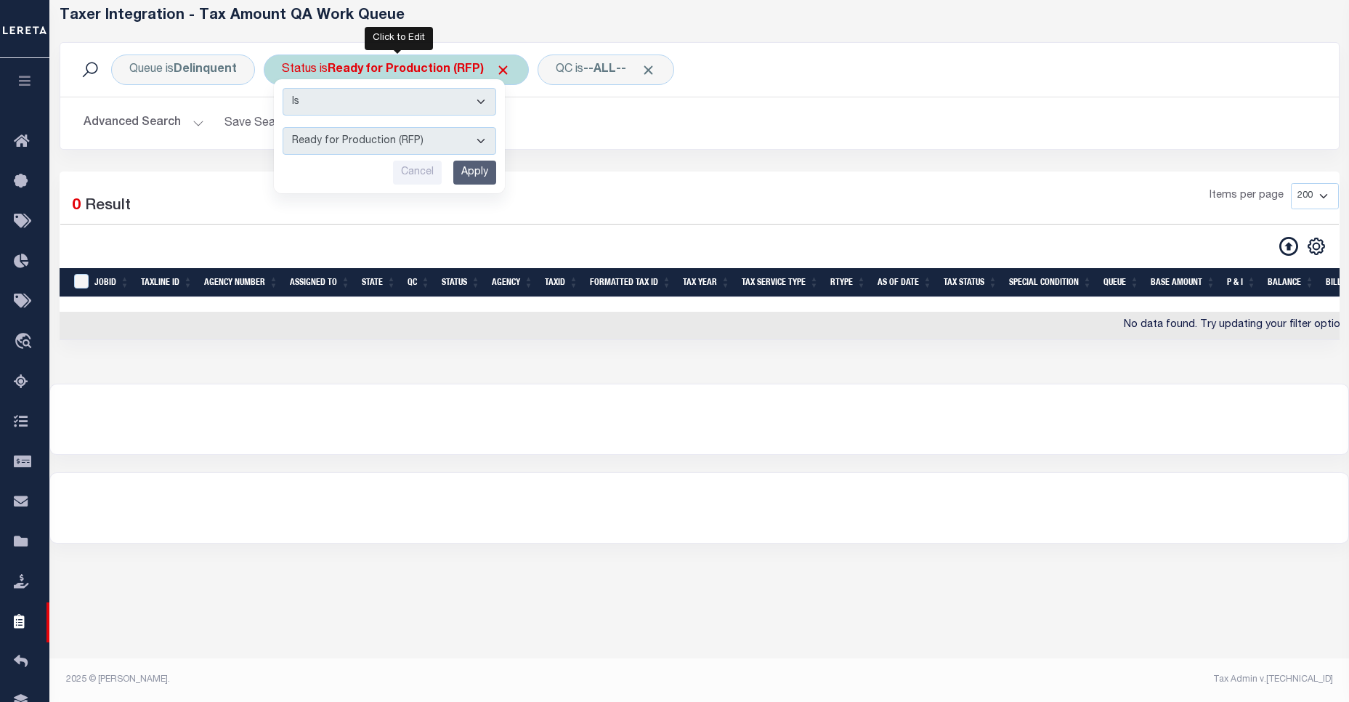
click at [398, 145] on select "AI - Bot Exception (ERR) AI - Bot Running (PLA) AI - Failed QA (FQA) AI - Prep …" at bounding box center [390, 141] width 214 height 28
select select "MZT"
click at [283, 127] on select "AI - Bot Exception (ERR) AI - Bot Running (PLA) AI - Failed QA (FQA) AI - Prep …" at bounding box center [390, 141] width 214 height 28
click at [476, 171] on input "Apply" at bounding box center [474, 173] width 43 height 24
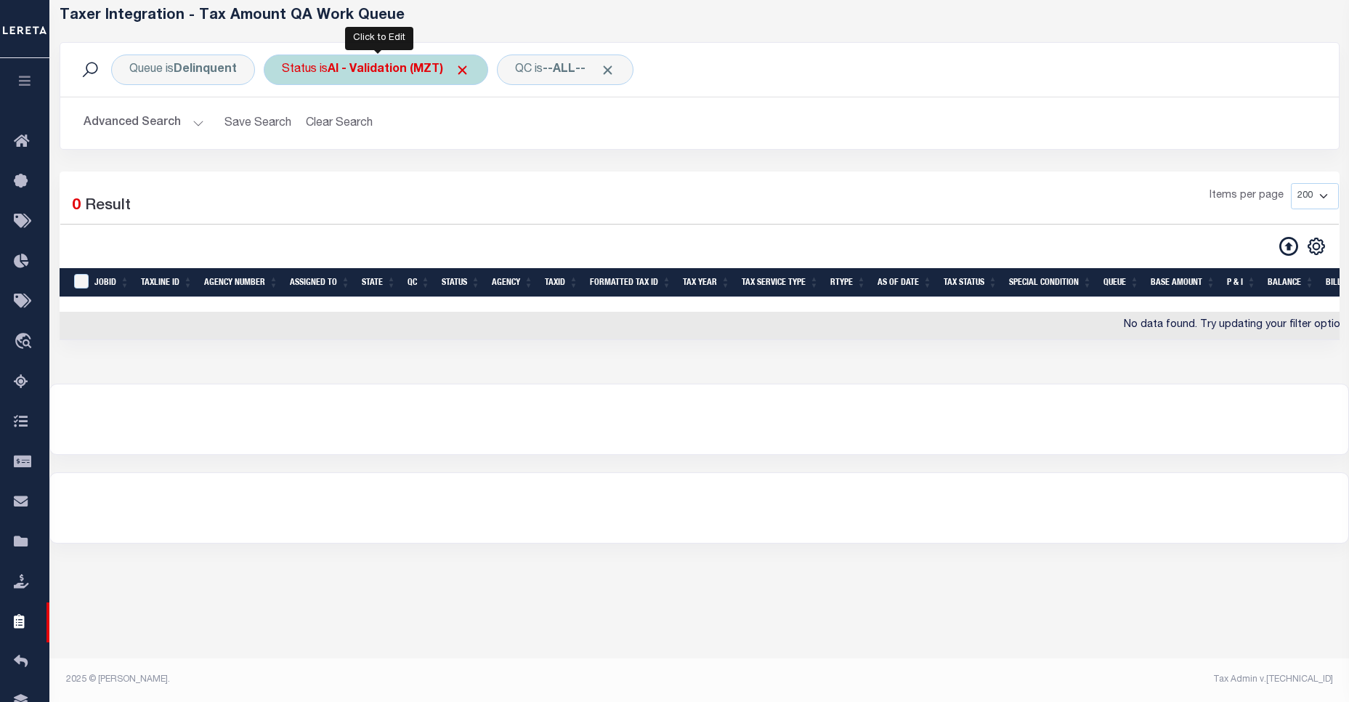
click at [355, 69] on b "AI - Validation (MZT)" at bounding box center [399, 70] width 142 height 12
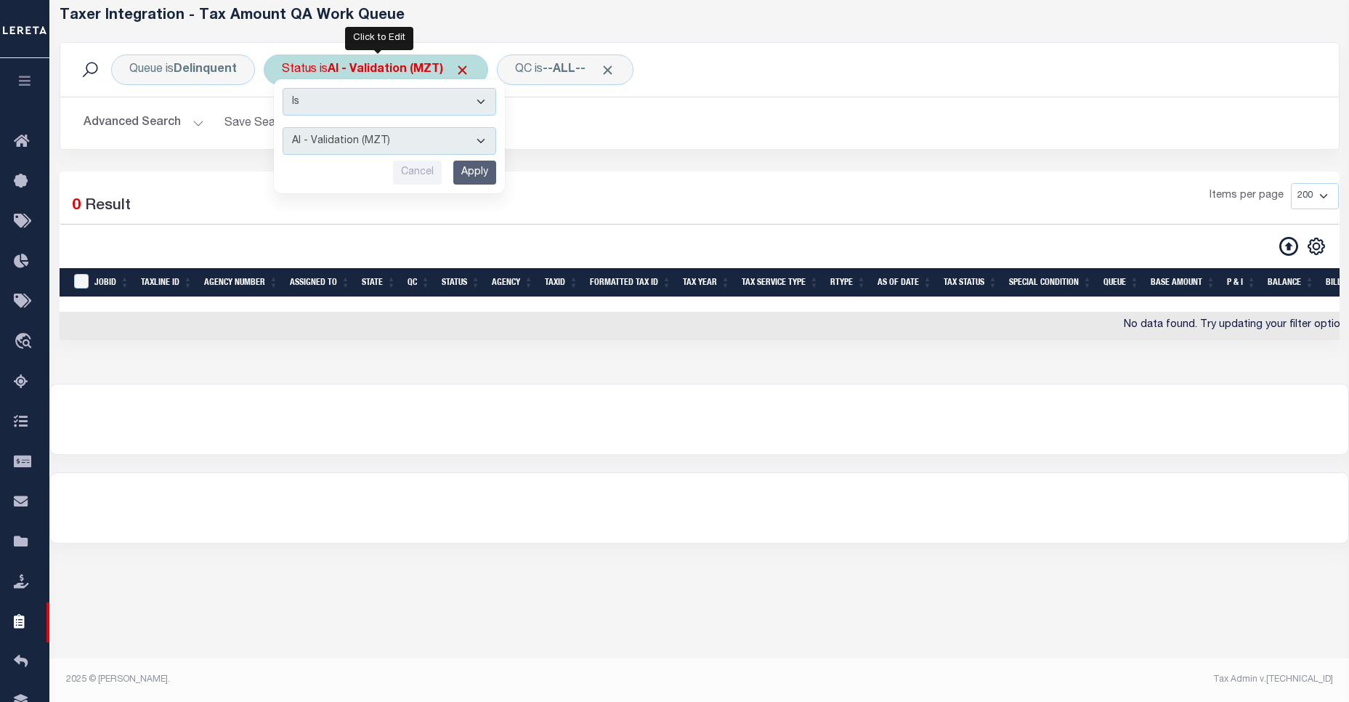
click at [363, 141] on select "AI - Bot Exception (ERR) AI - Bot Running (PLA) AI - Failed QA (FQA) AI - Prep …" at bounding box center [390, 141] width 214 height 28
select select "RQA"
click at [283, 127] on select "AI - Bot Exception (ERR) AI - Bot Running (PLA) AI - Failed QA (FQA) AI - Prep …" at bounding box center [390, 141] width 214 height 28
click at [468, 163] on input "Apply" at bounding box center [474, 173] width 43 height 24
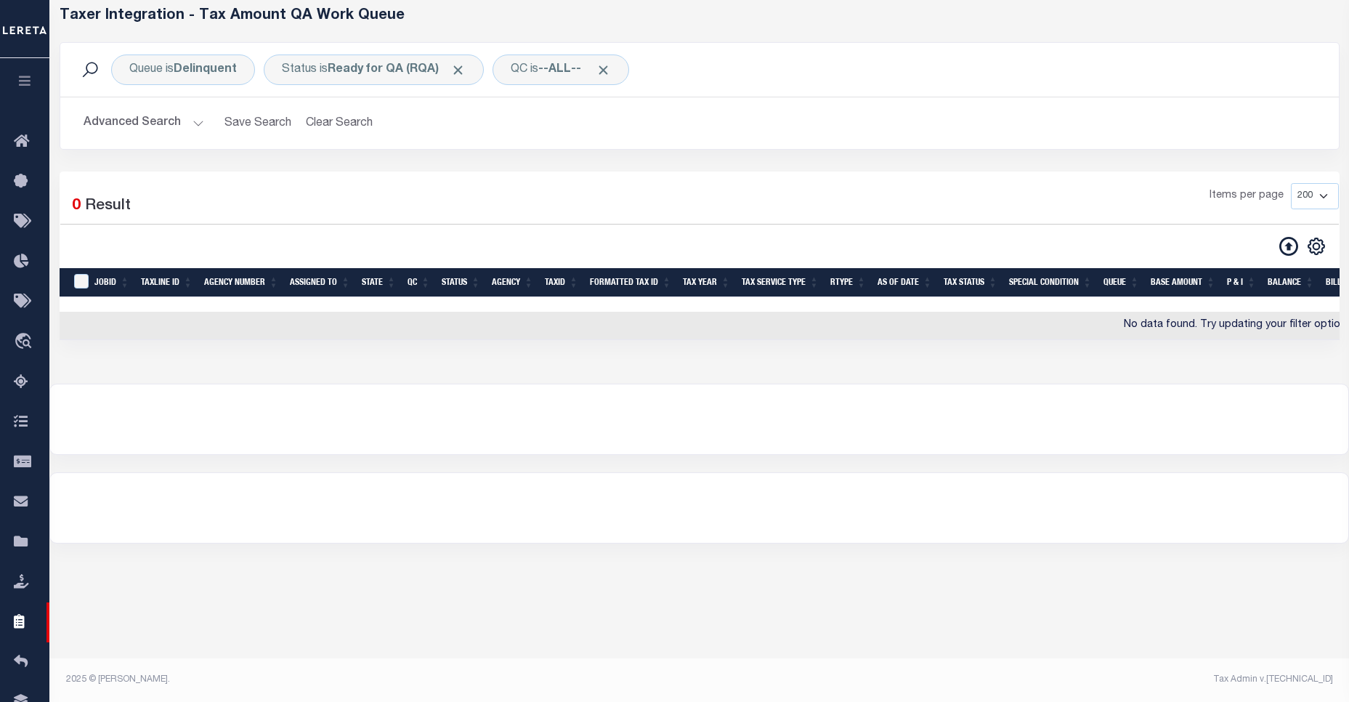
click at [168, 117] on button "Advanced Search" at bounding box center [144, 123] width 121 height 28
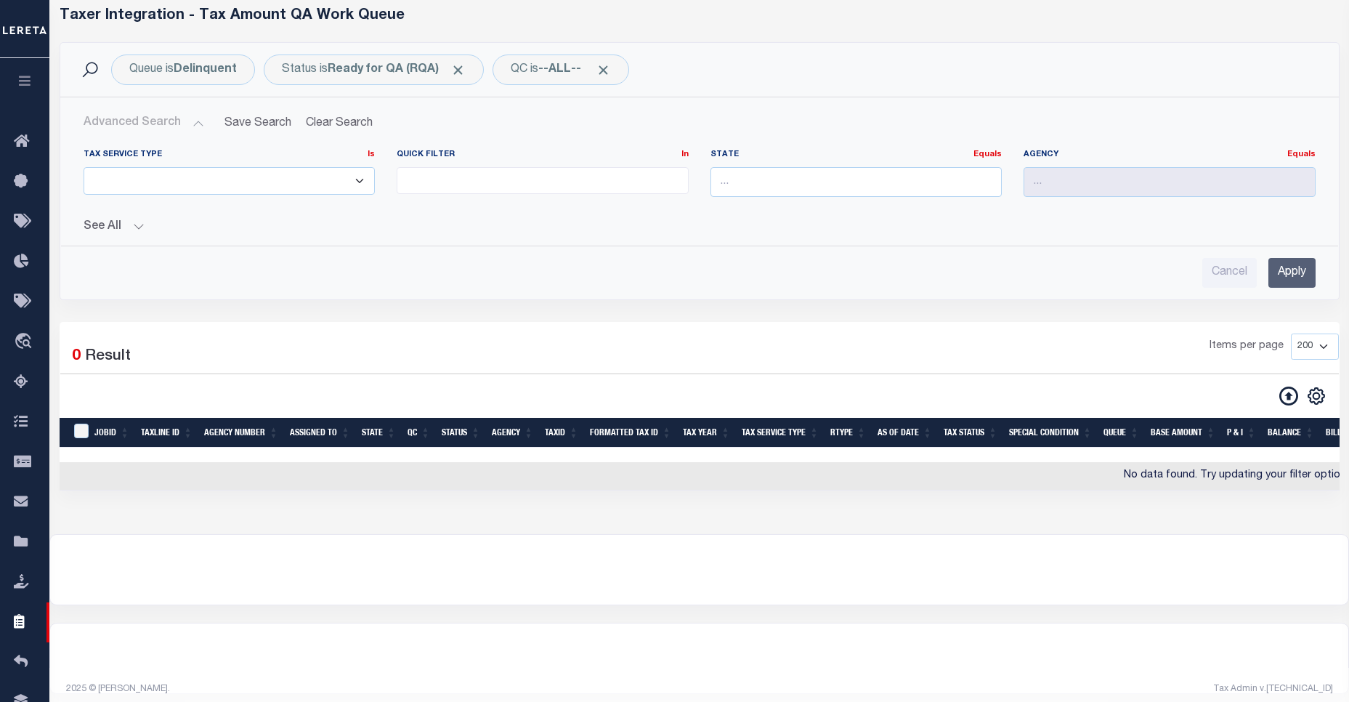
click at [133, 232] on button "See All" at bounding box center [700, 227] width 1232 height 14
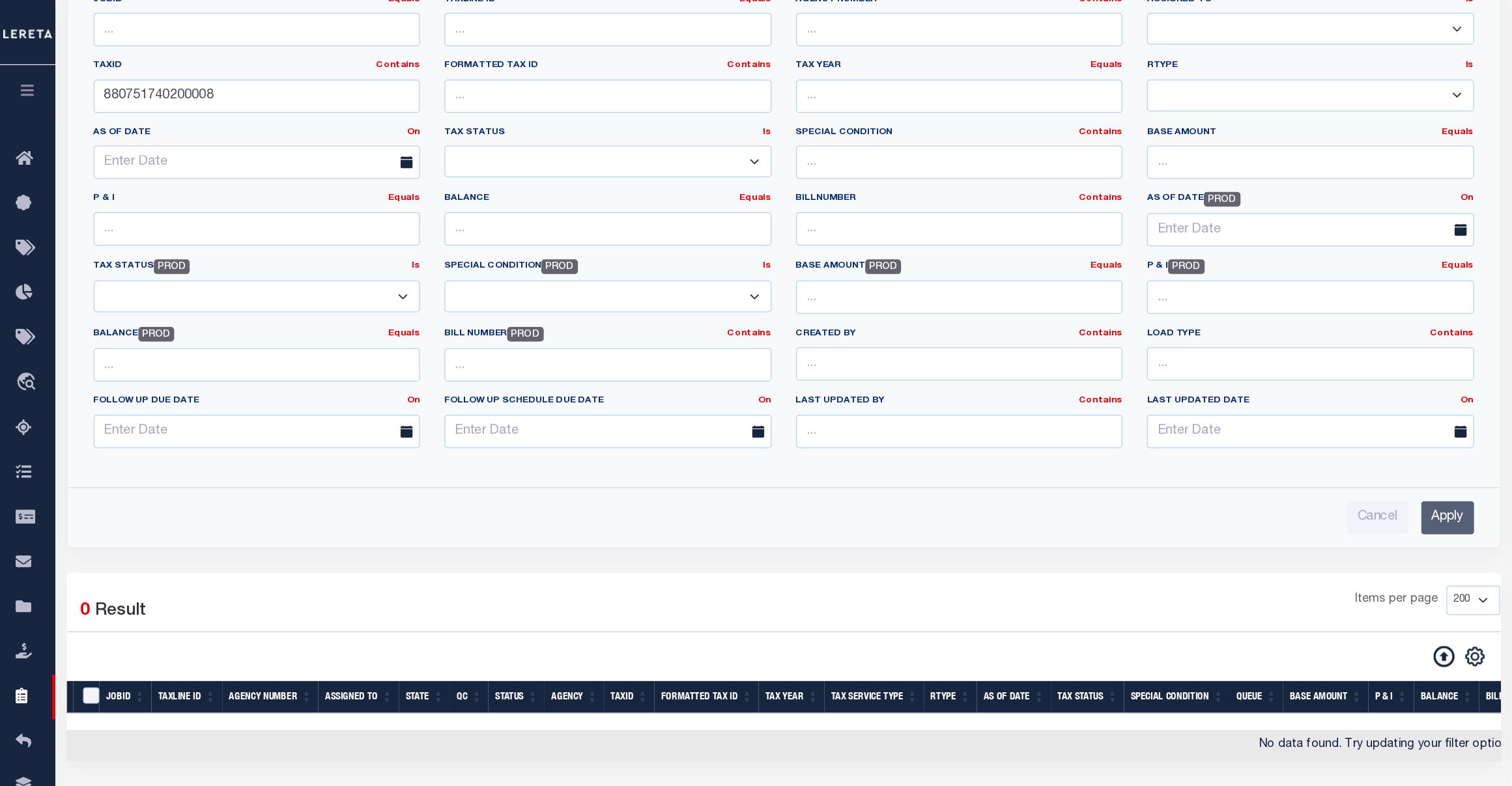
scroll to position [98, 0]
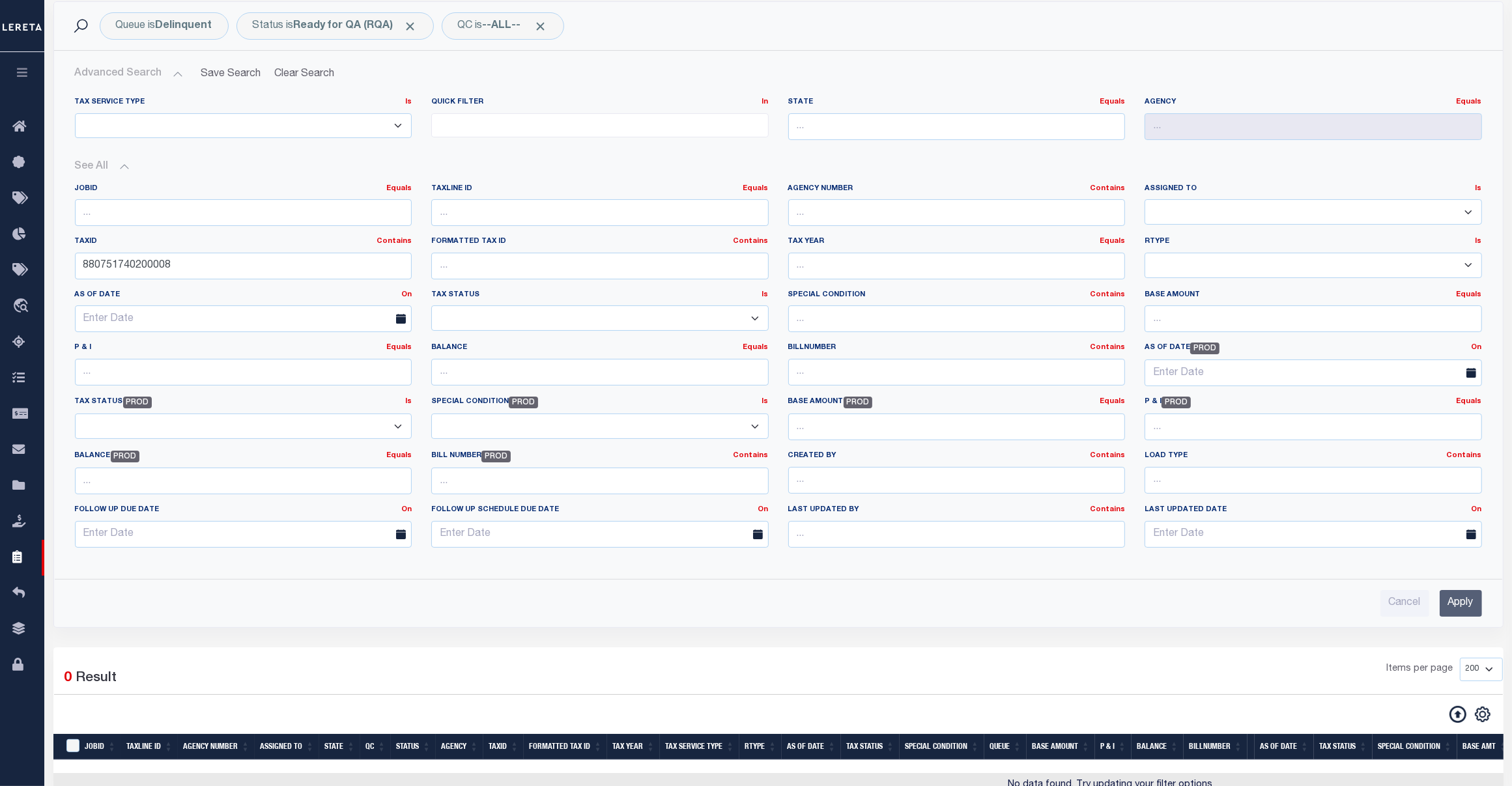
drag, startPoint x: 1186, startPoint y: 2, endPoint x: 754, endPoint y: 661, distance: 788.0
click at [754, 628] on div "Items per page 10 25 50 100 200 500 1000 2000" at bounding box center [961, 675] width 1082 height 34
drag, startPoint x: 196, startPoint y: 253, endPoint x: 18, endPoint y: 274, distance: 179.2
click at [18, 274] on div "Home TIQA Profile" at bounding box center [756, 449] width 1512 height 1093
click at [220, 268] on input "880751740200008" at bounding box center [244, 266] width 337 height 27
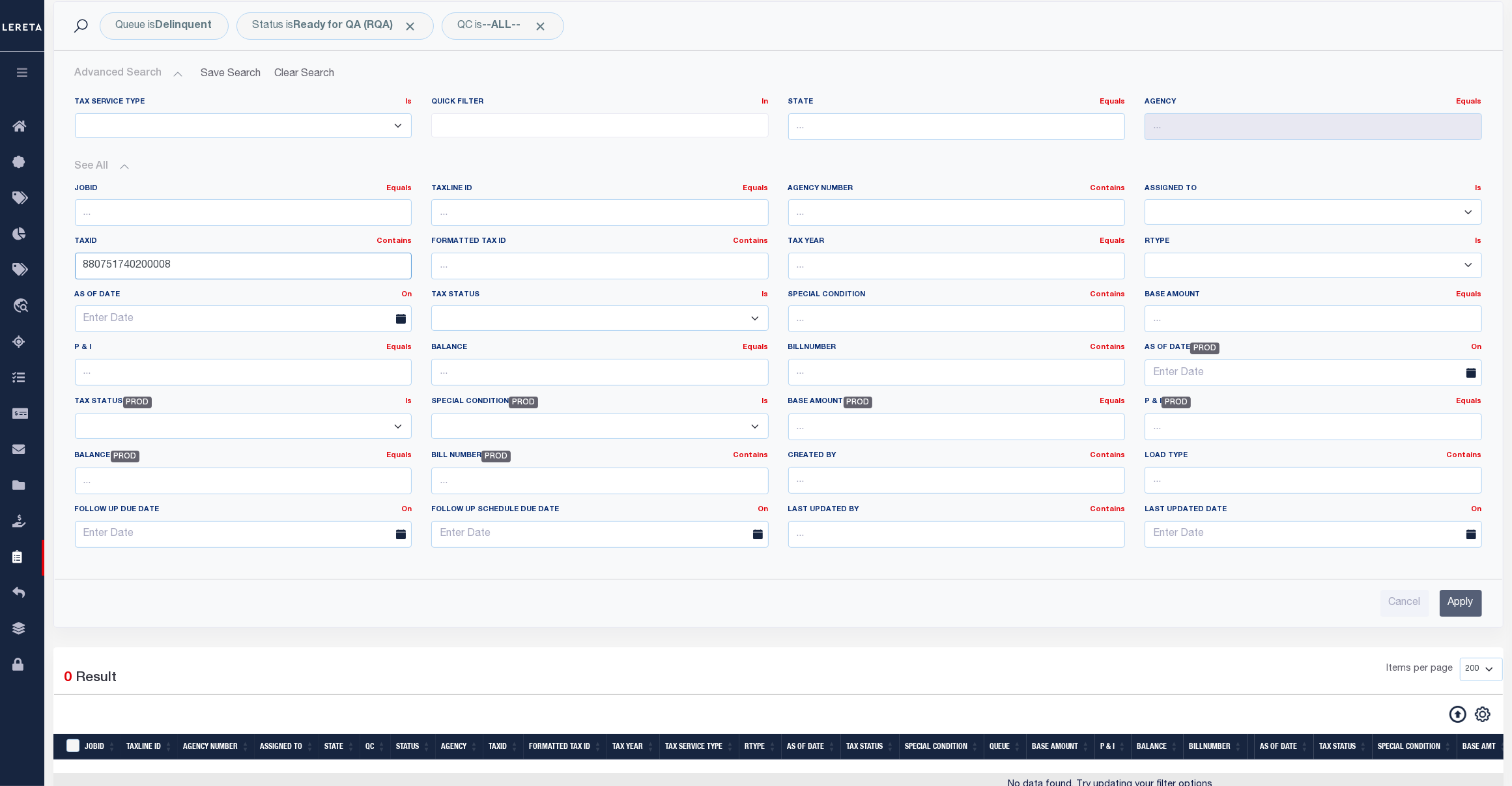
click at [220, 268] on input "880751740200008" at bounding box center [244, 266] width 337 height 27
click at [486, 261] on input "text" at bounding box center [600, 266] width 337 height 27
paste input "880751740200008"
type input "880751740200008"
click at [1209, 602] on input "Apply" at bounding box center [1460, 603] width 42 height 27
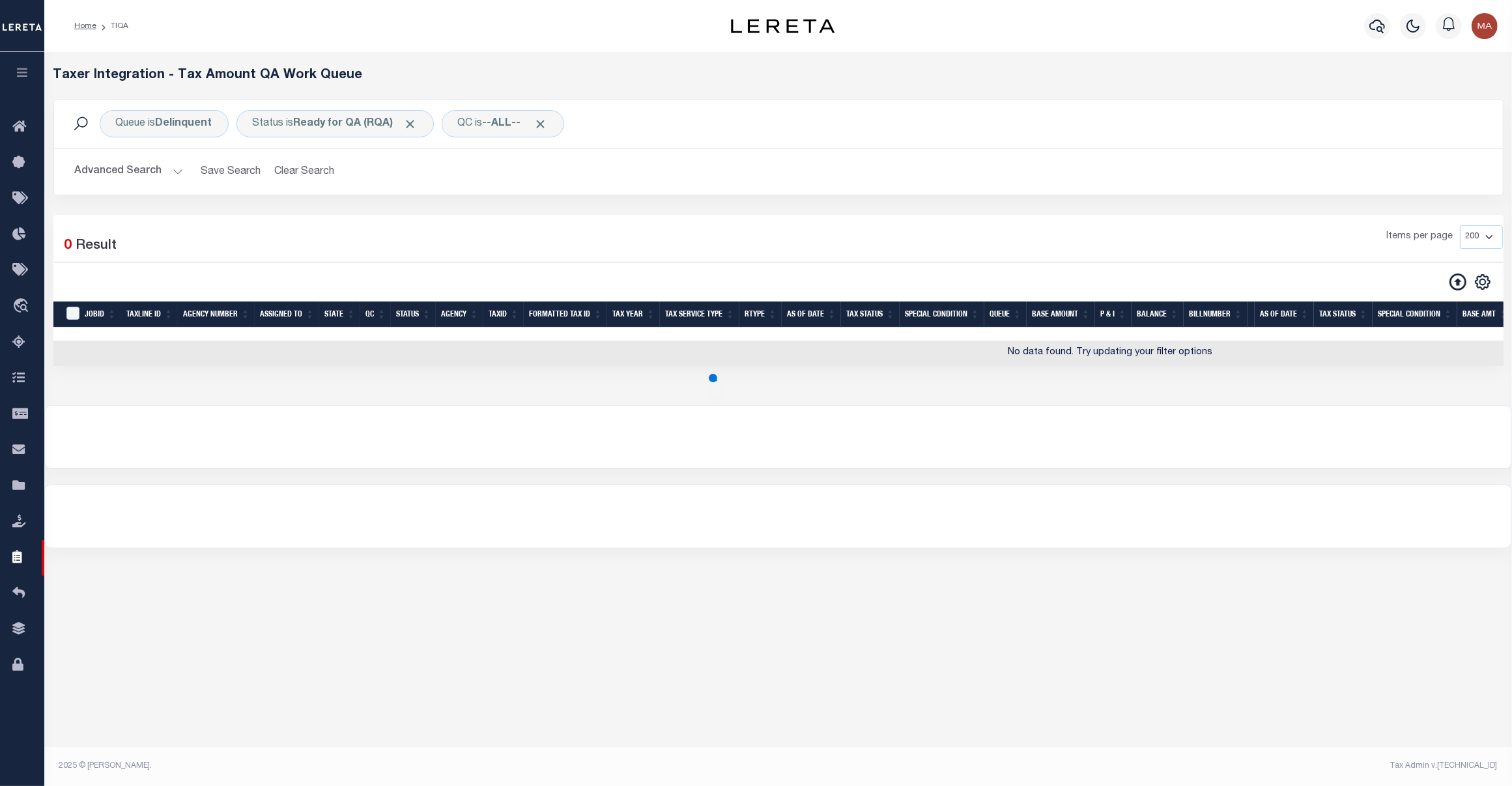
scroll to position [0, 0]
click at [87, 154] on div "Advanced Search Save Search Clear Search TIQATaxLineSearchTable_dynamictable___…" at bounding box center [784, 172] width 1461 height 47
click at [97, 167] on button "Advanced Search" at bounding box center [129, 171] width 109 height 25
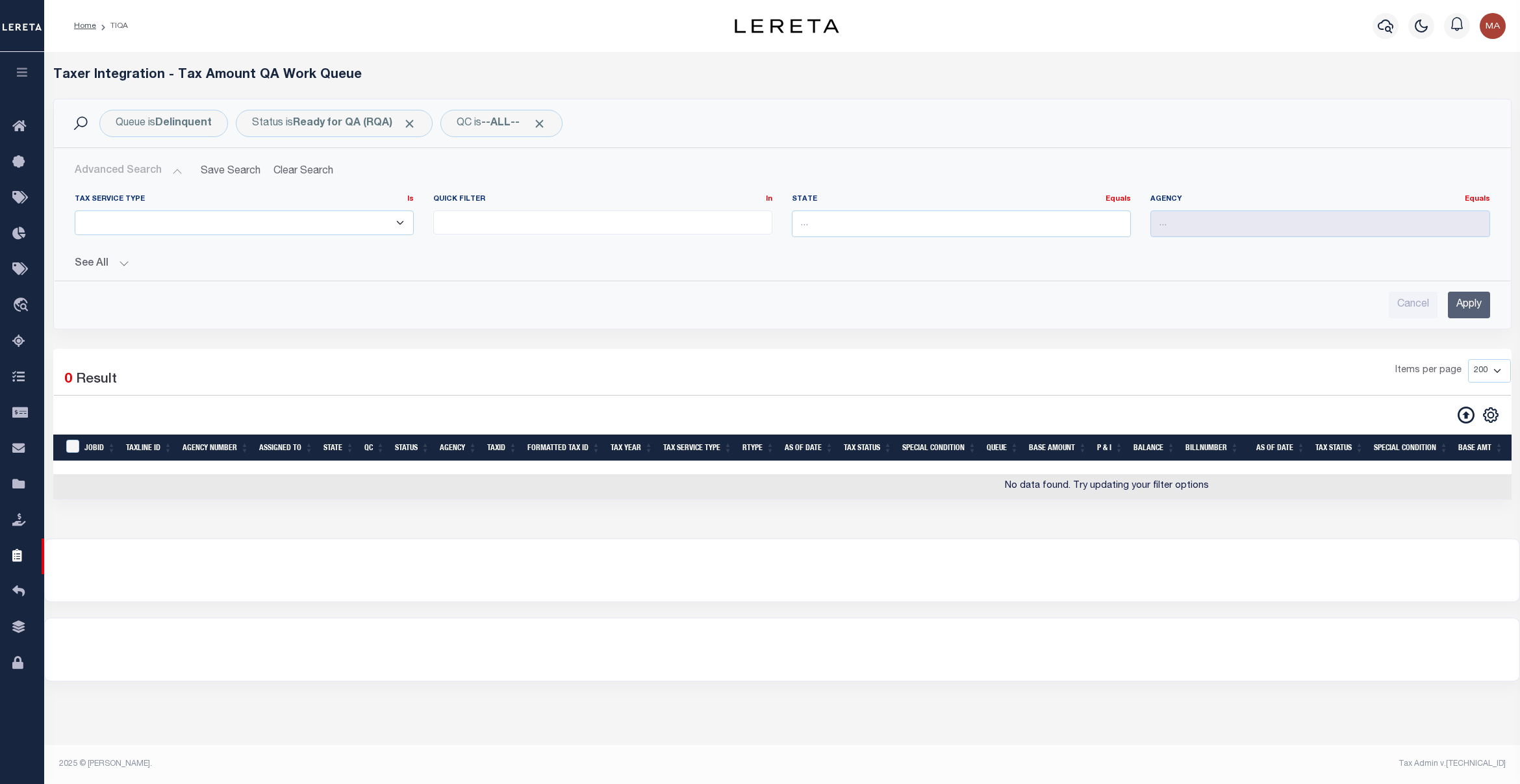
click at [114, 263] on button "See All" at bounding box center [782, 264] width 1415 height 13
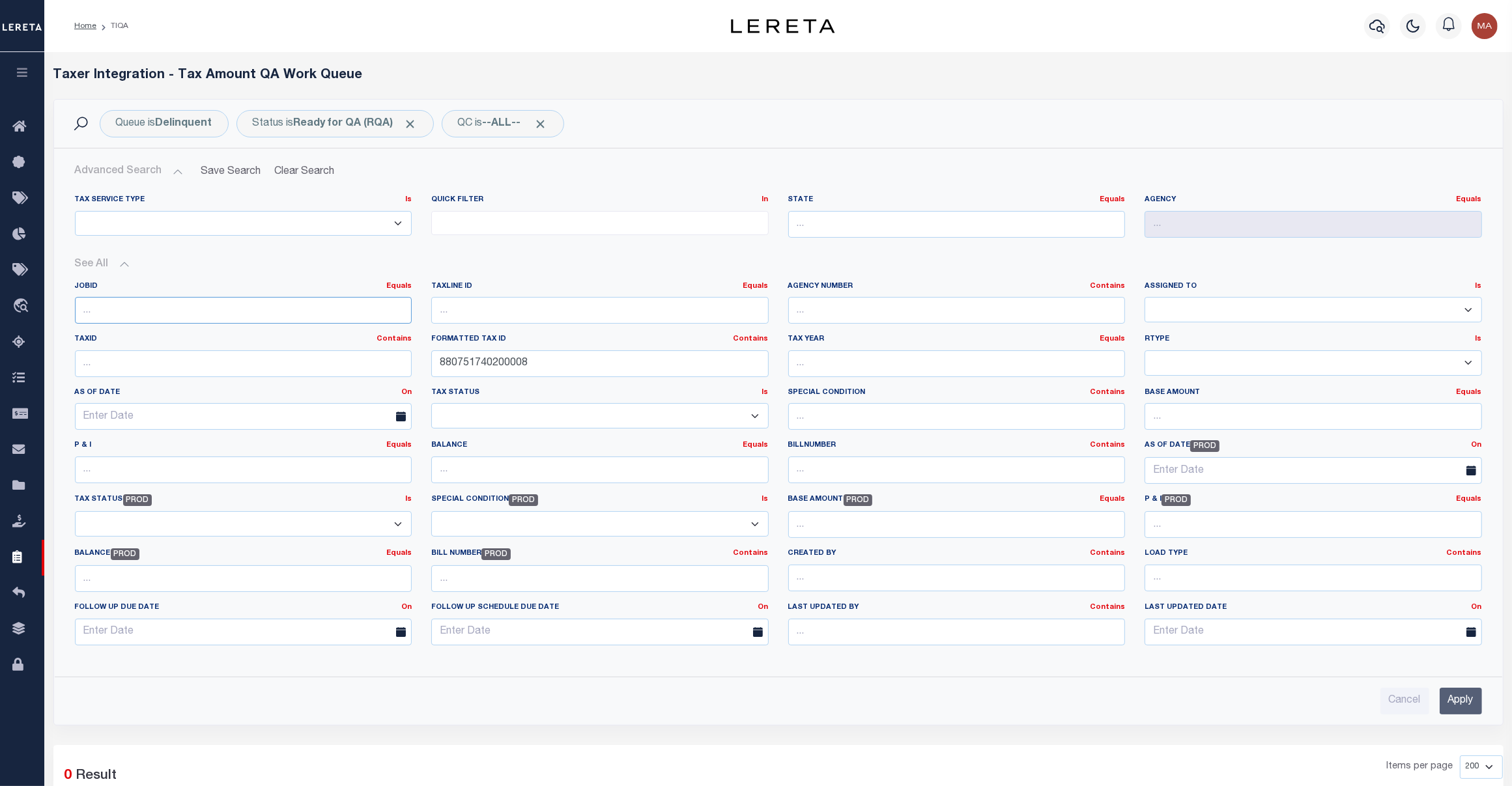
click at [145, 301] on input "number" at bounding box center [244, 310] width 337 height 27
paste input "1259740010"
type input "1259740010"
click at [1209, 628] on input "Apply" at bounding box center [1460, 701] width 42 height 27
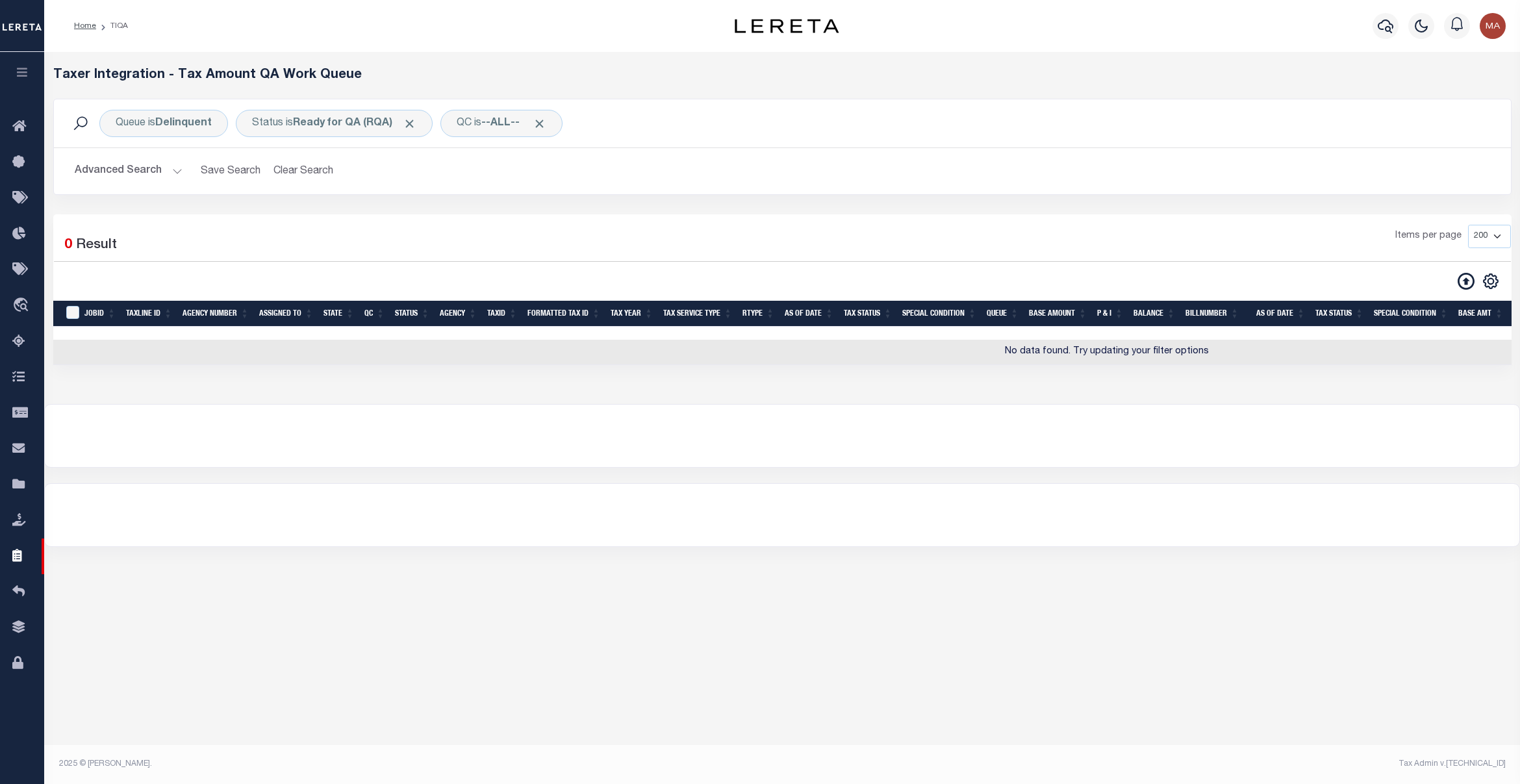
click at [101, 165] on button "Advanced Search" at bounding box center [129, 171] width 108 height 25
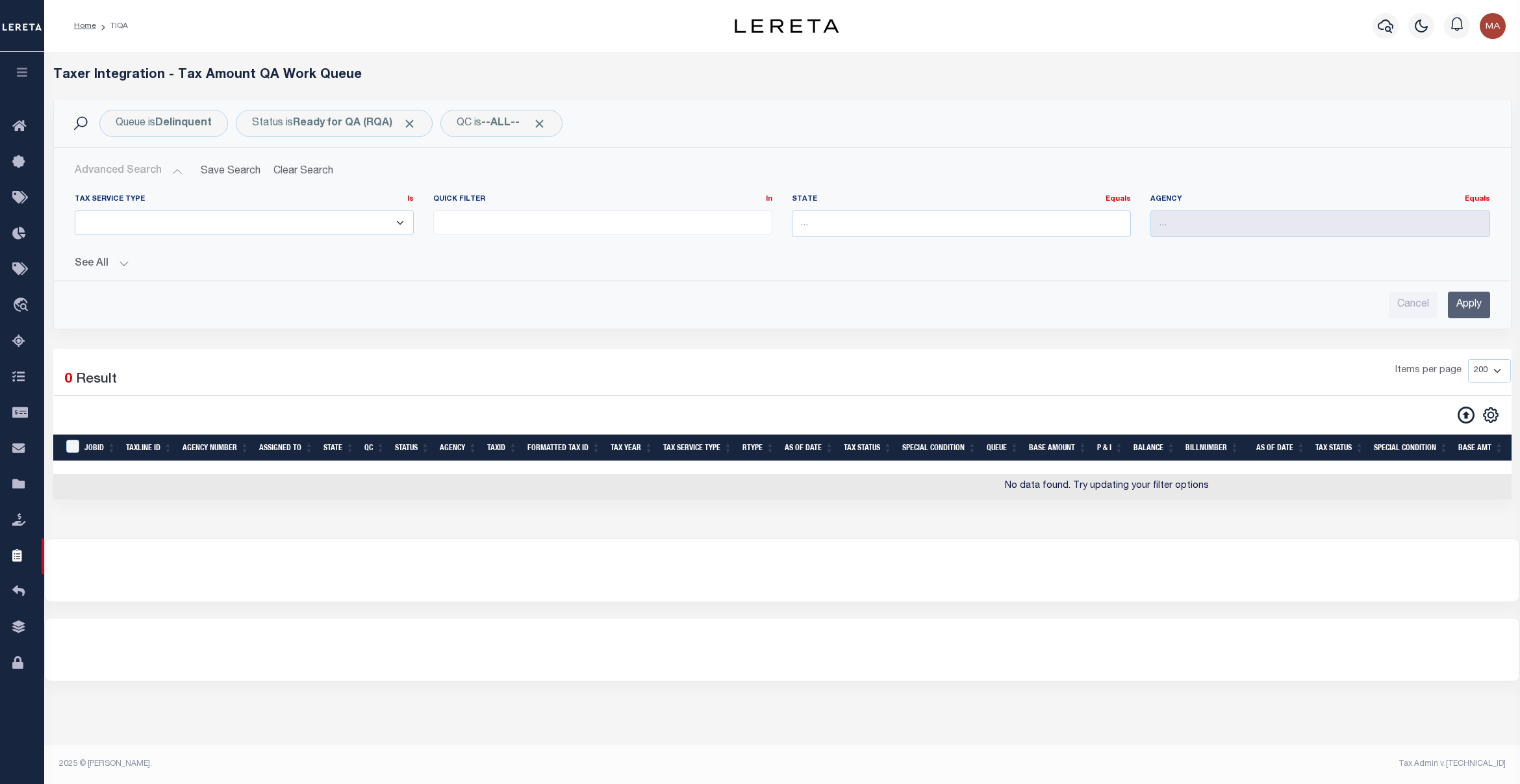
click at [115, 254] on div "See All JobID Equals Equals Is Not Equal To Is Less Than" at bounding box center [782, 258] width 1415 height 22
click at [112, 260] on button "See All" at bounding box center [782, 264] width 1415 height 13
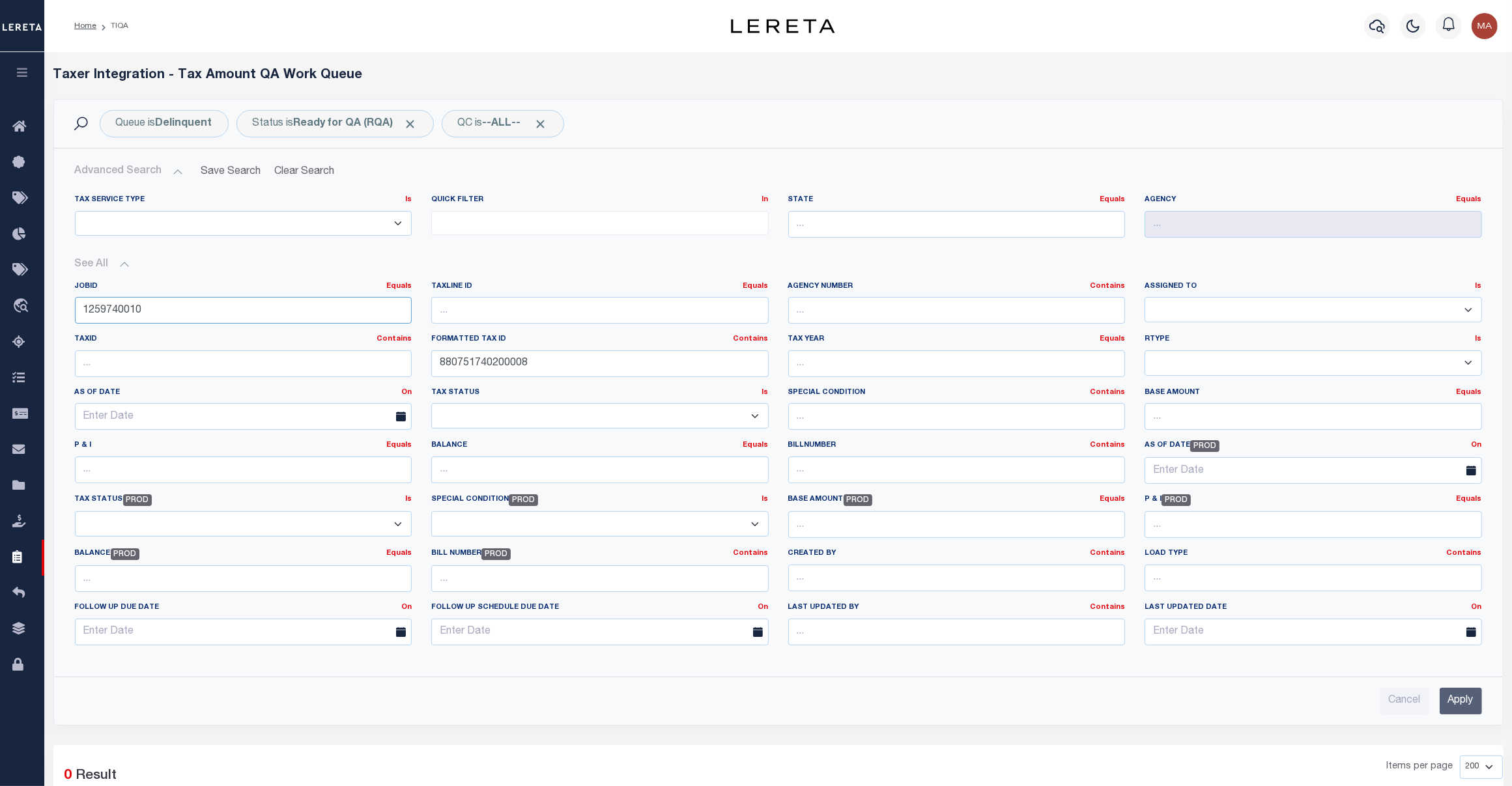
drag, startPoint x: 117, startPoint y: 311, endPoint x: 78, endPoint y: 311, distance: 39.0
click at [78, 311] on input "1259740010" at bounding box center [244, 310] width 337 height 27
click at [1209, 628] on input "Apply" at bounding box center [1460, 701] width 42 height 27
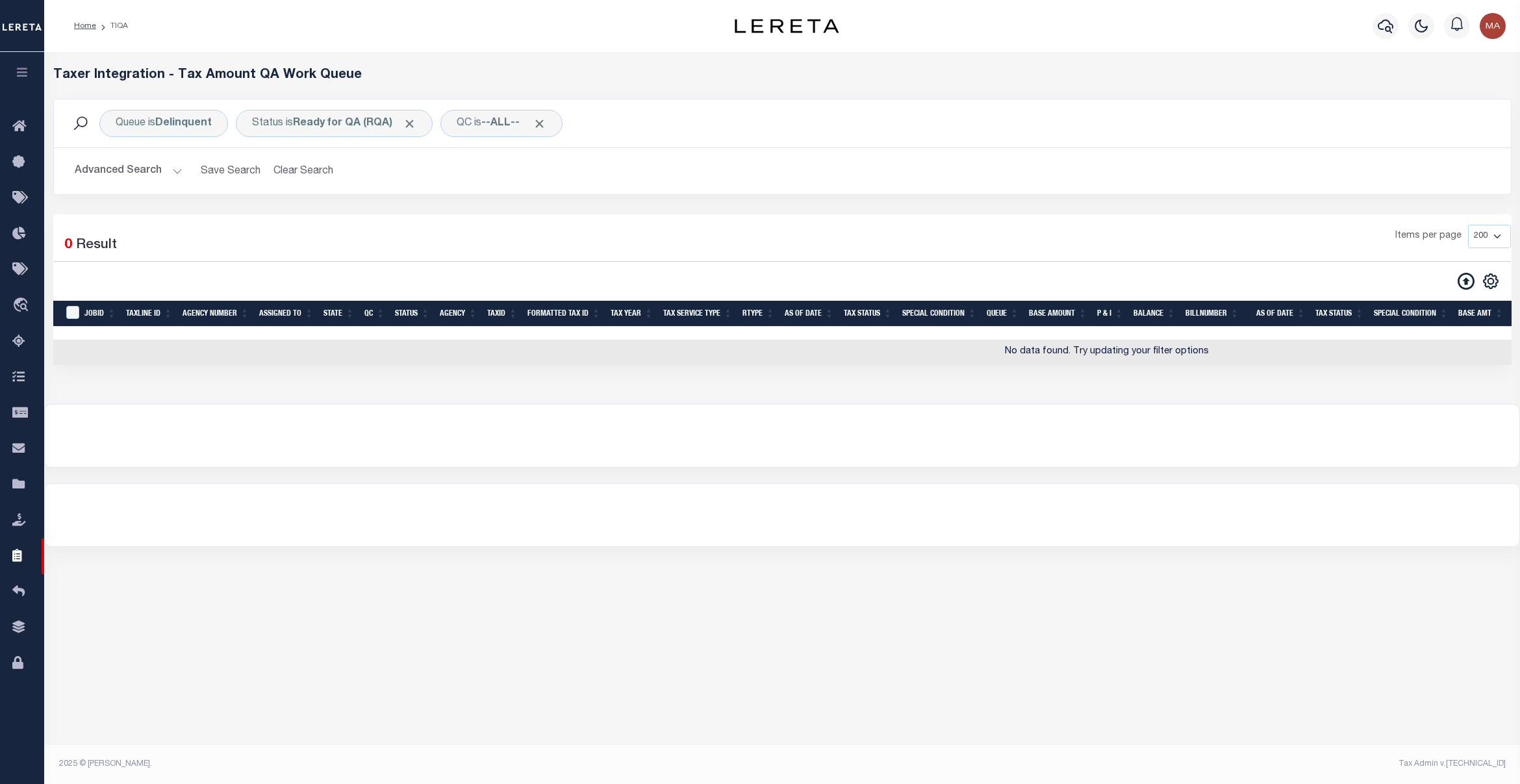
click at [165, 171] on button "Advanced Search" at bounding box center [129, 171] width 108 height 25
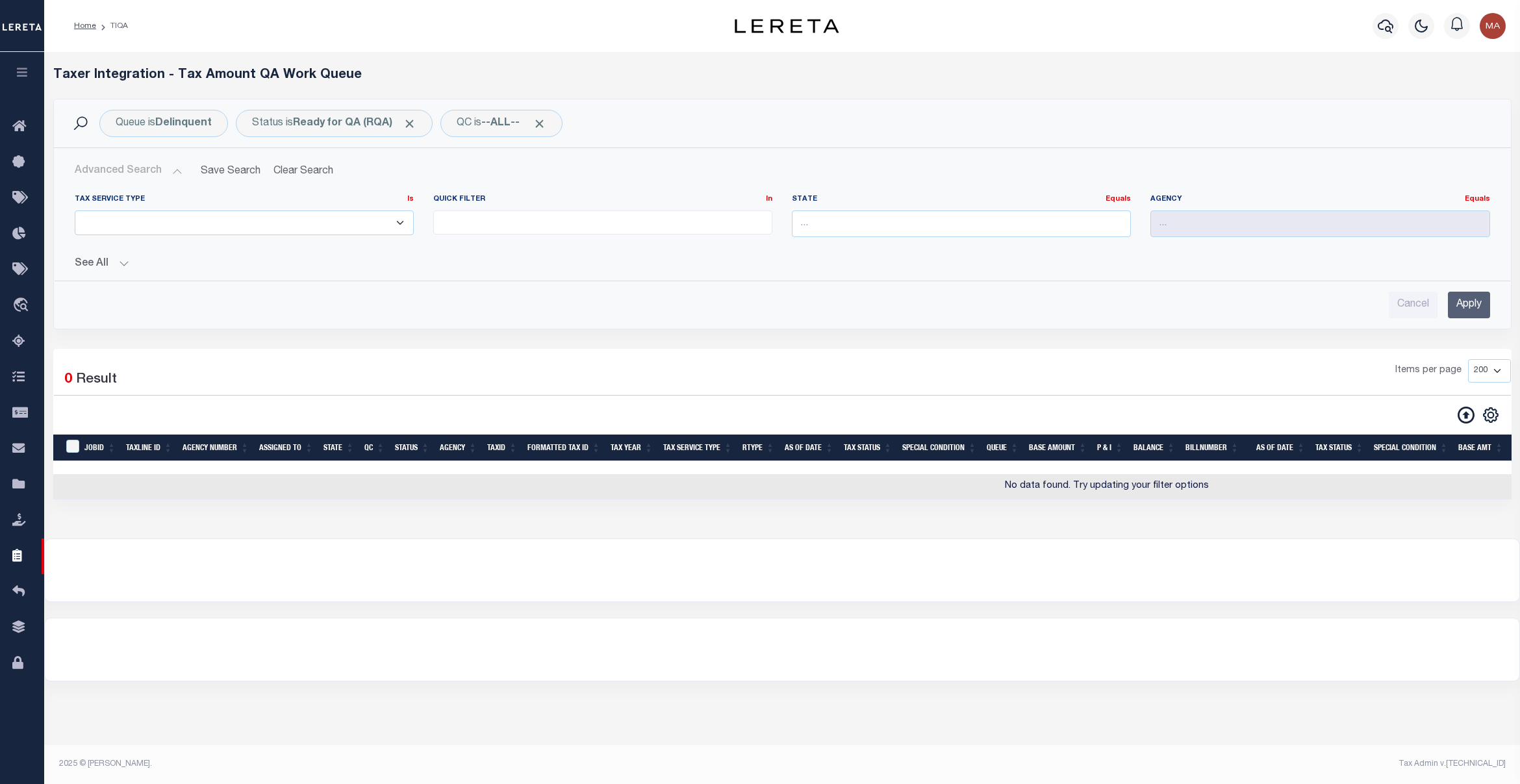
click at [119, 268] on button "See All" at bounding box center [782, 264] width 1415 height 13
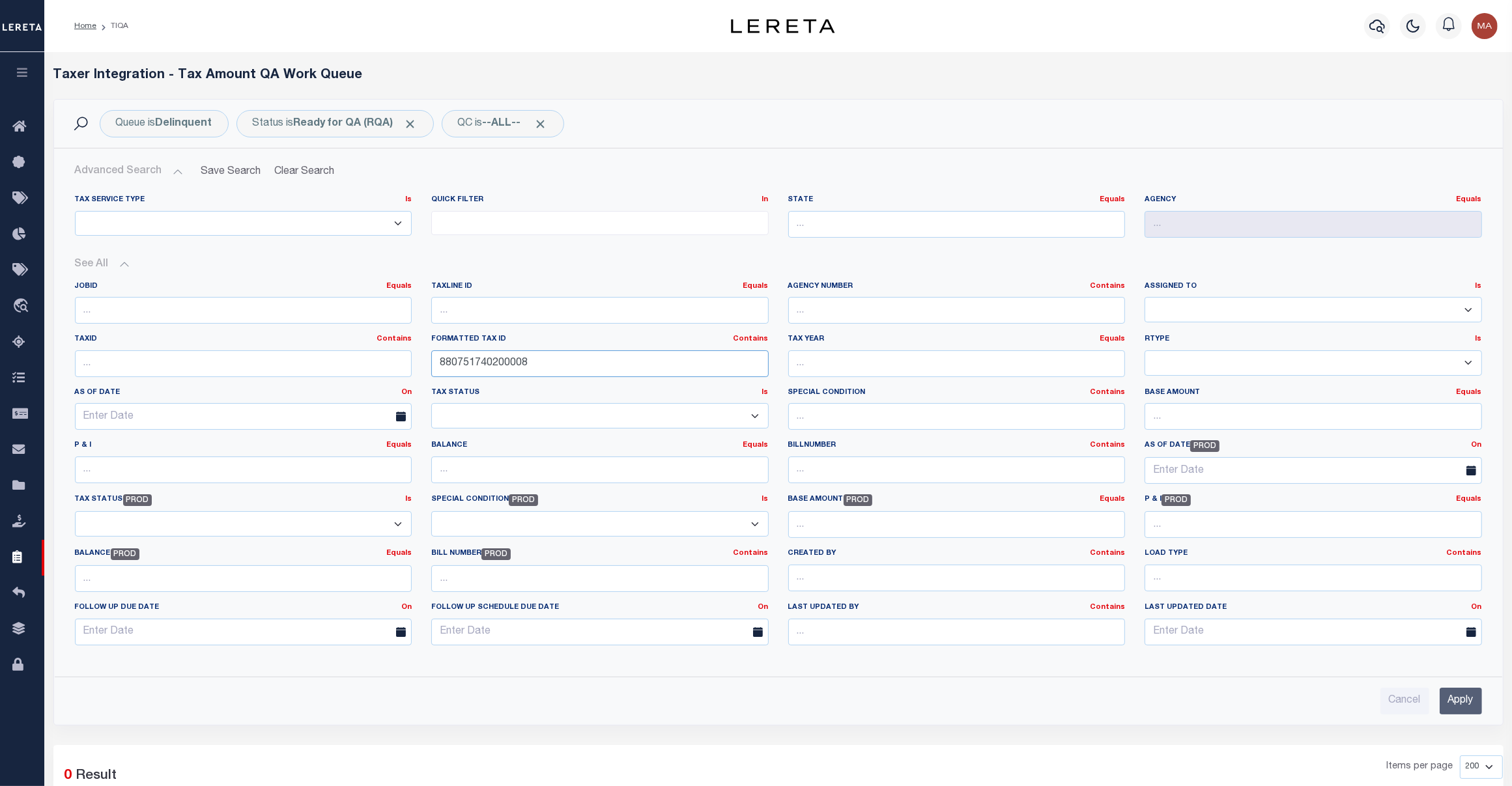
drag, startPoint x: 581, startPoint y: 357, endPoint x: 315, endPoint y: 350, distance: 266.1
click at [315, 350] on div "JobID Equals Equals Is Not Equal To Is Greater Than Is Less Than TaxLine ID Equ…" at bounding box center [778, 469] width 1427 height 375
click at [281, 366] on input "text" at bounding box center [244, 364] width 337 height 27
paste input "880751740200008"
type input "880751740200008"
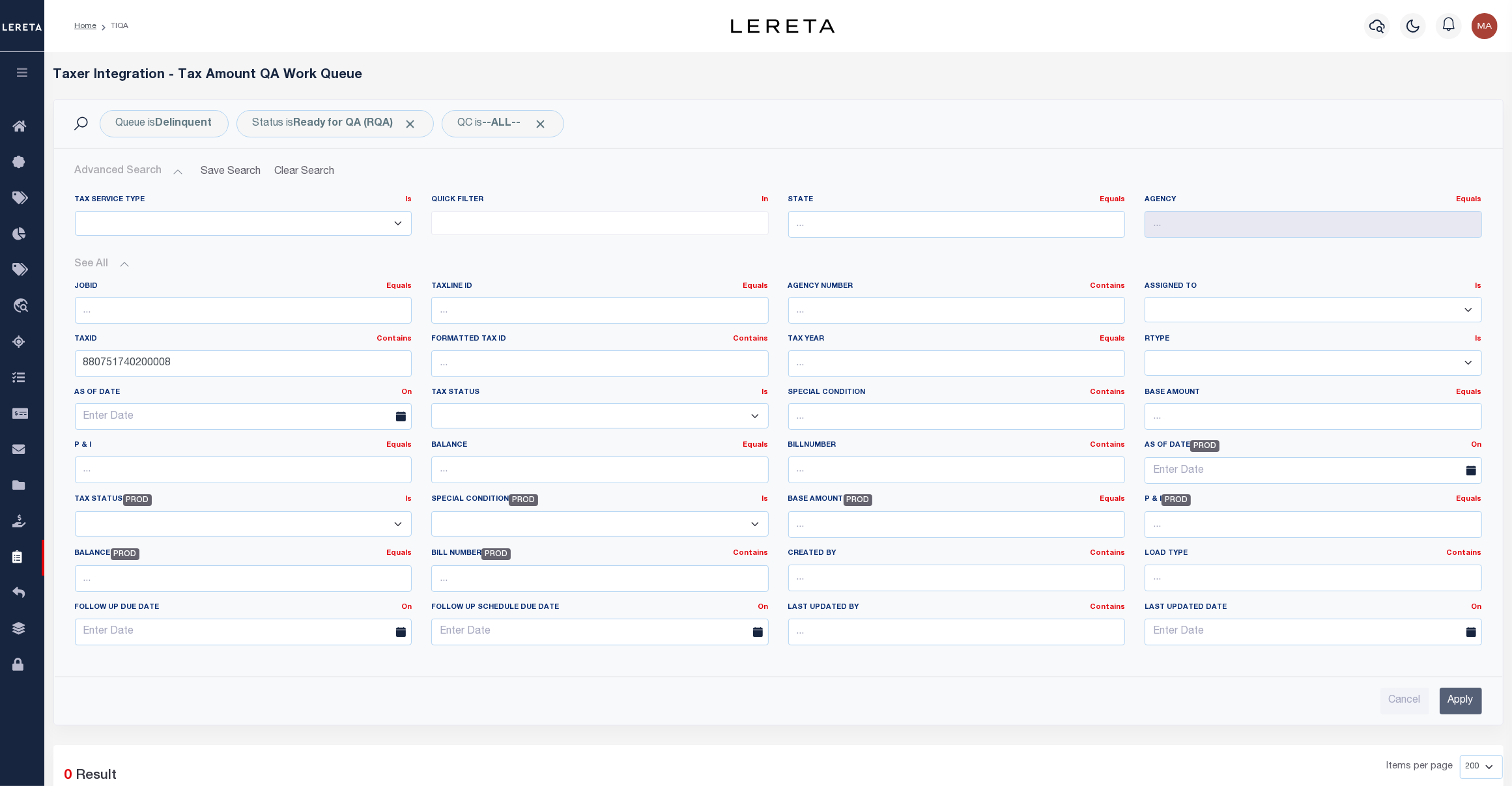
click at [1209, 628] on input "Apply" at bounding box center [1460, 701] width 42 height 27
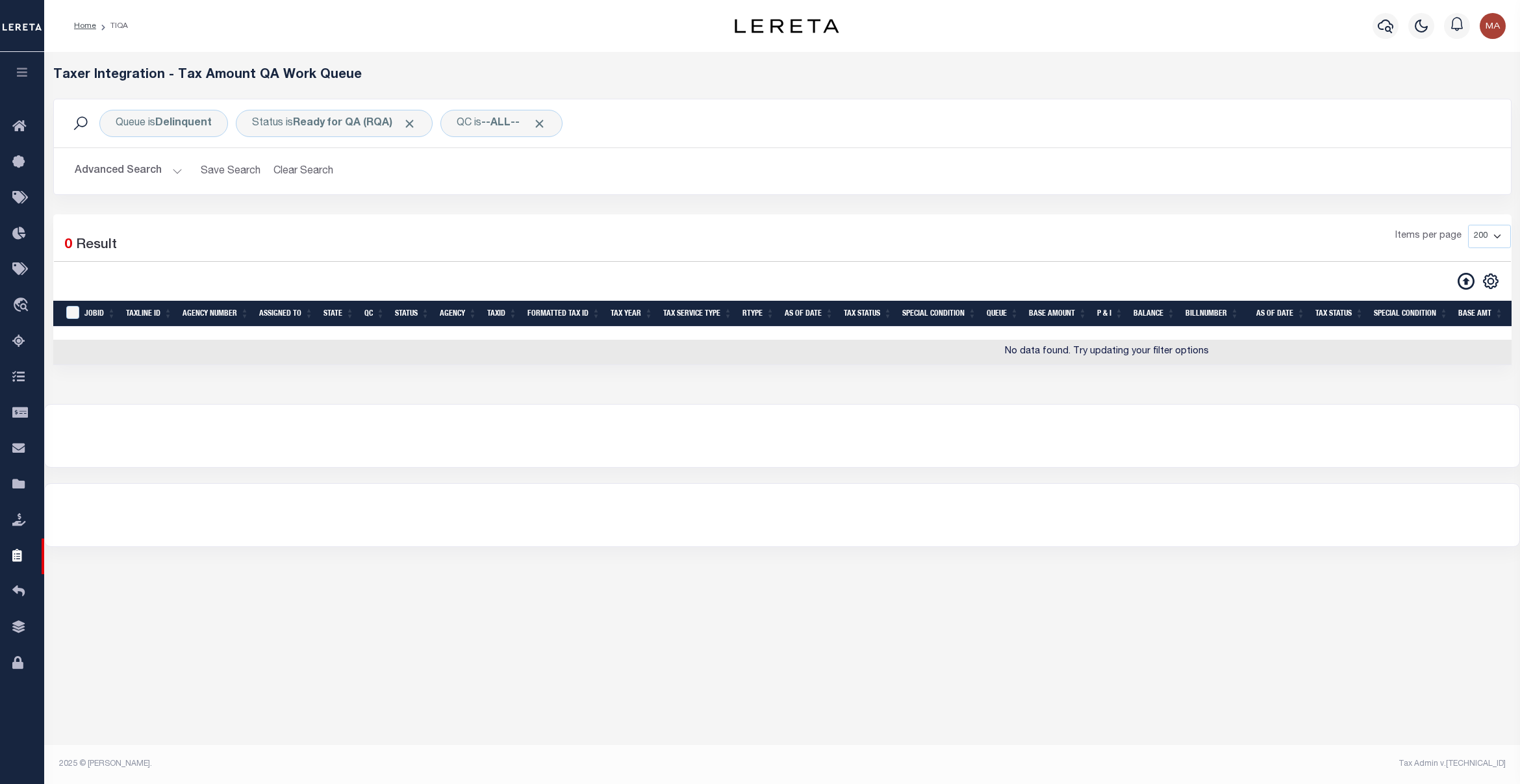
click at [125, 159] on button "Advanced Search" at bounding box center [129, 171] width 108 height 25
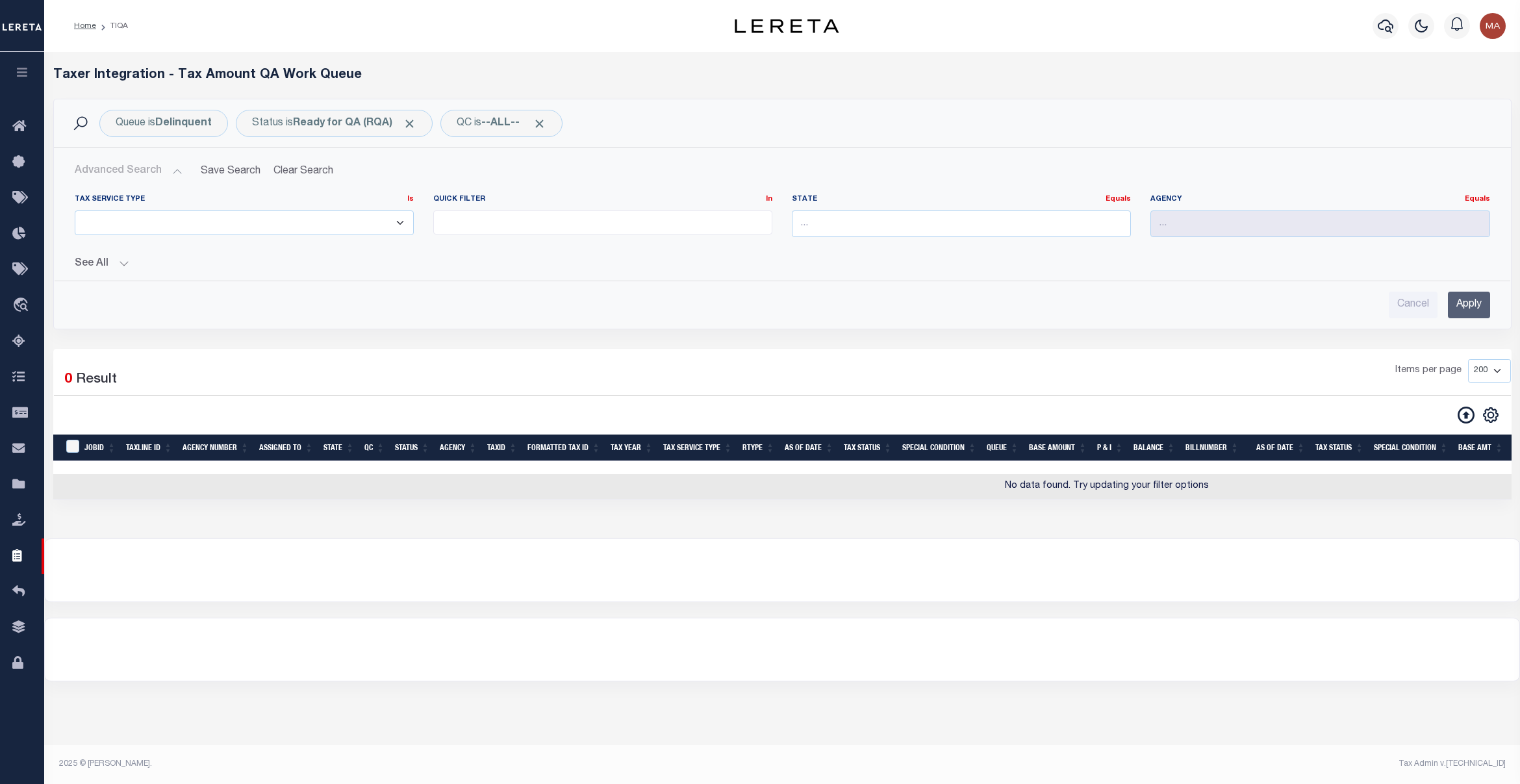
click at [108, 255] on div "See All JobID Equals Equals Is Not Equal To Is Less Than" at bounding box center [782, 258] width 1415 height 22
click at [108, 265] on button "See All" at bounding box center [782, 264] width 1415 height 13
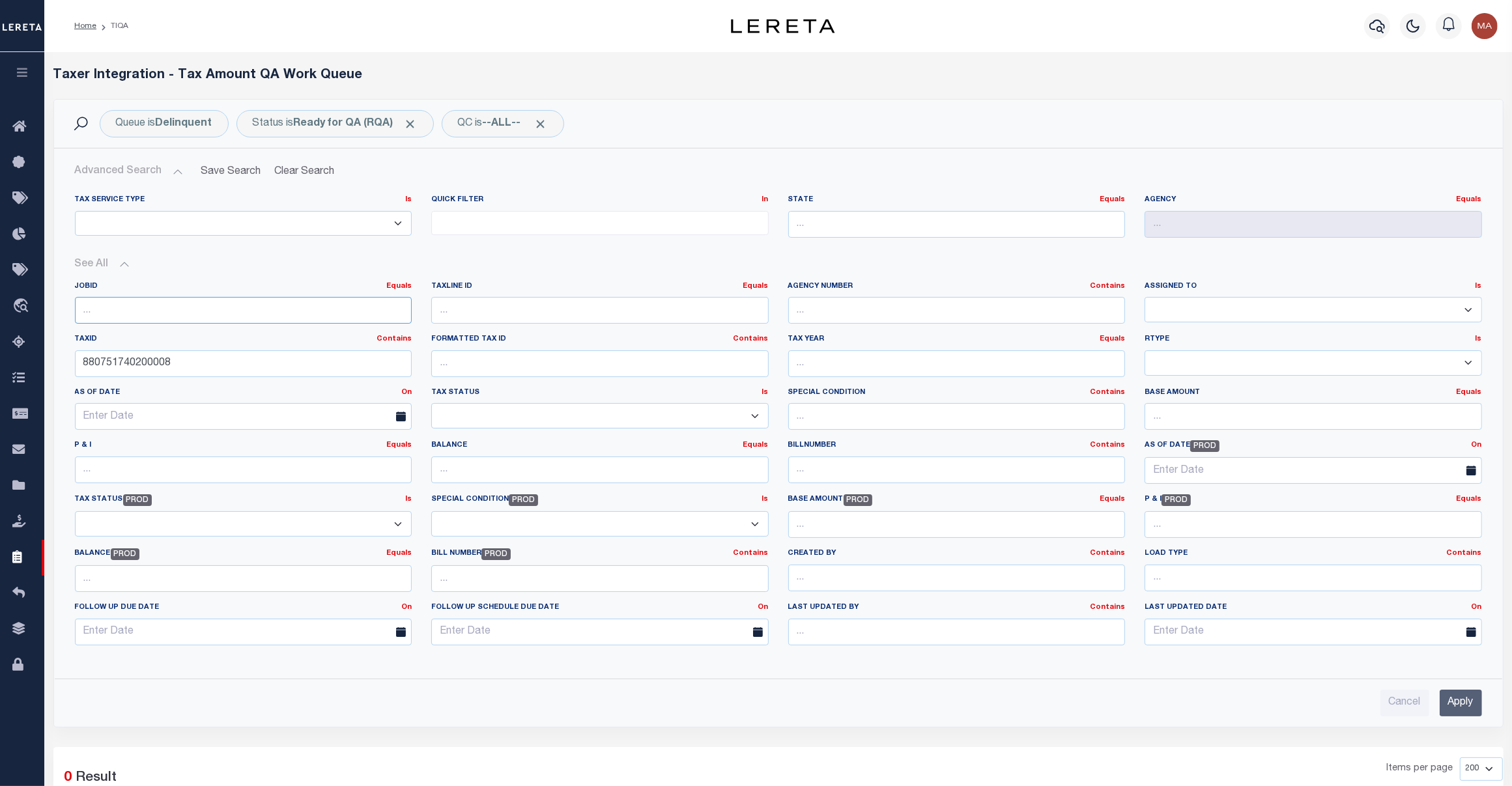
click at [139, 307] on input "number" at bounding box center [244, 310] width 337 height 27
click at [290, 170] on button "Clear Search" at bounding box center [304, 171] width 71 height 25
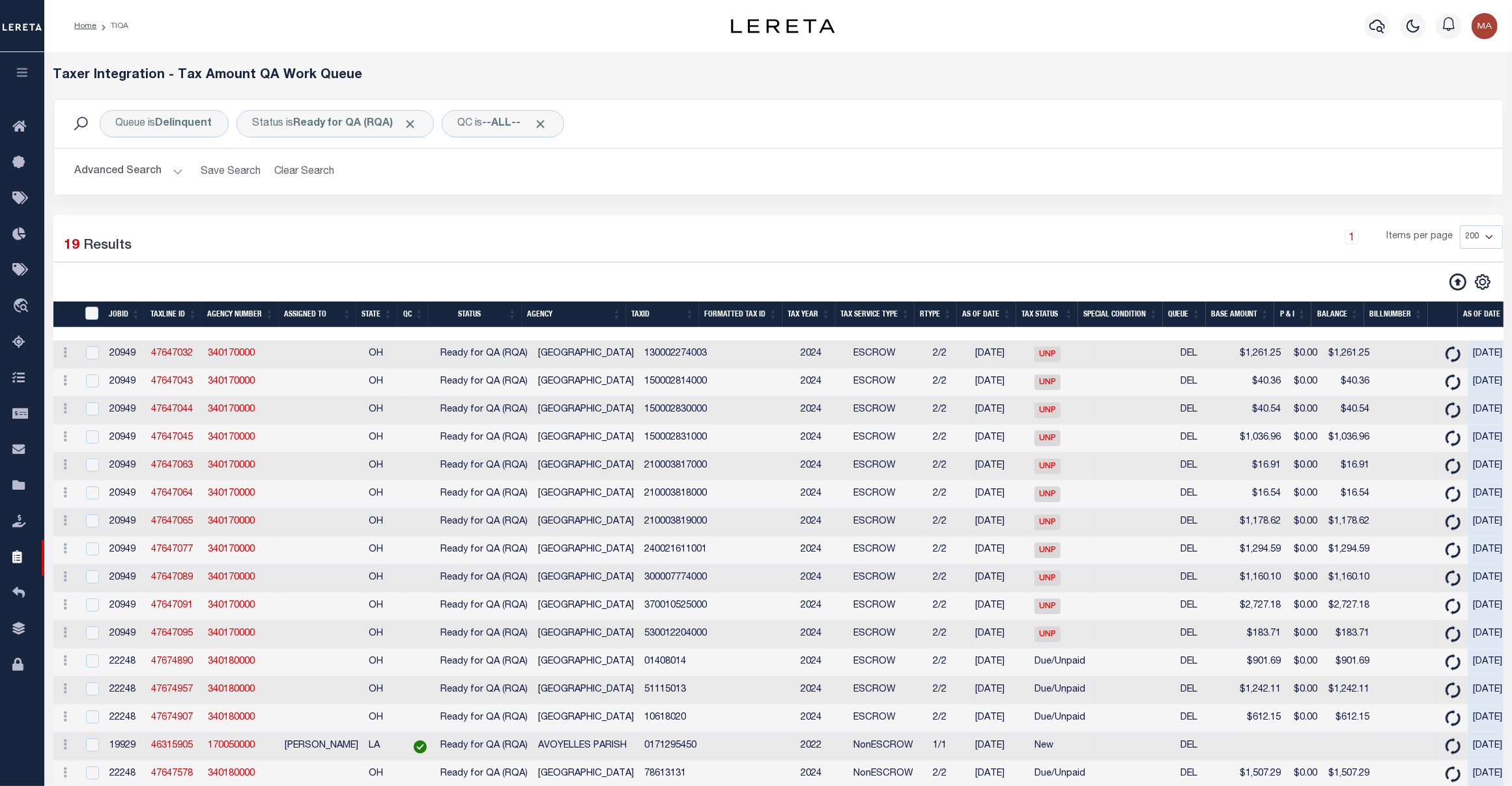
click at [134, 168] on button "Advanced Search" at bounding box center [129, 171] width 109 height 25
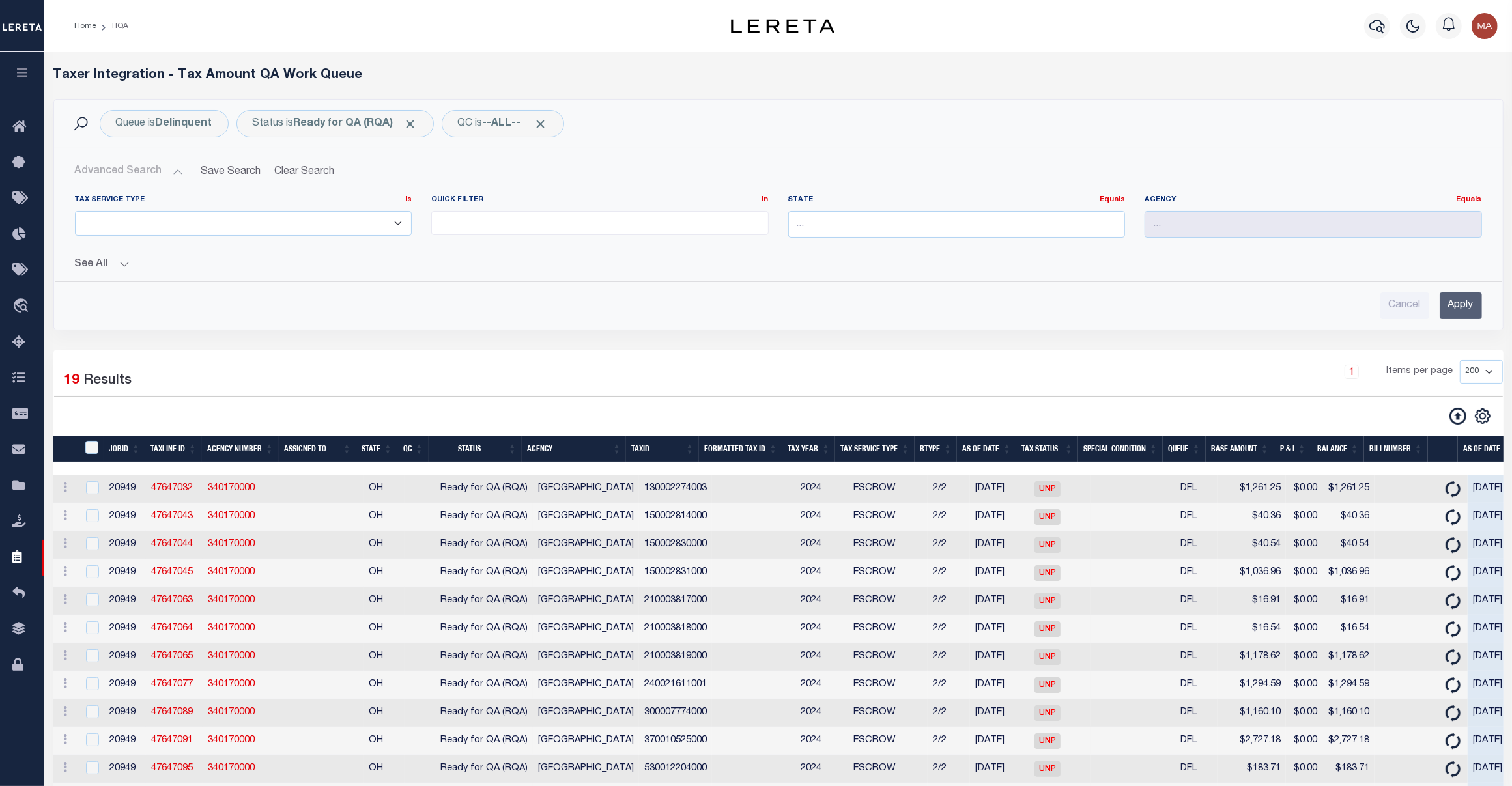
click at [109, 265] on button "See All" at bounding box center [778, 264] width 1407 height 13
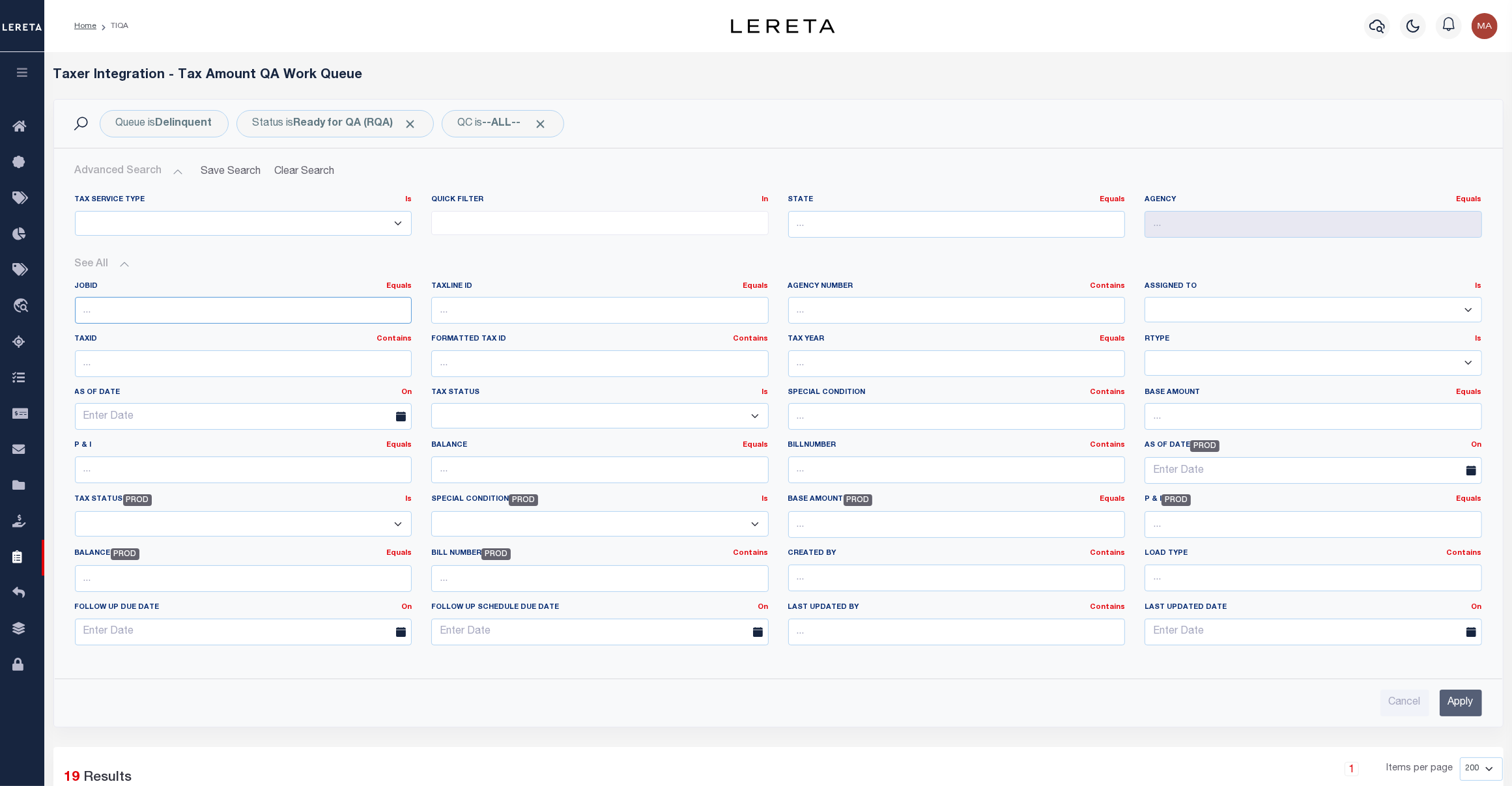
click at [135, 313] on input "number" at bounding box center [244, 310] width 337 height 27
click at [1209, 628] on input "Apply" at bounding box center [1460, 701] width 42 height 27
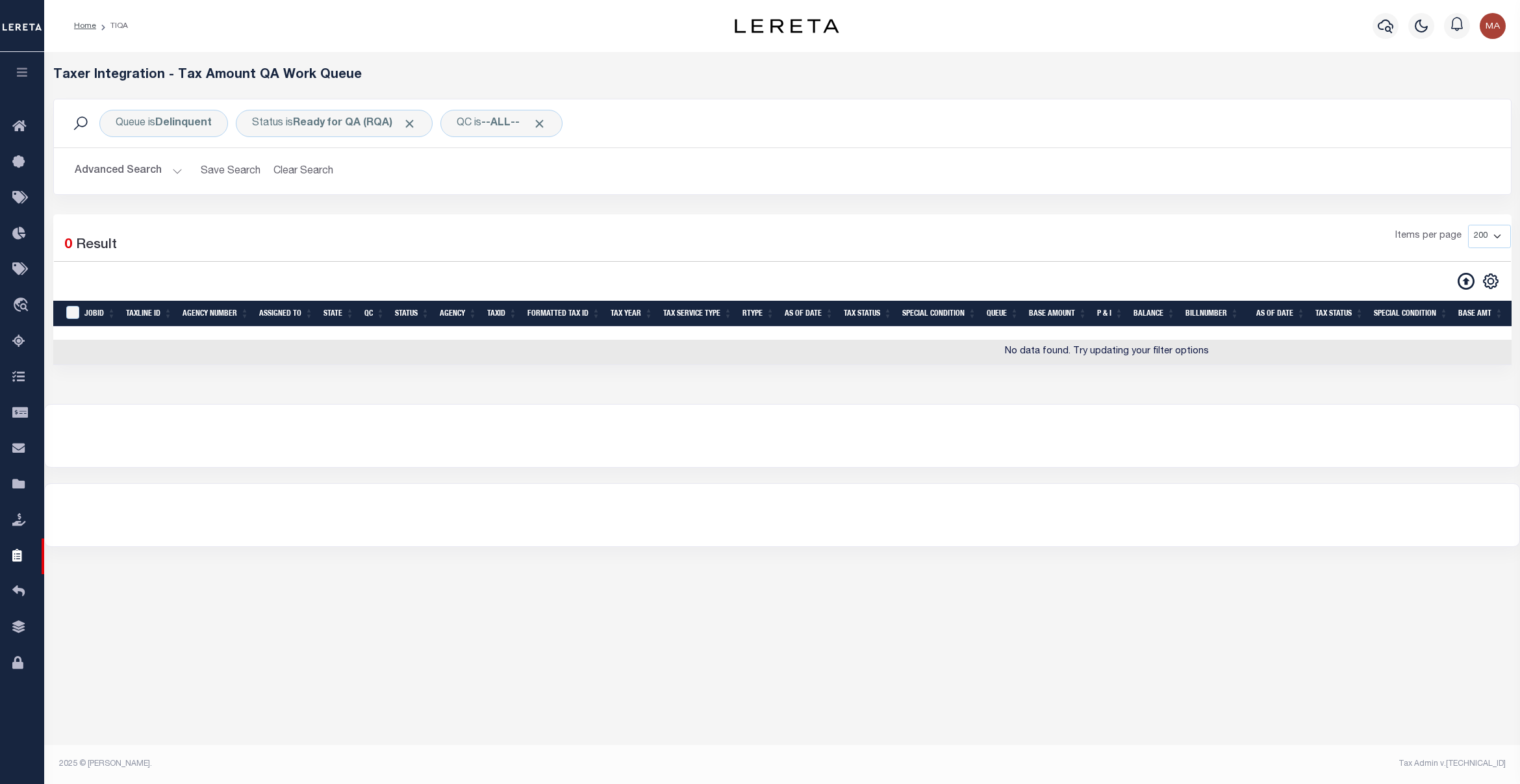
click at [104, 165] on button "Advanced Search" at bounding box center [129, 171] width 108 height 25
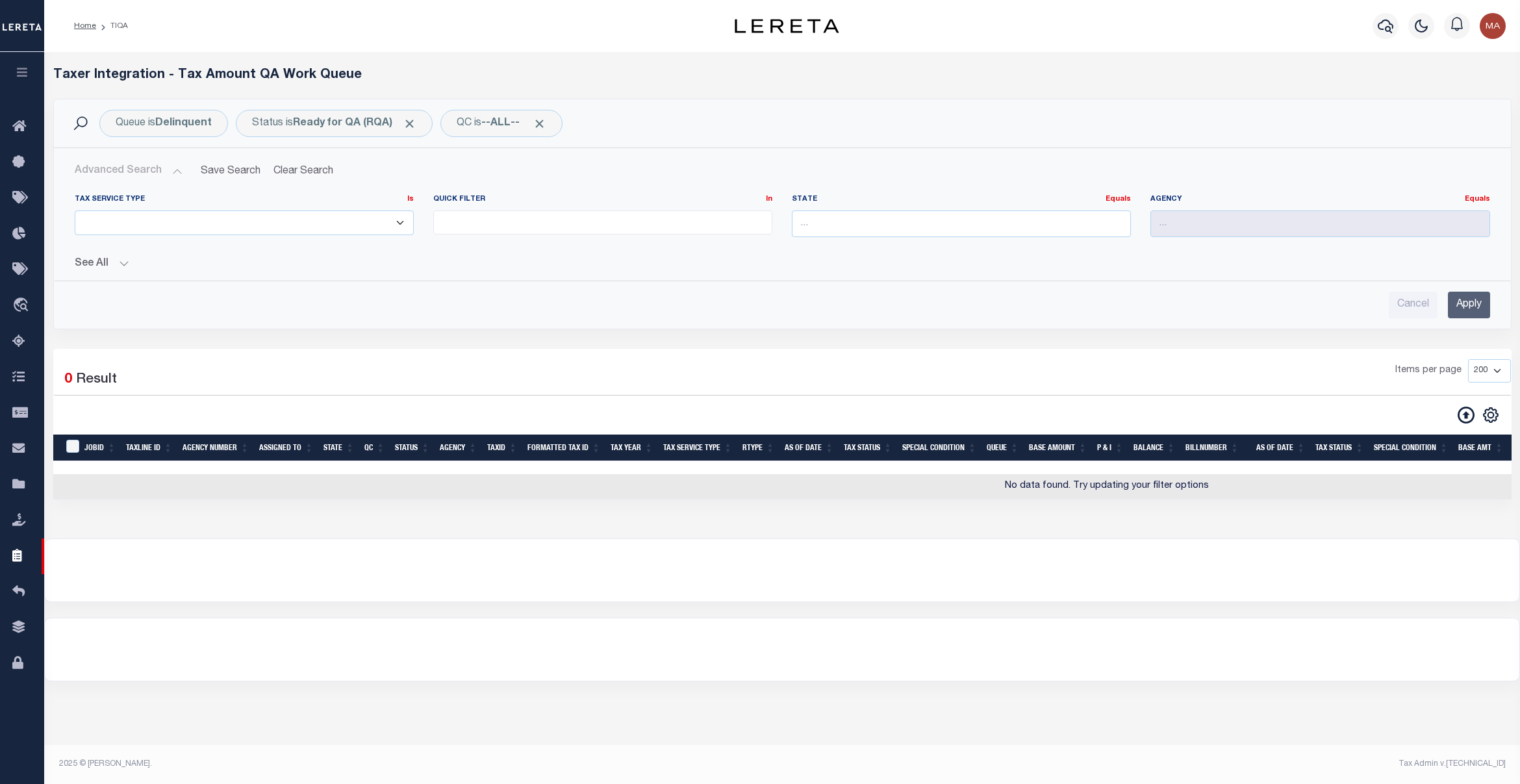
click at [95, 280] on div "Tax Service Type Is Is Contains ESCROW NonESCROW Quick Filter In In" at bounding box center [782, 251] width 1436 height 134
click at [104, 269] on button "See All" at bounding box center [782, 264] width 1415 height 13
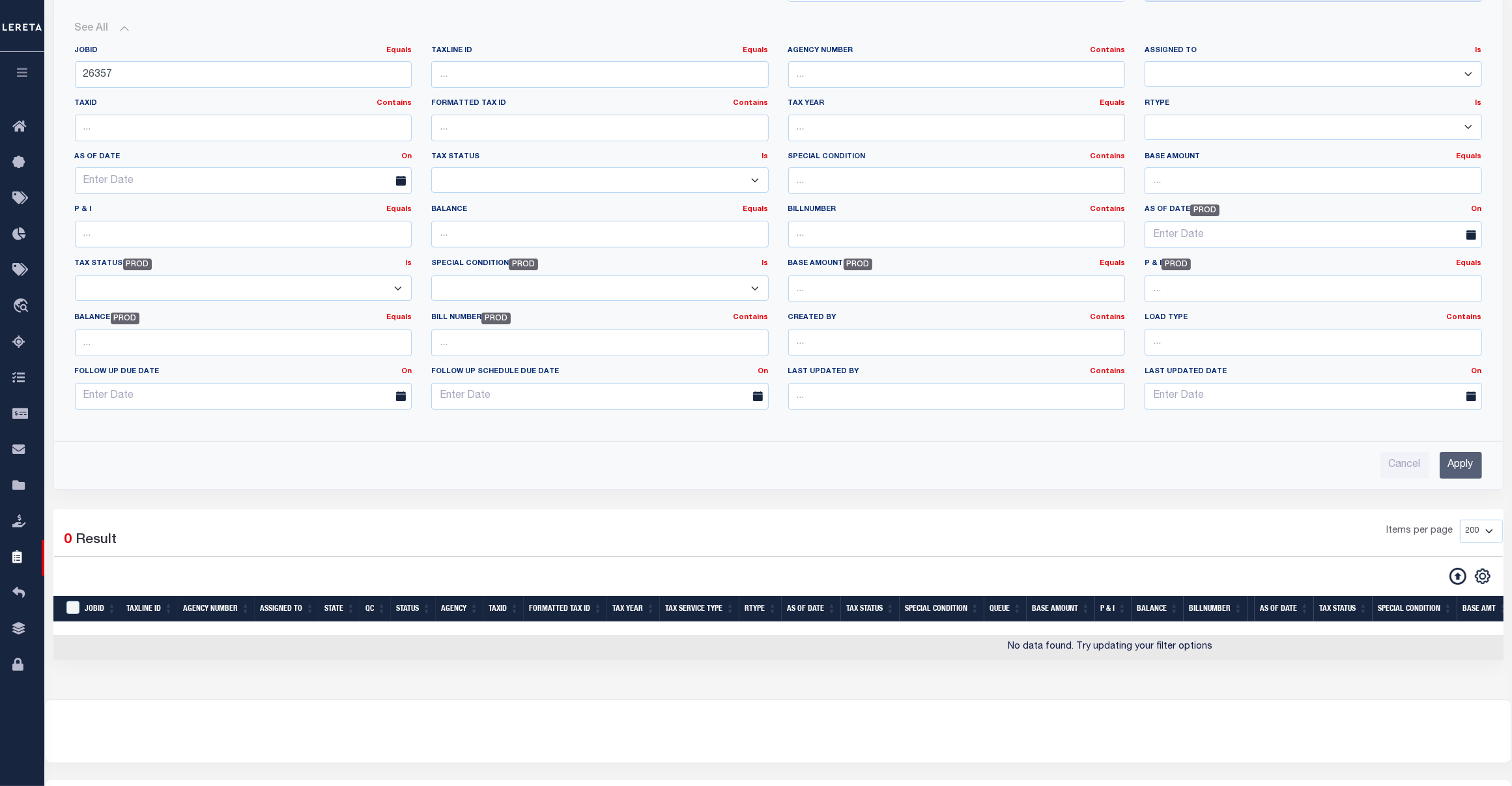
scroll to position [117, 0]
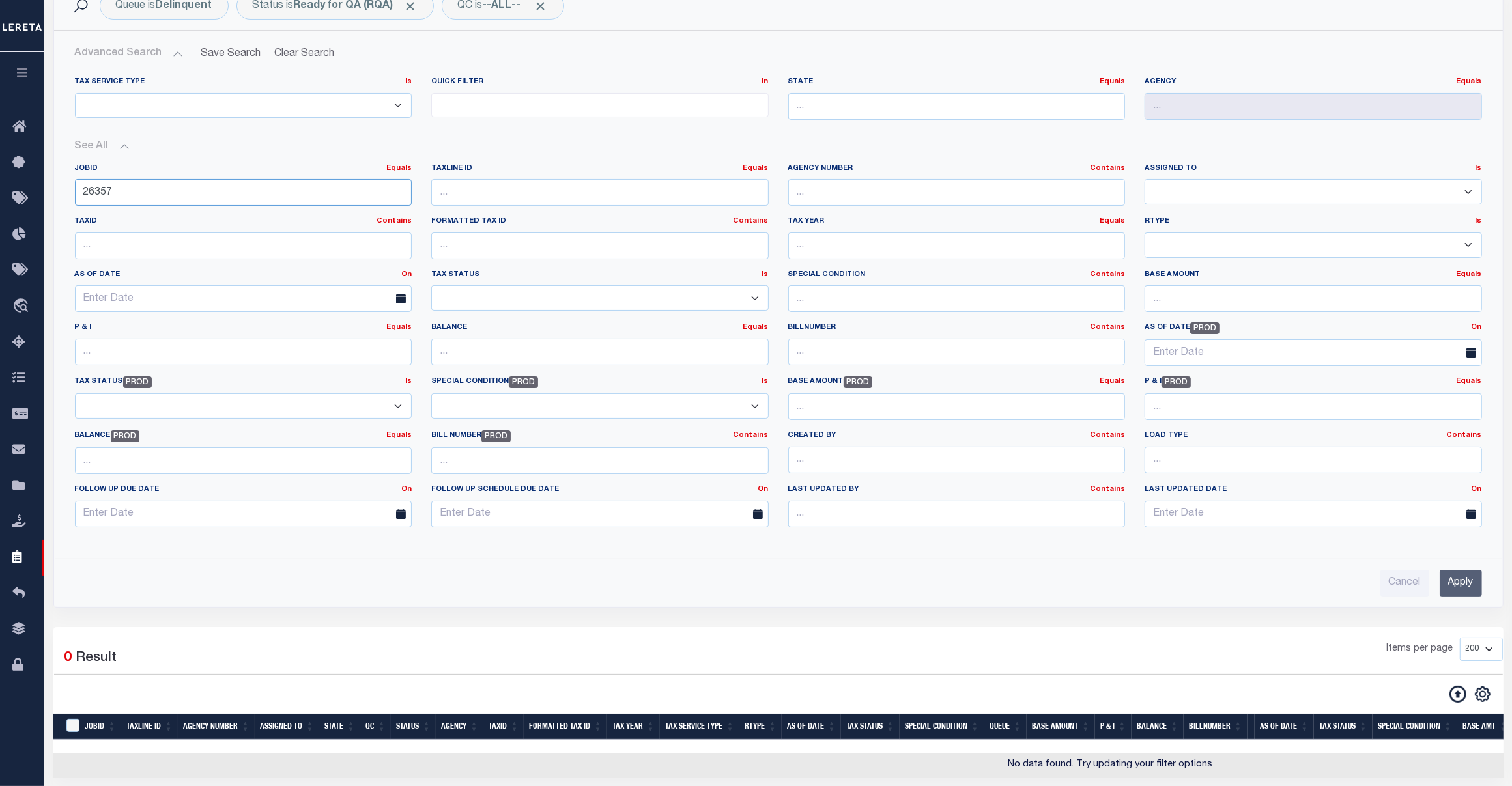
drag, startPoint x: 97, startPoint y: 195, endPoint x: 157, endPoint y: 189, distance: 60.3
click at [157, 189] on input "26357" at bounding box center [244, 193] width 337 height 27
type input "26500"
click at [1209, 581] on input "Apply" at bounding box center [1460, 583] width 42 height 27
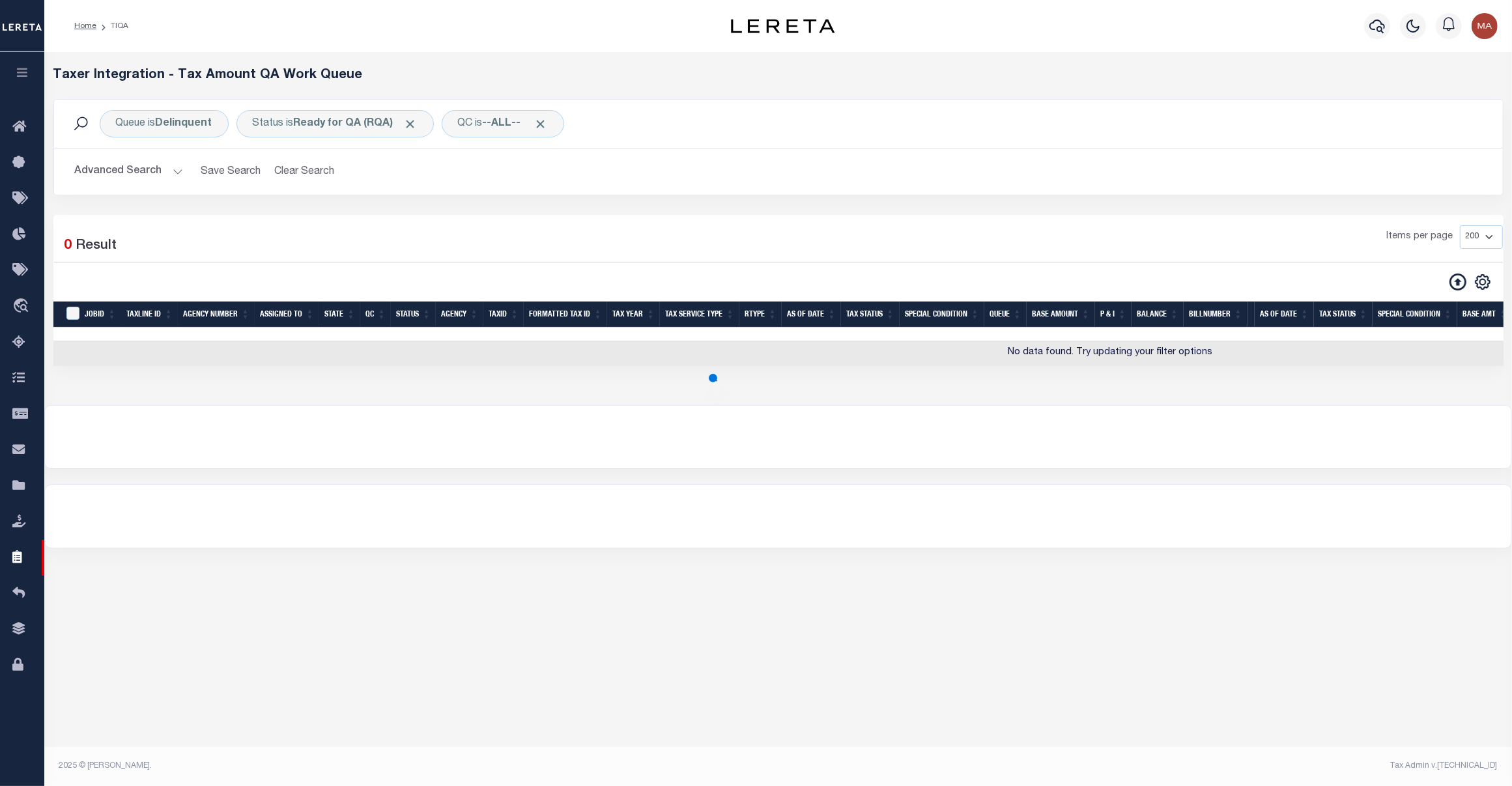
scroll to position [0, 0]
click at [353, 119] on b "Ready for QA (RQA)" at bounding box center [356, 124] width 124 height 11
select select "RQA"
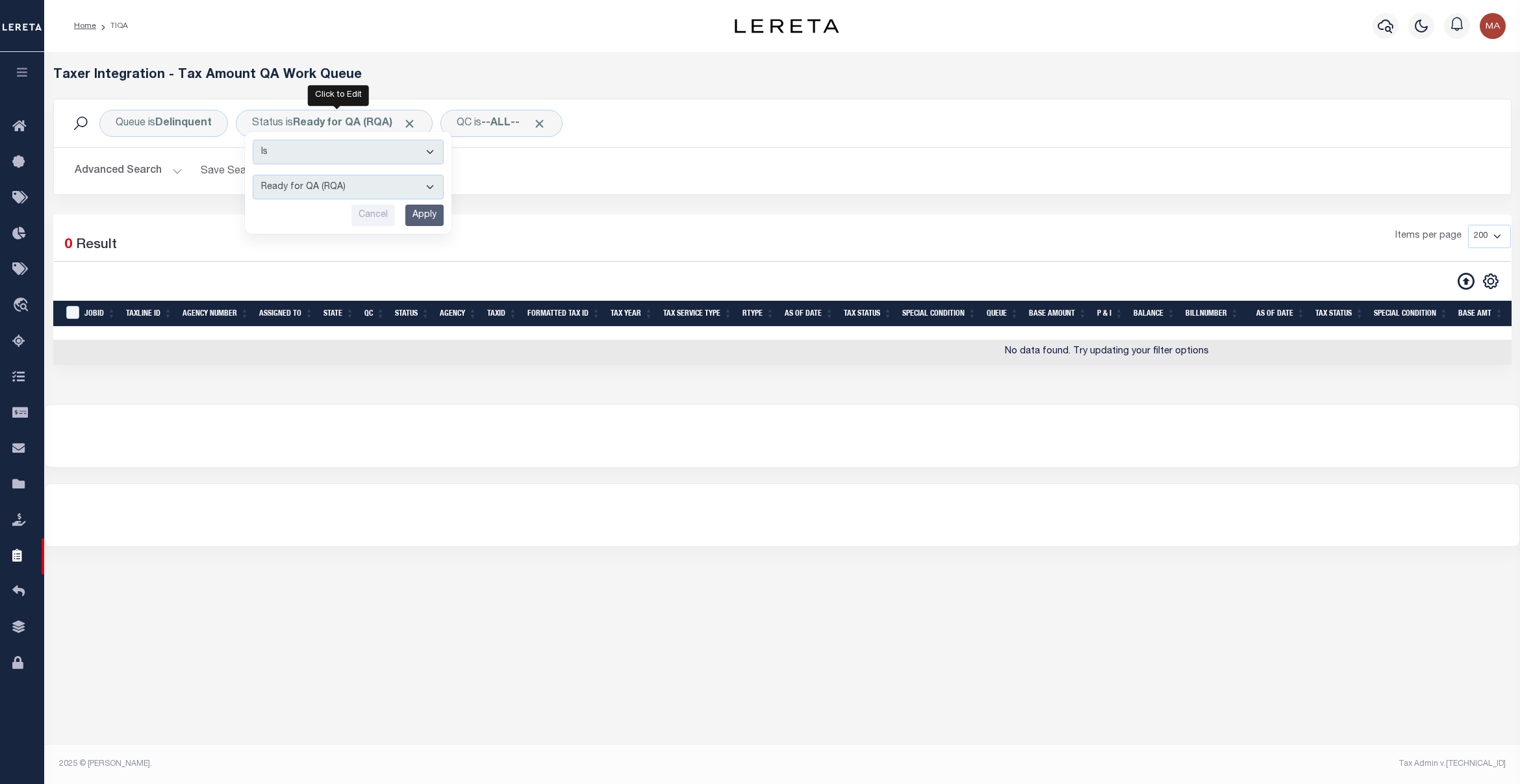
click at [141, 181] on button "Advanced Search" at bounding box center [129, 171] width 108 height 25
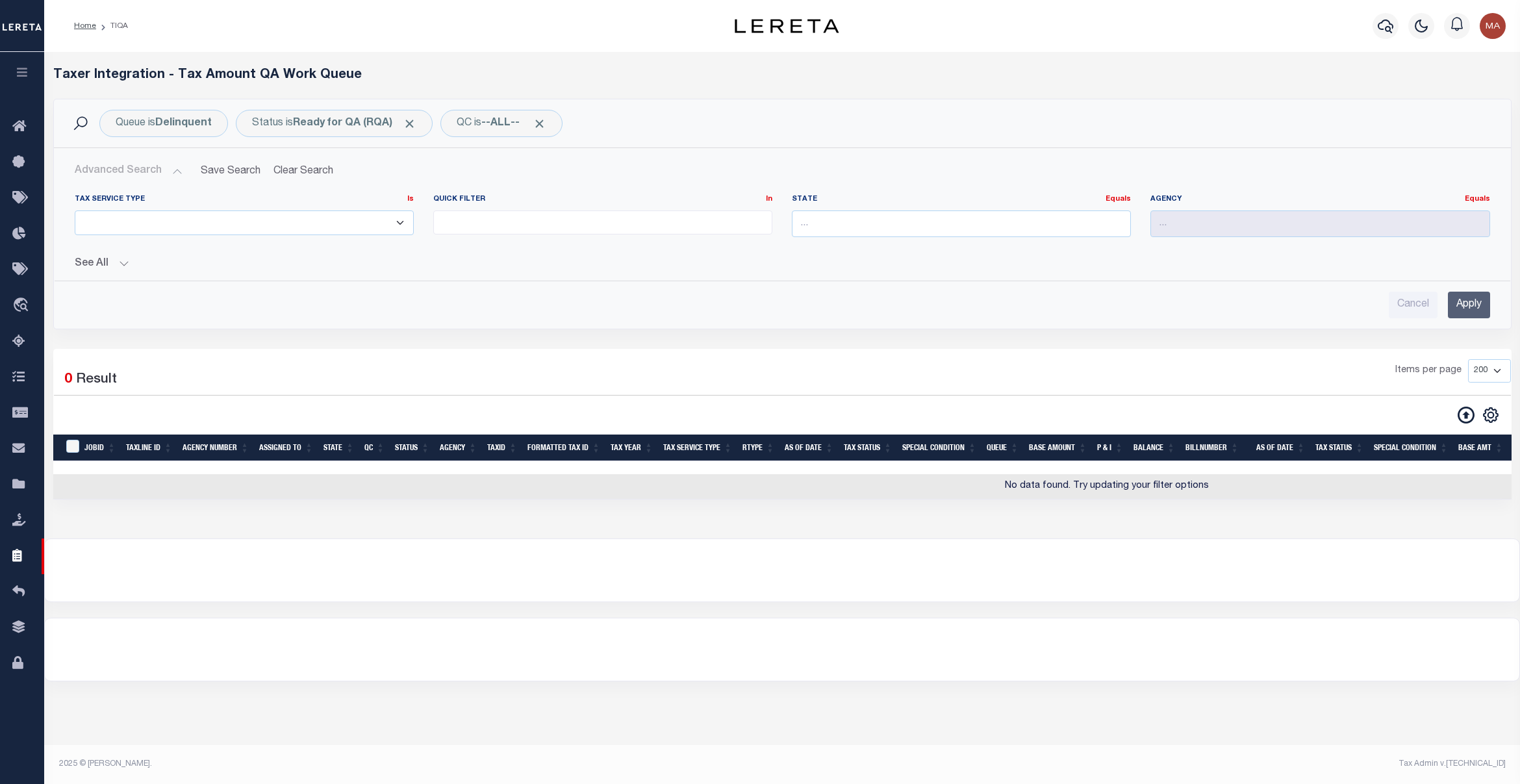
click at [114, 269] on button "See All" at bounding box center [782, 264] width 1415 height 13
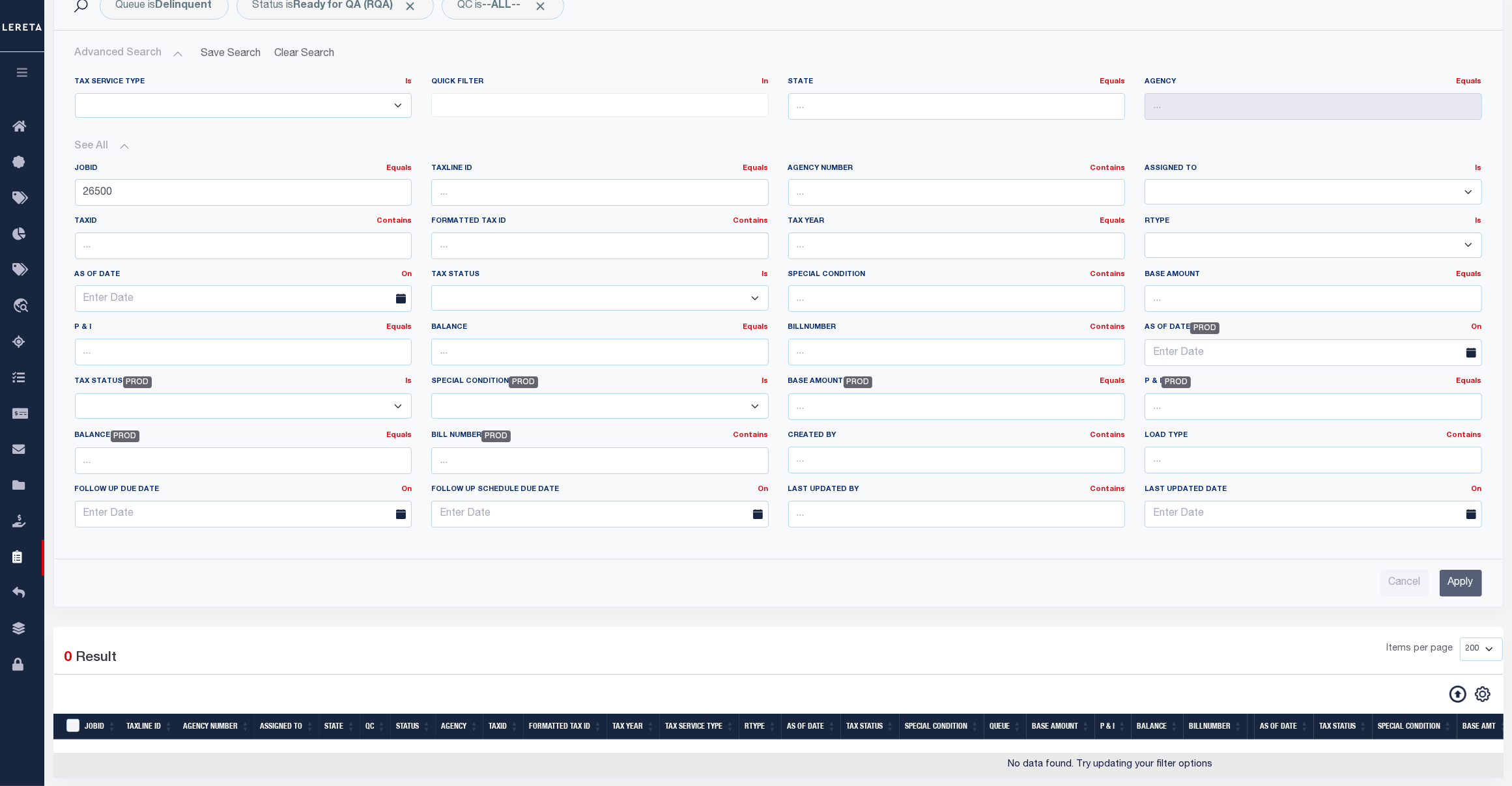
scroll to position [236, 0]
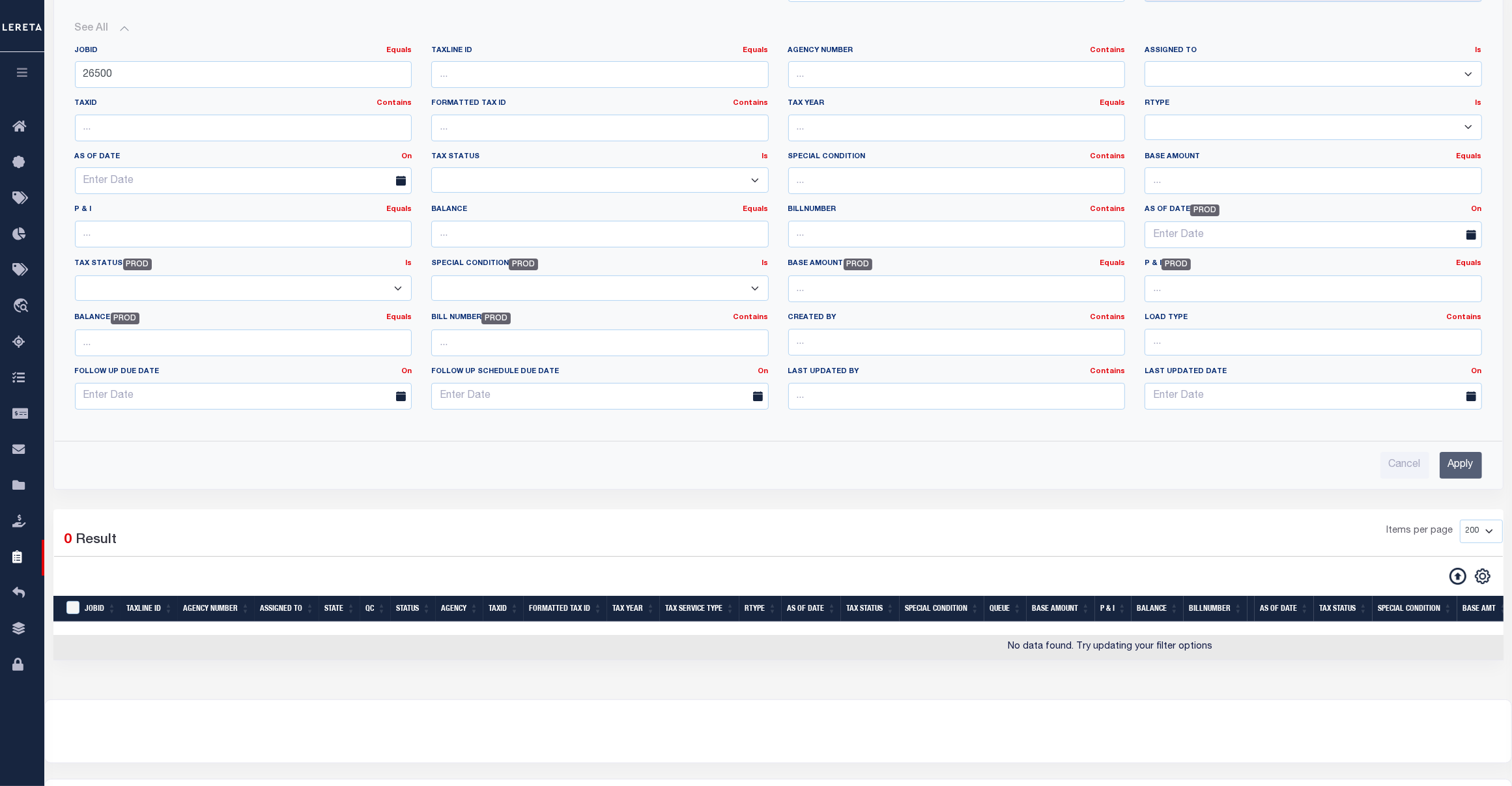
click at [1209, 465] on input "Apply" at bounding box center [1460, 465] width 42 height 27
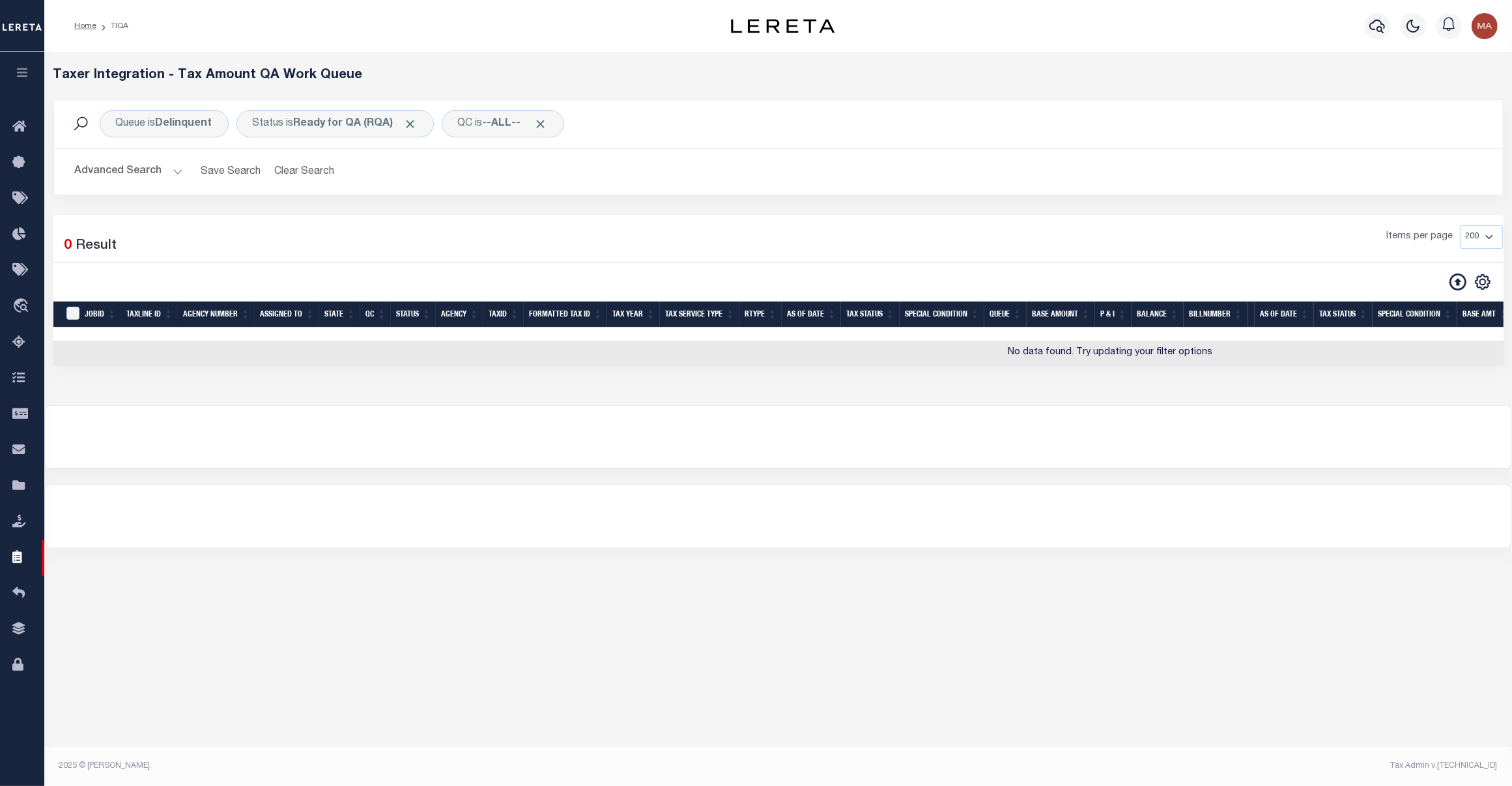
scroll to position [0, 0]
click at [94, 179] on button "Advanced Search" at bounding box center [129, 171] width 109 height 25
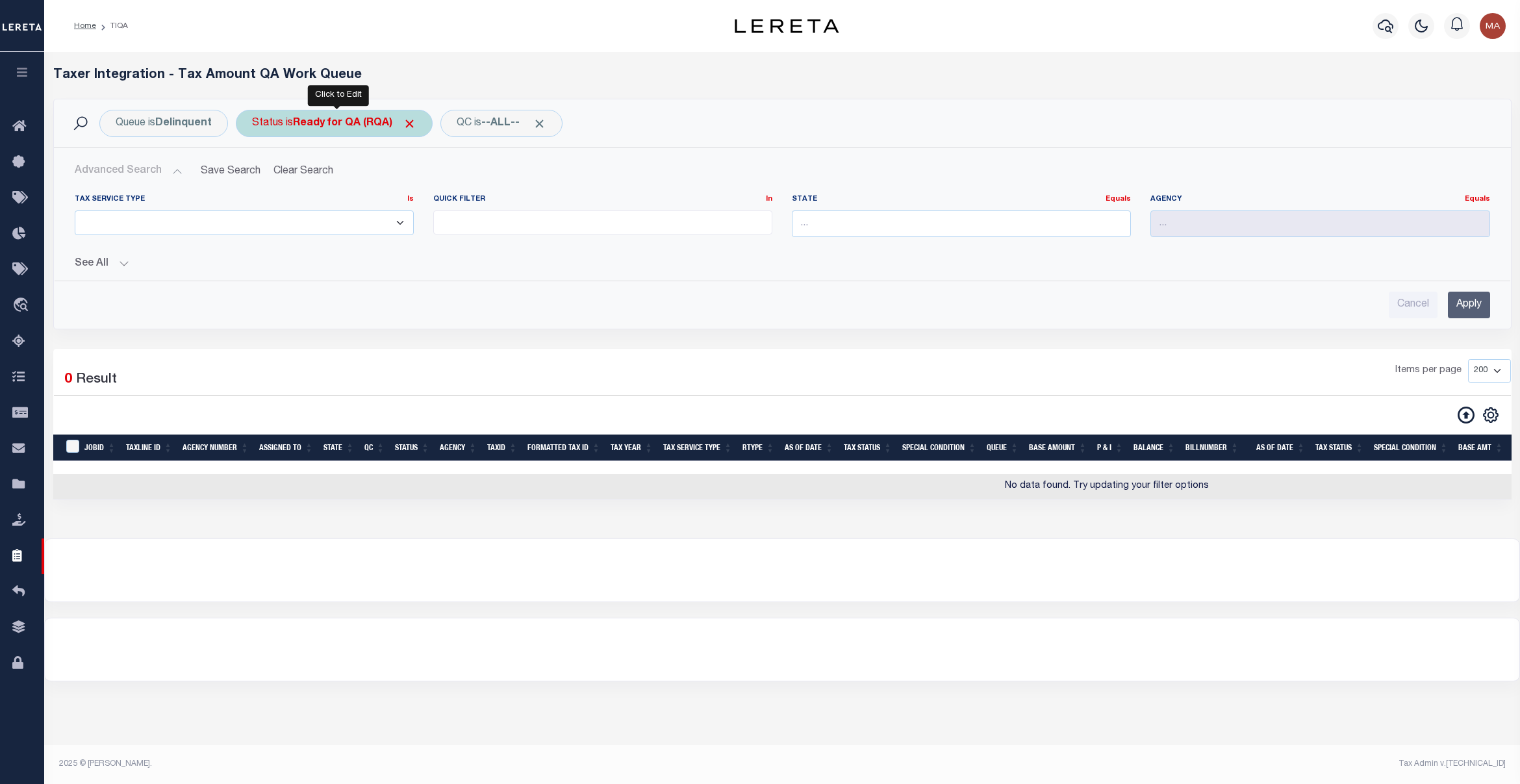
click at [355, 131] on div "Status is Ready for QA (RQA) Is Contains AI - Bot Exception (ERR) AI - Bot Runn…" at bounding box center [334, 123] width 197 height 28
click at [350, 192] on select "AI - Bot Exception (ERR) AI - Bot Running (PLA) AI - Failed QA (FQA) AI - Prep …" at bounding box center [349, 187] width 191 height 25
select select "MZT"
click at [254, 175] on select "AI - Bot Exception (ERR) AI - Bot Running (PLA) AI - Failed QA (FQA) AI - Prep …" at bounding box center [349, 187] width 191 height 25
click at [434, 209] on input "Apply" at bounding box center [424, 215] width 38 height 21
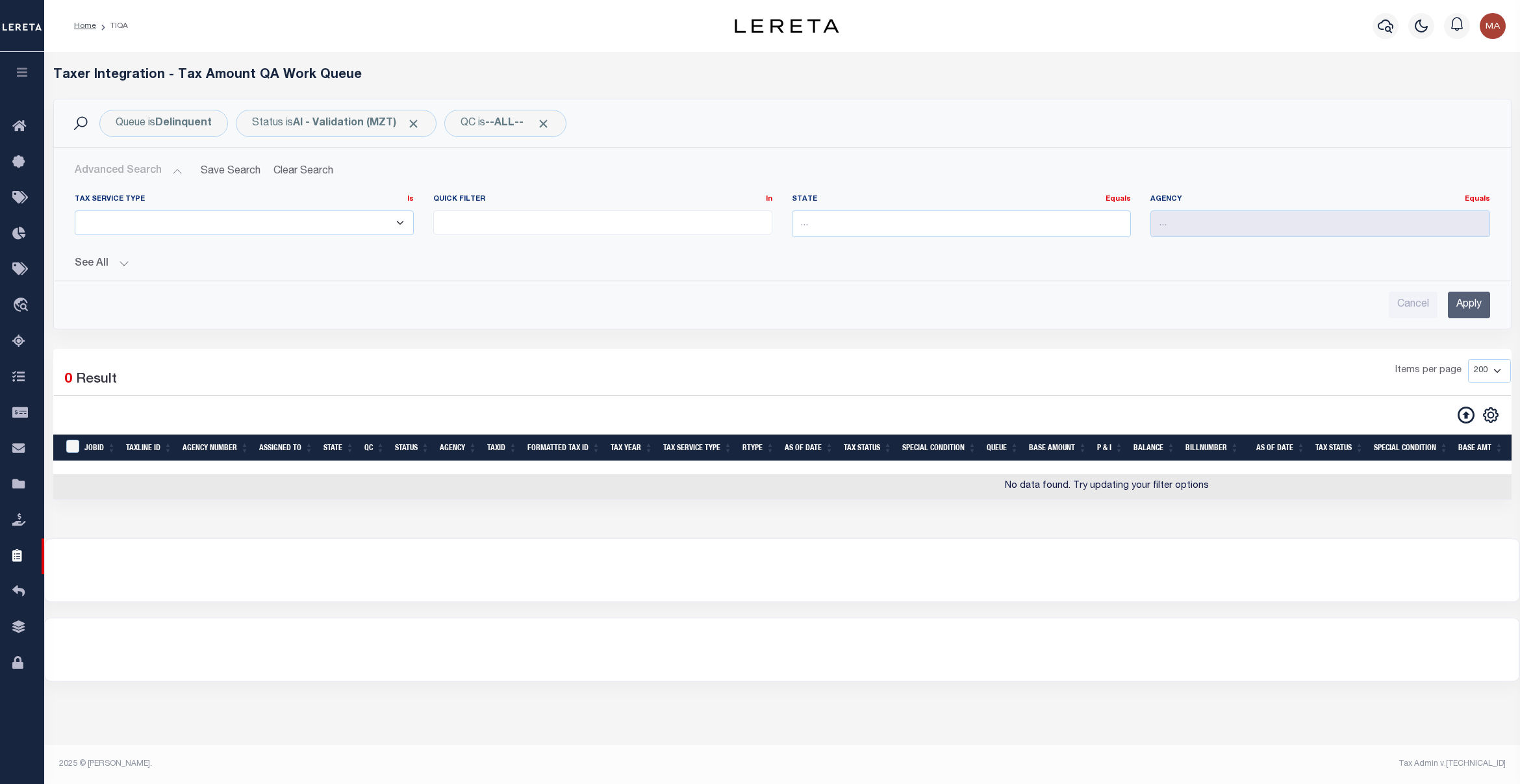
click at [120, 267] on button "See All" at bounding box center [782, 264] width 1415 height 13
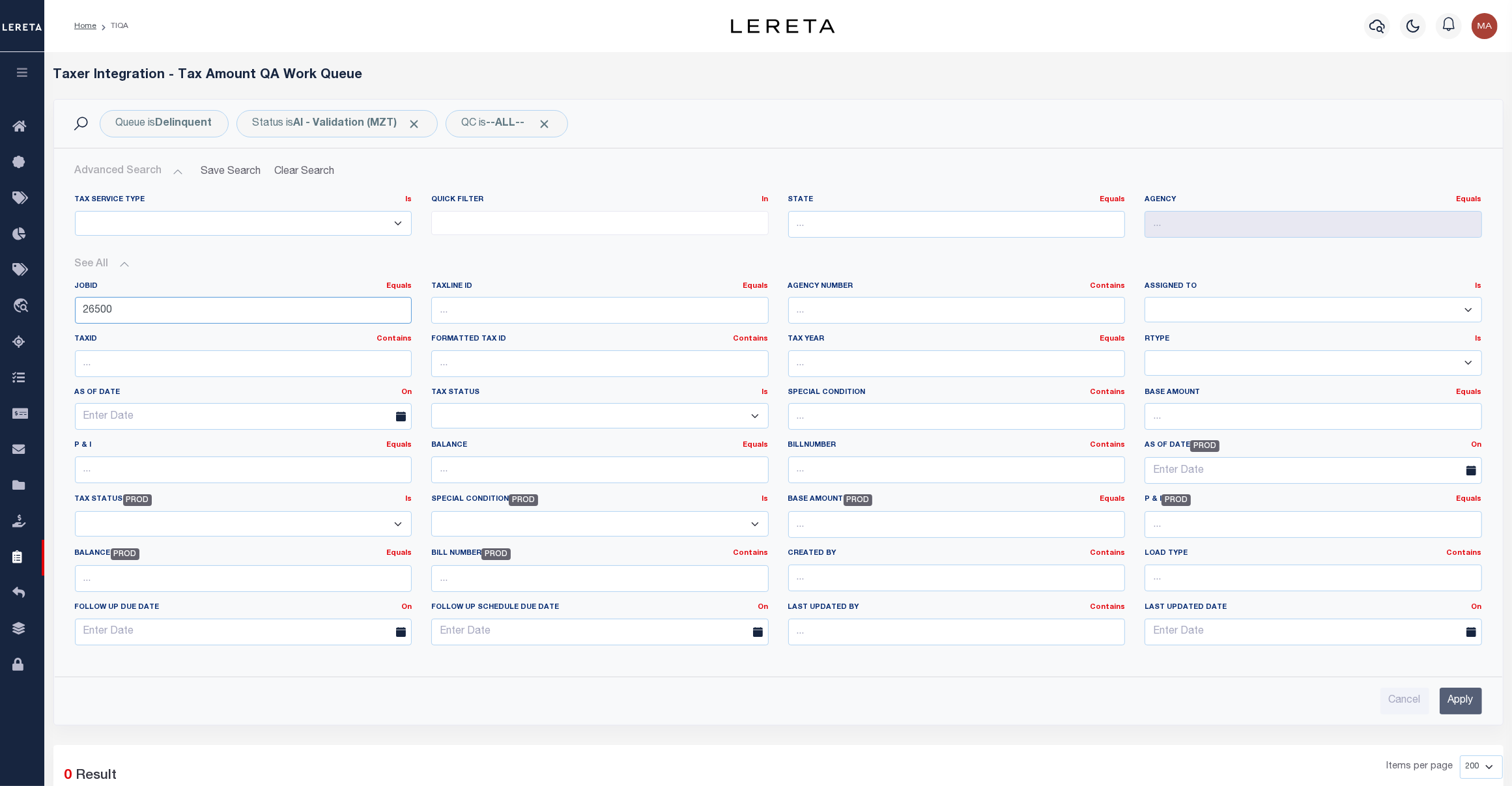
click at [159, 301] on input "26500" at bounding box center [244, 310] width 337 height 27
click at [135, 315] on input "26500" at bounding box center [244, 310] width 337 height 27
click at [135, 313] on input "26500" at bounding box center [244, 310] width 337 height 27
paste input "26500"
type input "26500"
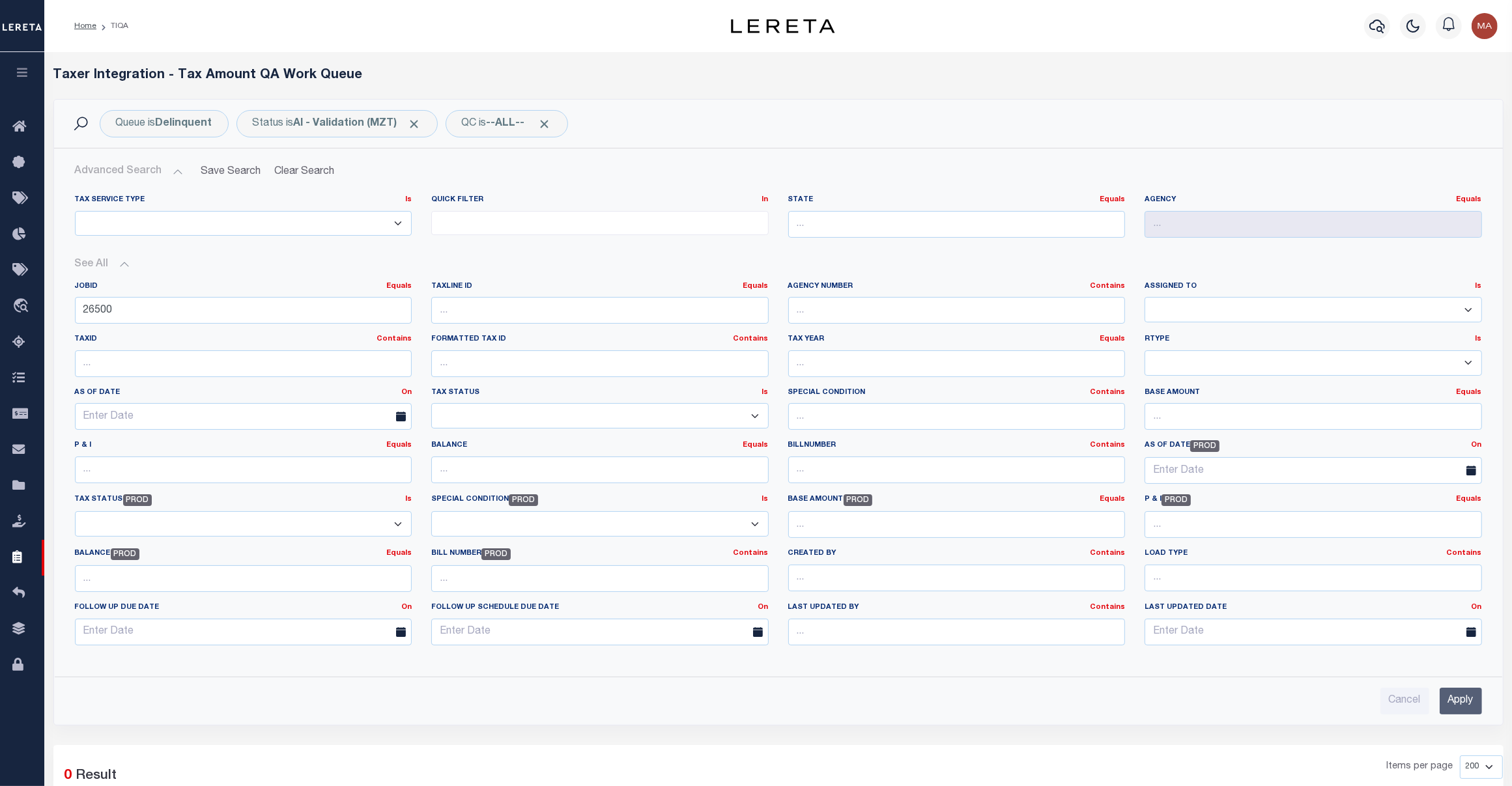
click at [1091, 153] on div "Advanced Search Save Search Clear Search TIQATaxLineSearchTable_dynamictable___…" at bounding box center [778, 436] width 1449 height 576
click at [165, 170] on button "Advanced Search" at bounding box center [129, 171] width 109 height 25
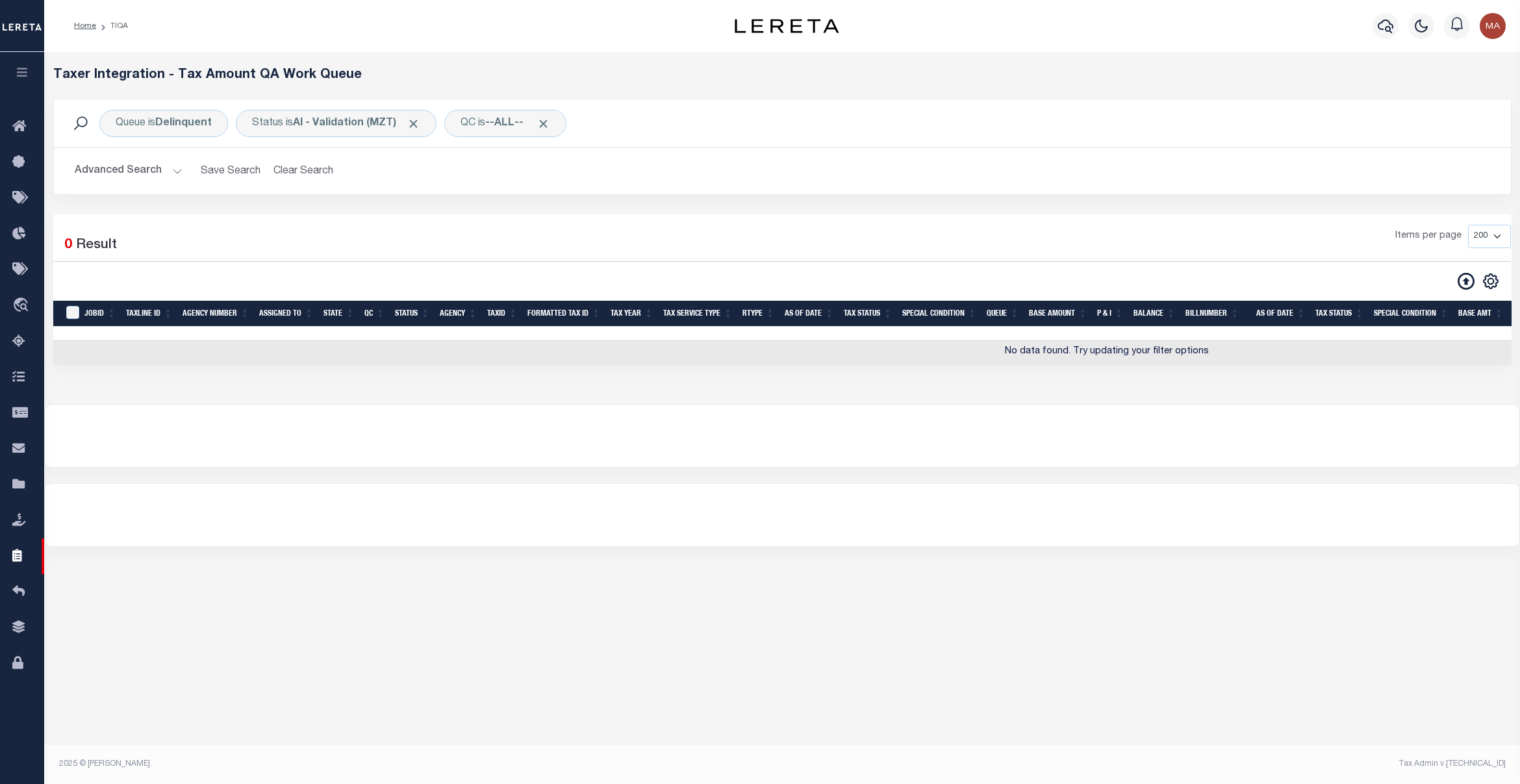
click at [170, 170] on button "Advanced Search" at bounding box center [129, 171] width 108 height 25
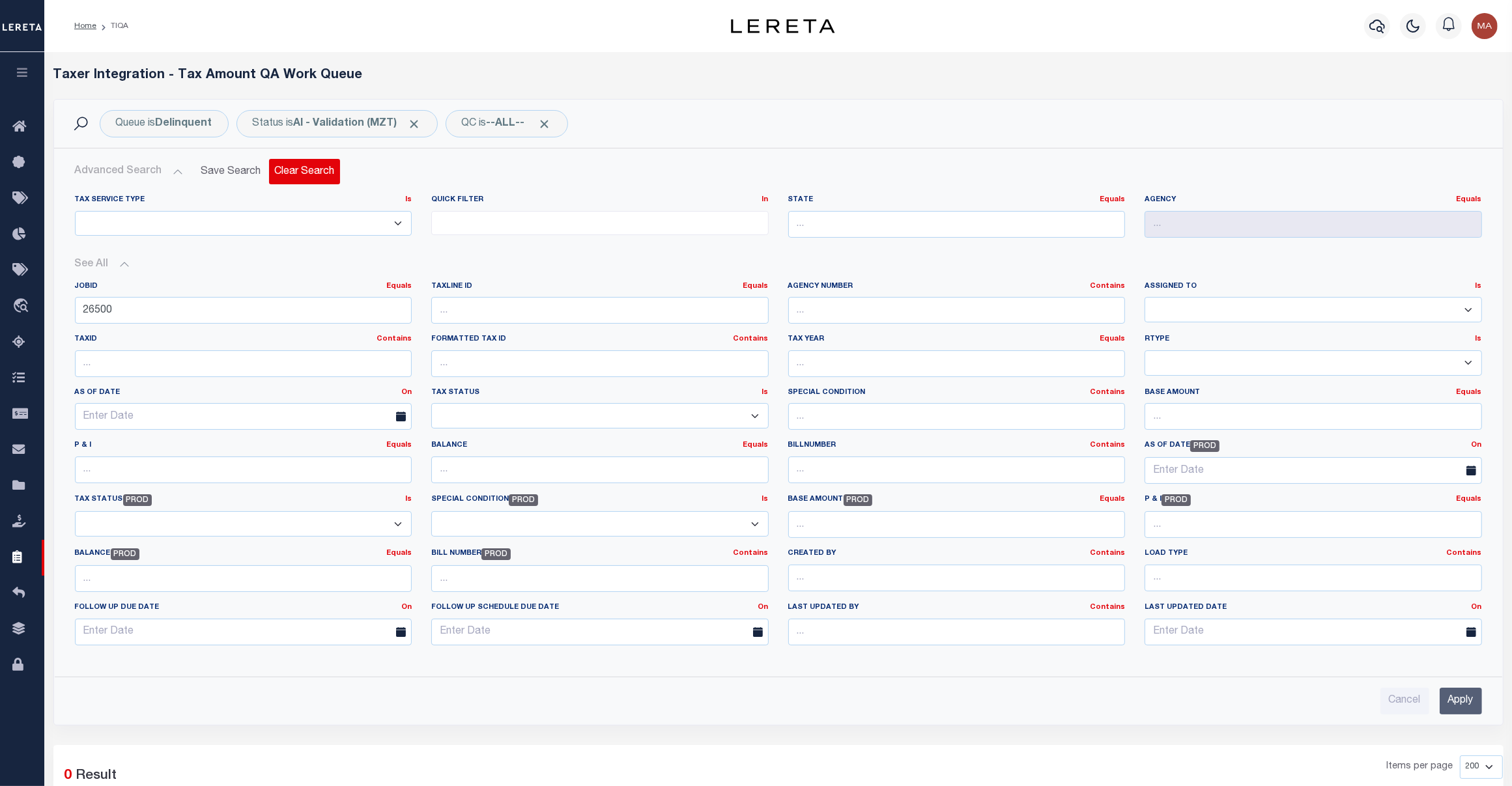
click at [310, 170] on button "Clear Search" at bounding box center [304, 171] width 71 height 25
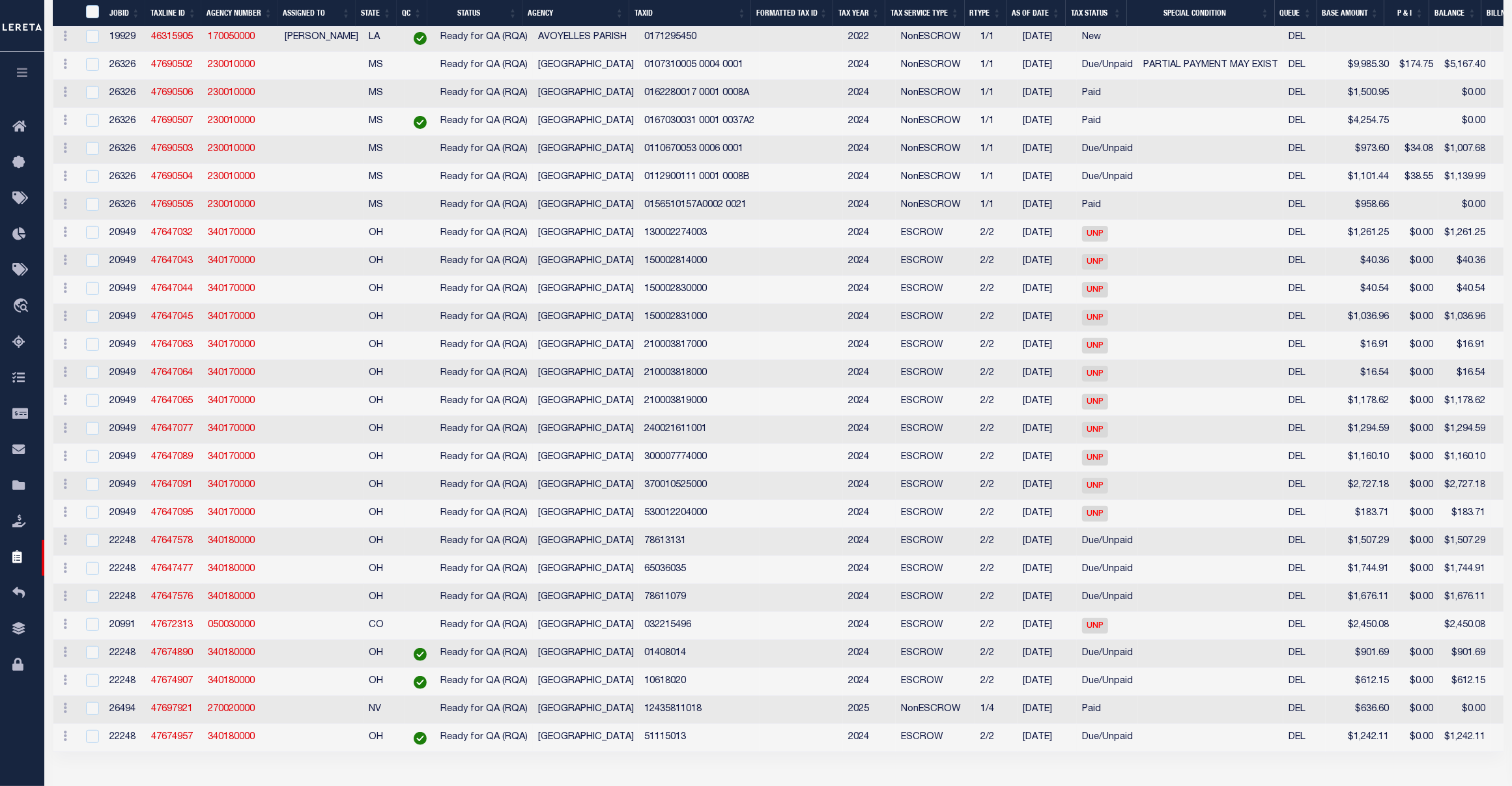
scroll to position [681, 0]
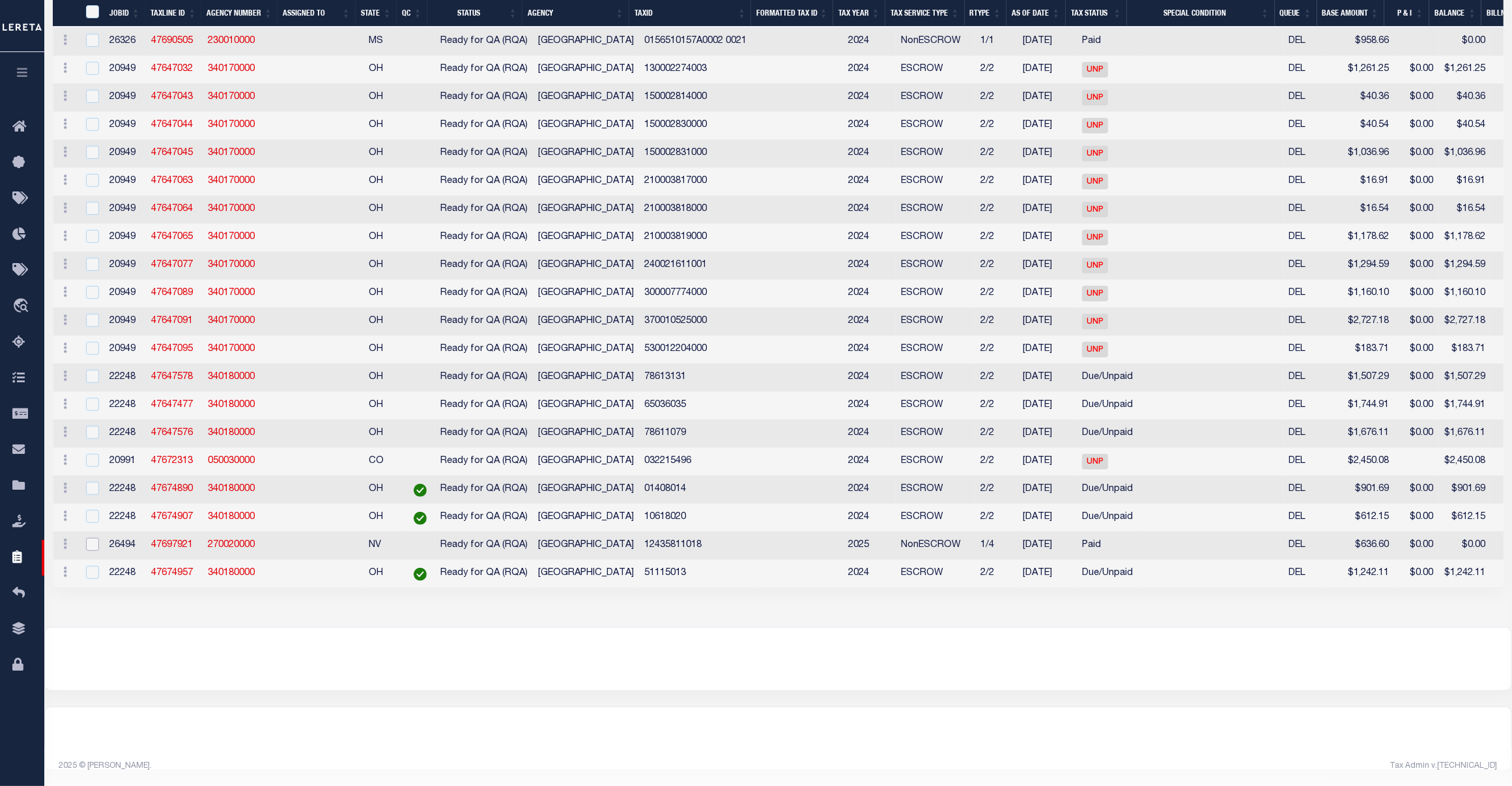
click at [91, 538] on input "checkbox" at bounding box center [92, 544] width 13 height 13
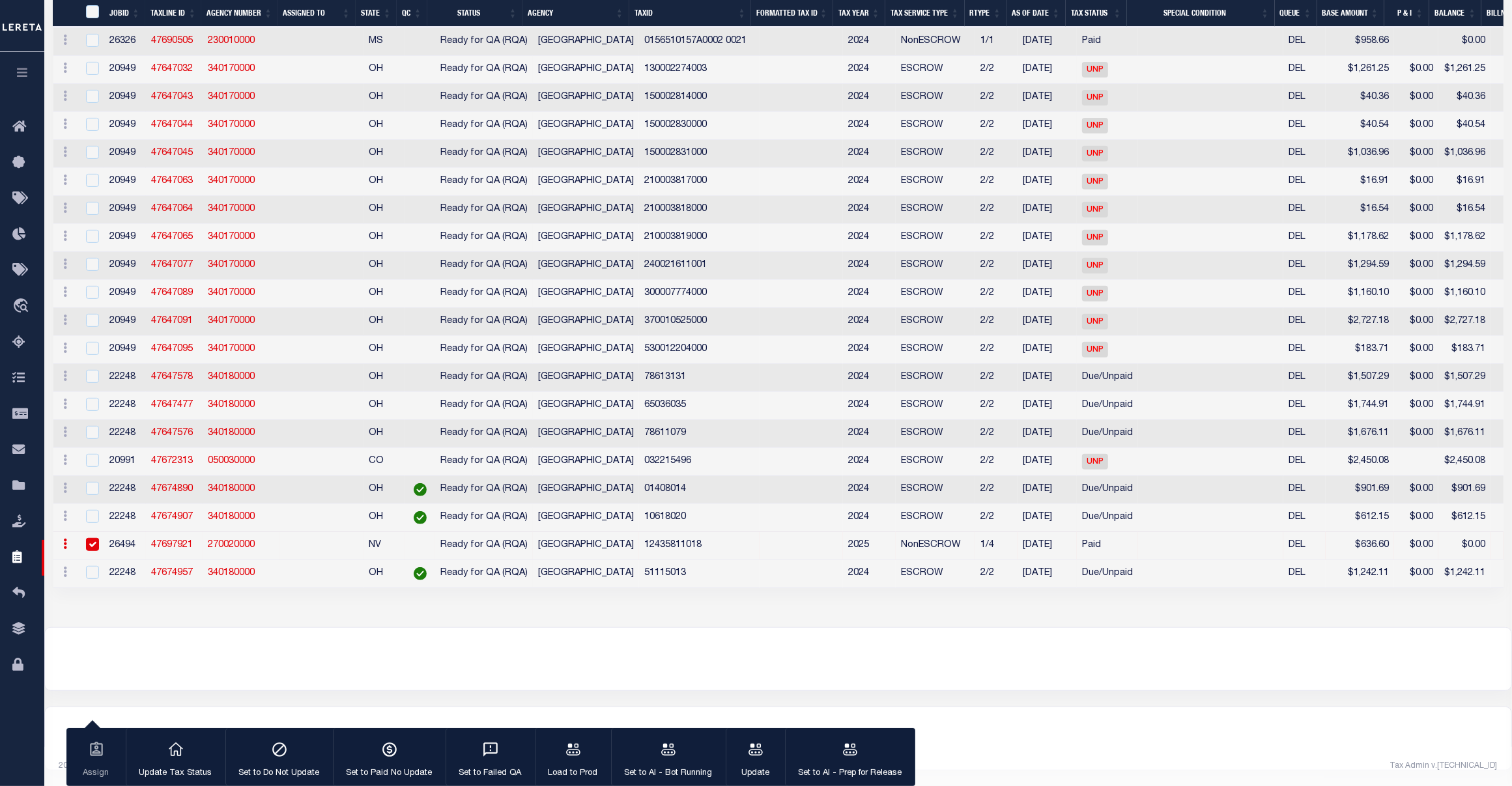
scroll to position [652, 0]
click at [101, 558] on td at bounding box center [91, 546] width 27 height 28
checkbox input "false"
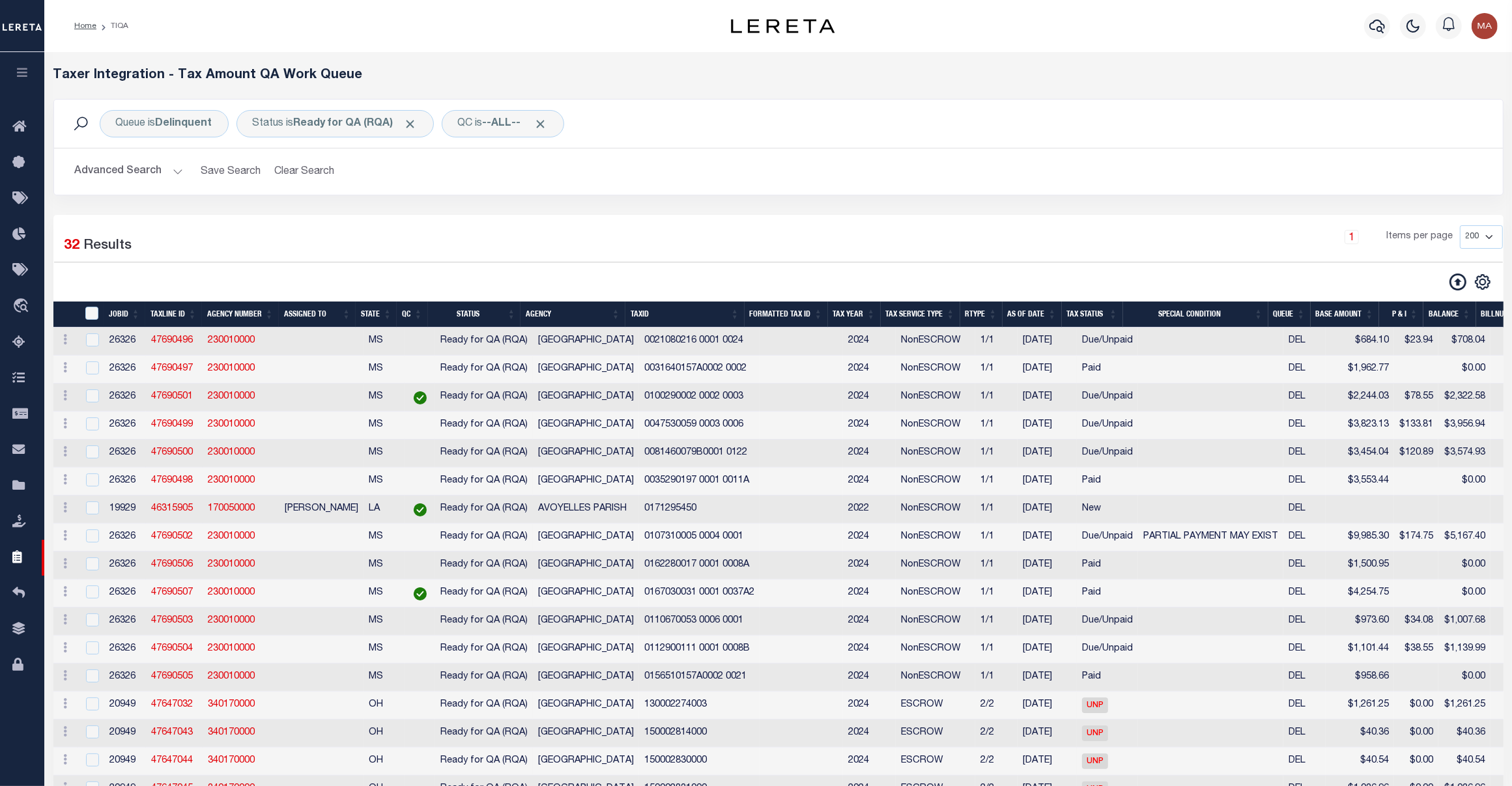
scroll to position [471, 0]
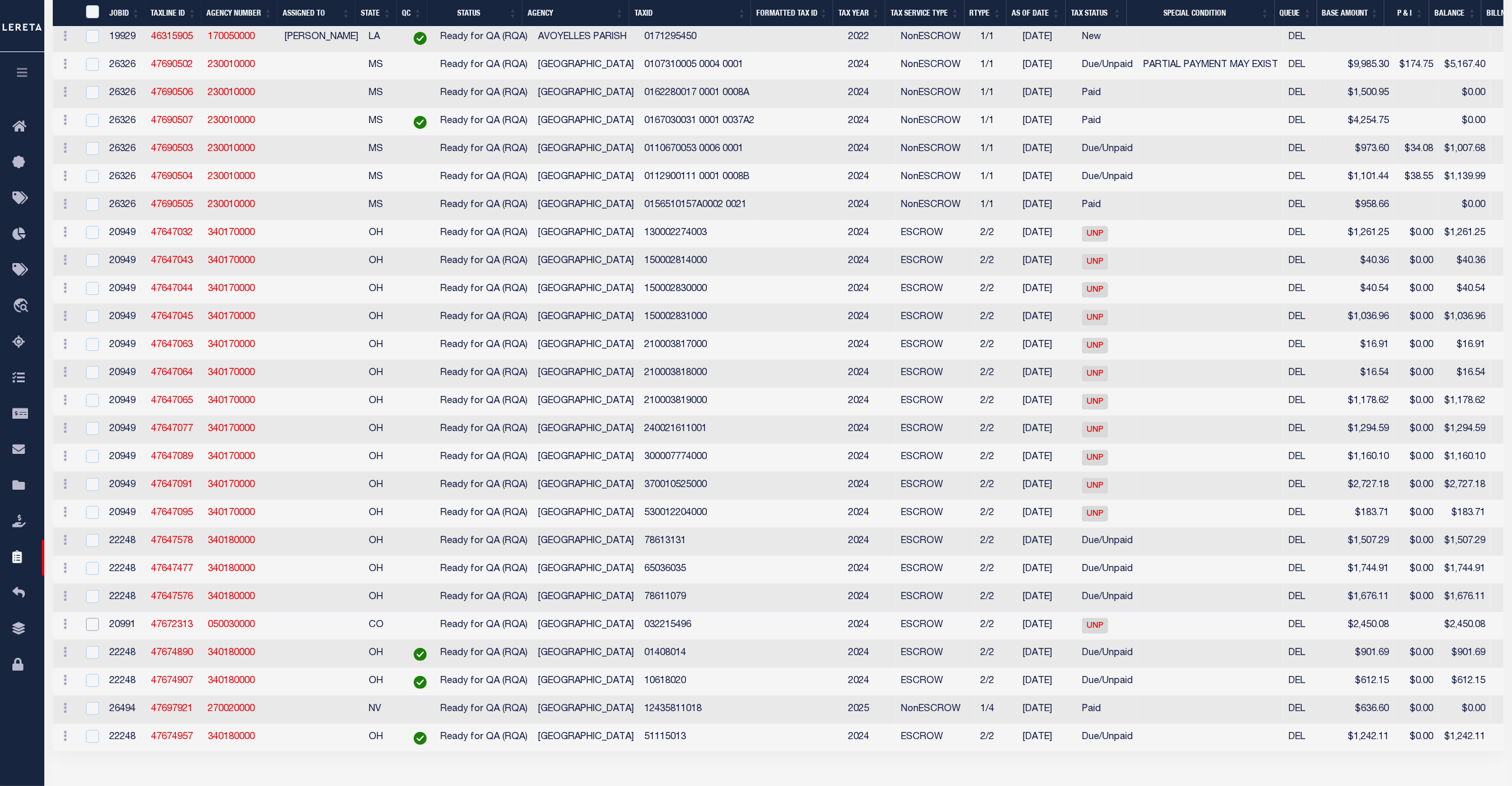
click at [92, 628] on input "checkbox" at bounding box center [92, 624] width 13 height 13
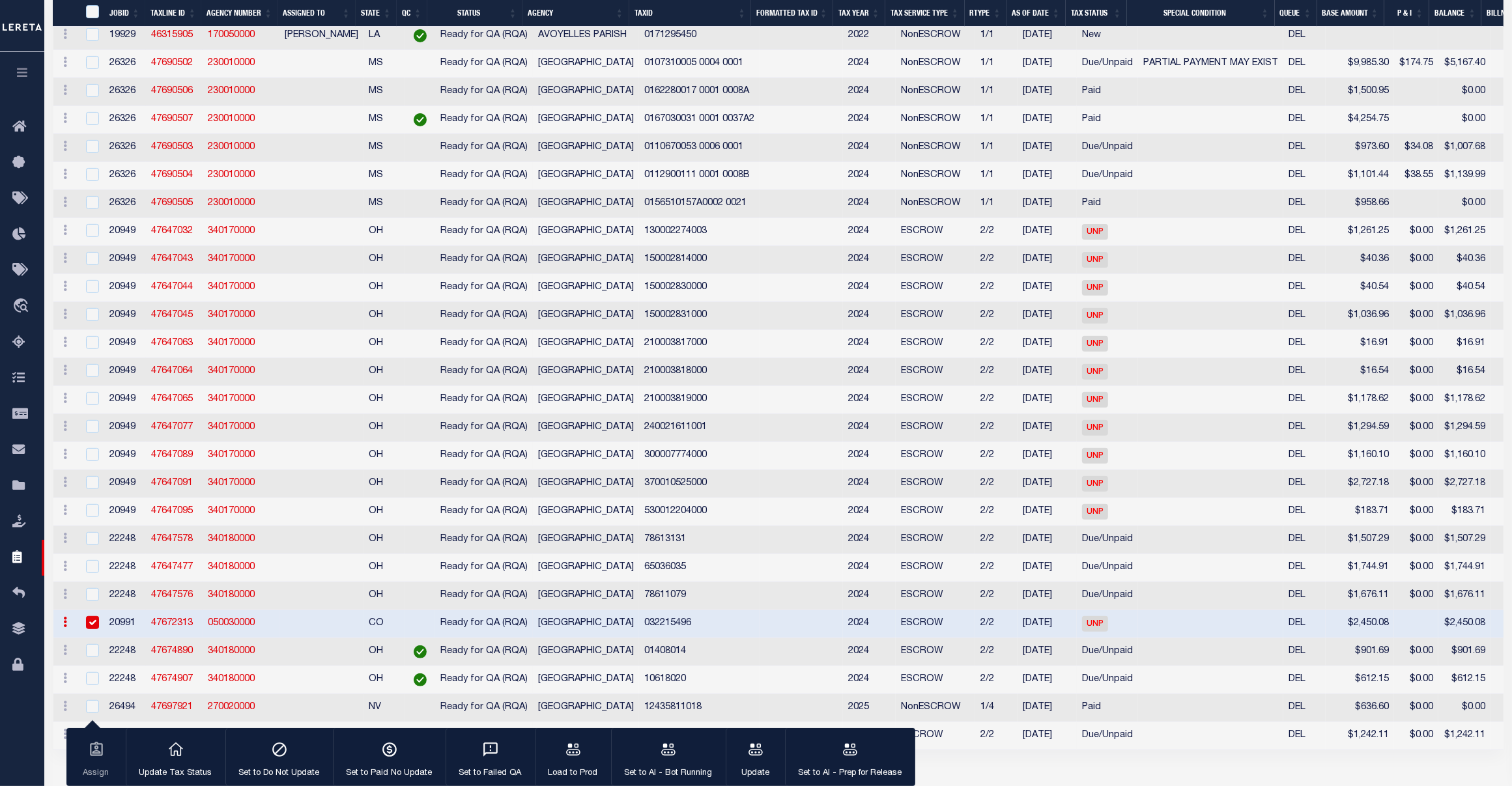
scroll to position [469, 0]
click at [92, 628] on input "checkbox" at bounding box center [92, 625] width 13 height 13
checkbox input "false"
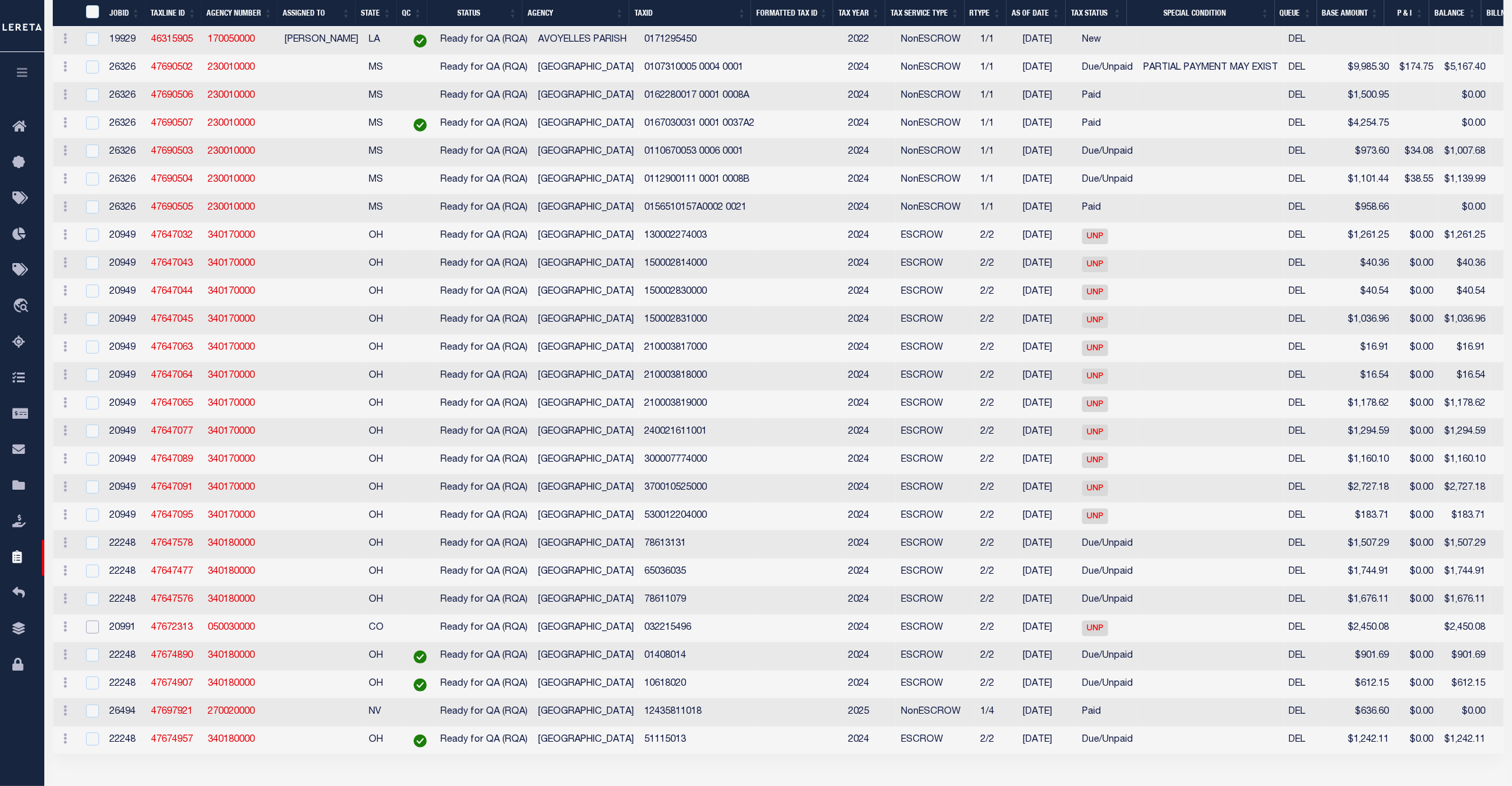
scroll to position [0, 0]
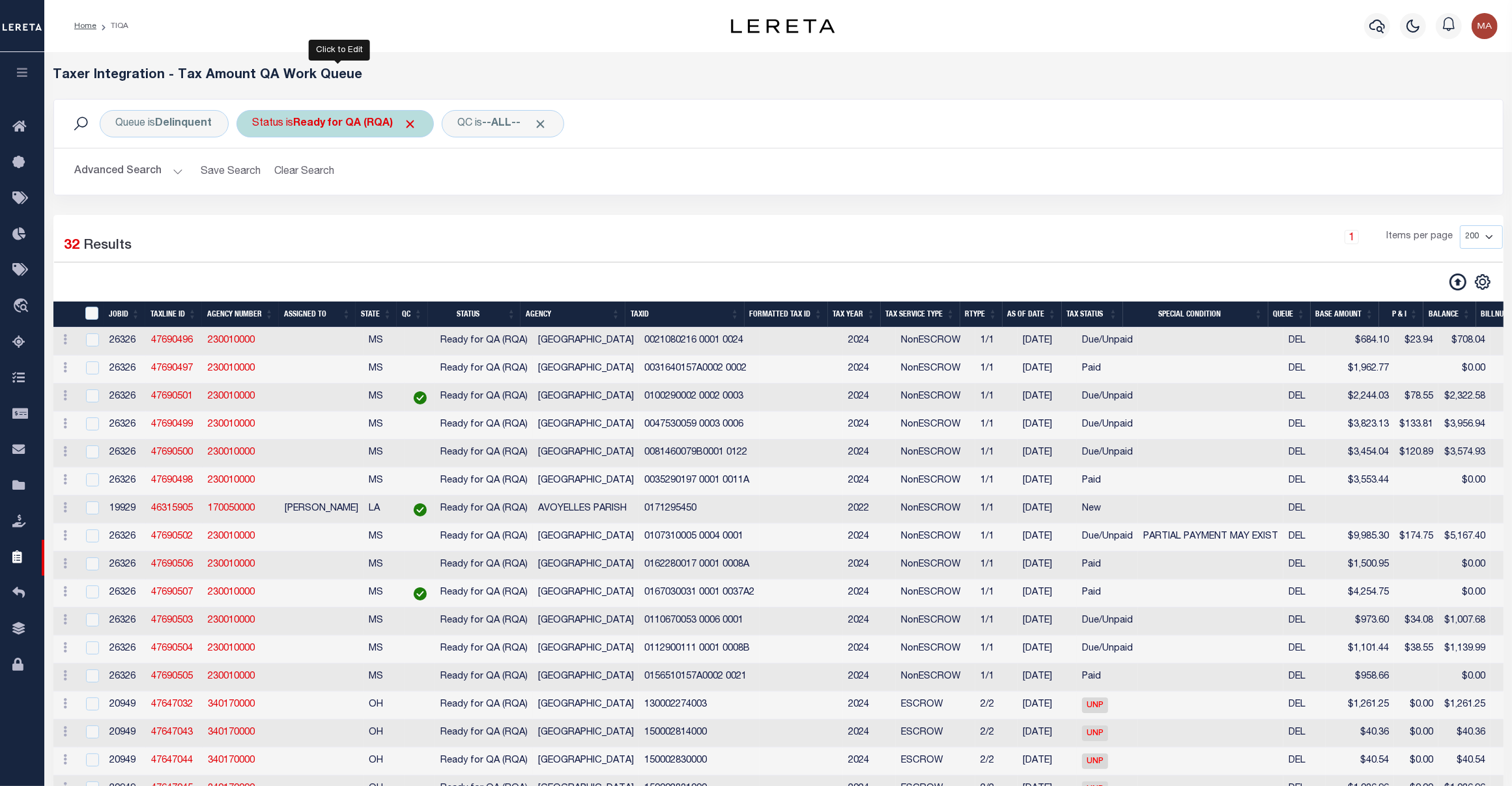
click at [366, 123] on b "Ready for QA (RQA)" at bounding box center [356, 124] width 124 height 11
click at [361, 182] on select "AI - Bot Exception (ERR) AI - Bot Running (PLA) AI - Failed QA (FQA) AI - Prep …" at bounding box center [350, 187] width 192 height 25
select select "MZT"
click at [255, 176] on select "AI - Bot Exception (ERR) AI - Bot Running (PLA) AI - Failed QA (FQA) AI - Prep …" at bounding box center [350, 187] width 192 height 25
click at [434, 215] on input "Apply" at bounding box center [425, 216] width 39 height 22
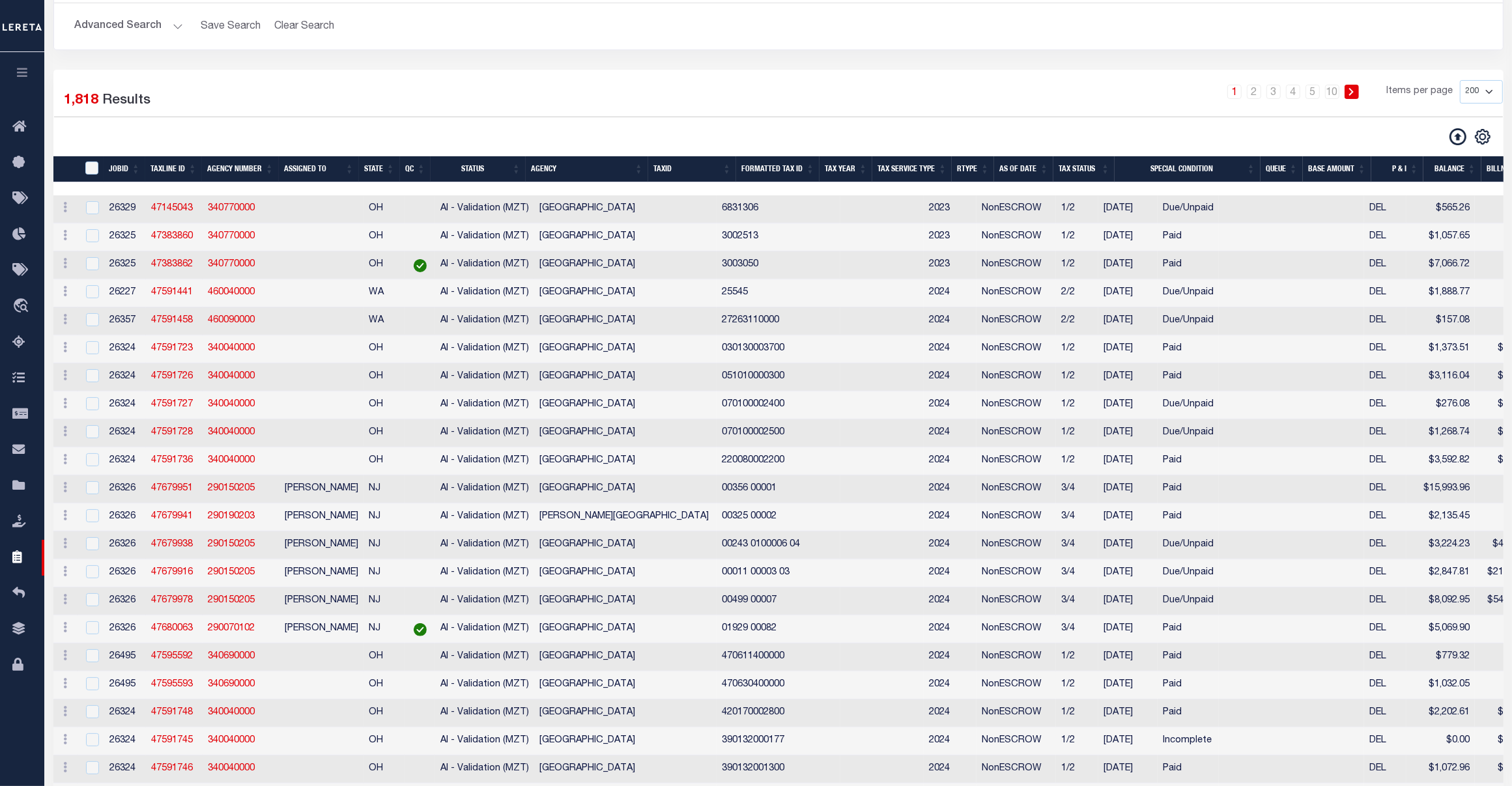
scroll to position [48, 0]
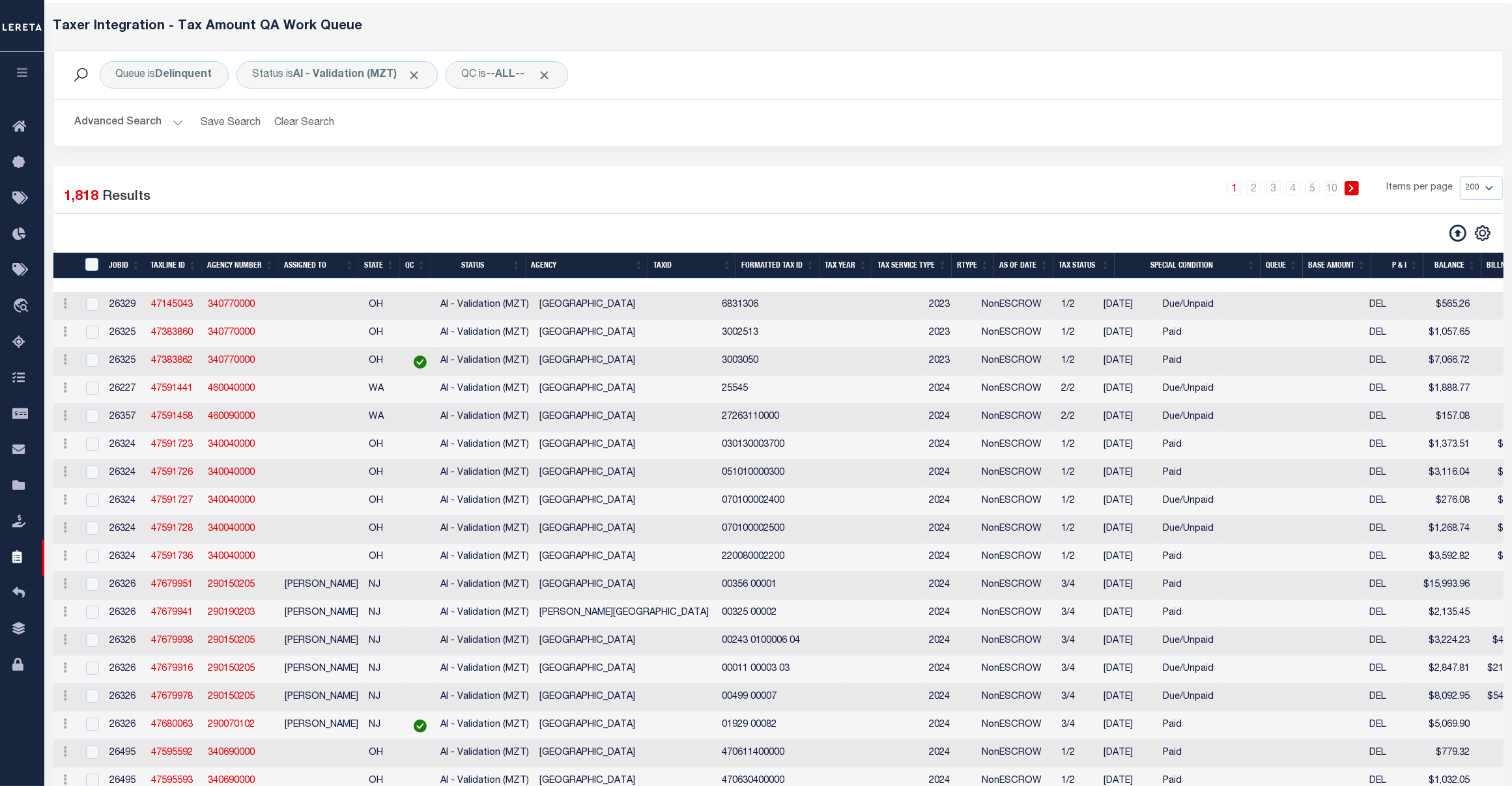
click at [121, 122] on button "Advanced Search" at bounding box center [129, 123] width 109 height 25
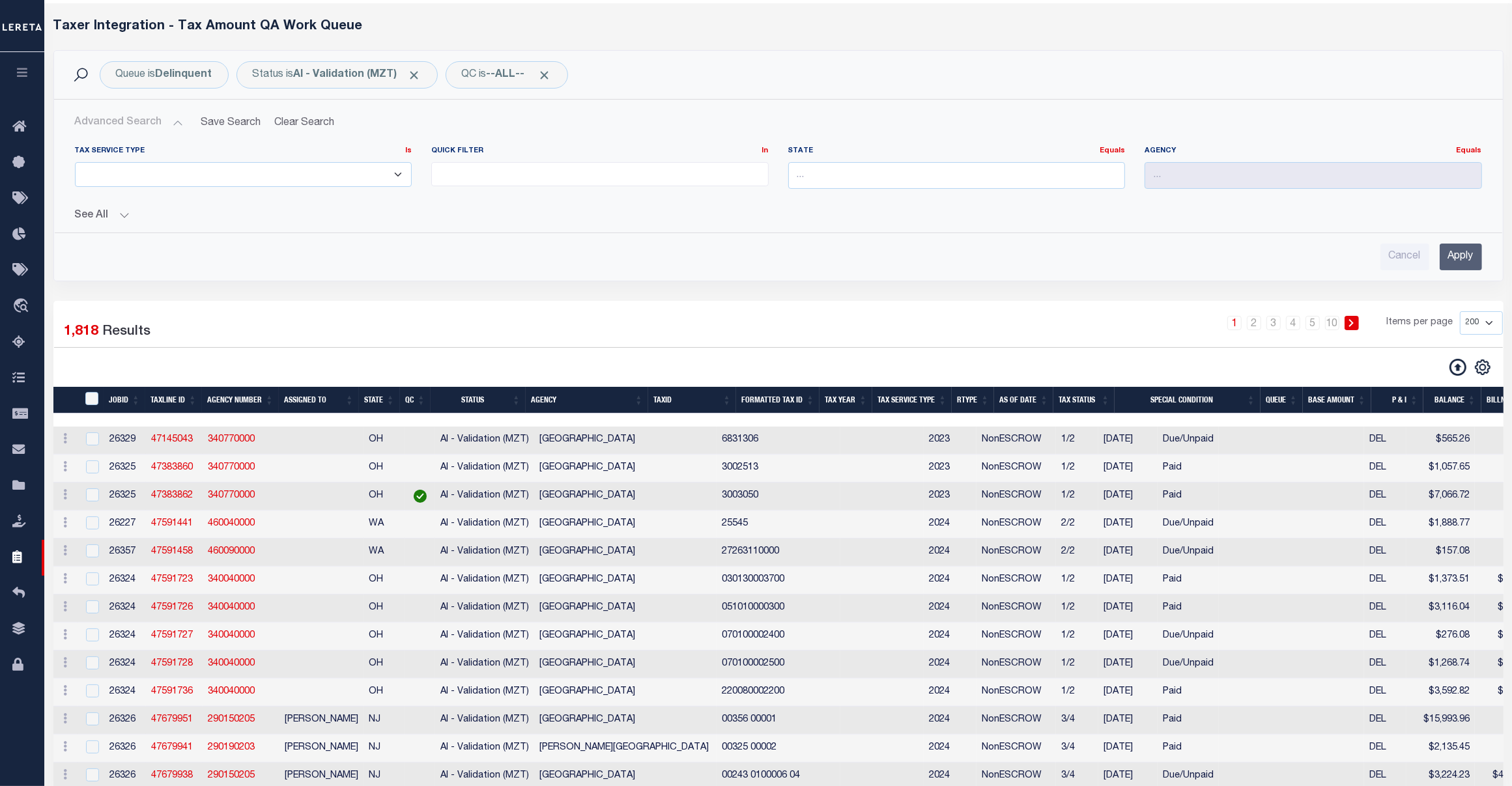
click at [122, 123] on button "Advanced Search" at bounding box center [129, 123] width 109 height 25
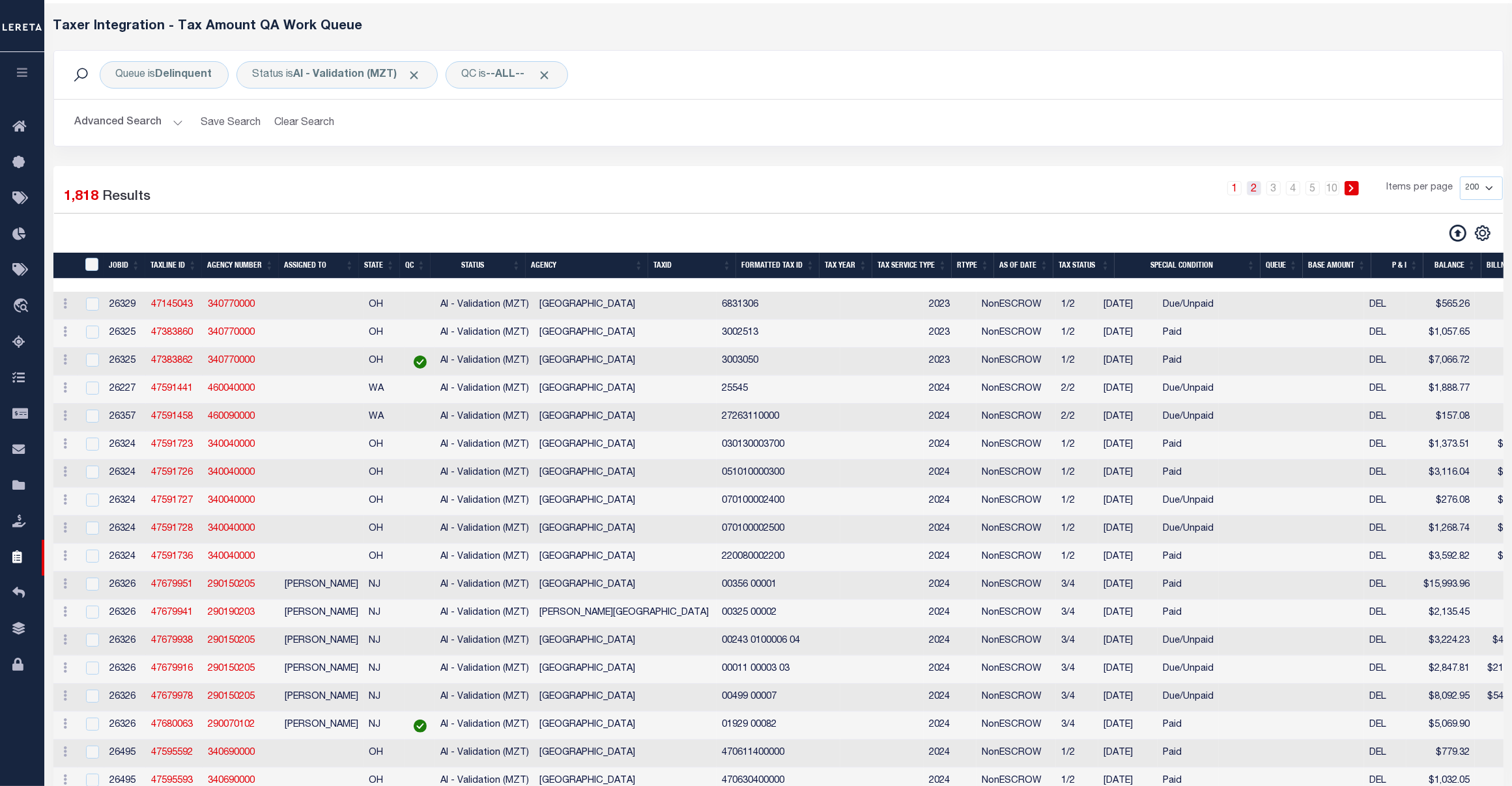
click at [1209, 187] on link "2" at bounding box center [1254, 188] width 14 height 14
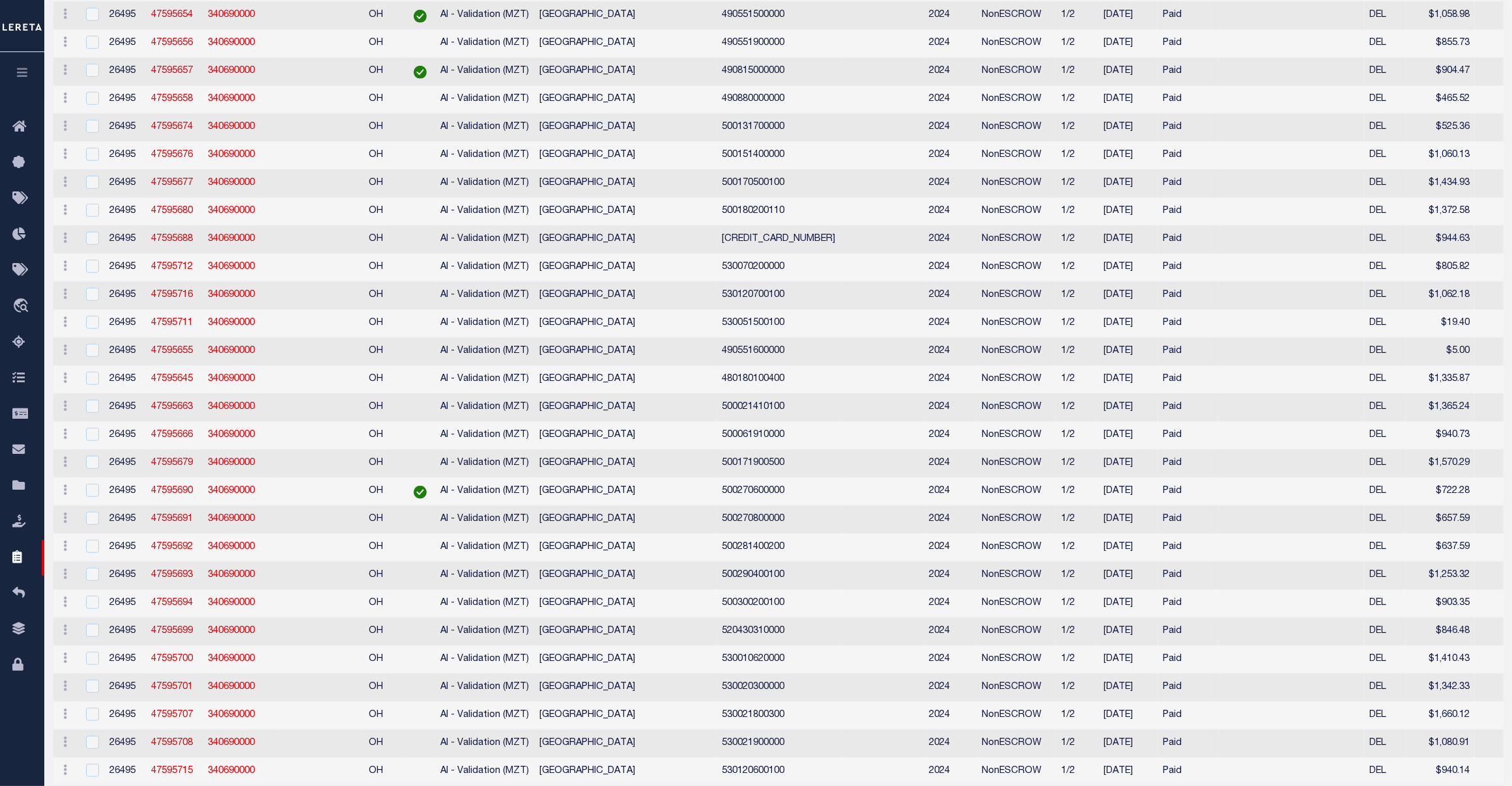
scroll to position [0, 0]
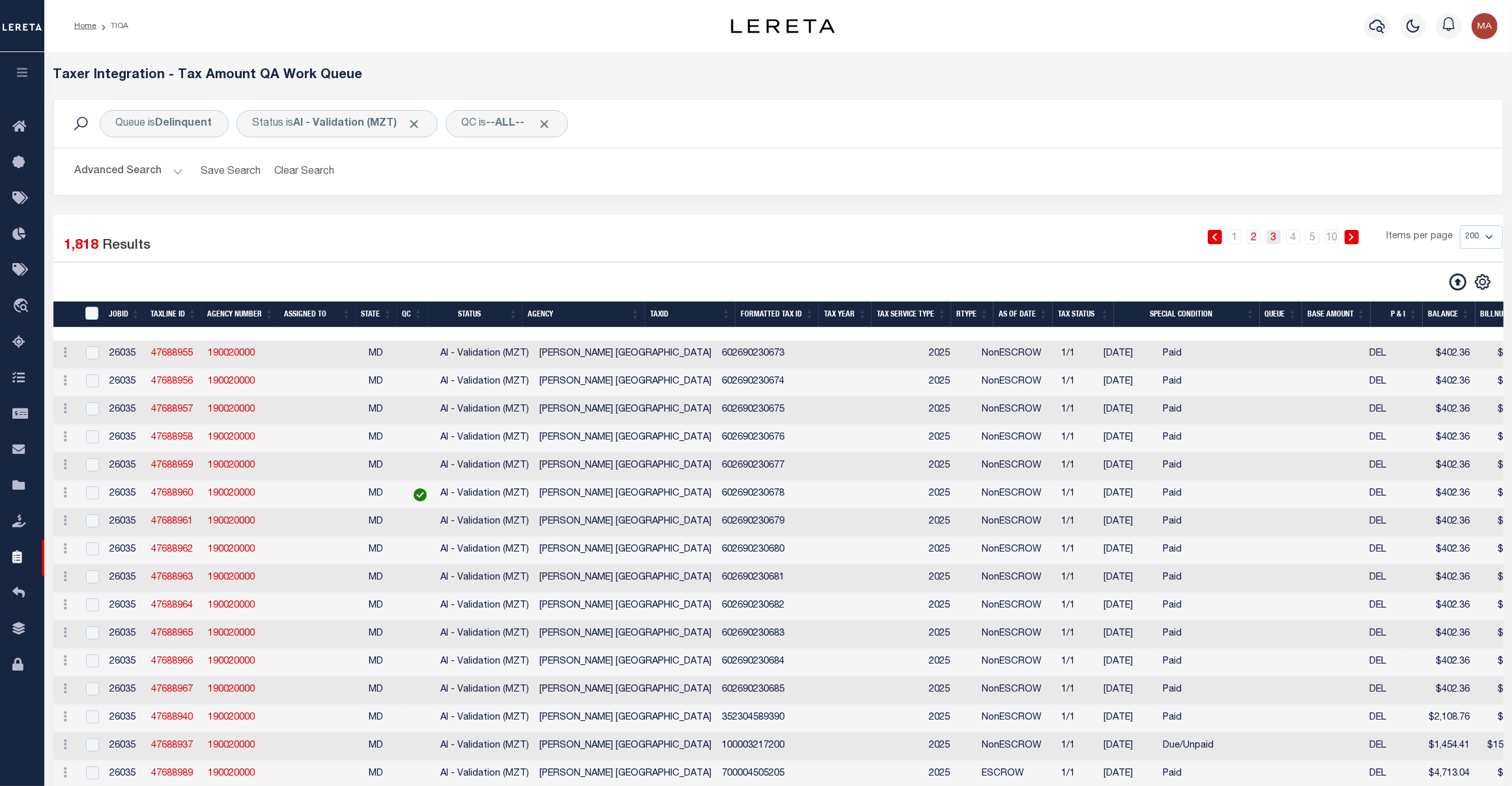
click at [1209, 236] on link "3" at bounding box center [1273, 237] width 14 height 14
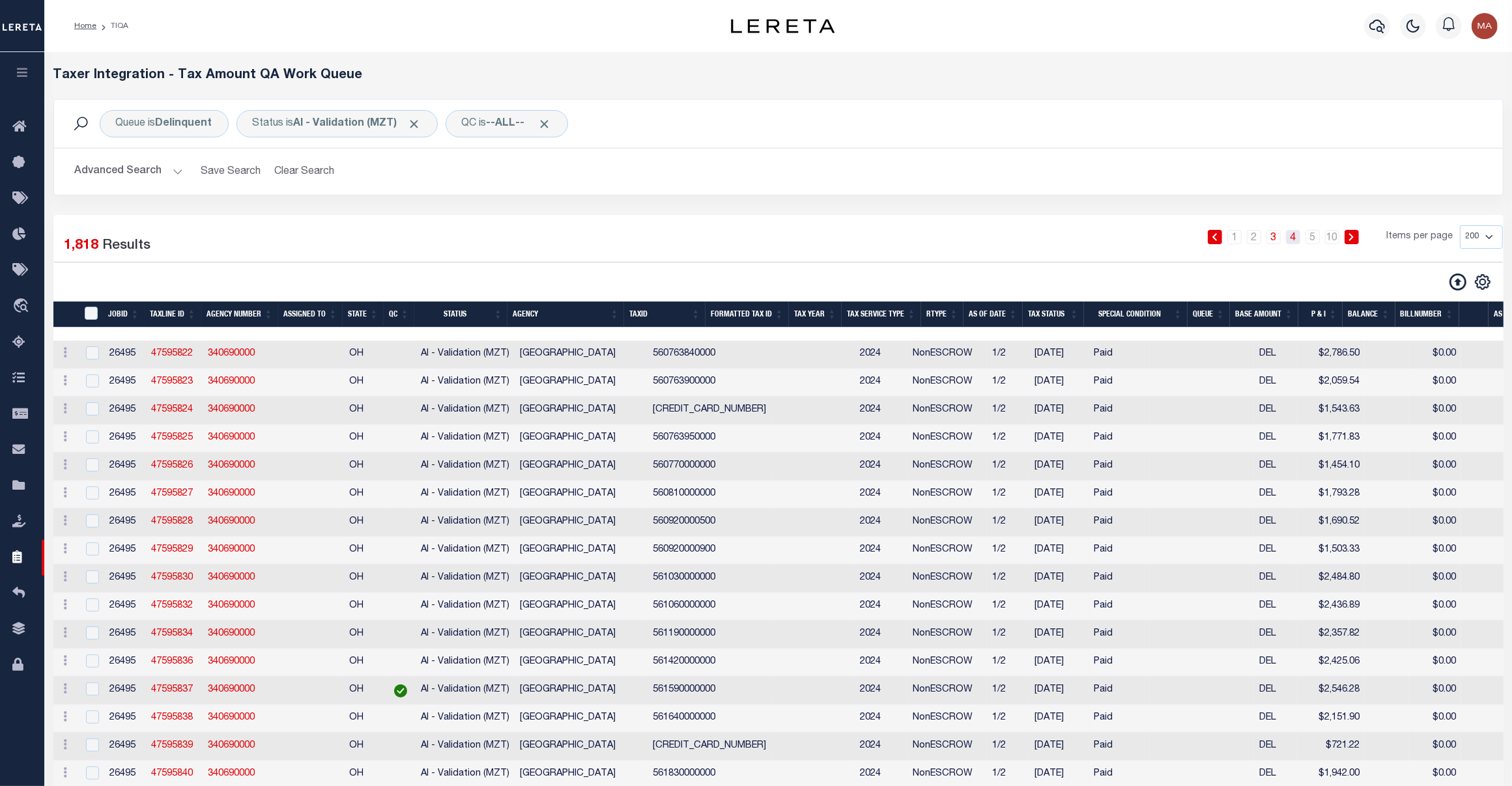
click at [1209, 237] on link "4" at bounding box center [1293, 237] width 14 height 14
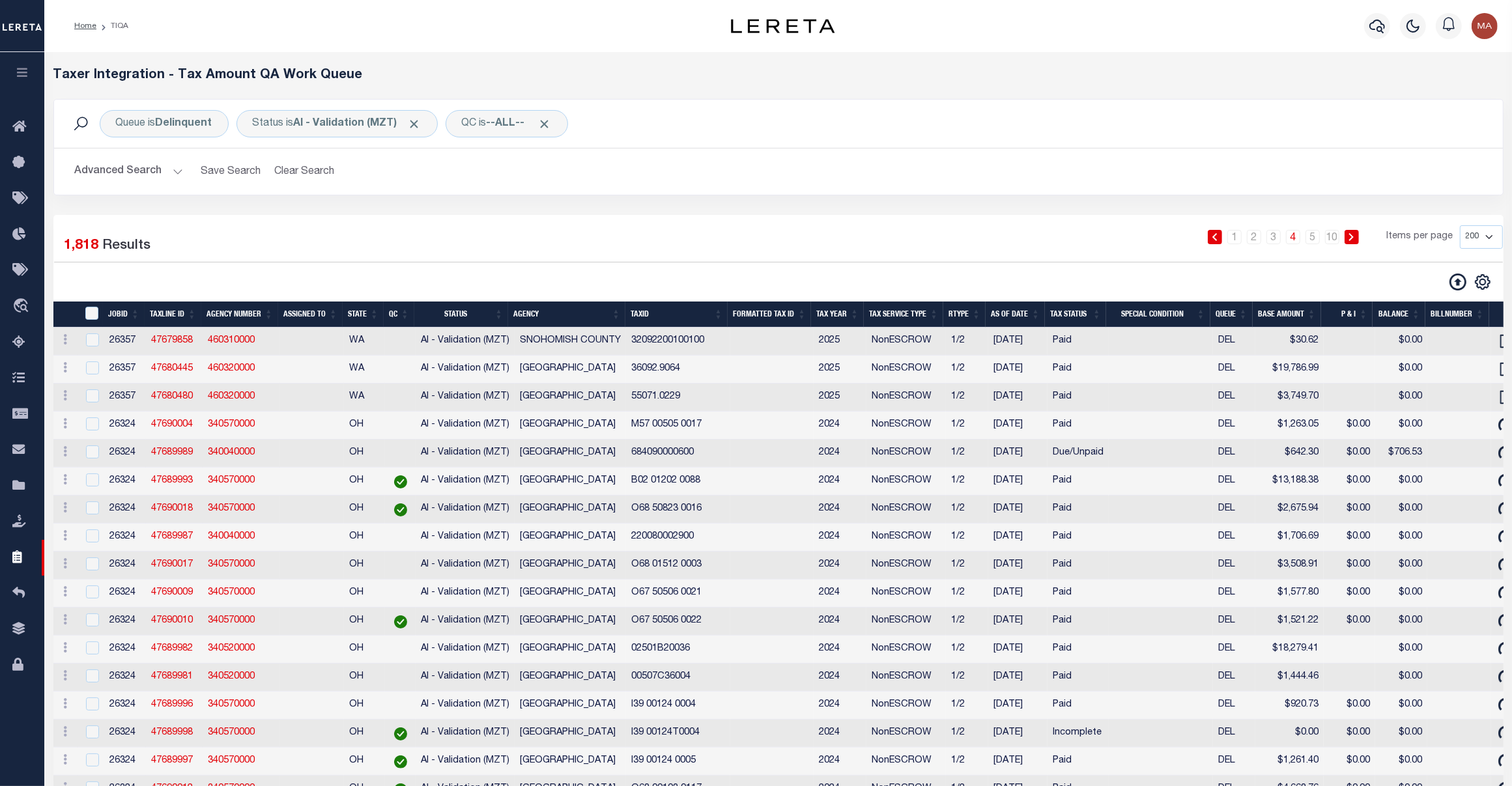
click at [418, 25] on div "Home TIQA" at bounding box center [363, 26] width 599 height 28
click at [145, 114] on div "Queue is Delinquent" at bounding box center [164, 124] width 129 height 28
click at [171, 186] on select "--ALL-- Delinquent Escrow" at bounding box center [213, 187] width 192 height 25
click at [187, 203] on div "Is Contains --ALL-- Delinquent Escrow Cancel Apply" at bounding box center [212, 183] width 207 height 102
click at [244, 186] on select "--ALL-- Delinquent Escrow" at bounding box center [213, 187] width 192 height 25
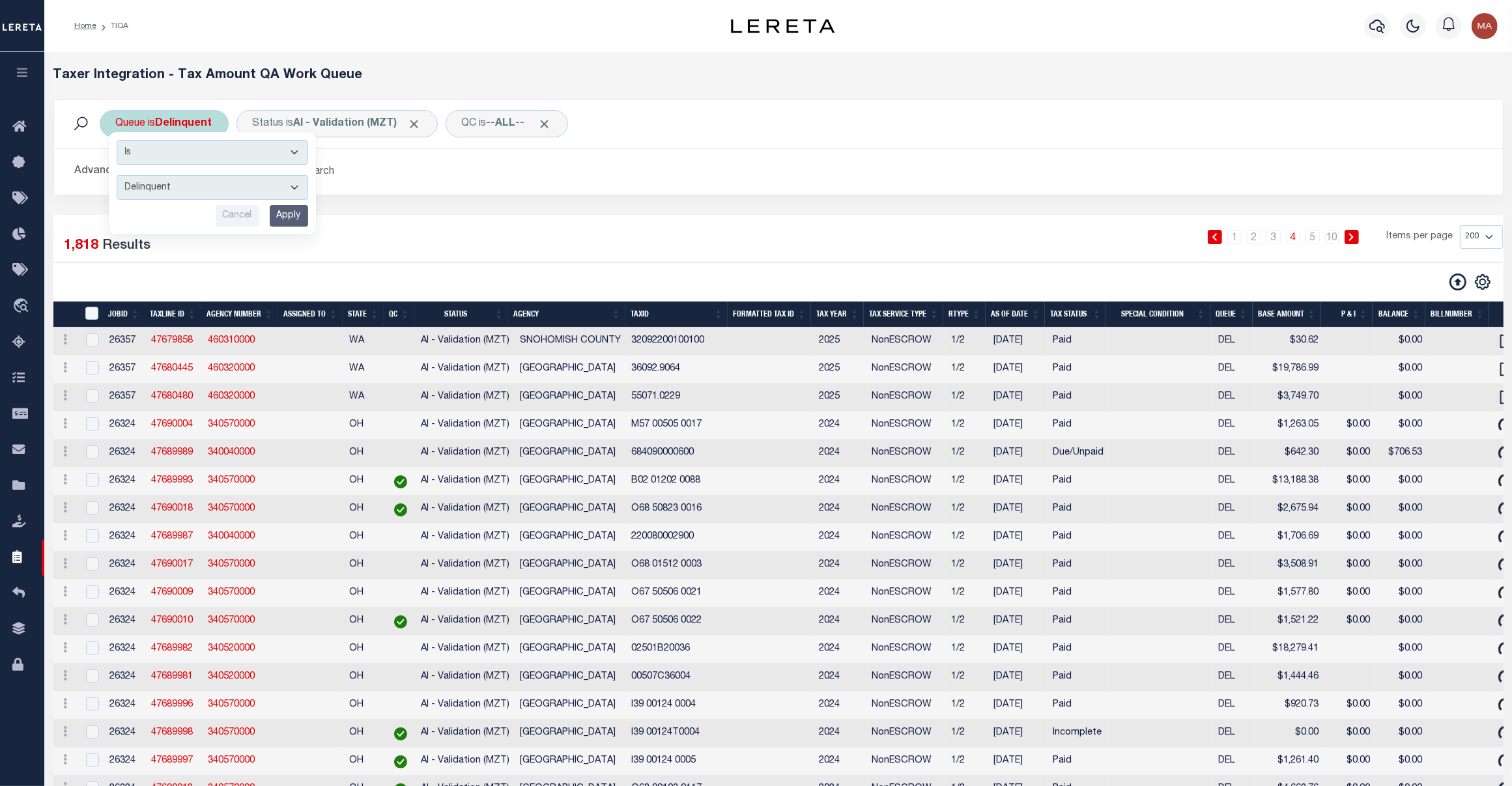
select select "DEL_ESC"
click at [117, 176] on select "--ALL-- Delinquent Escrow" at bounding box center [213, 187] width 192 height 25
click at [281, 215] on input "Apply" at bounding box center [289, 216] width 39 height 22
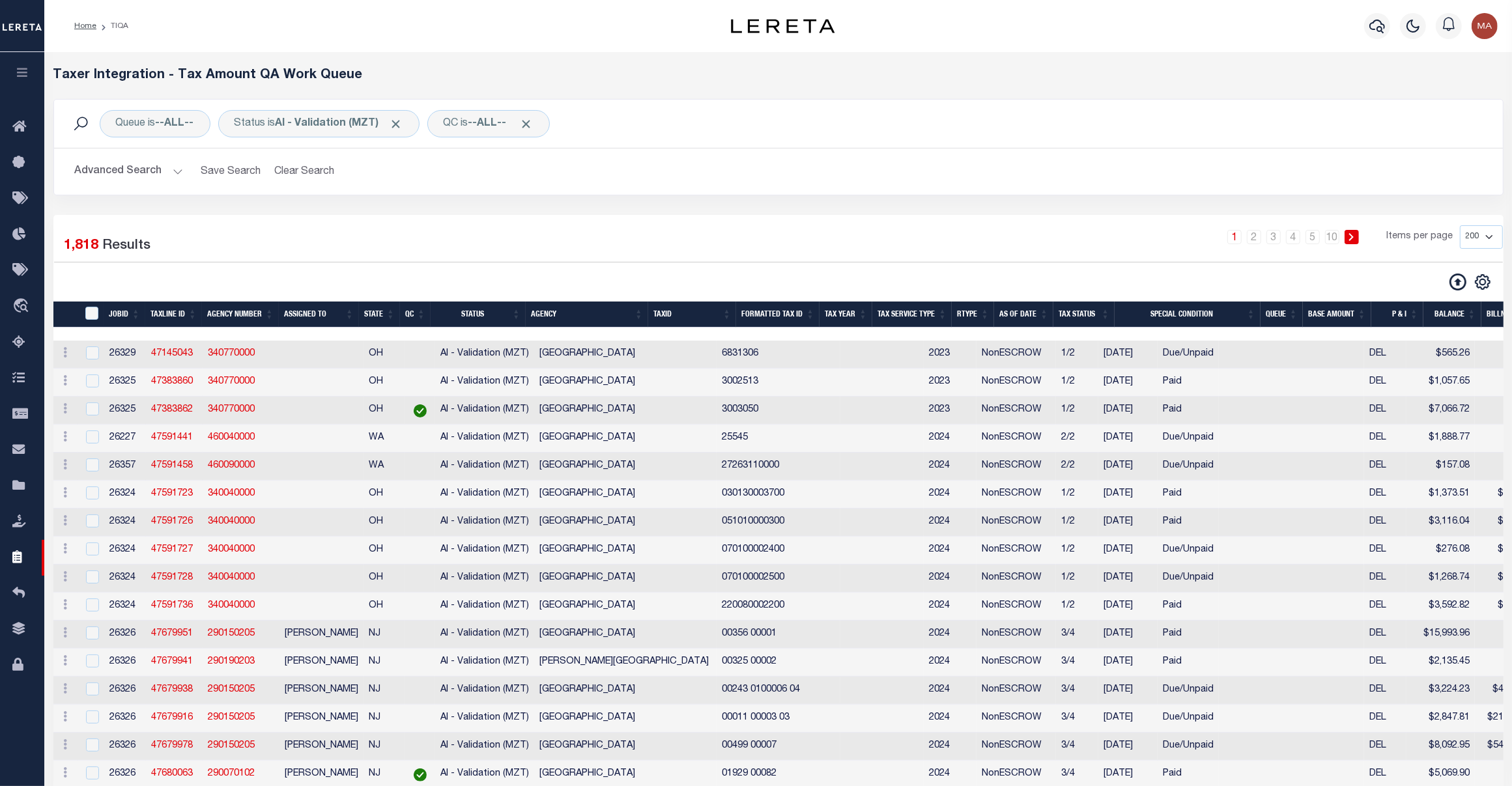
click at [167, 177] on button "Advanced Search" at bounding box center [129, 171] width 109 height 25
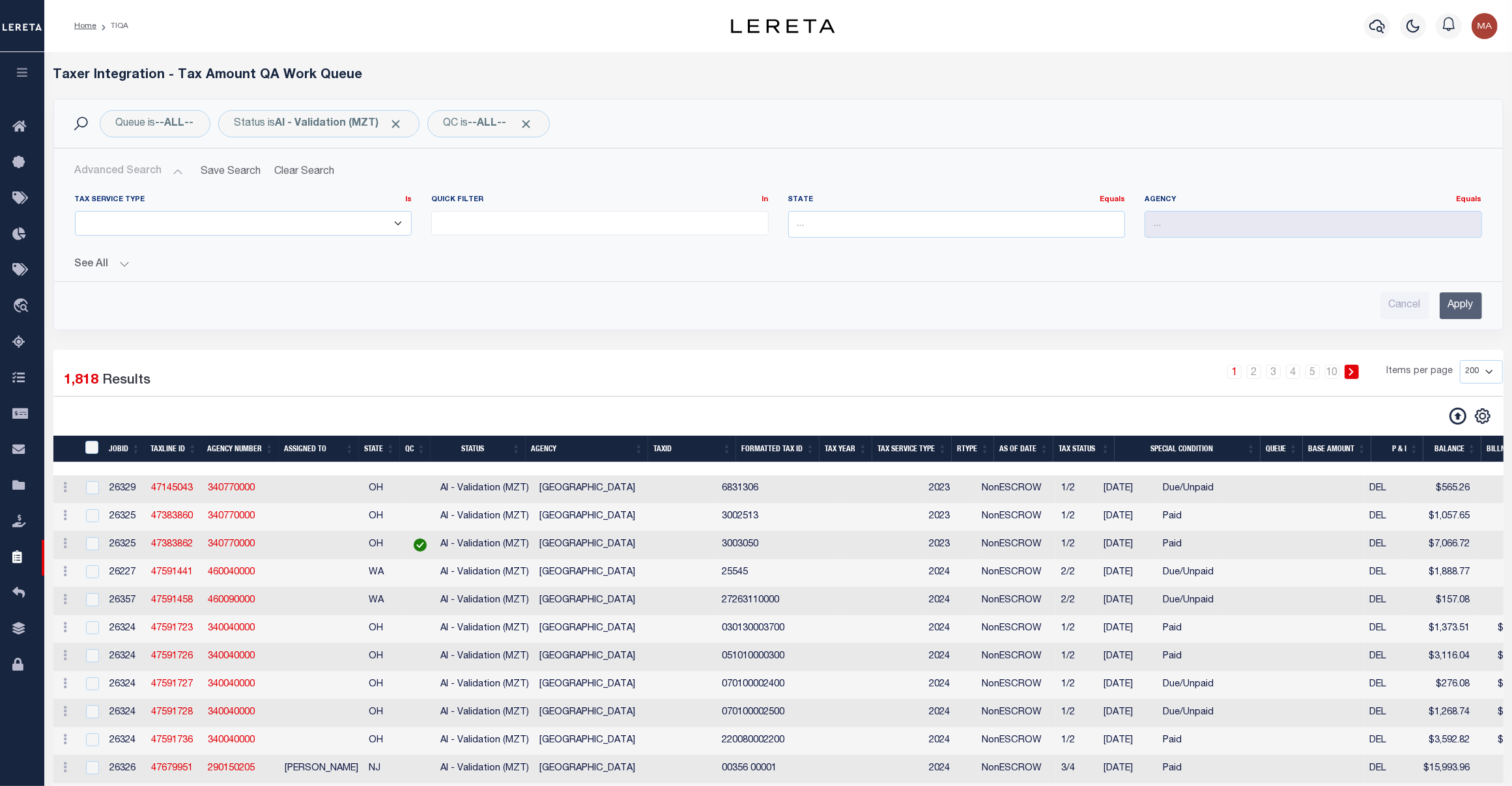
click at [105, 273] on div "Tax Service Type Is Is Contains ESCROW NonESCROW Quick Filter In In" at bounding box center [778, 252] width 1428 height 134
click at [102, 265] on button "See All" at bounding box center [778, 264] width 1407 height 13
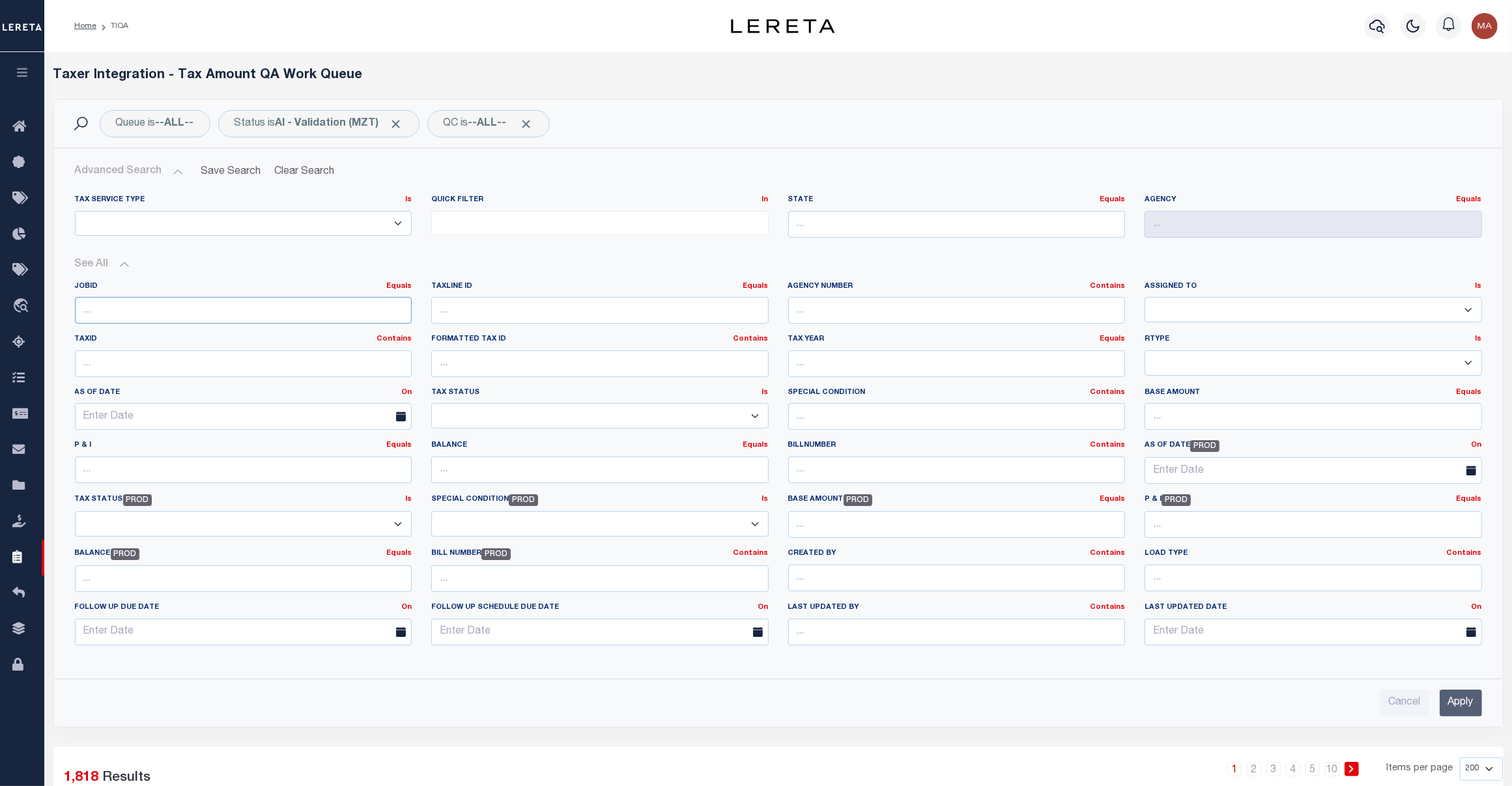
click at [101, 304] on input "number" at bounding box center [244, 310] width 337 height 27
type input "26500"
click at [1209, 628] on input "Apply" at bounding box center [1460, 701] width 42 height 27
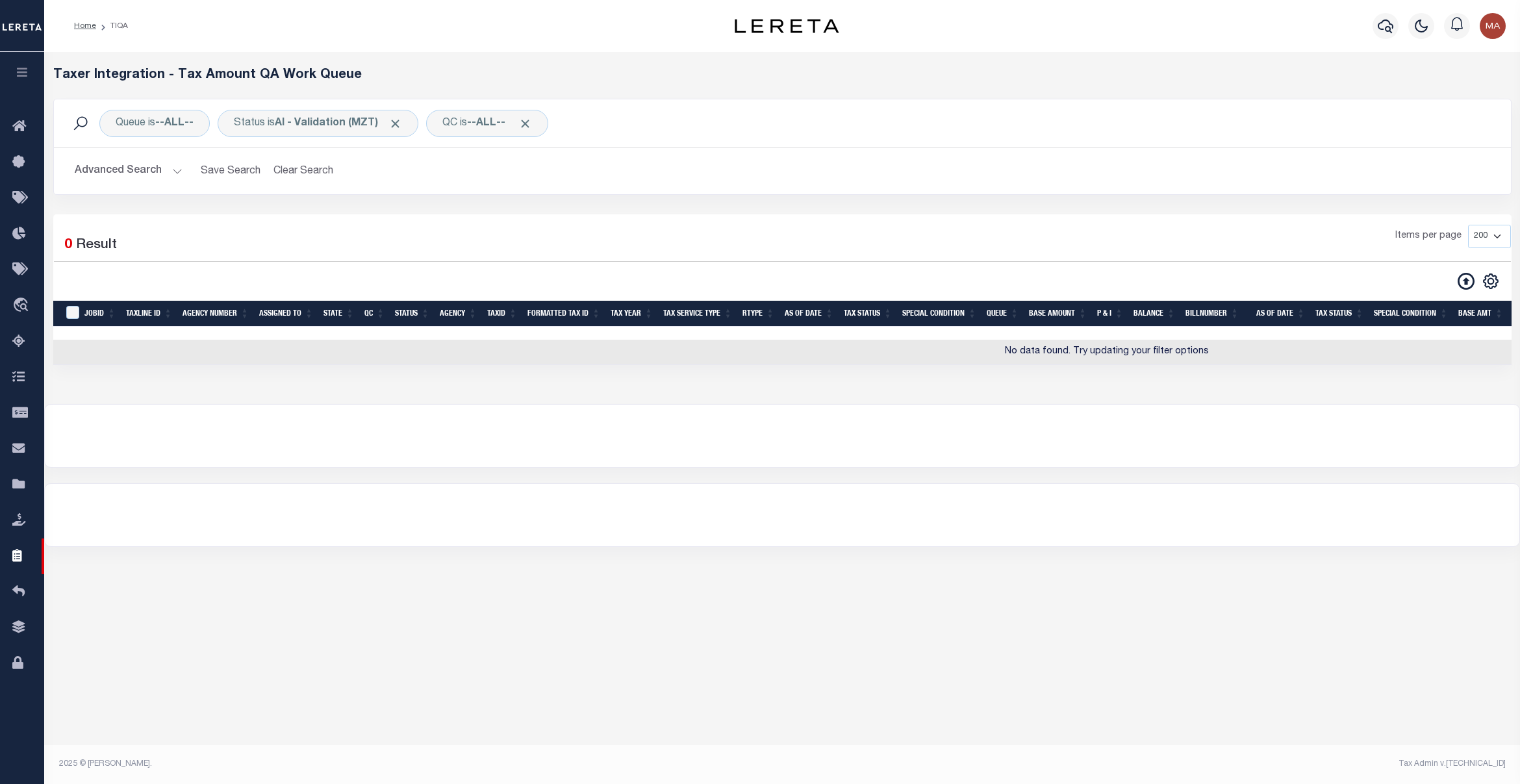
click at [128, 175] on button "Advanced Search" at bounding box center [129, 171] width 108 height 25
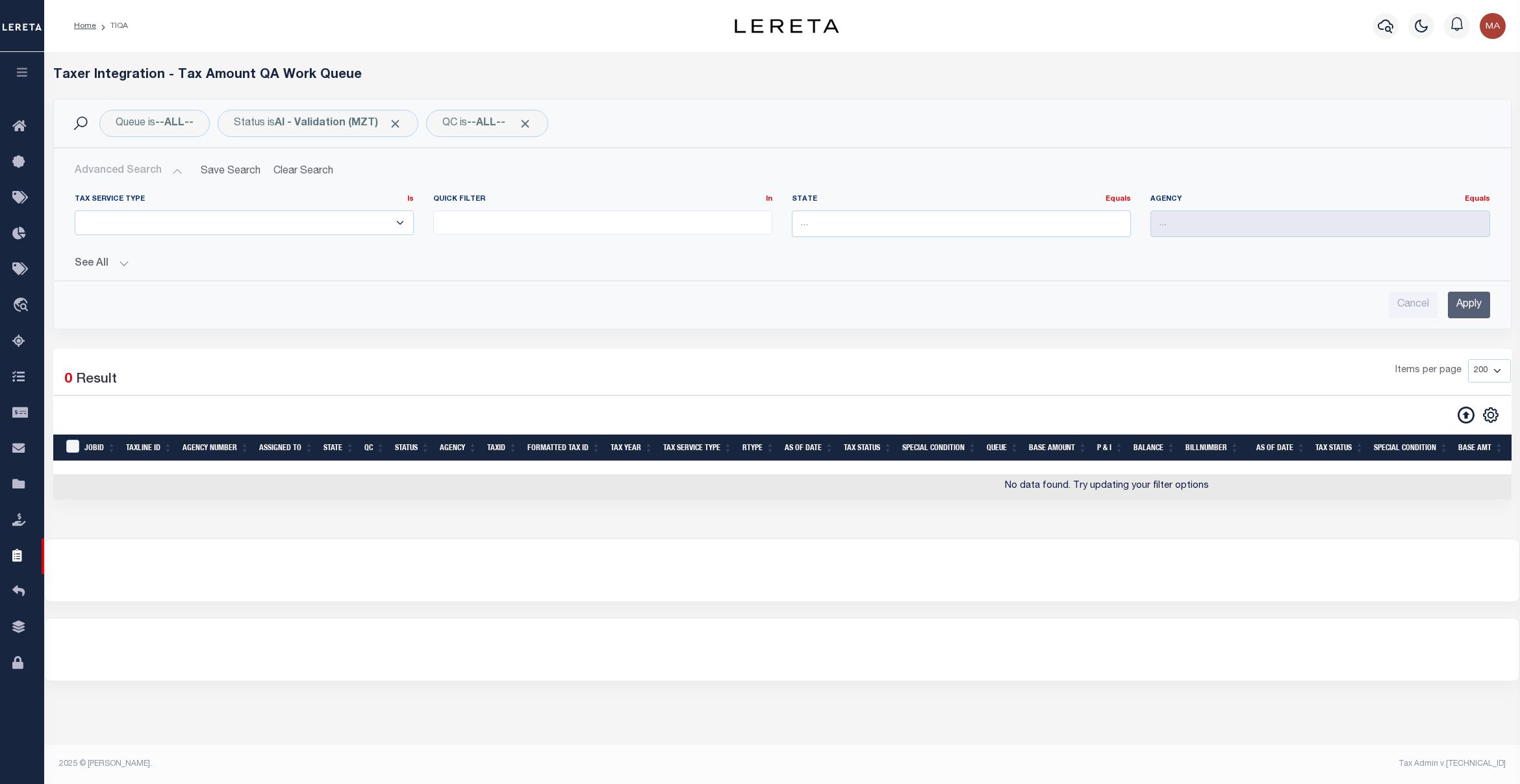
click at [518, 228] on ul at bounding box center [603, 220] width 338 height 18
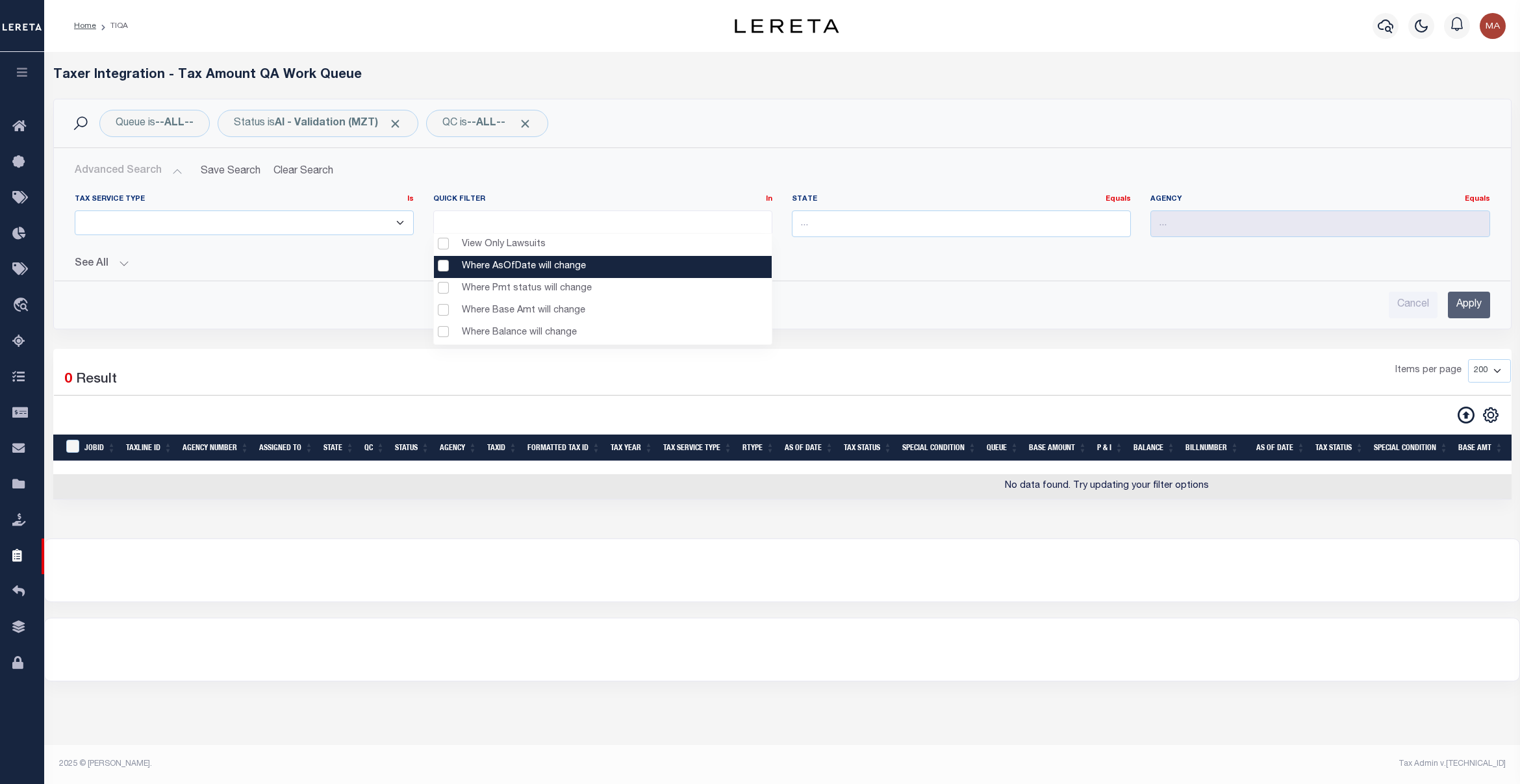
click at [958, 316] on div "Cancel Apply" at bounding box center [782, 305] width 1415 height 27
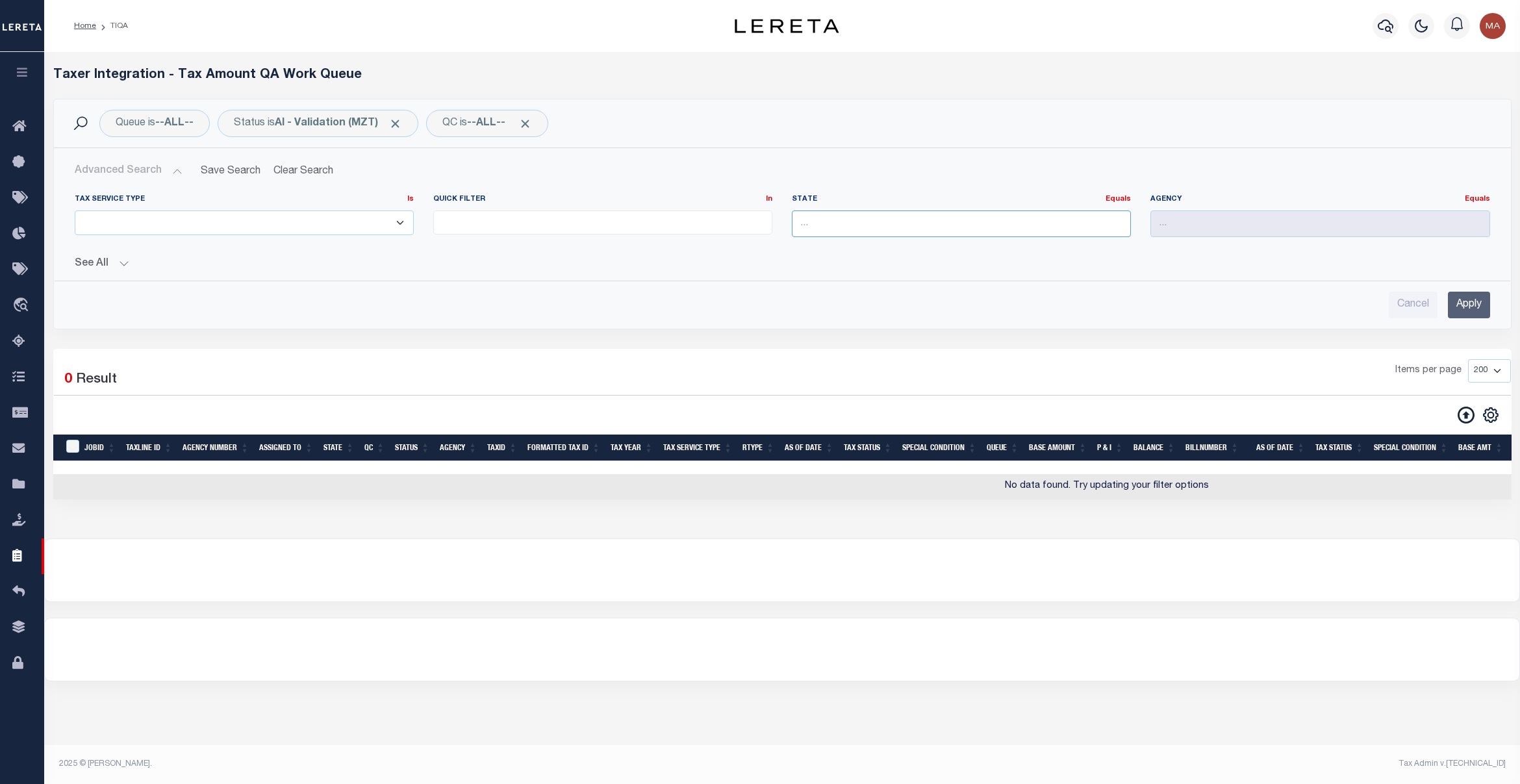
click at [917, 231] on input "text" at bounding box center [961, 223] width 339 height 27
click at [244, 225] on select "ESCROW NonESCROW" at bounding box center [244, 223] width 339 height 25
click at [545, 243] on div "Quick Filter In In View Only Lawsuits Where AsOfDate will change Where Pmt stat…" at bounding box center [603, 221] width 359 height 54
click at [78, 274] on div "Tax Service Type Is Is Contains ESCROW NonESCROW Quick Filter In In" at bounding box center [782, 251] width 1436 height 134
click at [104, 265] on button "See All" at bounding box center [782, 264] width 1415 height 13
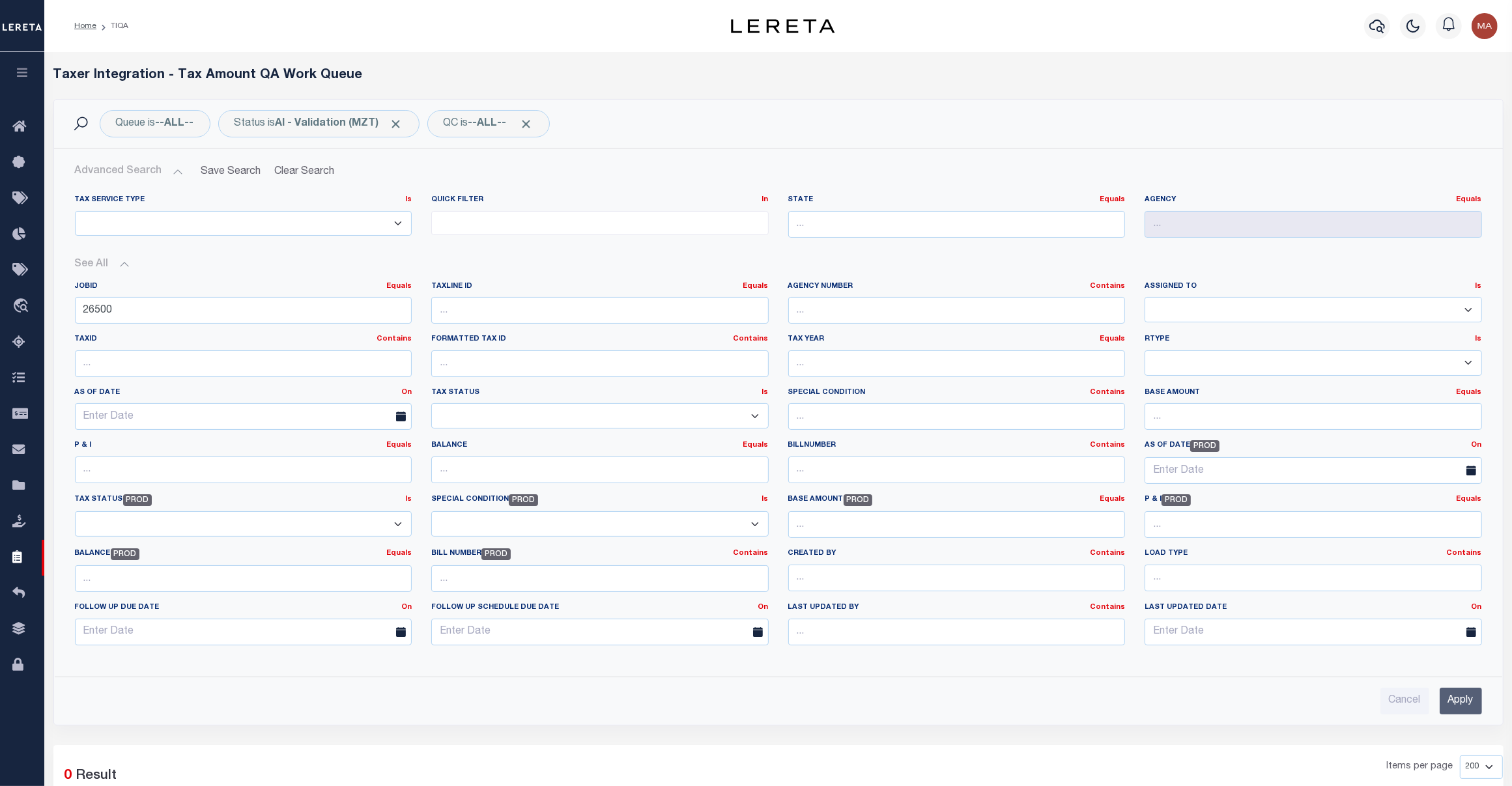
click at [207, 215] on select "ESCROW NonESCROW" at bounding box center [244, 223] width 337 height 25
click at [517, 246] on div "Quick Filter In In View Only Lawsuits Where AsOfDate will change Where Pmt stat…" at bounding box center [600, 221] width 357 height 54
click at [335, 124] on b "AI - Validation (MZT)" at bounding box center [339, 124] width 127 height 11
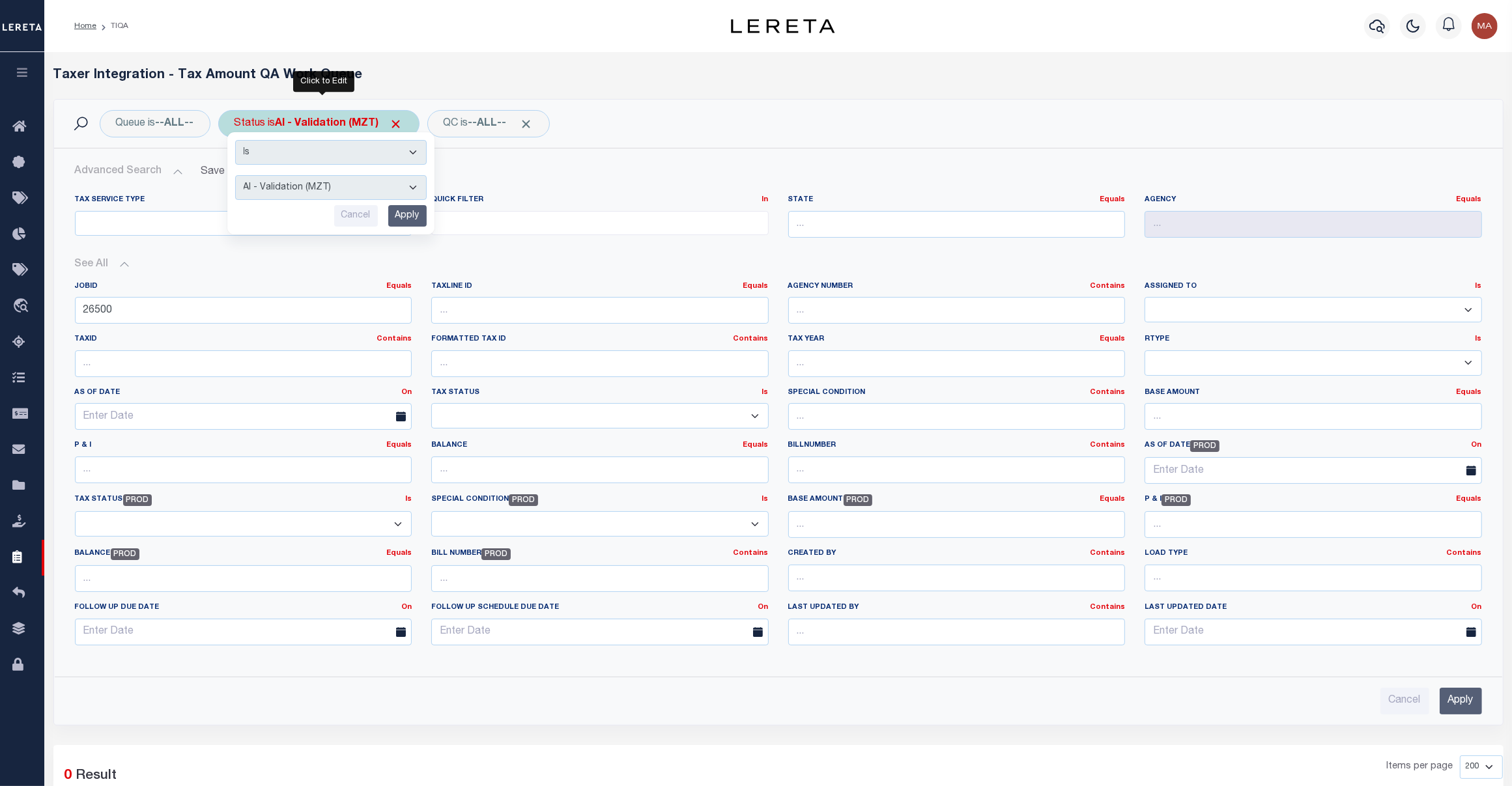
click at [346, 186] on select "AI - Bot Exception (ERR) AI - Bot Running (PLA) AI - Failed QA (FQA) AI - Prep …" at bounding box center [331, 187] width 192 height 25
select select "ERR"
click at [238, 176] on select "AI - Bot Exception (ERR) AI - Bot Running (PLA) AI - Failed QA (FQA) AI - Prep …" at bounding box center [331, 187] width 192 height 25
drag, startPoint x: 413, startPoint y: 211, endPoint x: 419, endPoint y: 215, distance: 7.2
click at [418, 215] on input "Apply" at bounding box center [407, 216] width 39 height 22
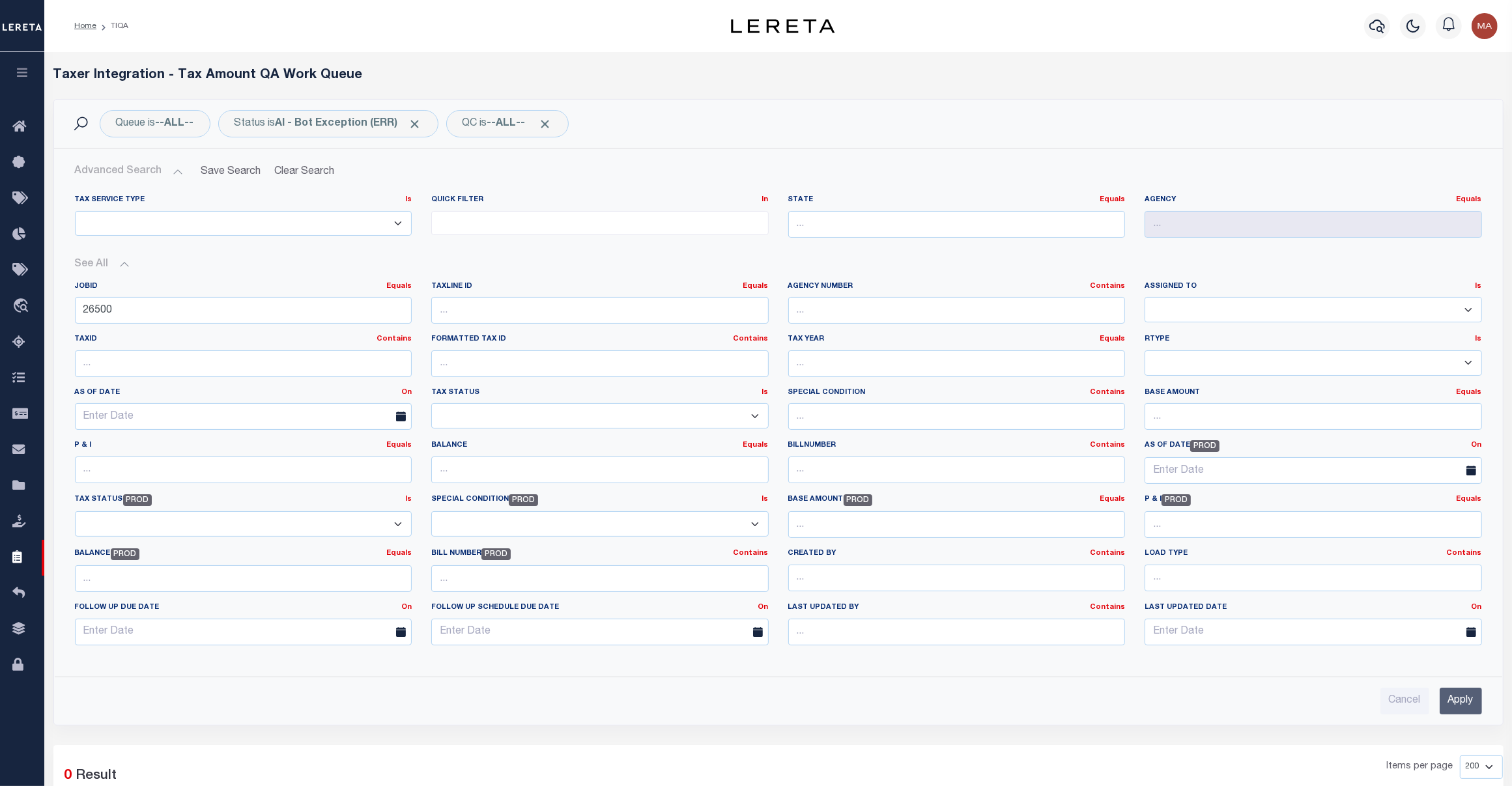
click at [1209, 628] on input "Apply" at bounding box center [1460, 701] width 42 height 27
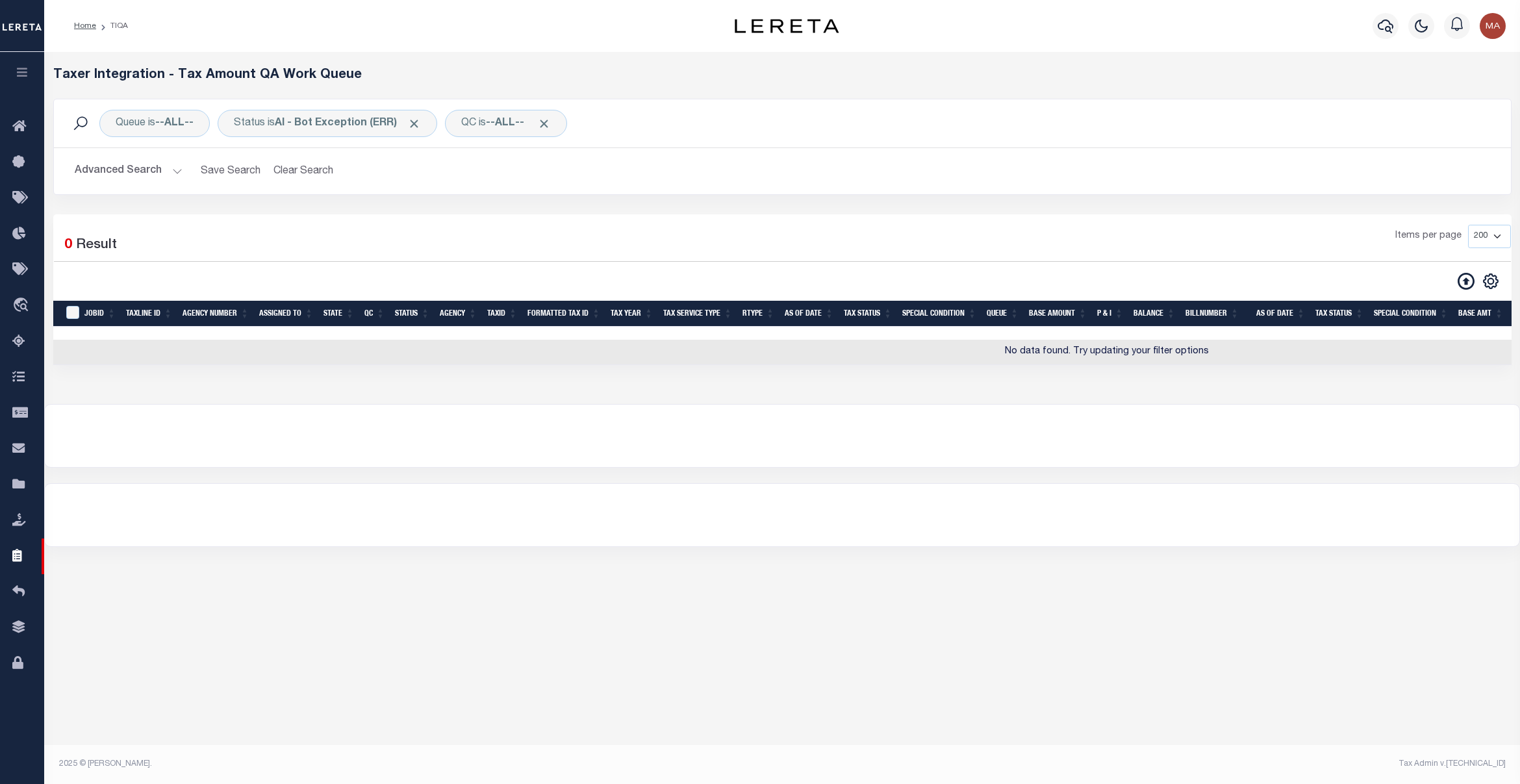
click at [141, 170] on button "Advanced Search" at bounding box center [129, 171] width 108 height 25
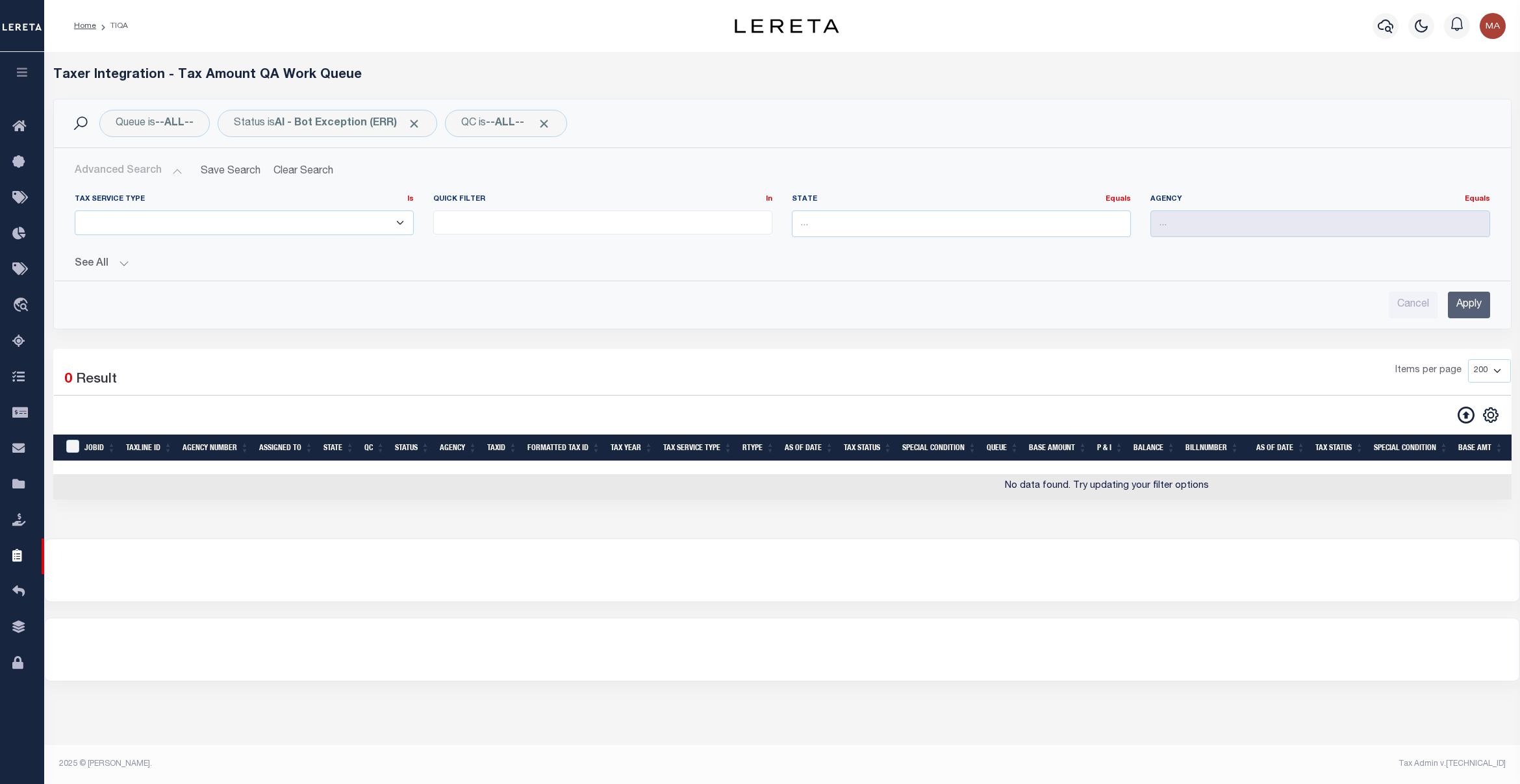
click at [101, 293] on div "Cancel Apply" at bounding box center [782, 305] width 1415 height 27
